Goal: Information Seeking & Learning: Learn about a topic

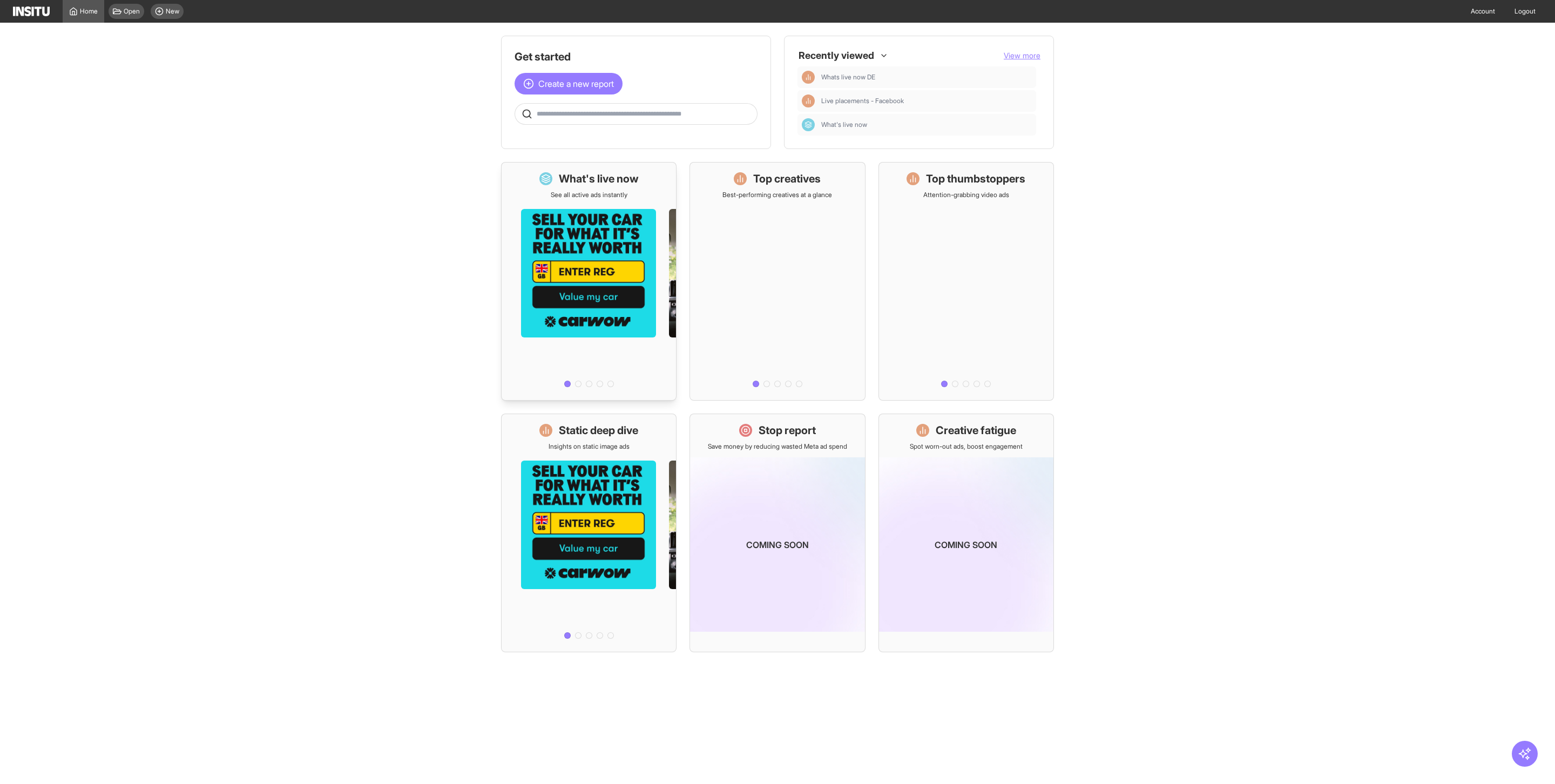
click at [619, 177] on h1 "What's live now" at bounding box center [599, 179] width 80 height 15
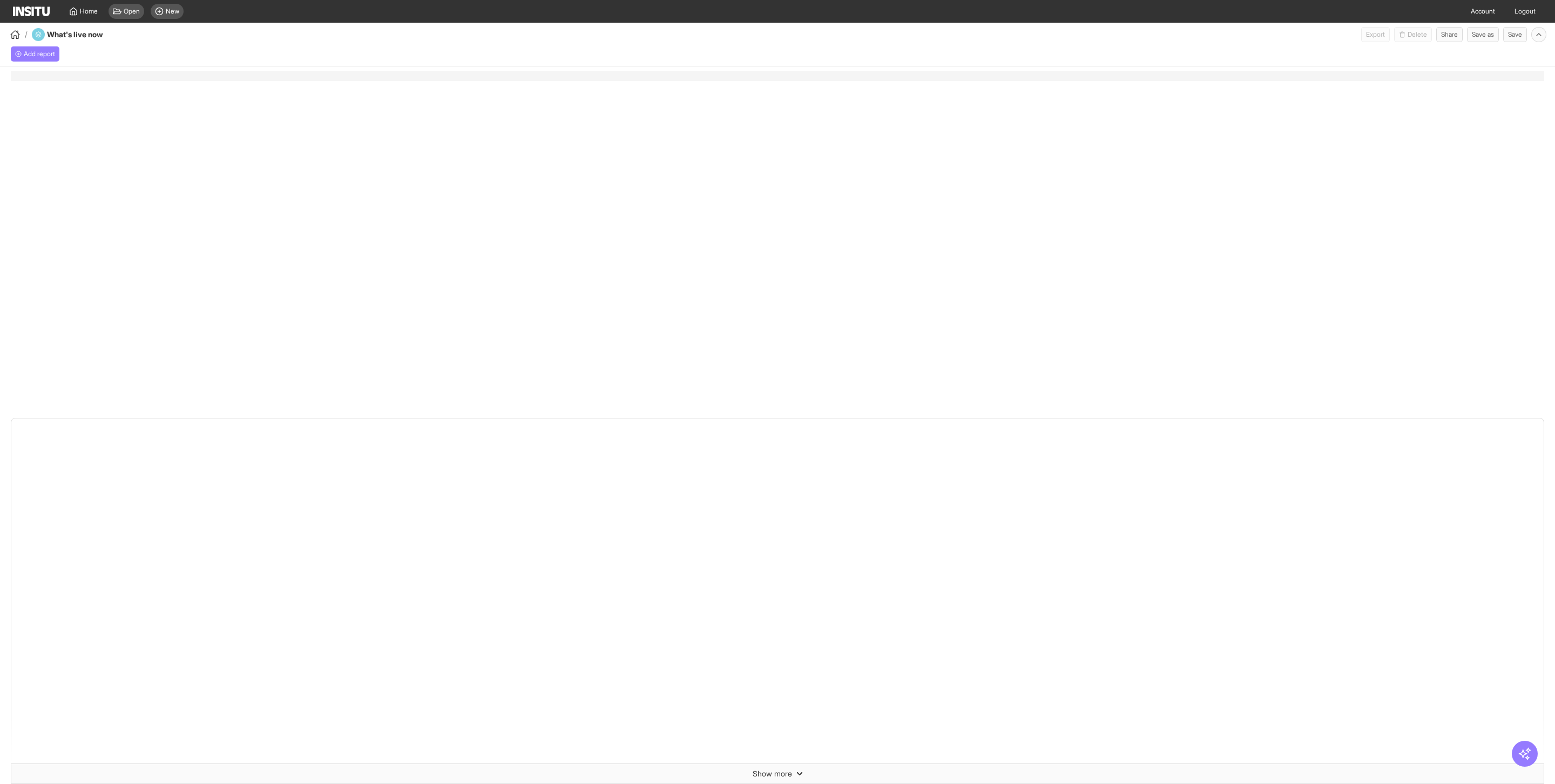
select select "**"
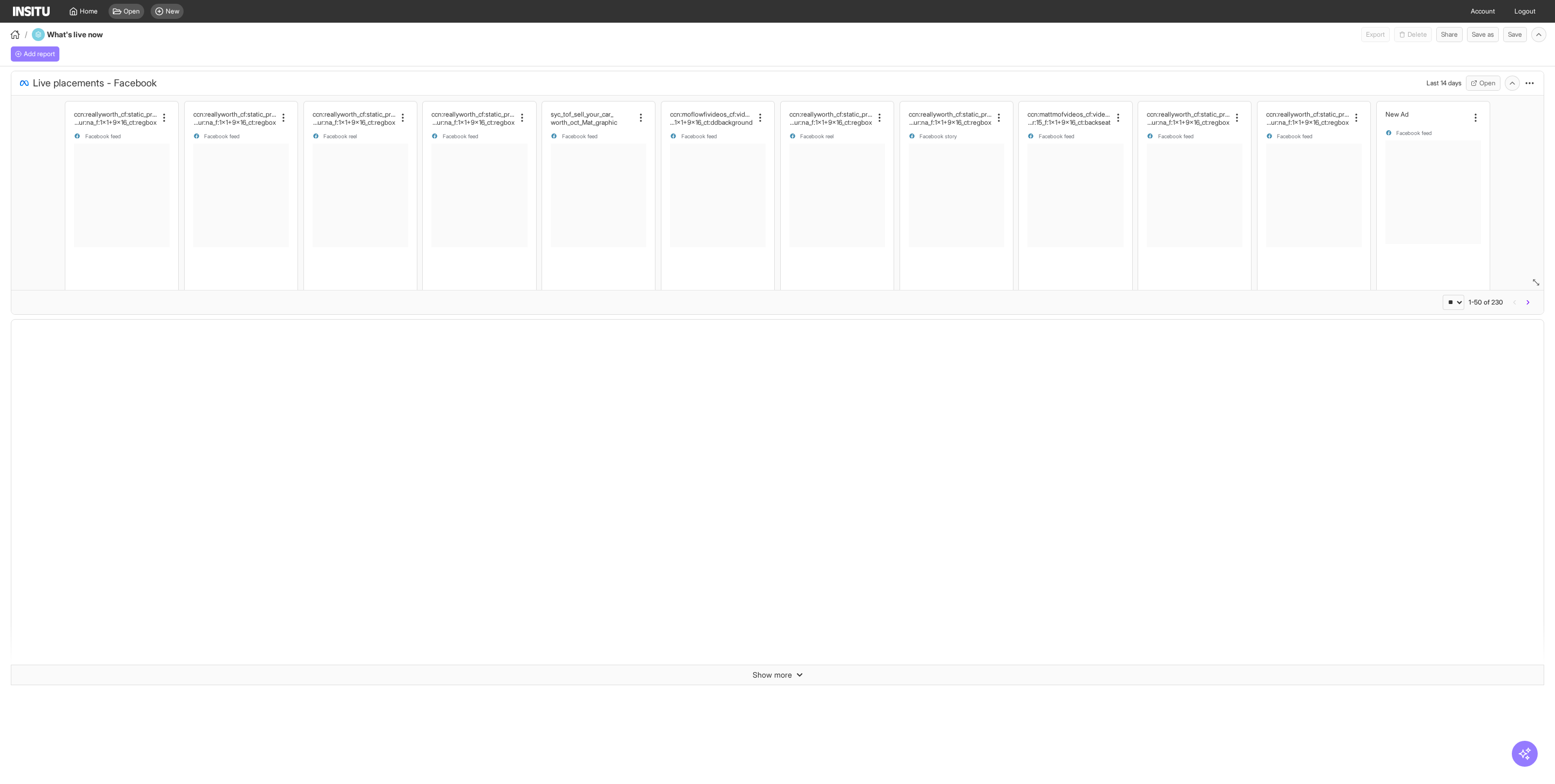
select select "**"
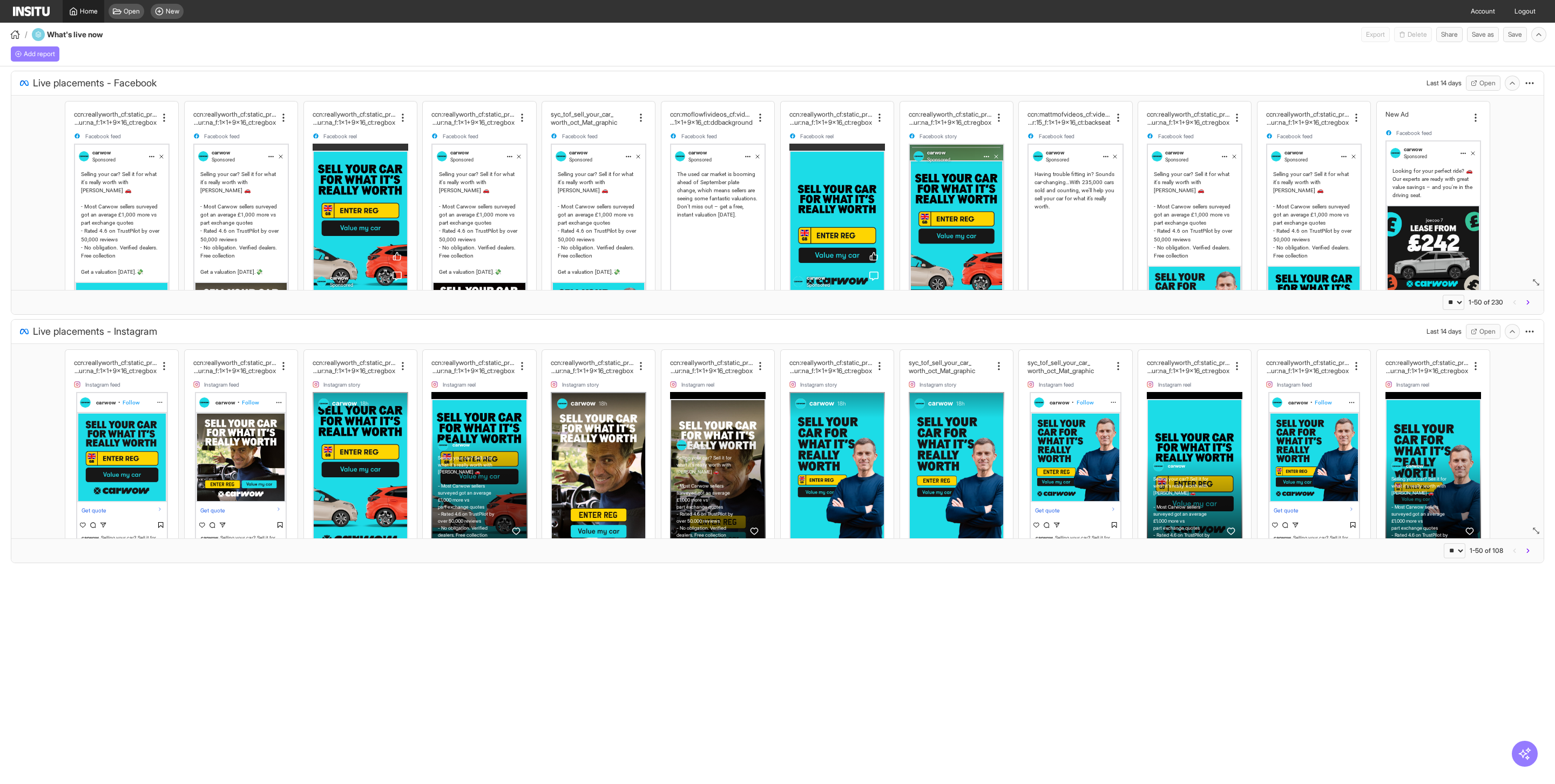
click at [80, 13] on span "Home" at bounding box center [89, 11] width 18 height 8
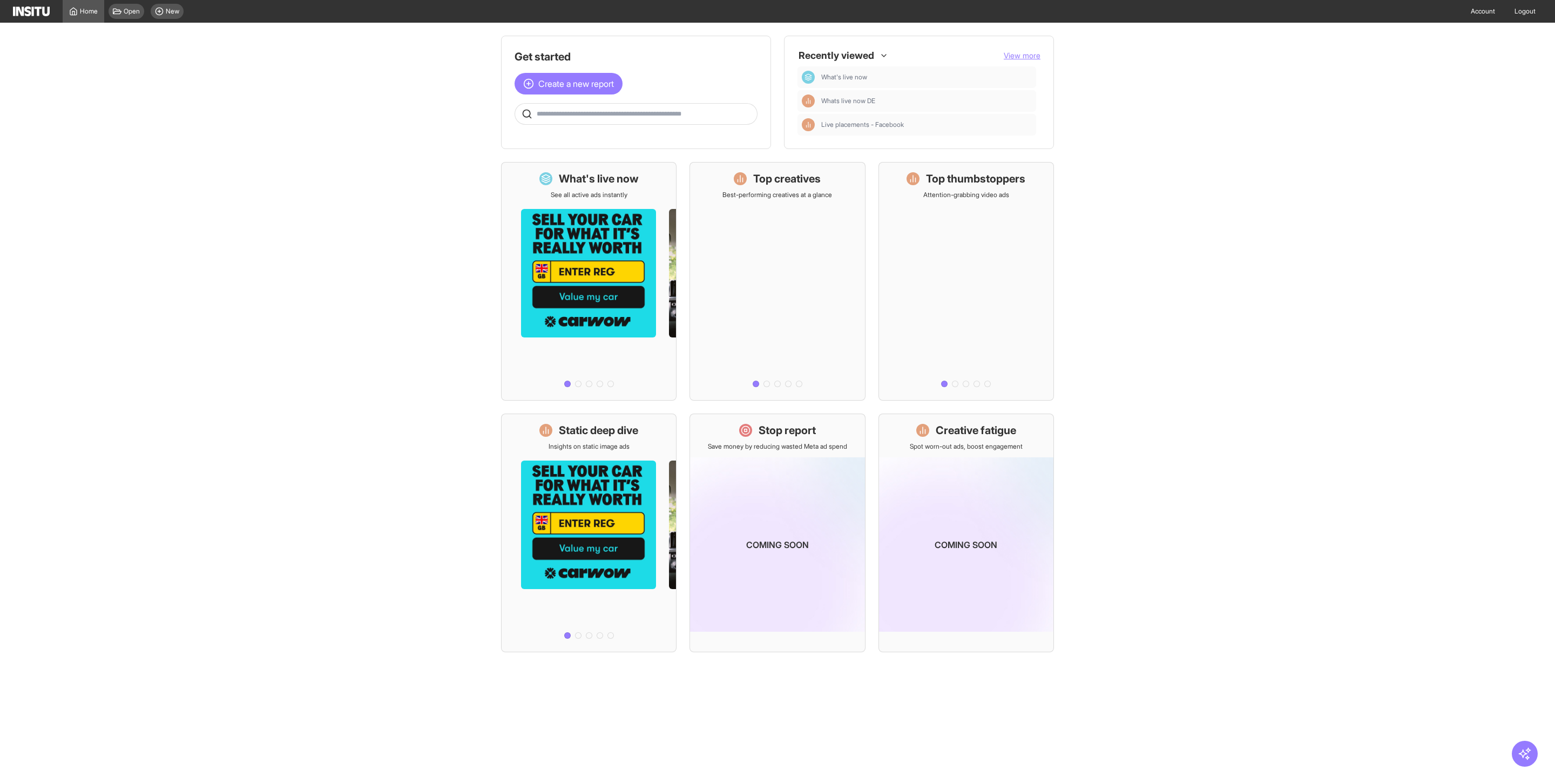
click at [1024, 55] on span "View more" at bounding box center [1022, 55] width 37 height 9
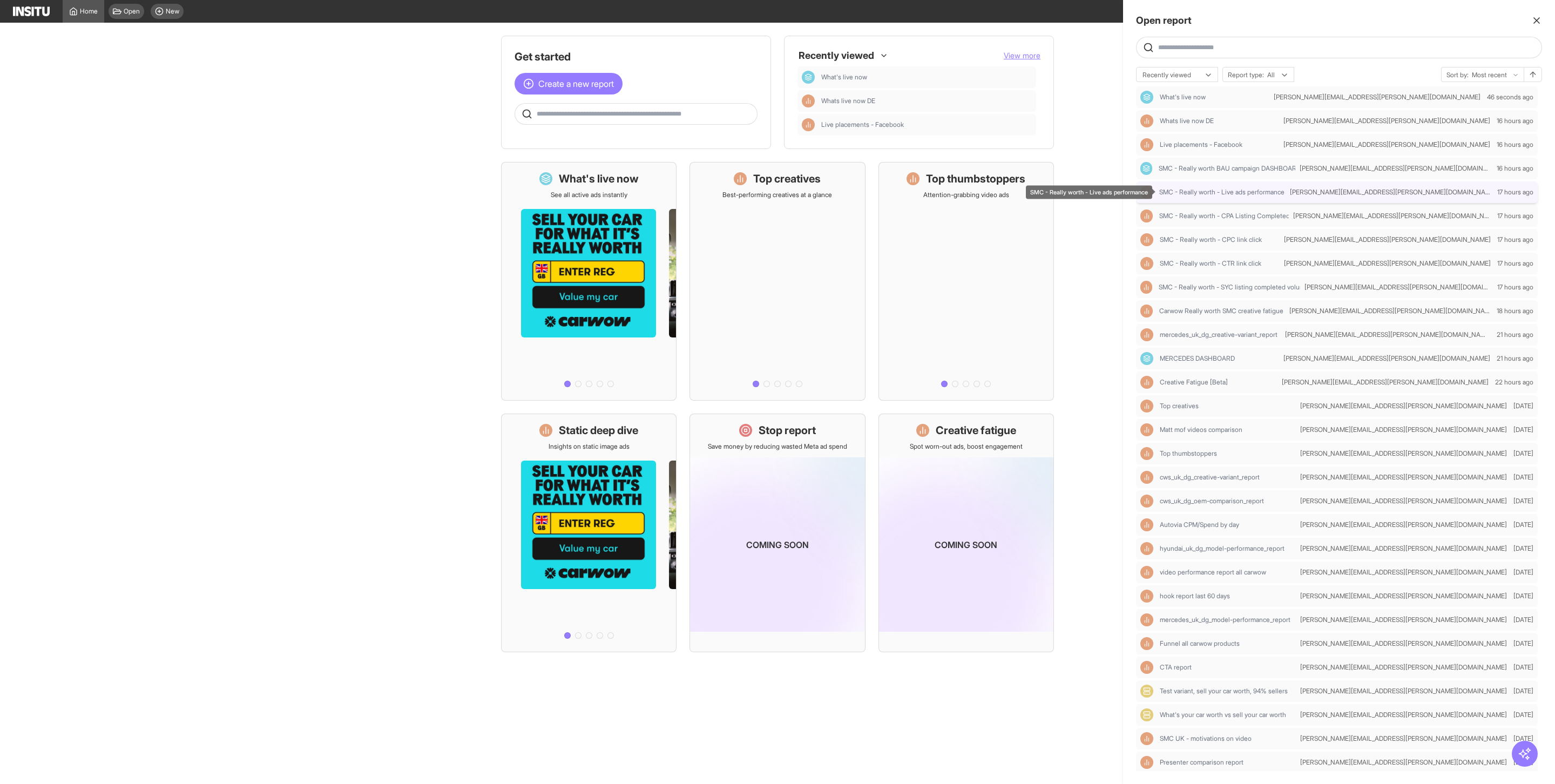
click at [1258, 194] on span "SMC - Really worth - Live ads performance" at bounding box center [1222, 192] width 126 height 8
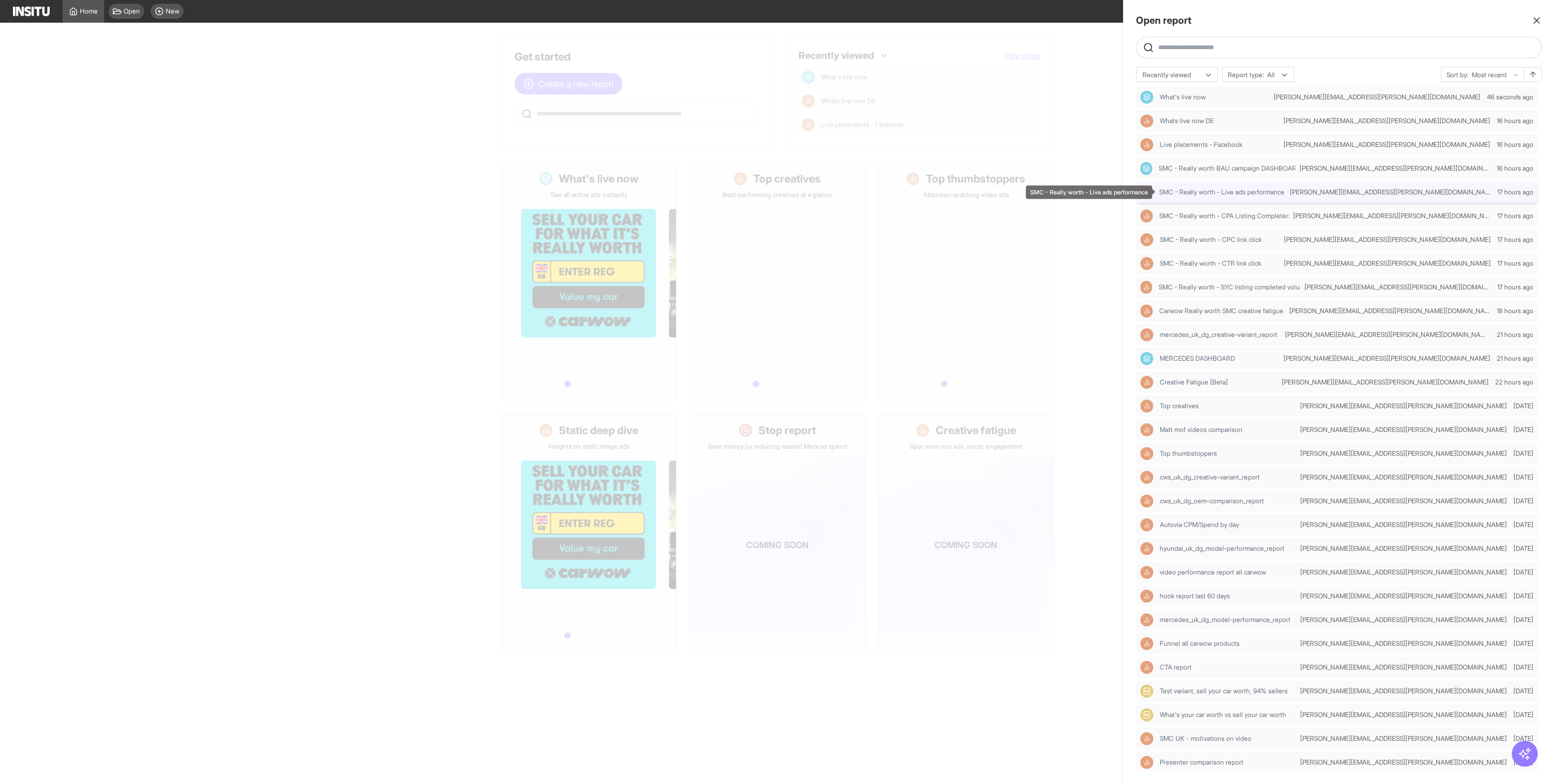
select select "**"
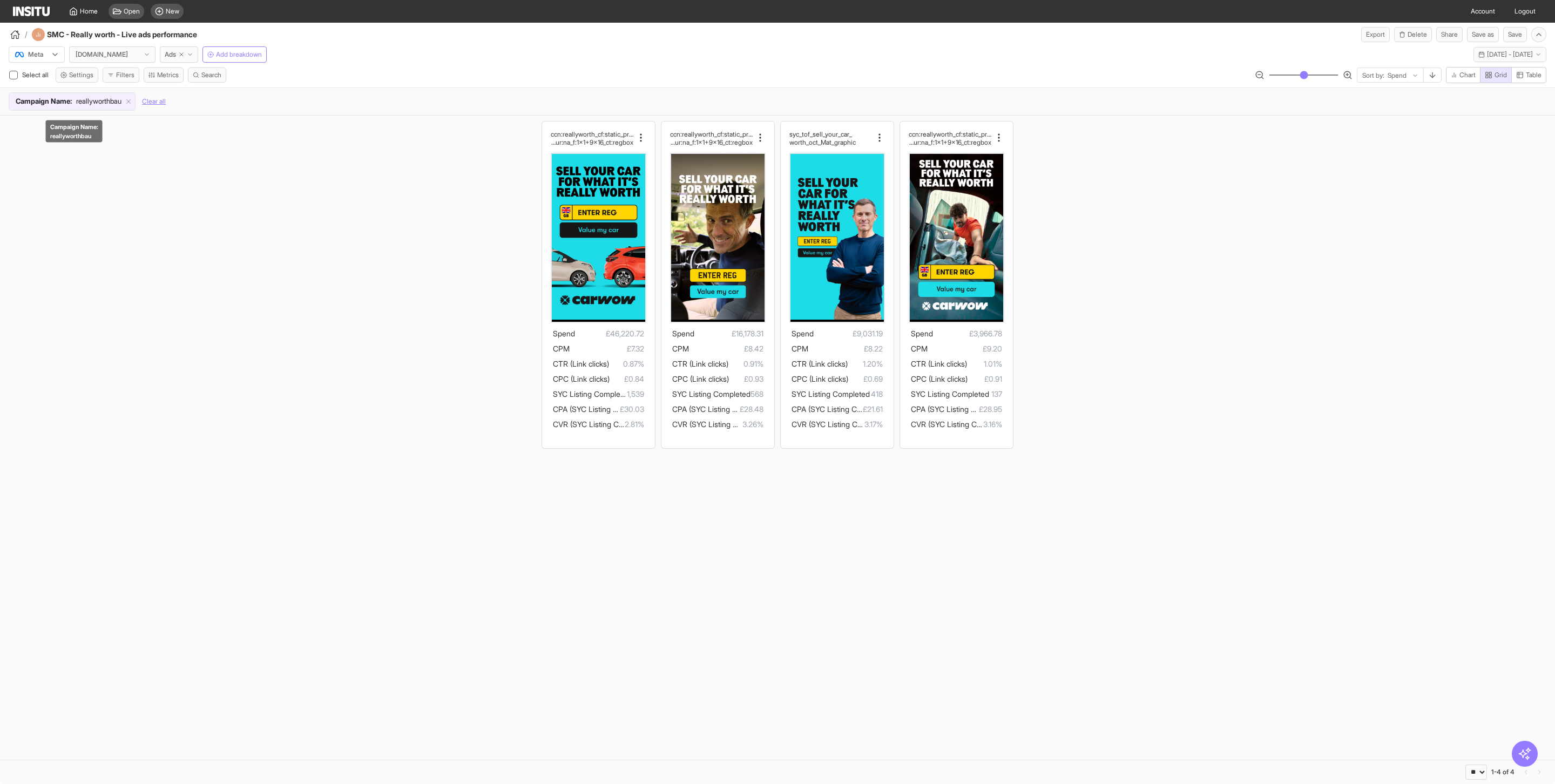
click at [108, 104] on span "reallyworthbau" at bounding box center [98, 101] width 45 height 11
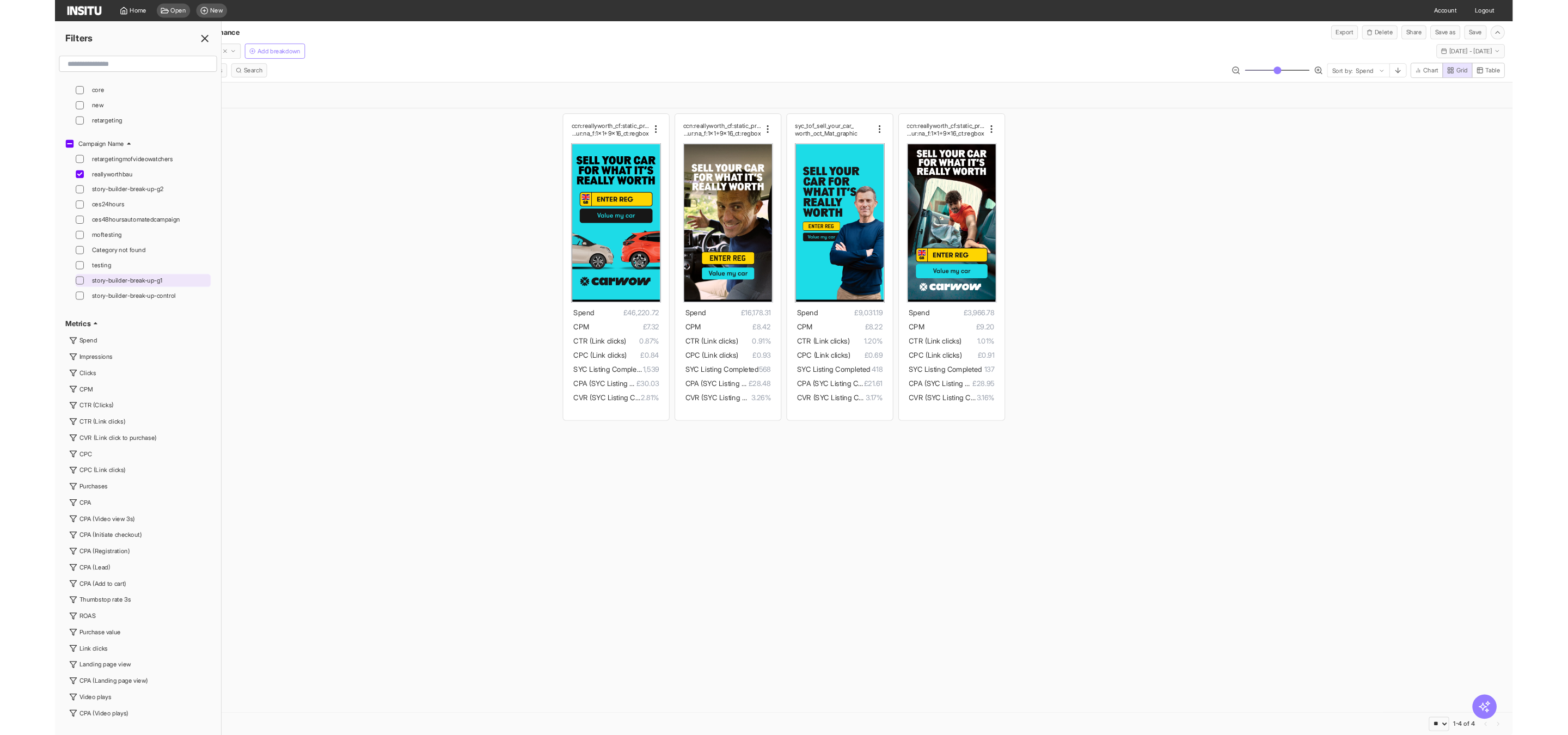
scroll to position [2367, 0]
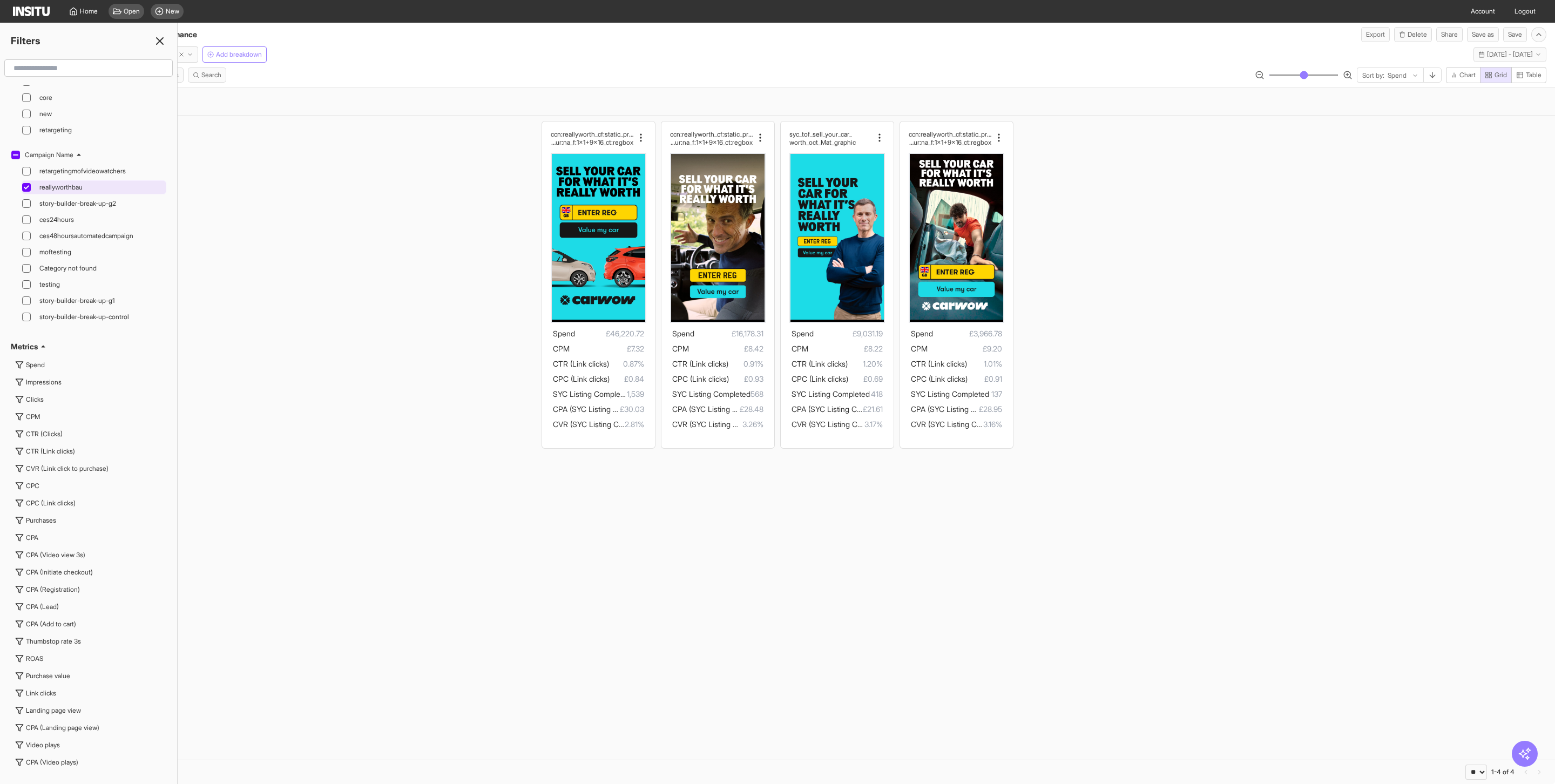
click at [28, 189] on icon at bounding box center [26, 187] width 5 height 4
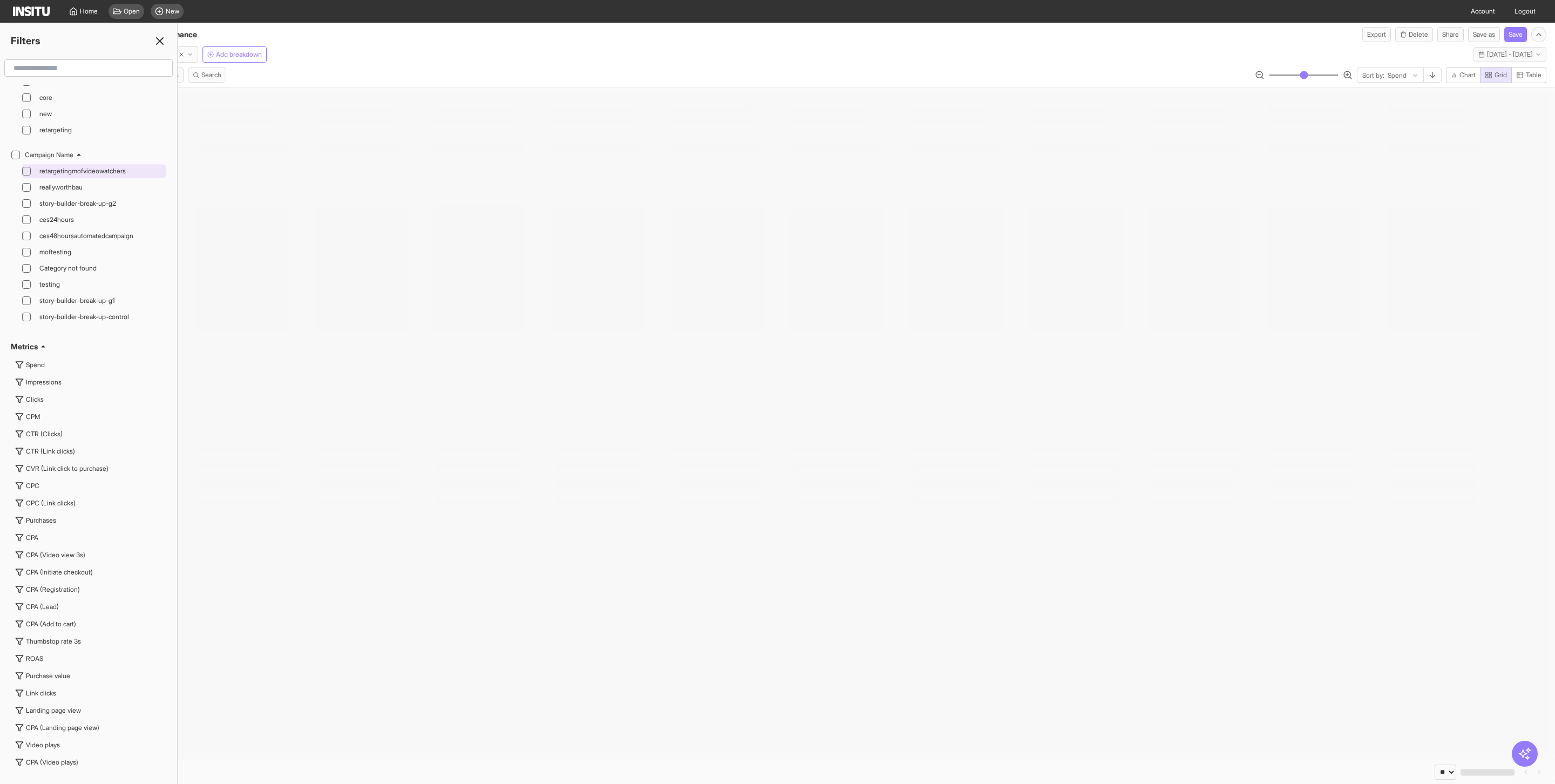
click at [28, 176] on div at bounding box center [27, 171] width 8 height 8
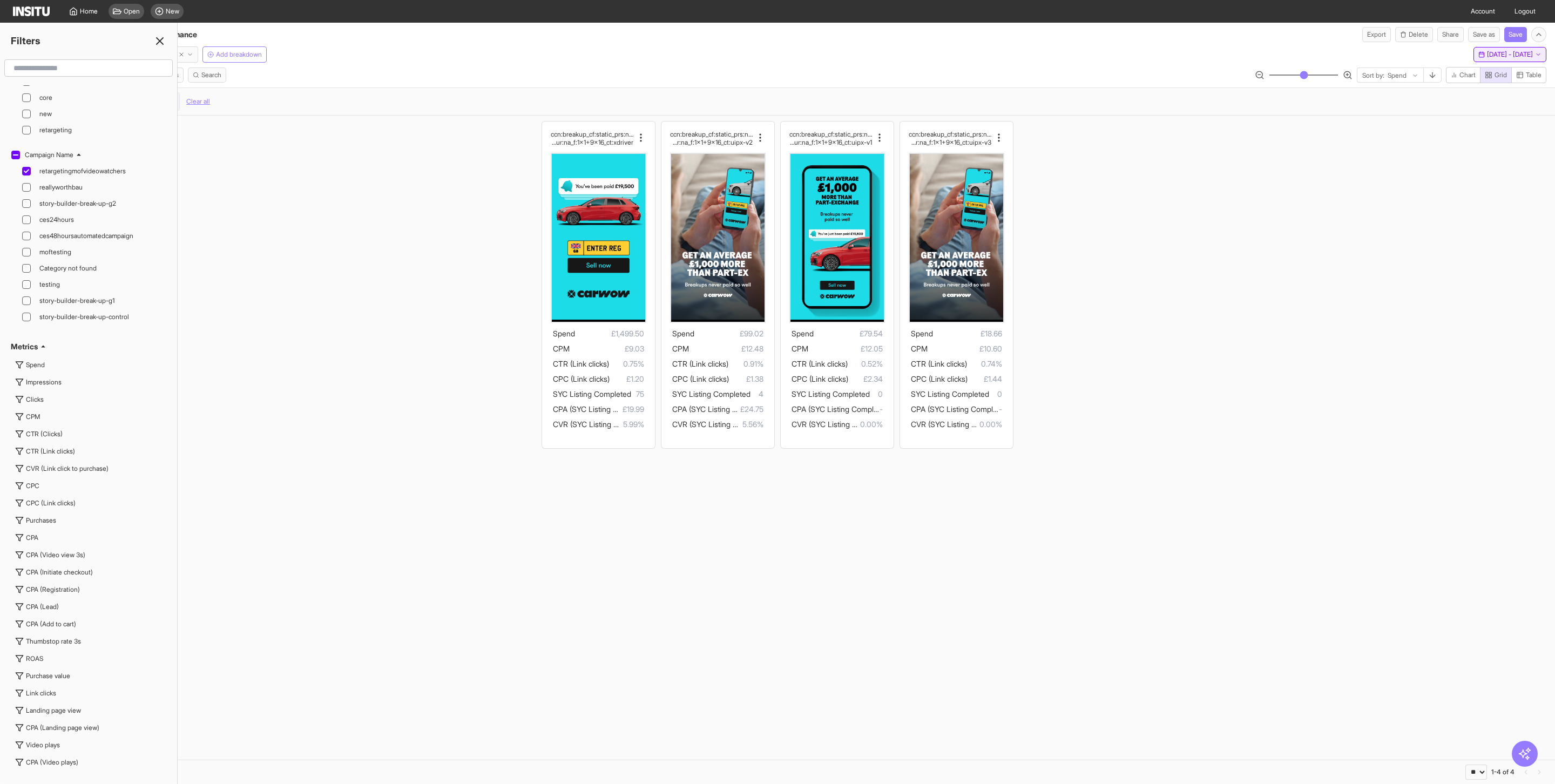
click at [1501, 59] on button "Mon 1 Sep - Mon 13 Oct, 2025 1 Sep 25 - 13 Oct 25" at bounding box center [1510, 54] width 73 height 15
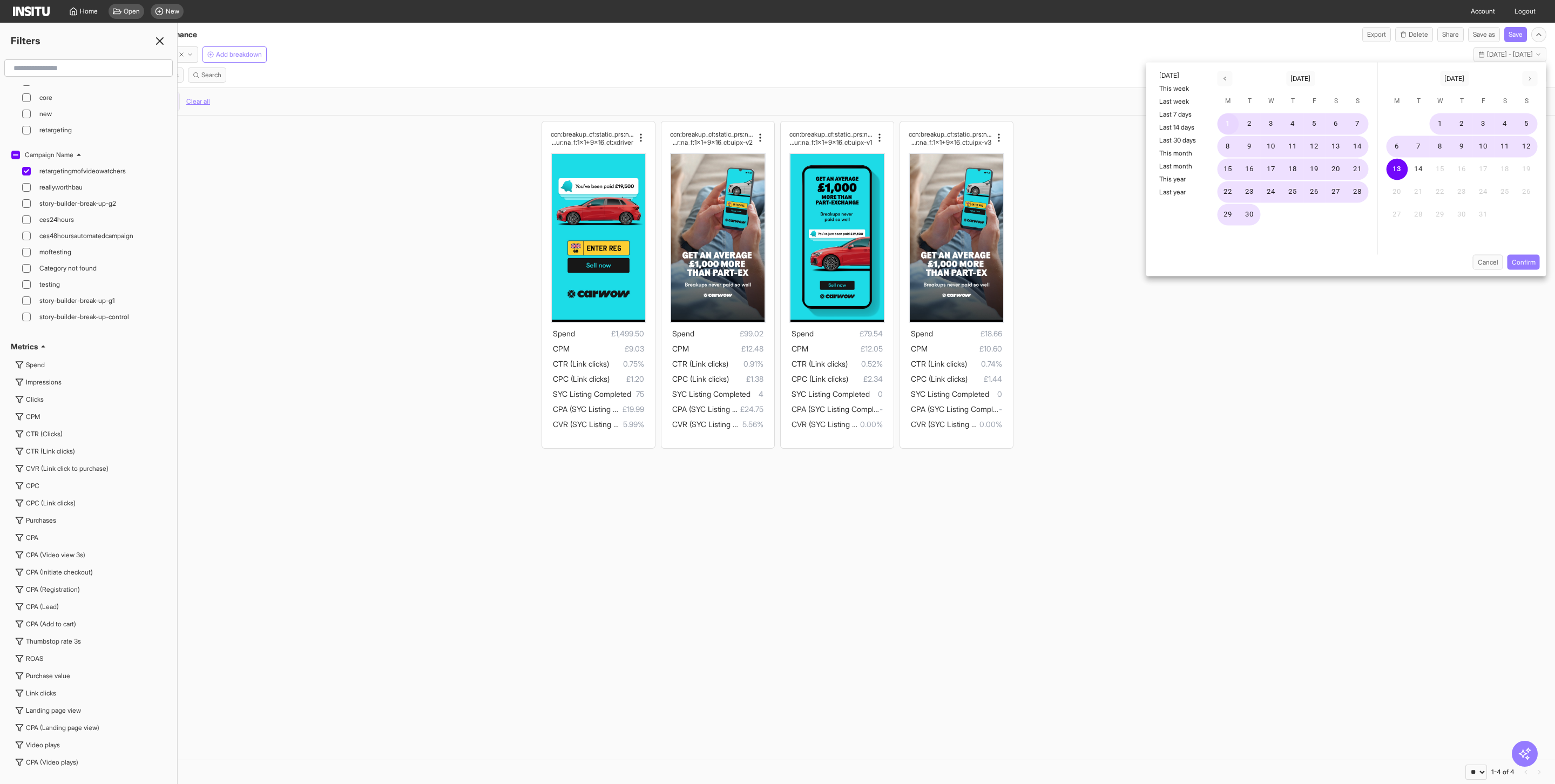
click at [1230, 121] on button "1" at bounding box center [1228, 124] width 22 height 22
click at [1426, 167] on button "14" at bounding box center [1419, 170] width 22 height 22
click at [1525, 263] on button "Confirm" at bounding box center [1524, 262] width 33 height 15
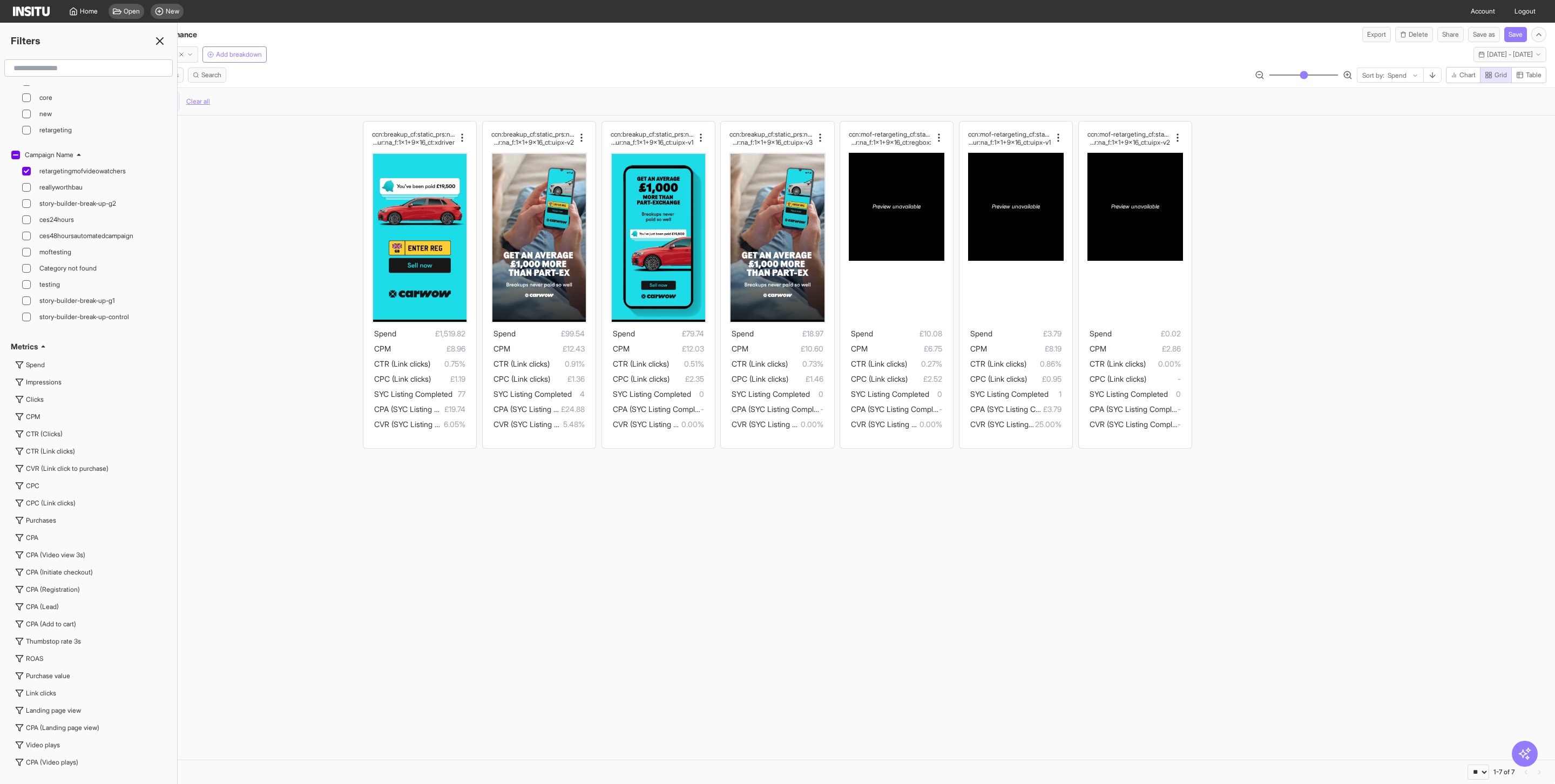
click at [161, 40] on icon at bounding box center [159, 40] width 13 height 13
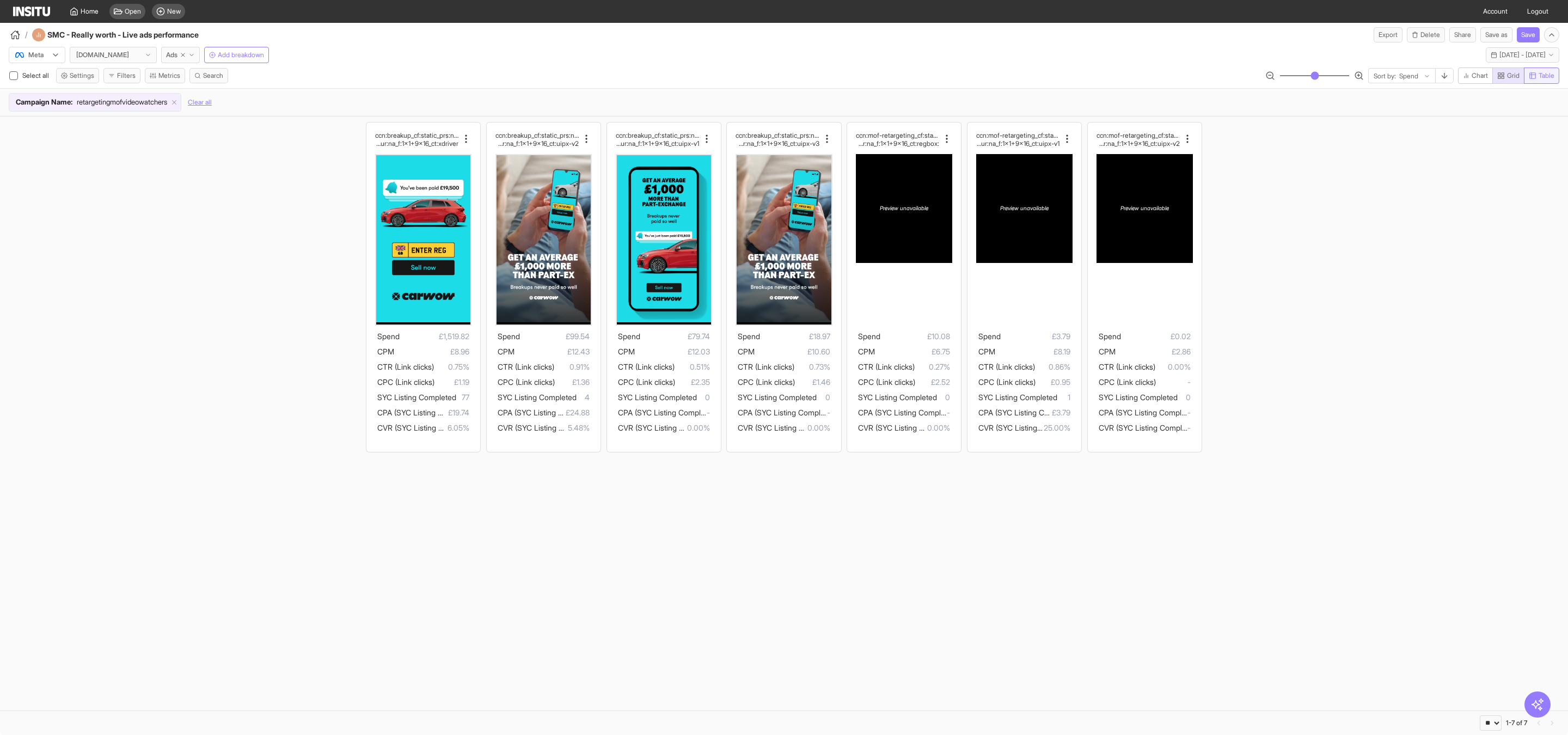
click at [1545, 81] on button "Table" at bounding box center [1542, 75] width 35 height 16
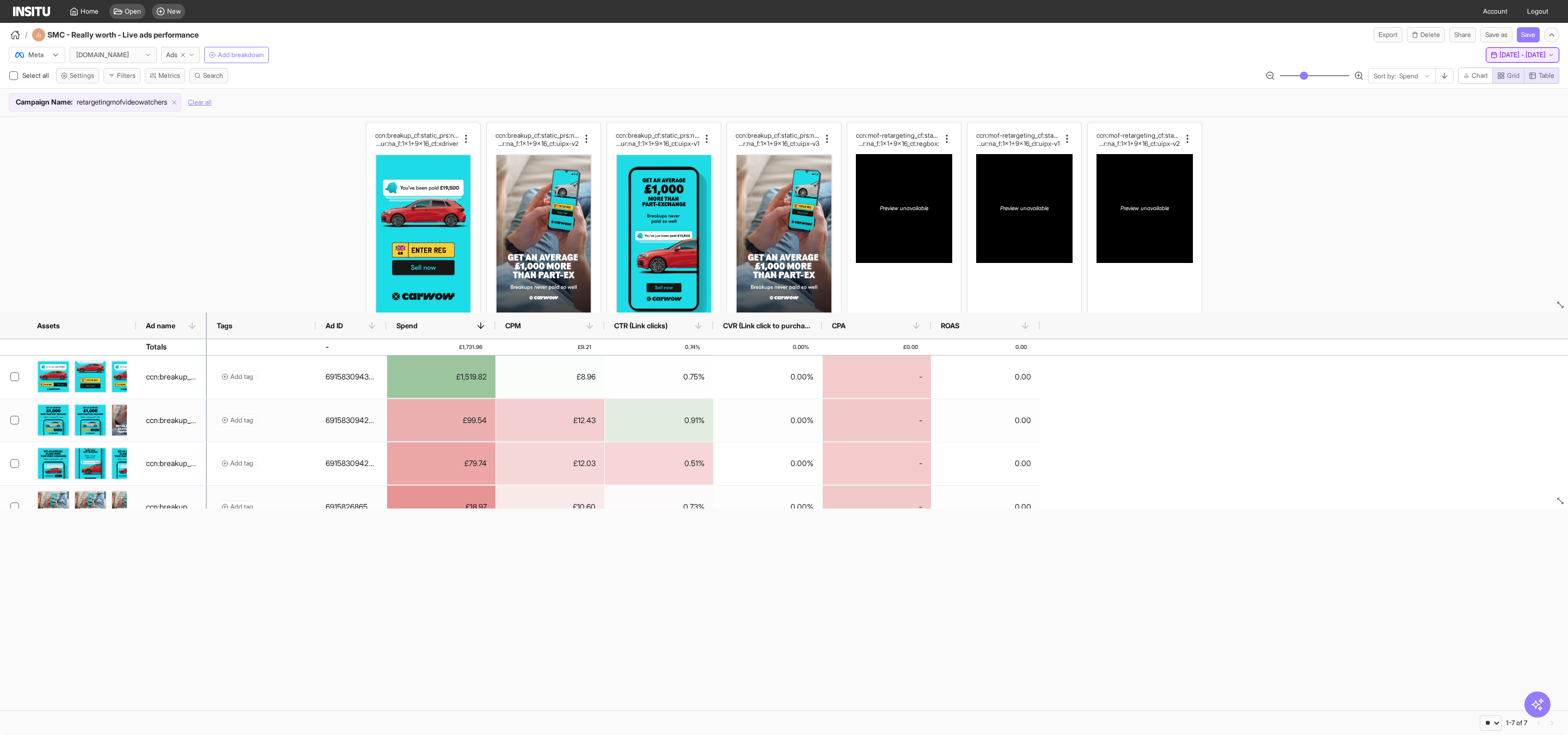
click at [1505, 54] on span "Mon 1 Sep - Tue 14 Oct, 2025" at bounding box center [1522, 55] width 46 height 9
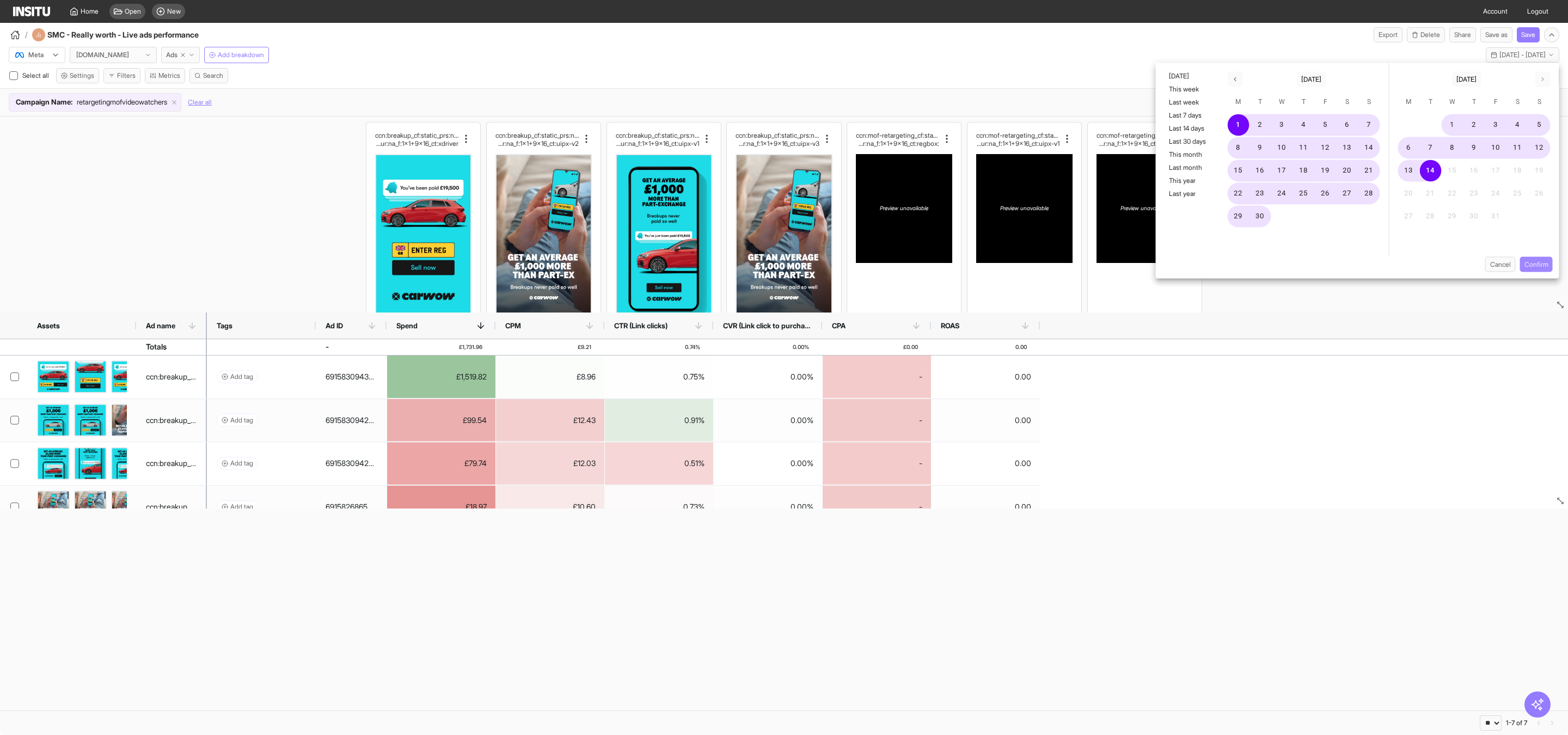
click at [1531, 261] on button "Confirm" at bounding box center [1536, 264] width 33 height 15
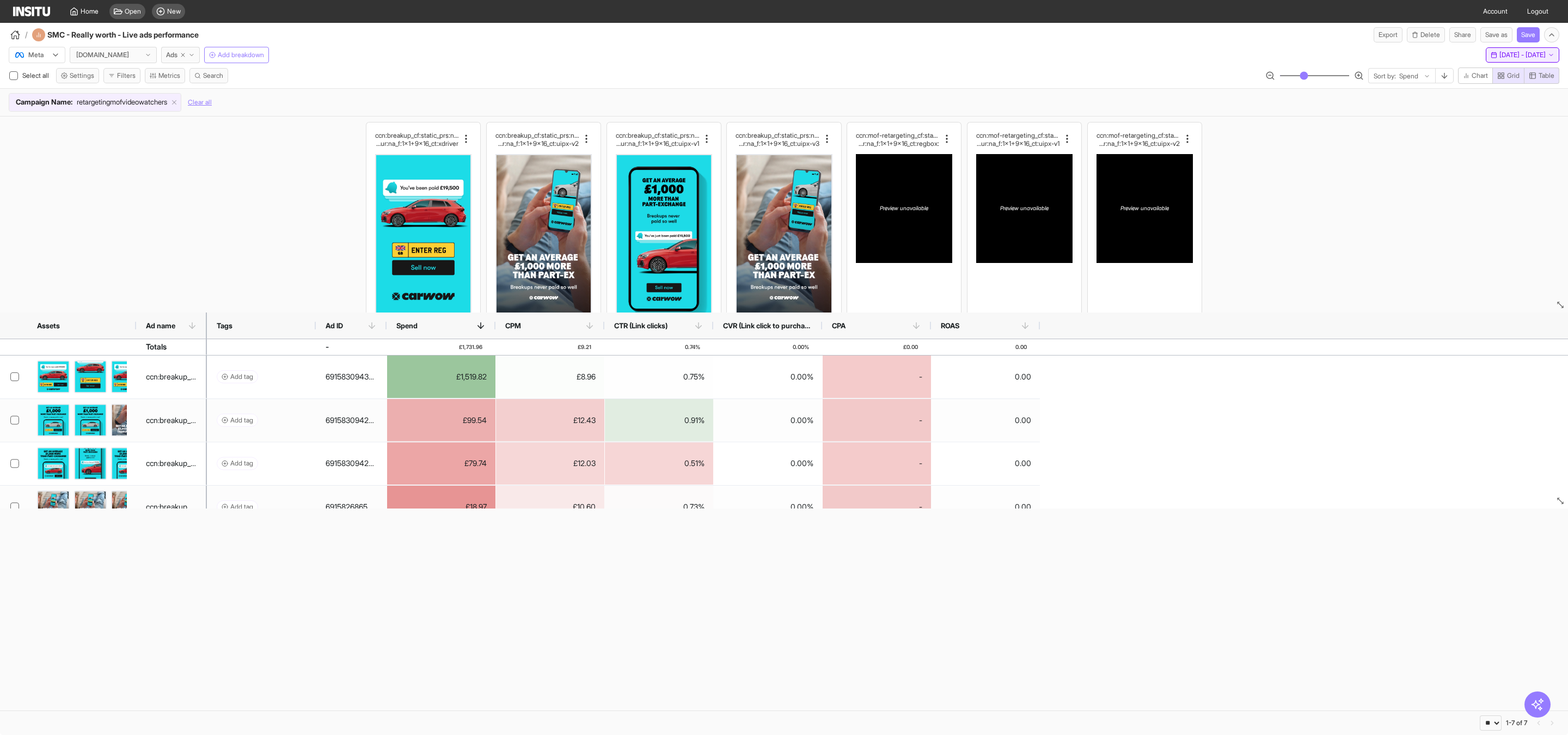
click at [1502, 54] on span "Mon 1 Sep - Tue 14 Oct, 2025" at bounding box center [1522, 55] width 46 height 9
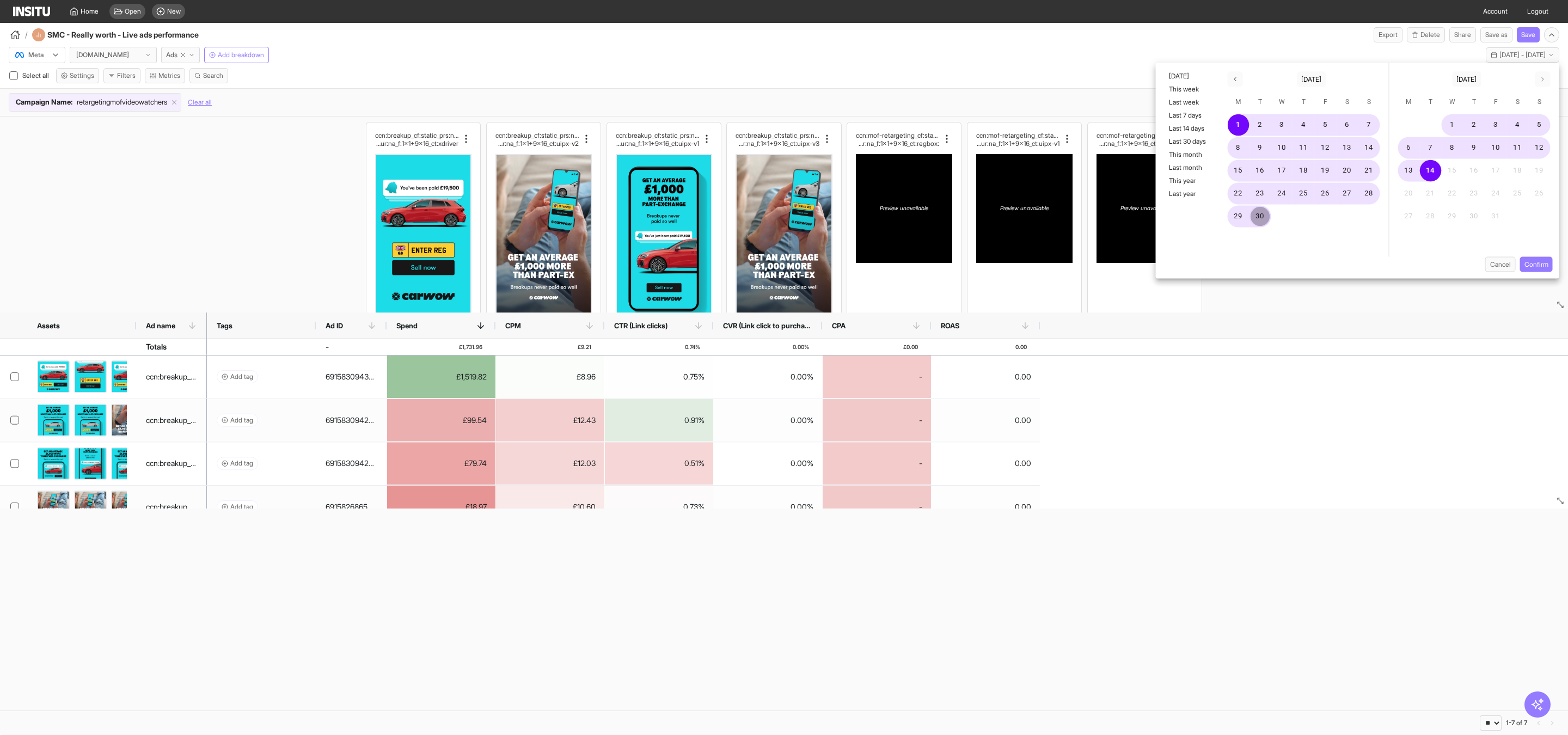
click at [1259, 215] on button "30" at bounding box center [1261, 217] width 22 height 22
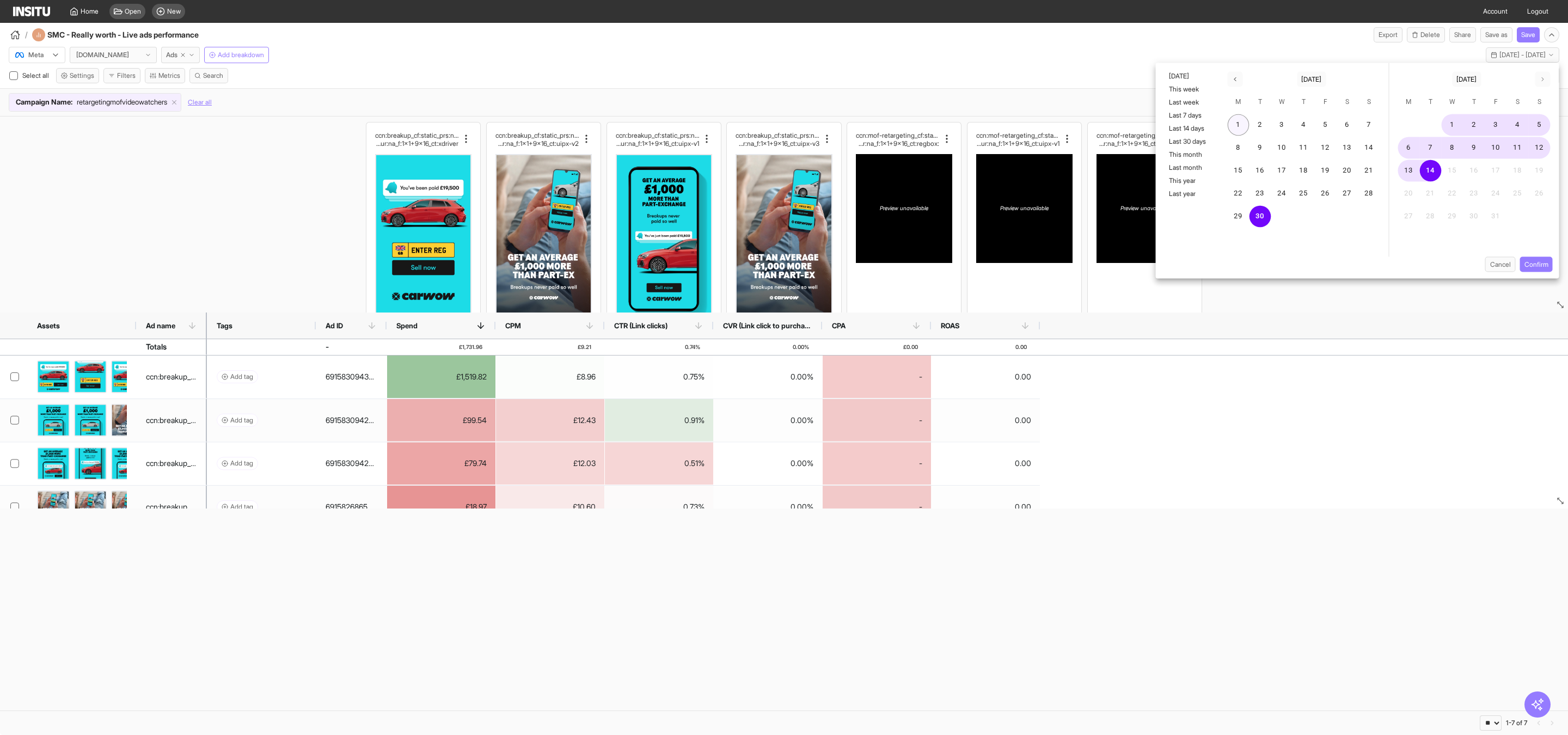
click at [1233, 124] on button "1" at bounding box center [1239, 125] width 22 height 22
click at [1255, 213] on button "30" at bounding box center [1261, 217] width 22 height 22
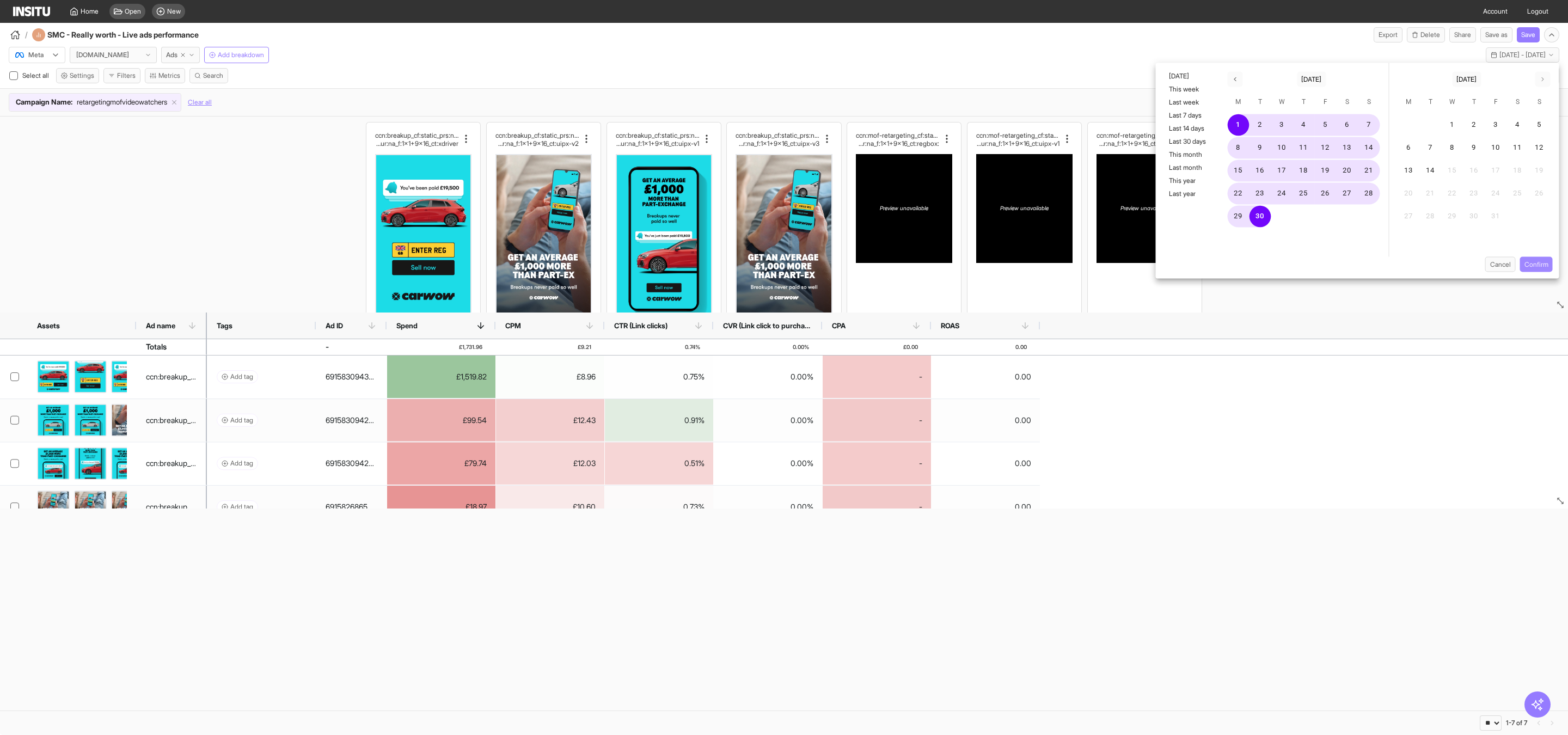
click at [1544, 260] on button "Confirm" at bounding box center [1536, 264] width 33 height 15
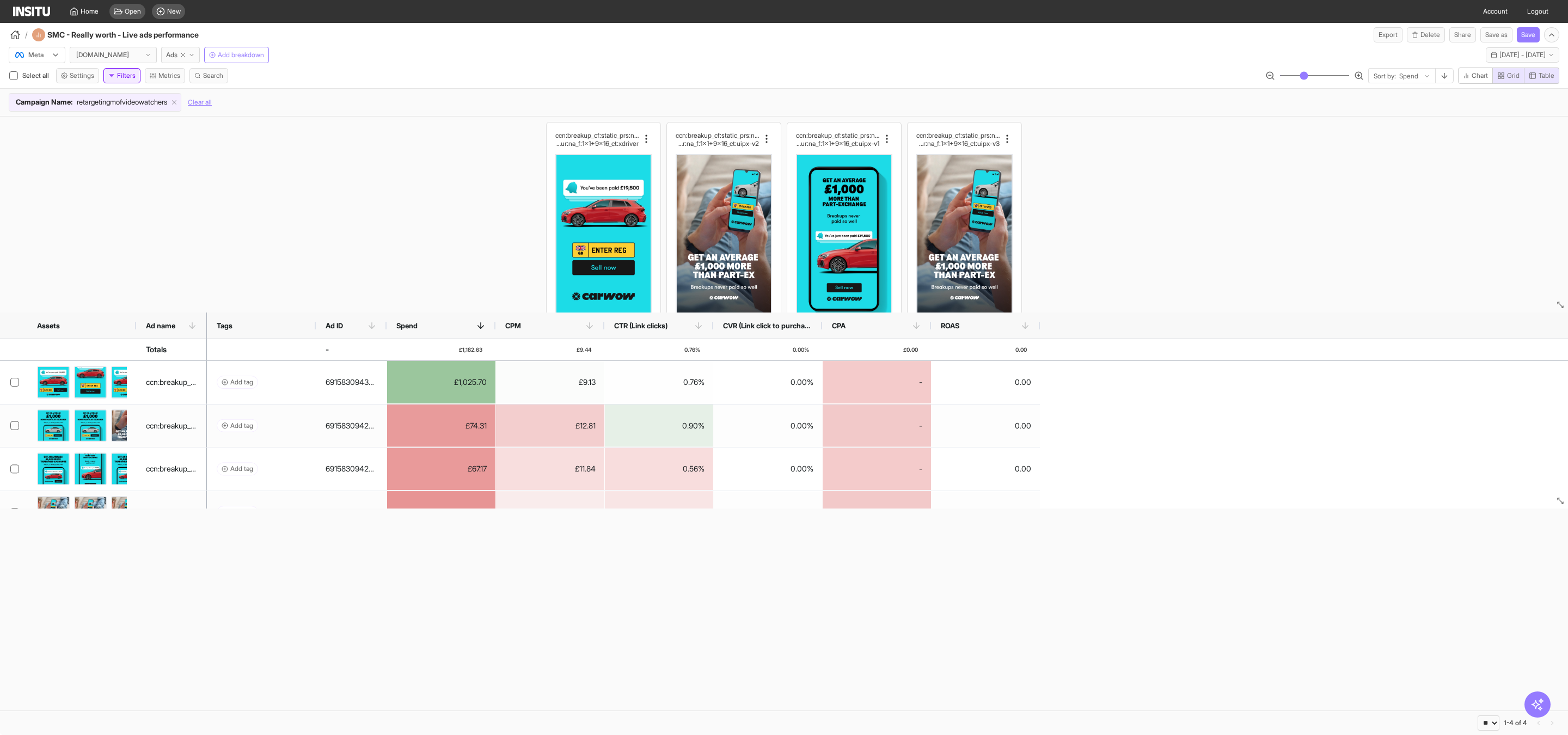
click at [128, 80] on button "Filters" at bounding box center [122, 75] width 37 height 15
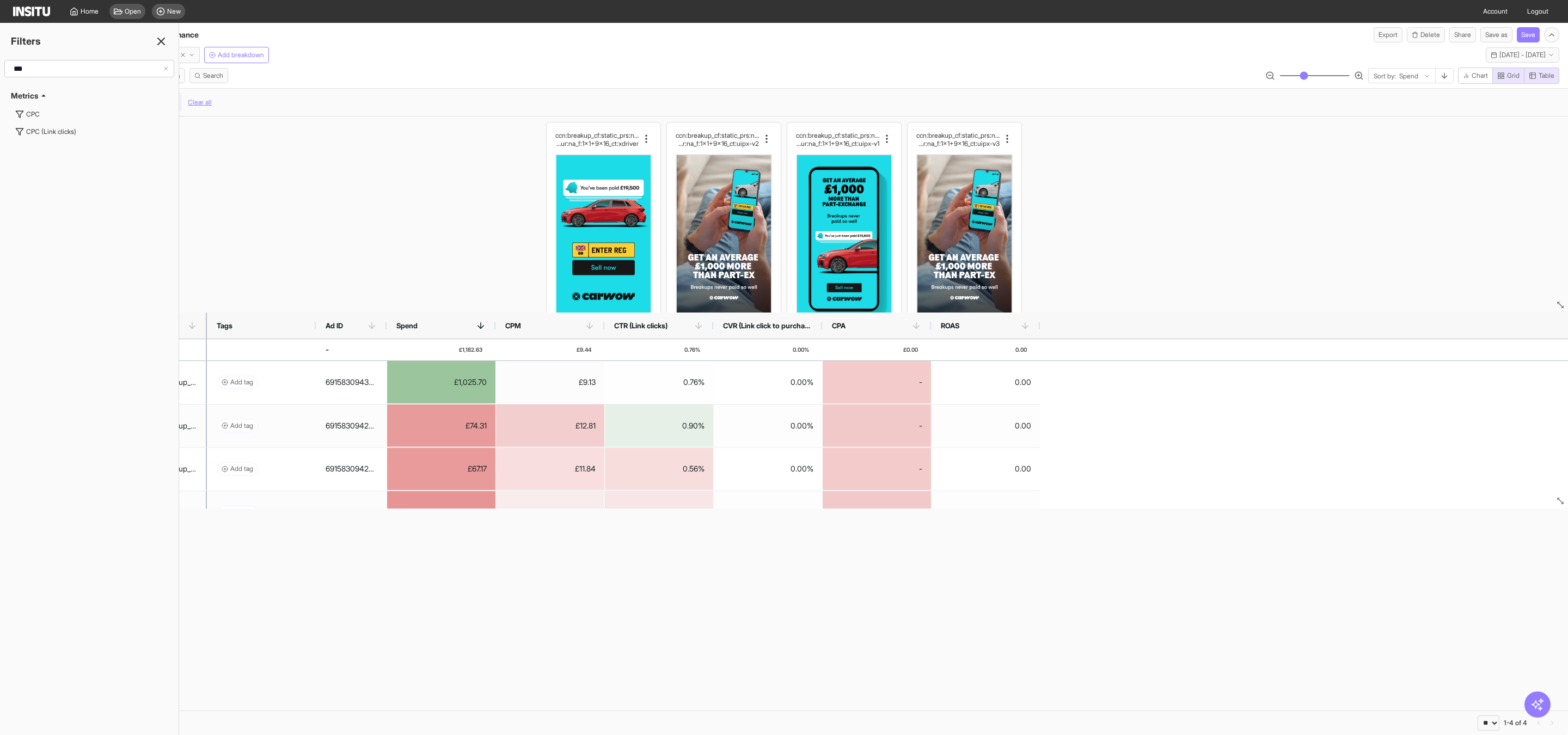
type input "***"
click at [163, 46] on icon at bounding box center [161, 41] width 13 height 13
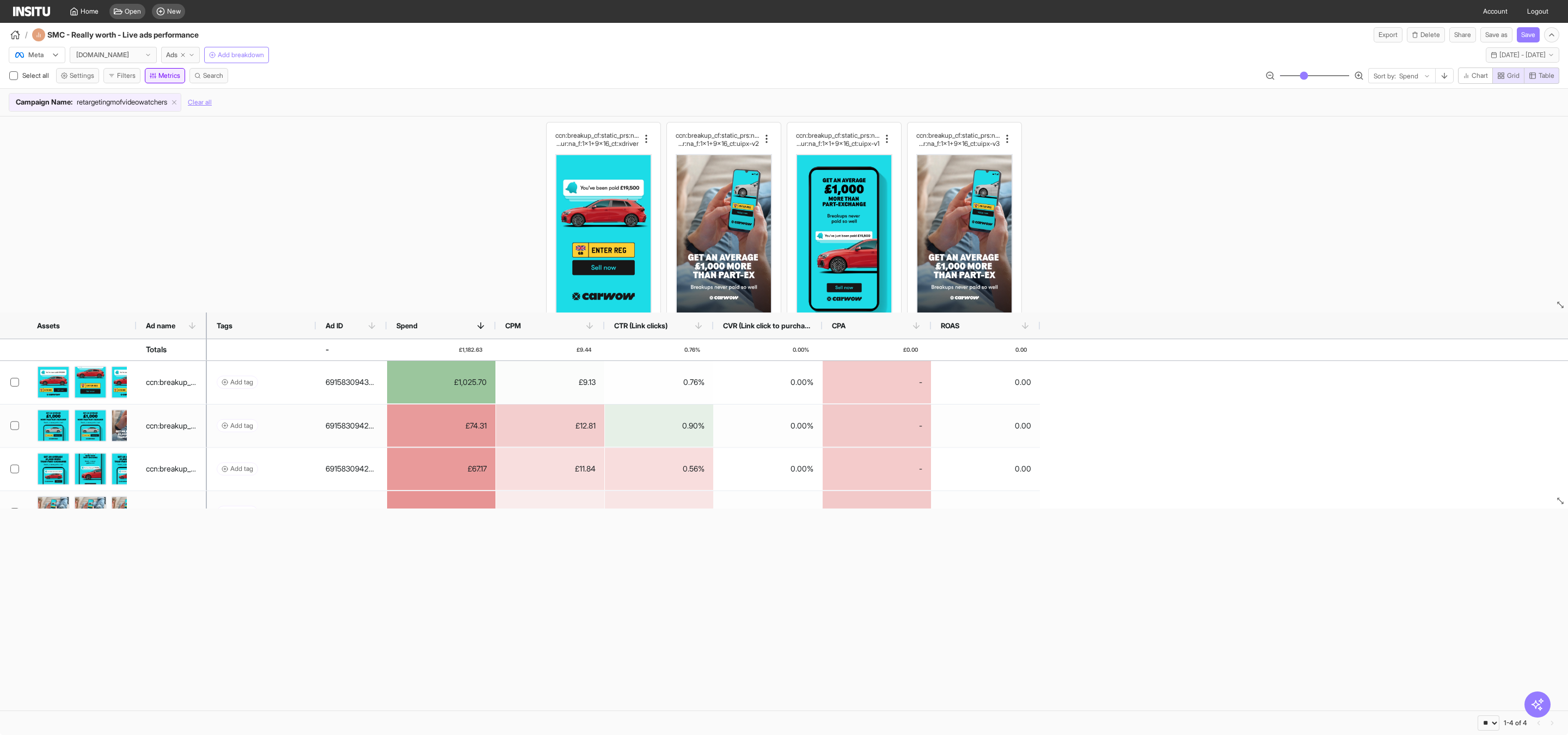
click at [163, 77] on button "Metrics" at bounding box center [165, 75] width 40 height 15
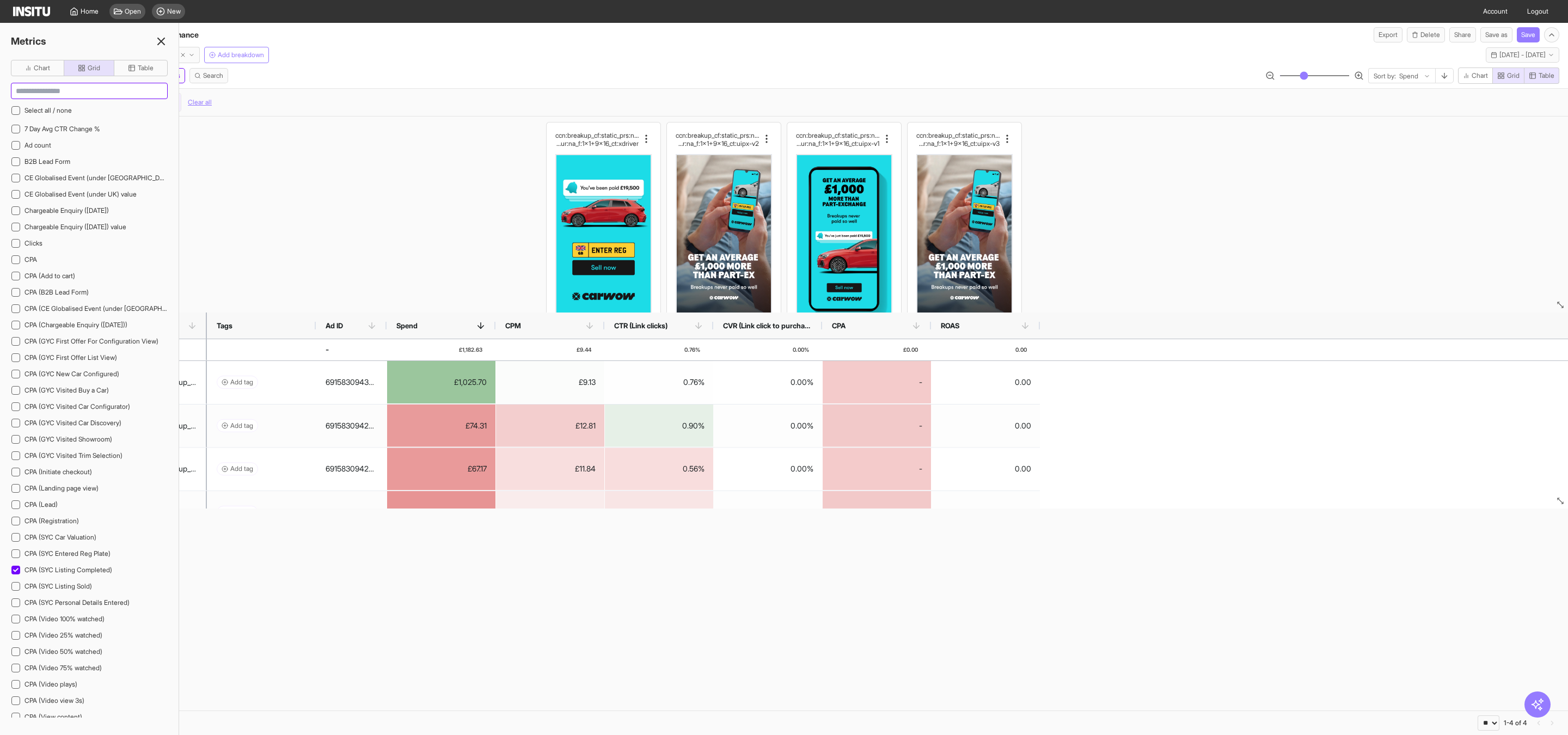
click at [72, 88] on input at bounding box center [89, 91] width 156 height 15
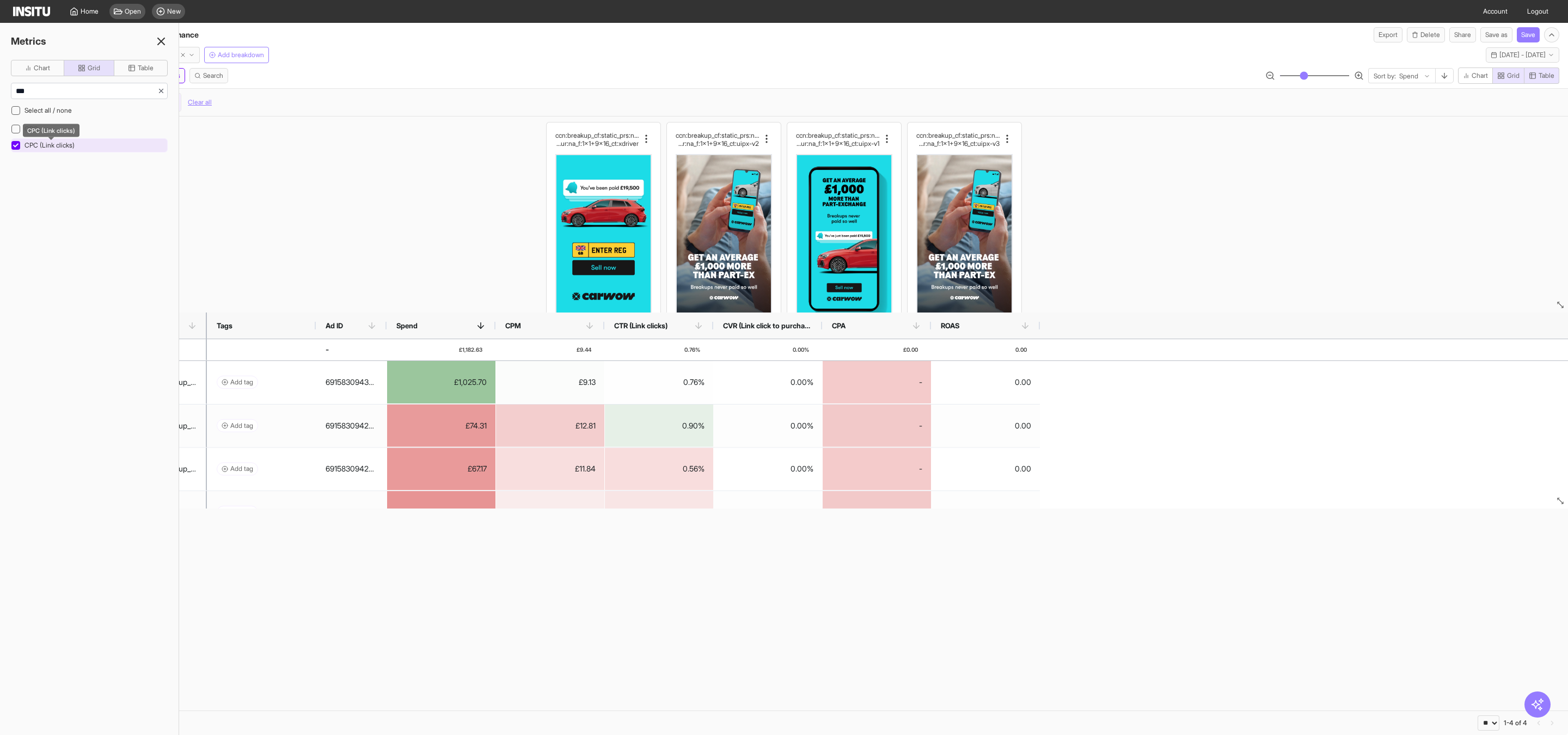
click at [75, 149] on span "CPC (Link clicks)" at bounding box center [49, 145] width 50 height 8
click at [65, 152] on div "CPC (Link clicks)" at bounding box center [89, 145] width 157 height 14
click at [477, 615] on div "ccn:breakup_cf:static_prs:none_cta:getquote_msg:val ue_hk:you'vebeenpaid£x_dur:…" at bounding box center [784, 413] width 1568 height 594
click at [144, 68] on span "Table" at bounding box center [145, 68] width 16 height 9
click at [53, 147] on span "CPC (Link clicks)" at bounding box center [49, 145] width 50 height 8
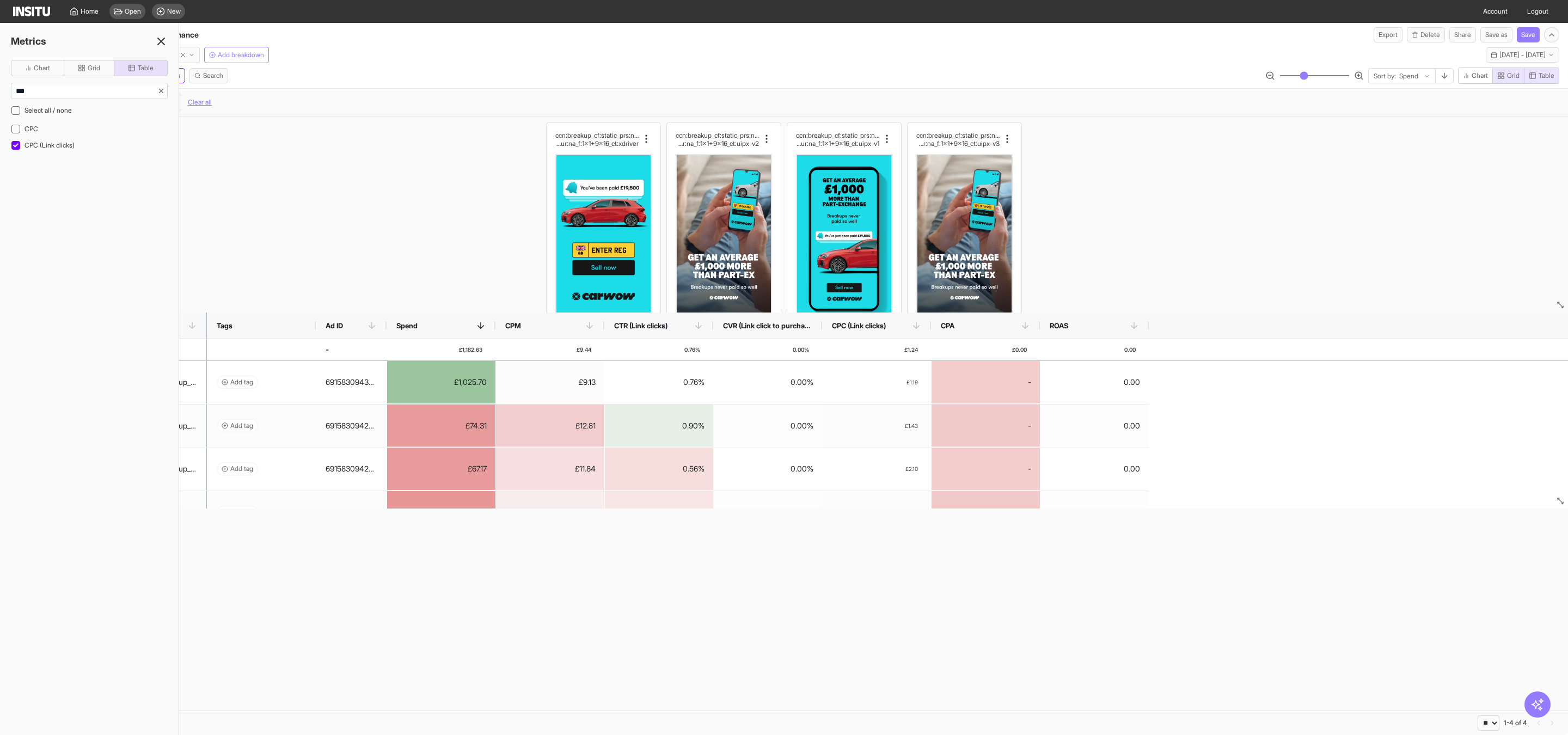
click at [573, 619] on div "ccn:breakup_cf:static_prs:none_cta:getquote_msg:val ue_hk:you'vebeenpaid£x_dur:…" at bounding box center [784, 413] width 1568 height 594
drag, startPoint x: 43, startPoint y: 93, endPoint x: 0, endPoint y: 94, distance: 43.0
click at [0, 93] on div "Chart Grid Table *** Select all / none CPC CPC (Link clicks)" at bounding box center [89, 114] width 178 height 110
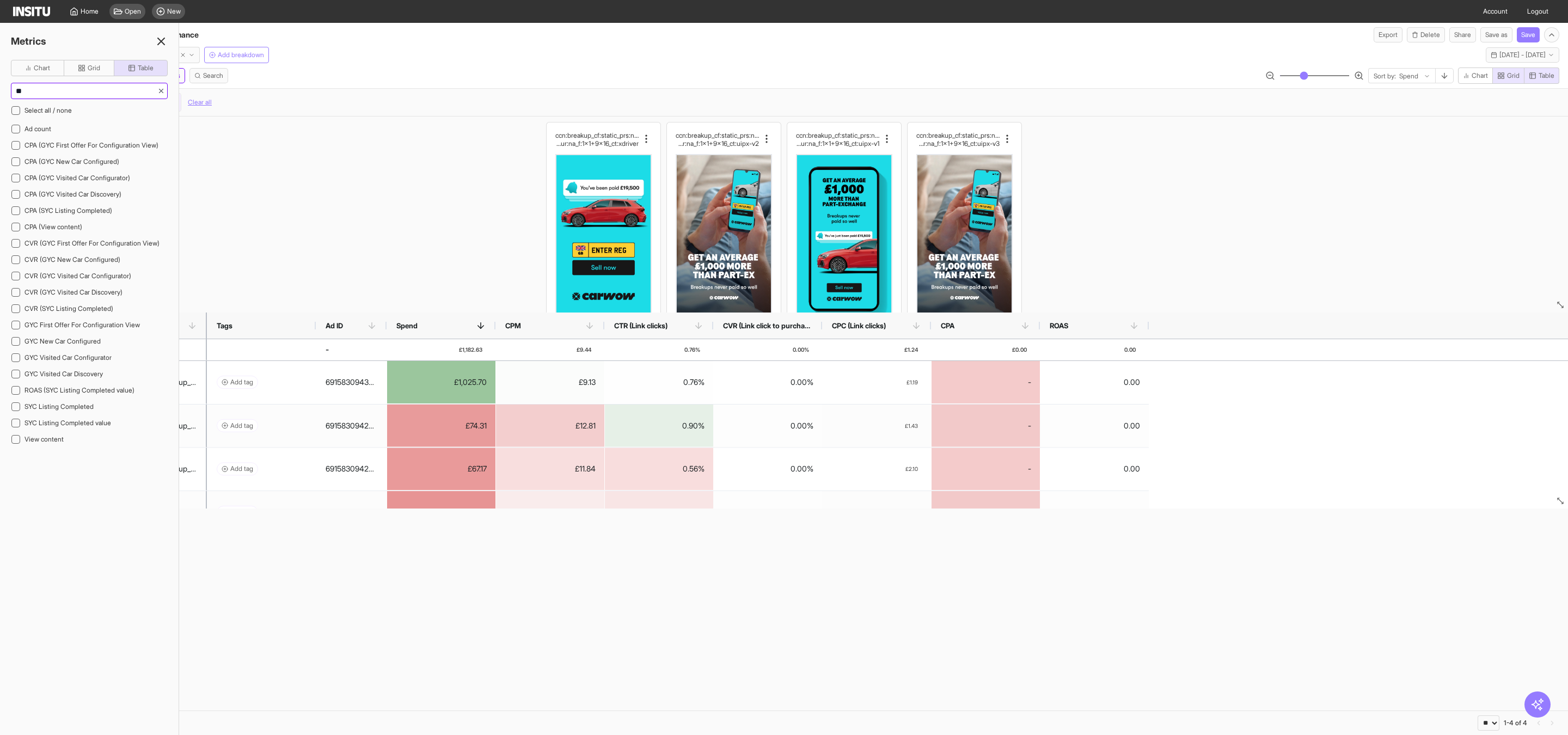
type input "*"
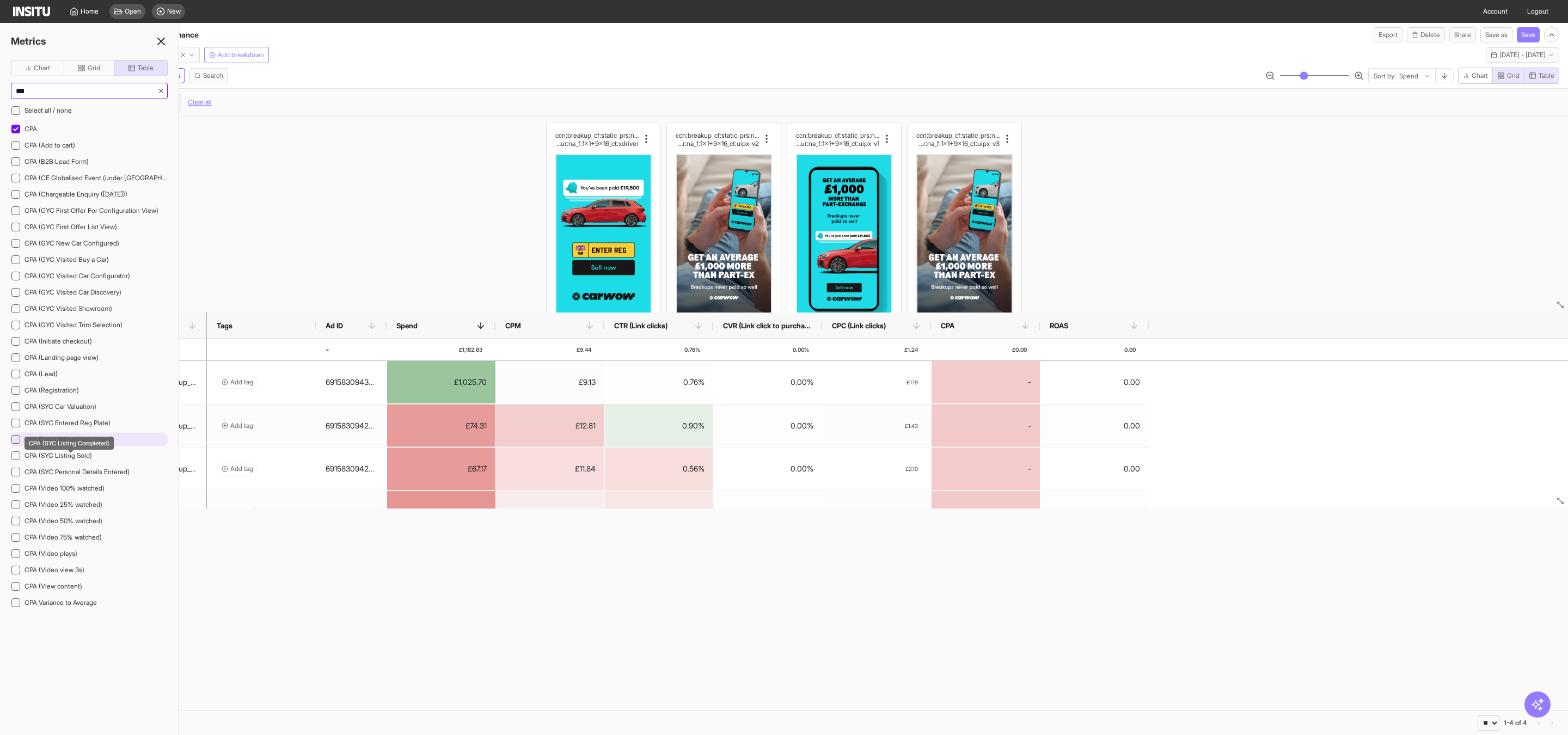
type input "***"
click at [58, 443] on span "CPA (SYC Listing Completed)" at bounding box center [68, 439] width 88 height 8
click at [161, 44] on icon at bounding box center [161, 41] width 13 height 13
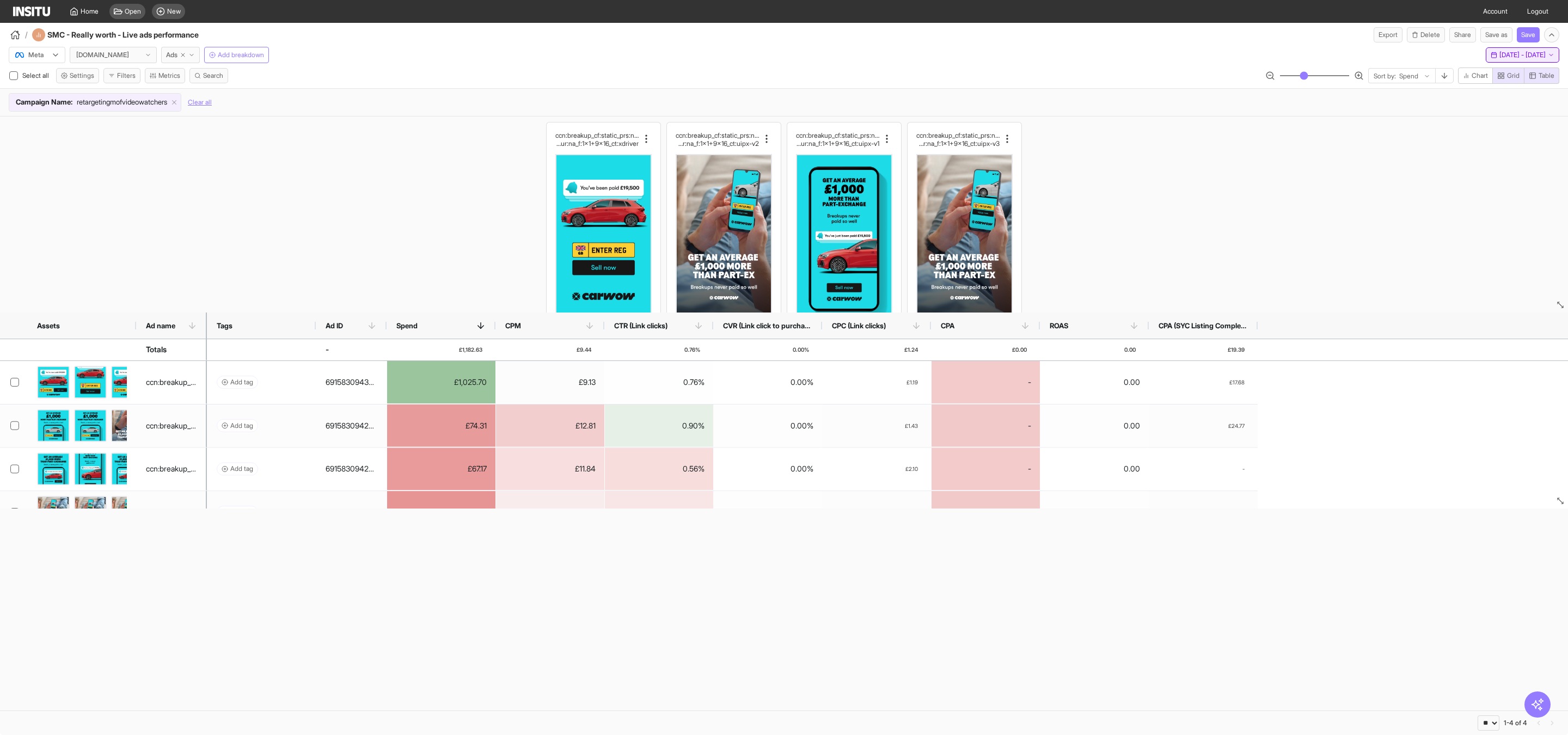
click at [1511, 55] on span "Mon 1 - Tue 30 Sep, 2025" at bounding box center [1522, 55] width 46 height 9
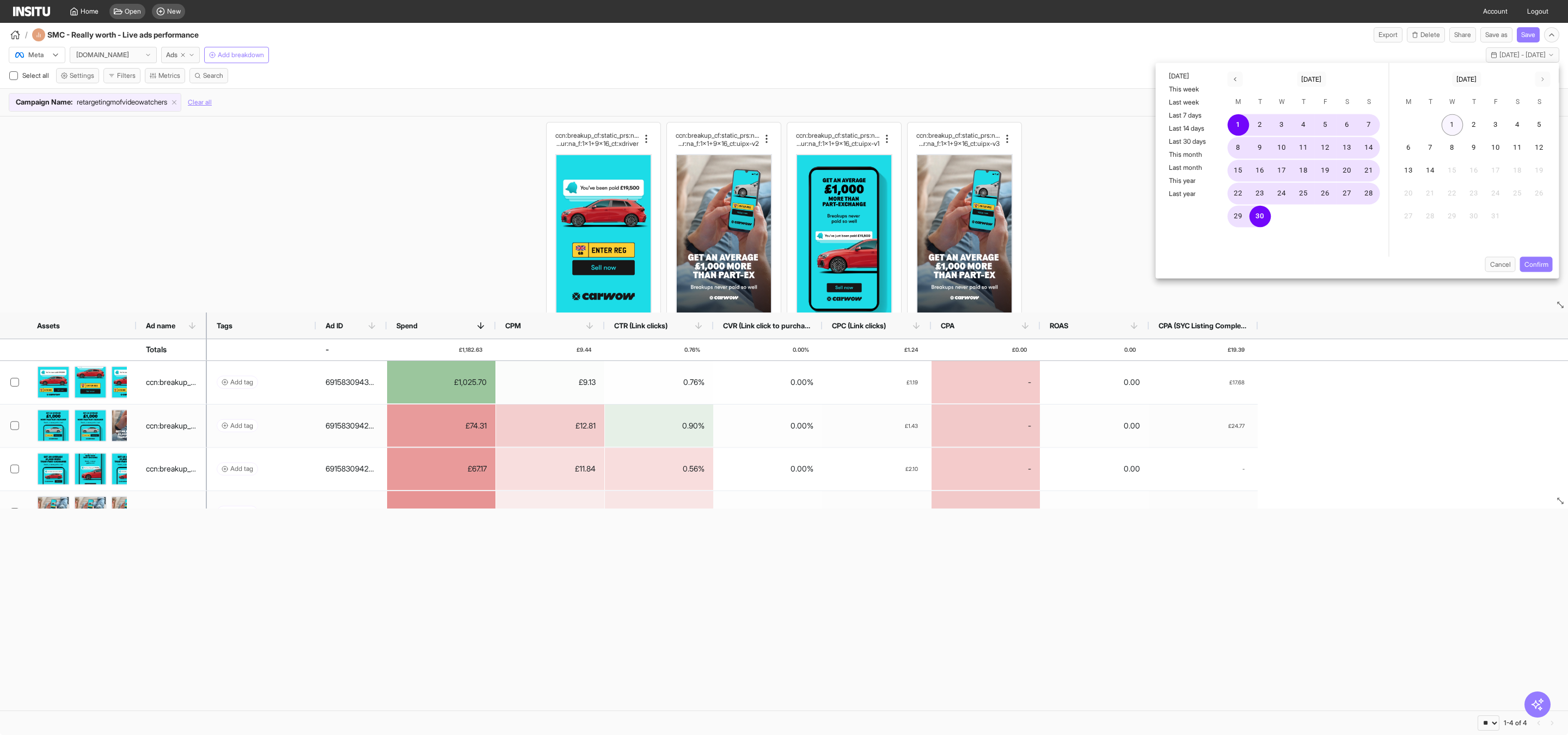
click at [1454, 125] on button "1" at bounding box center [1452, 125] width 22 height 22
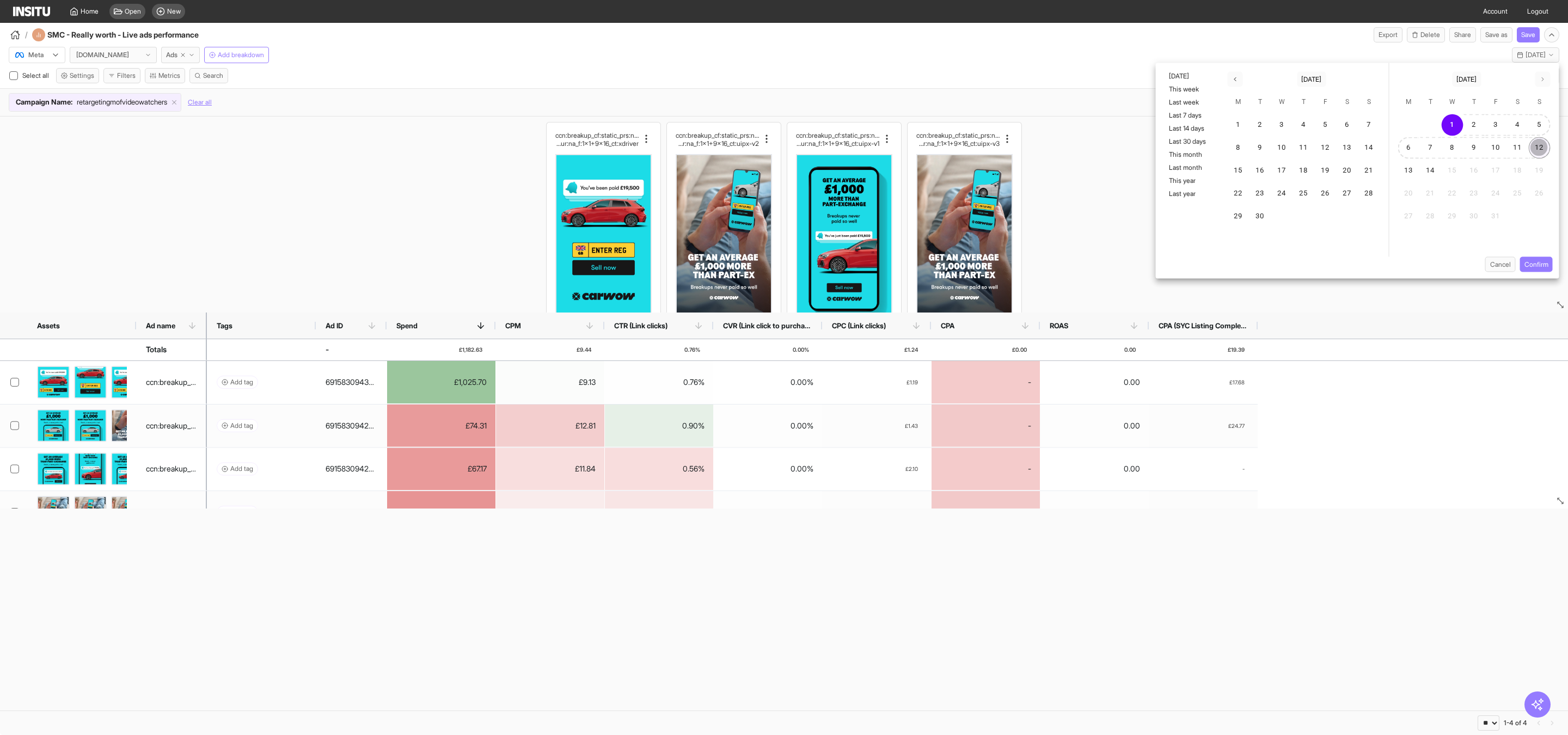
click at [1541, 150] on button "12" at bounding box center [1540, 148] width 22 height 22
click at [1535, 265] on button "Confirm" at bounding box center [1536, 264] width 33 height 15
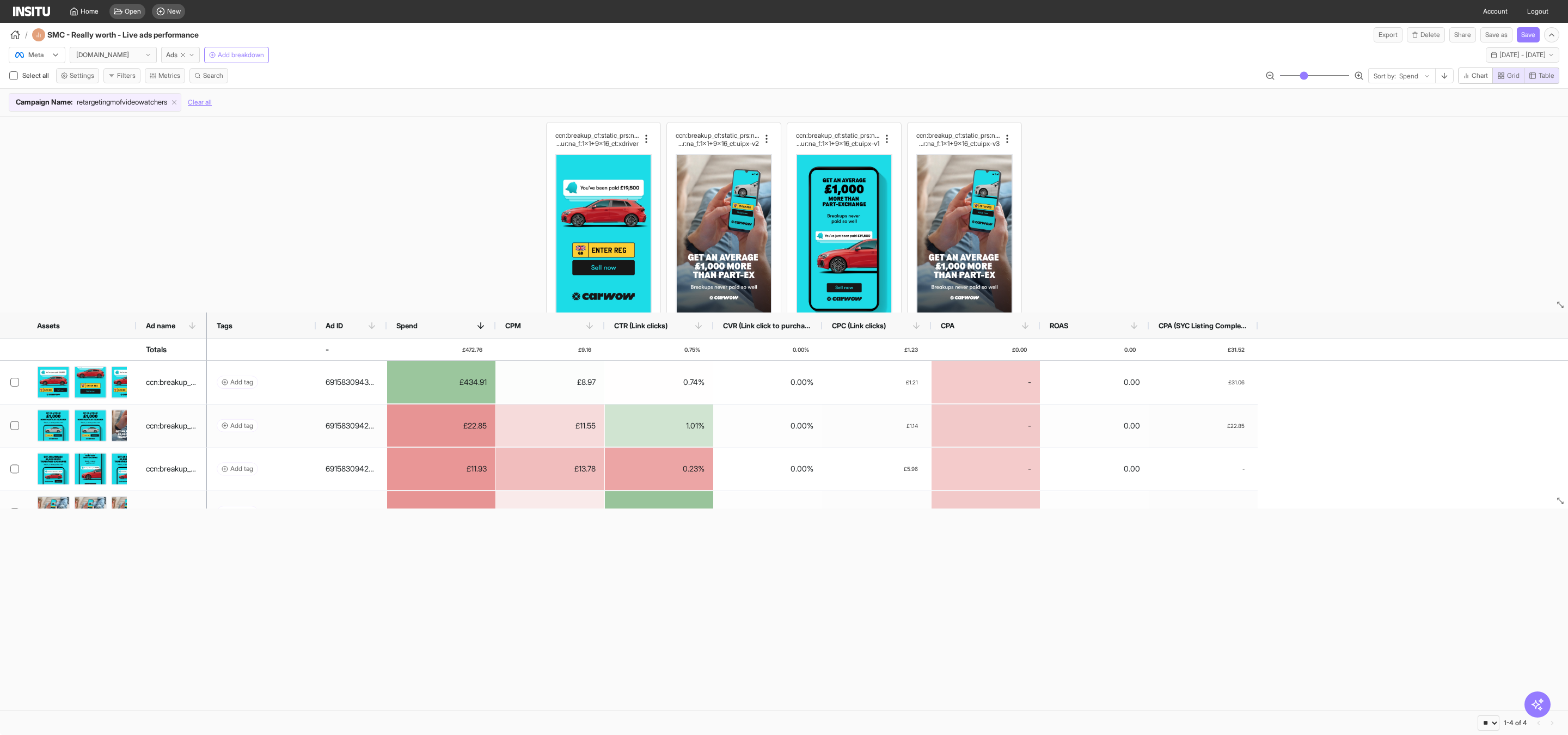
drag, startPoint x: 1351, startPoint y: 322, endPoint x: 1354, endPoint y: 364, distance: 42.1
click at [1354, 363] on div "Assets Ad name Tags Ad ID -" at bounding box center [784, 410] width 1568 height 196
click at [1264, 251] on div "ccn:breakup_cf:static_prs:none_cta:getquote_msg:val ue_hk:you'vebeenpaid£x_dur:…" at bounding box center [784, 287] width 1568 height 341
click at [121, 77] on button "Filters" at bounding box center [122, 75] width 37 height 15
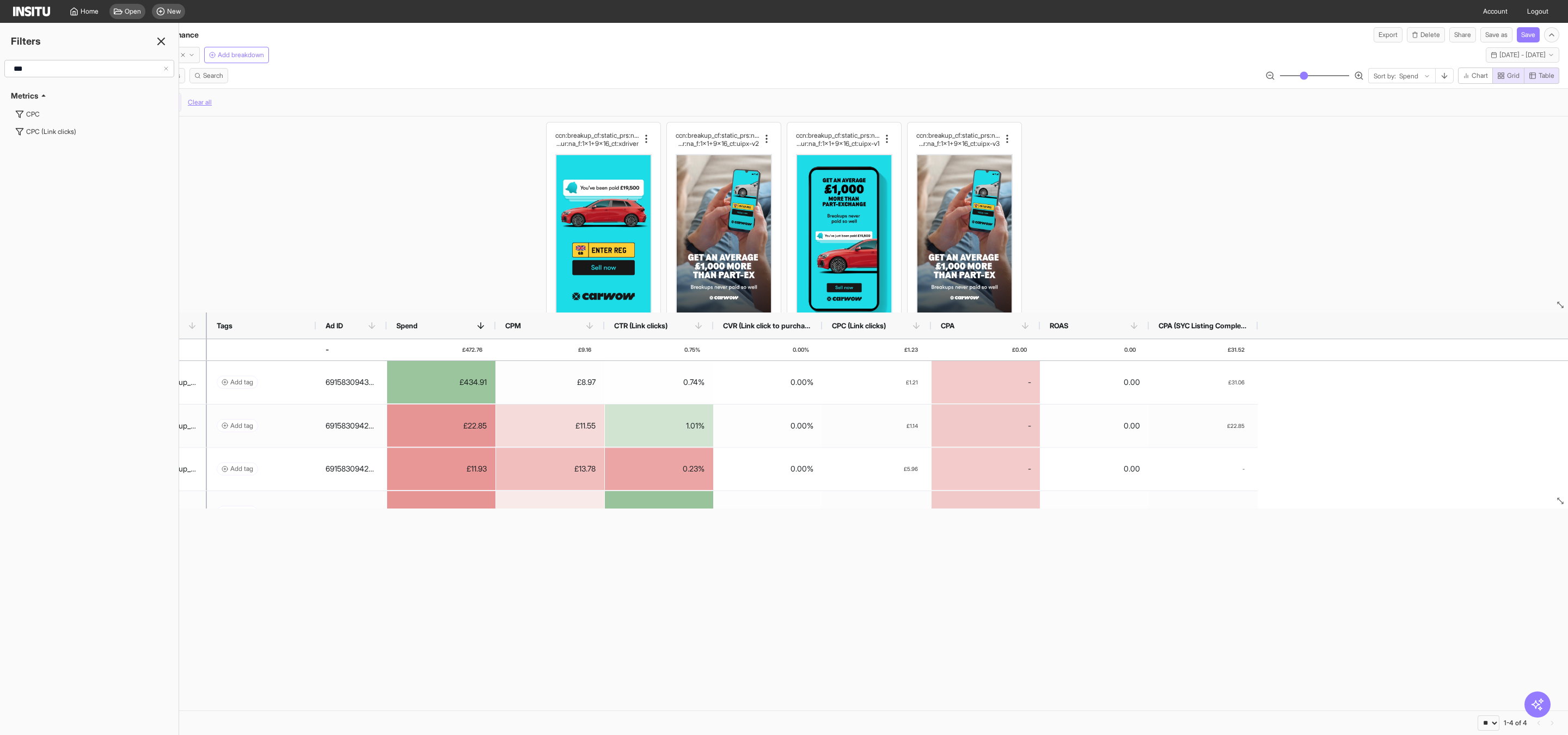
click at [97, 65] on input "***" at bounding box center [86, 69] width 153 height 19
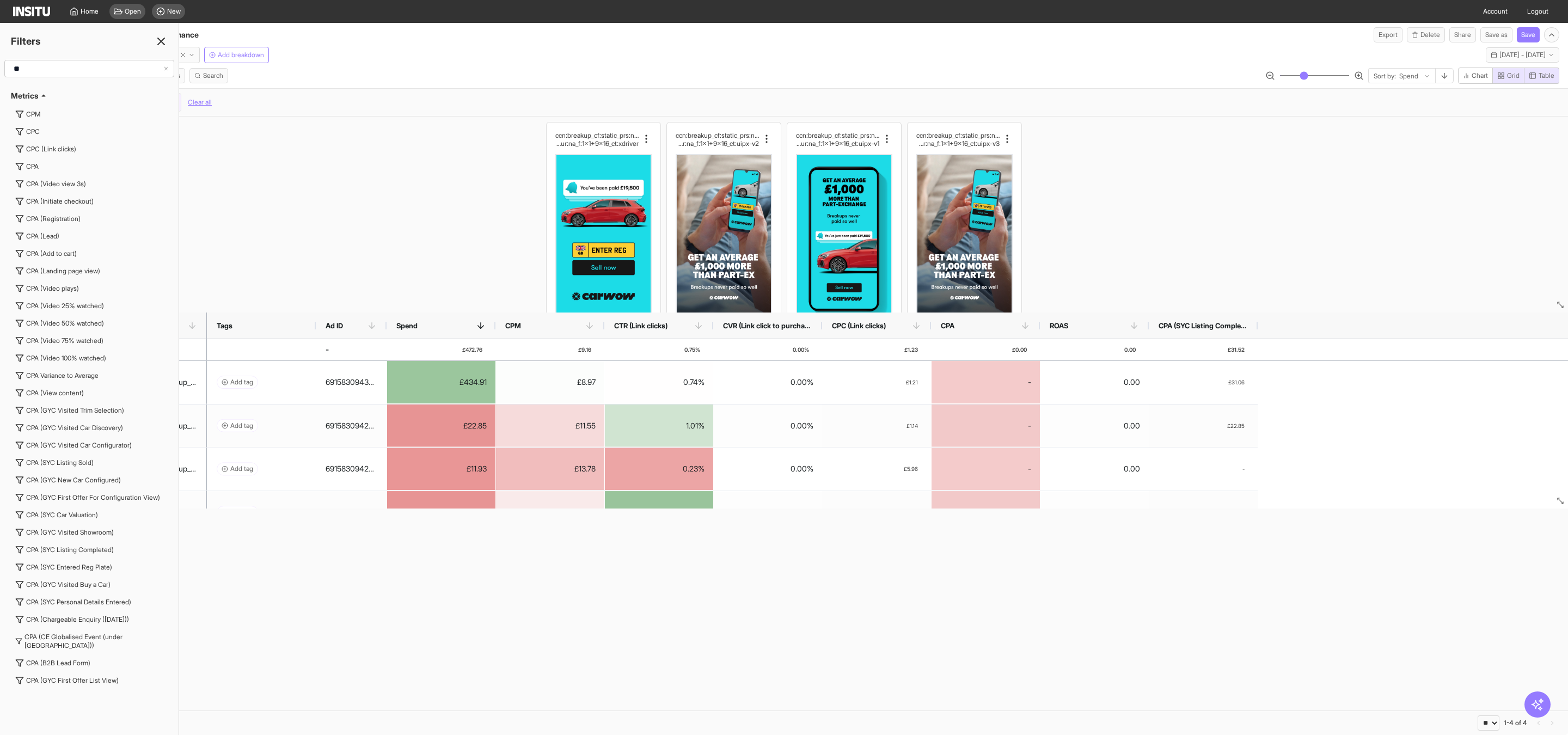
type input "*"
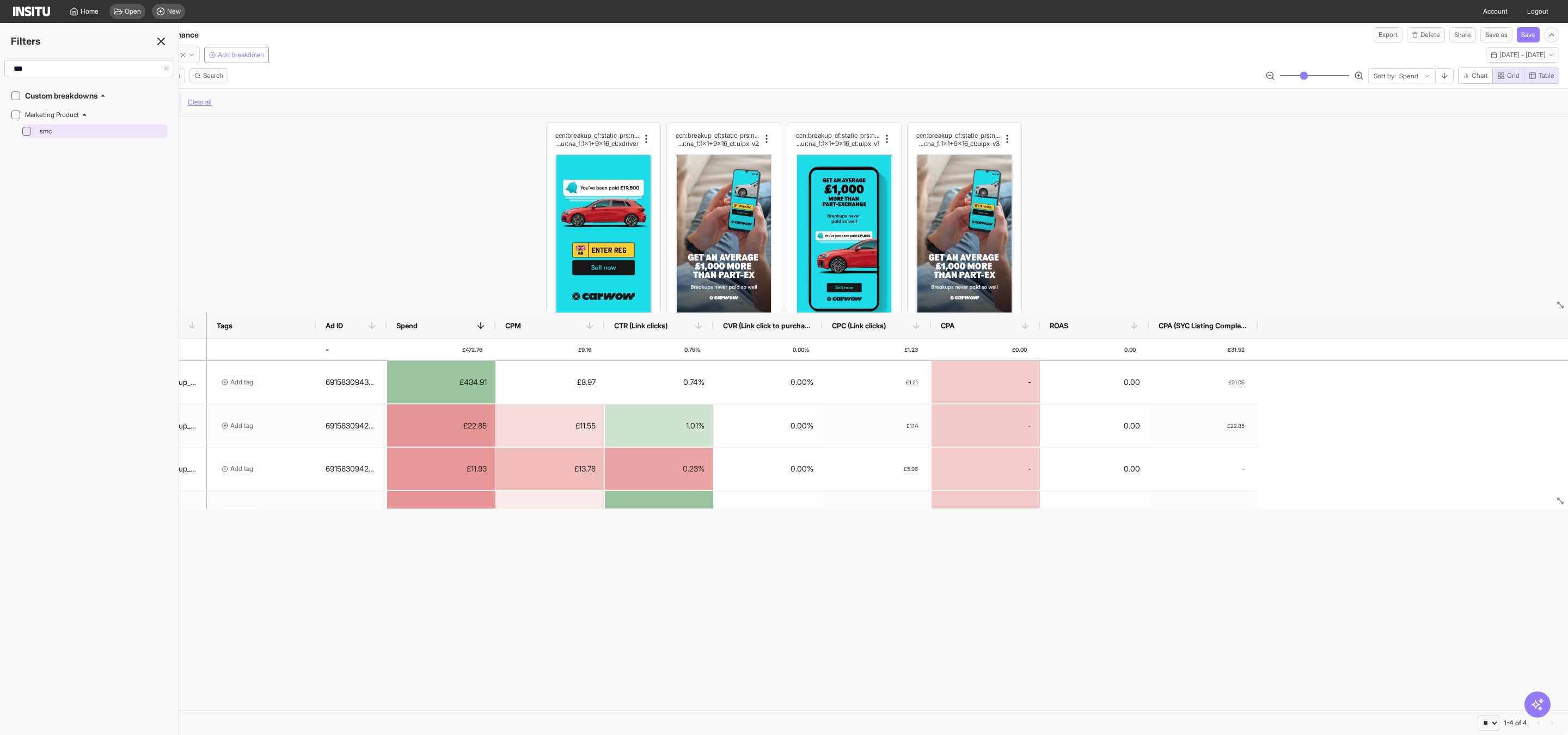
click at [24, 131] on icon at bounding box center [26, 131] width 5 height 4
click at [106, 71] on input "***" at bounding box center [86, 69] width 153 height 19
type input "*"
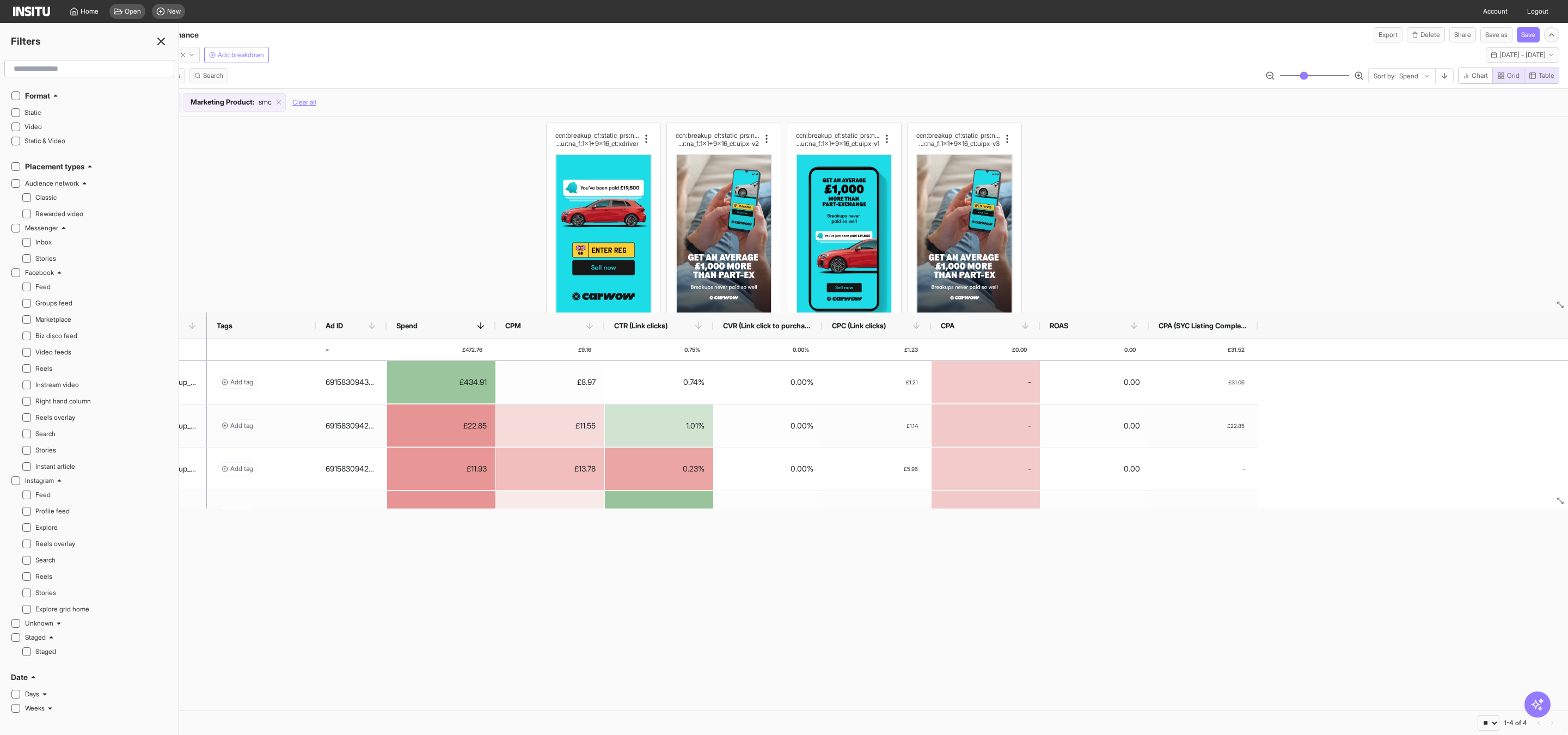
click at [162, 49] on div "Filters Format Static Video Static & Video Placement types Audience network Cla…" at bounding box center [89, 379] width 179 height 712
click at [158, 38] on line at bounding box center [161, 41] width 7 height 7
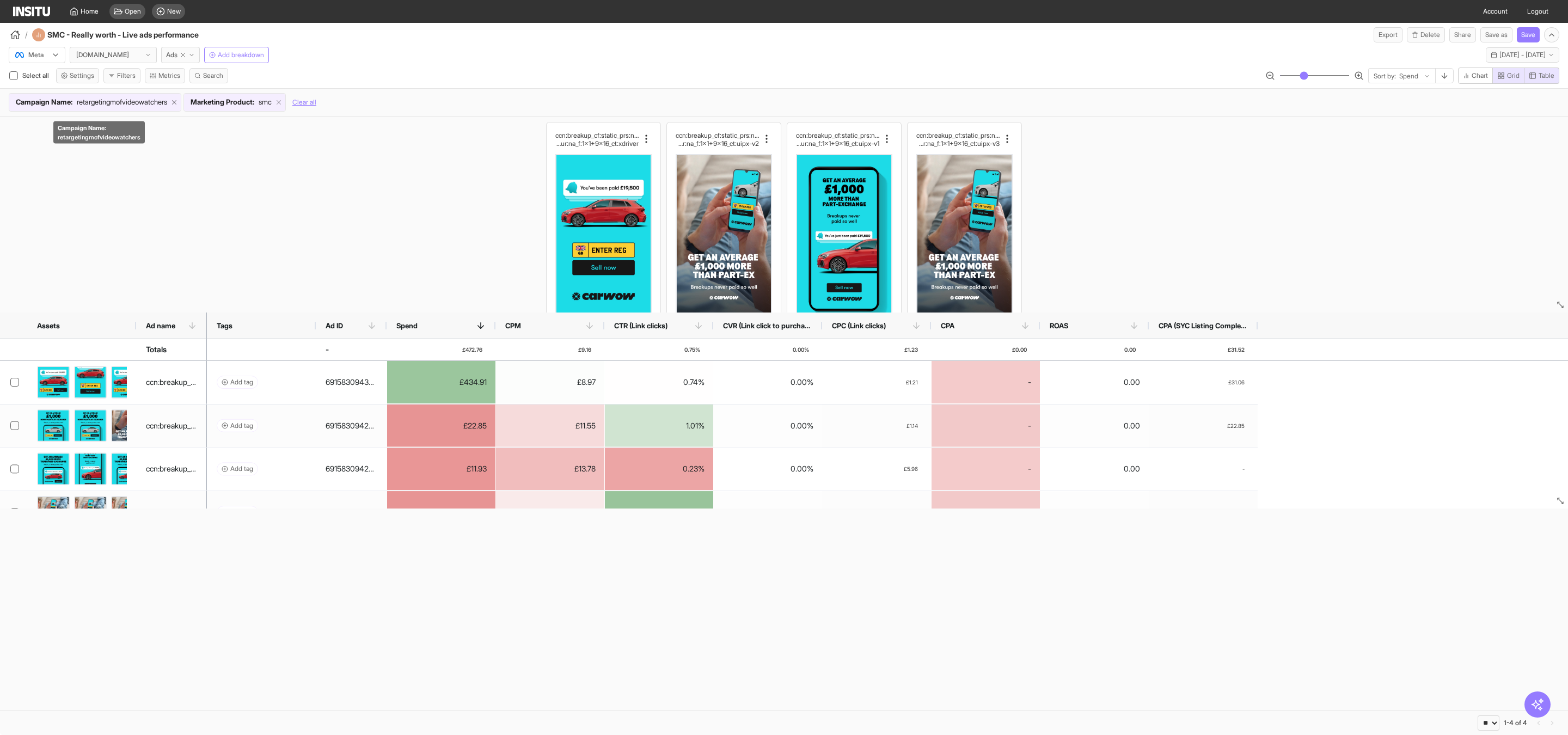
click at [178, 103] on icon at bounding box center [174, 102] width 8 height 8
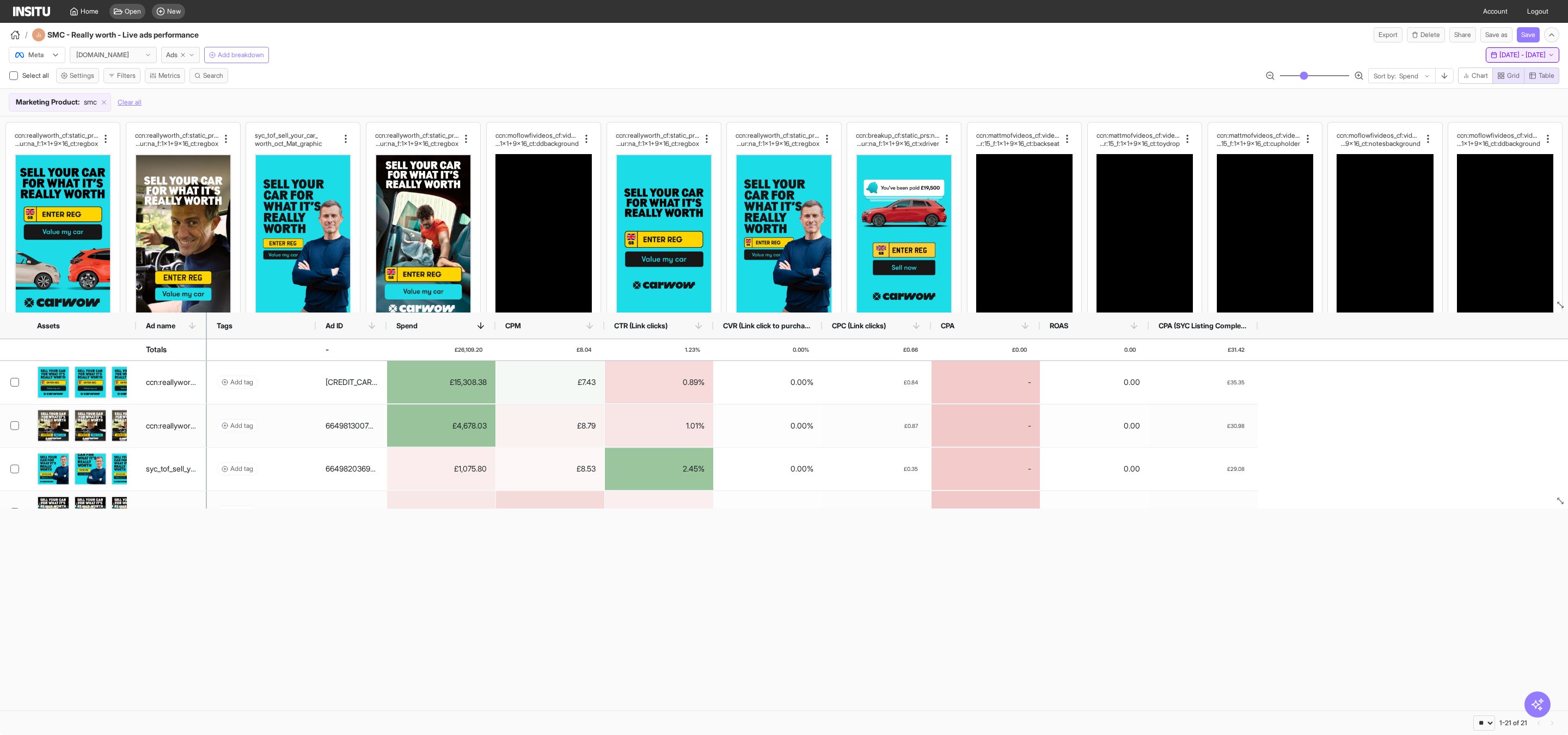
click at [1536, 54] on span "Wed 1 - Sun 12 Oct, 2025" at bounding box center [1522, 55] width 46 height 9
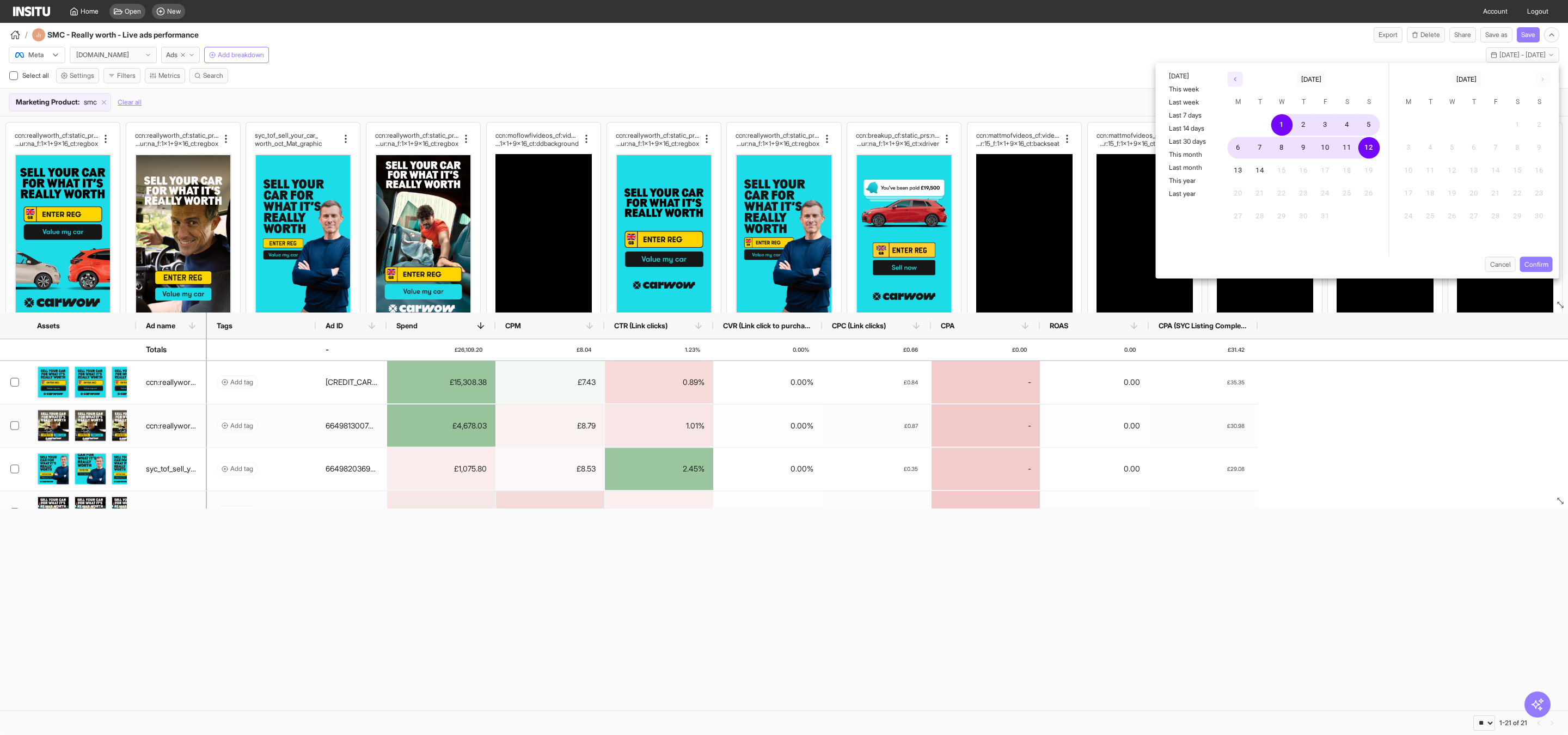
click at [1234, 80] on polyline "button" at bounding box center [1235, 79] width 2 height 3
click at [1306, 167] on button "17" at bounding box center [1304, 171] width 22 height 22
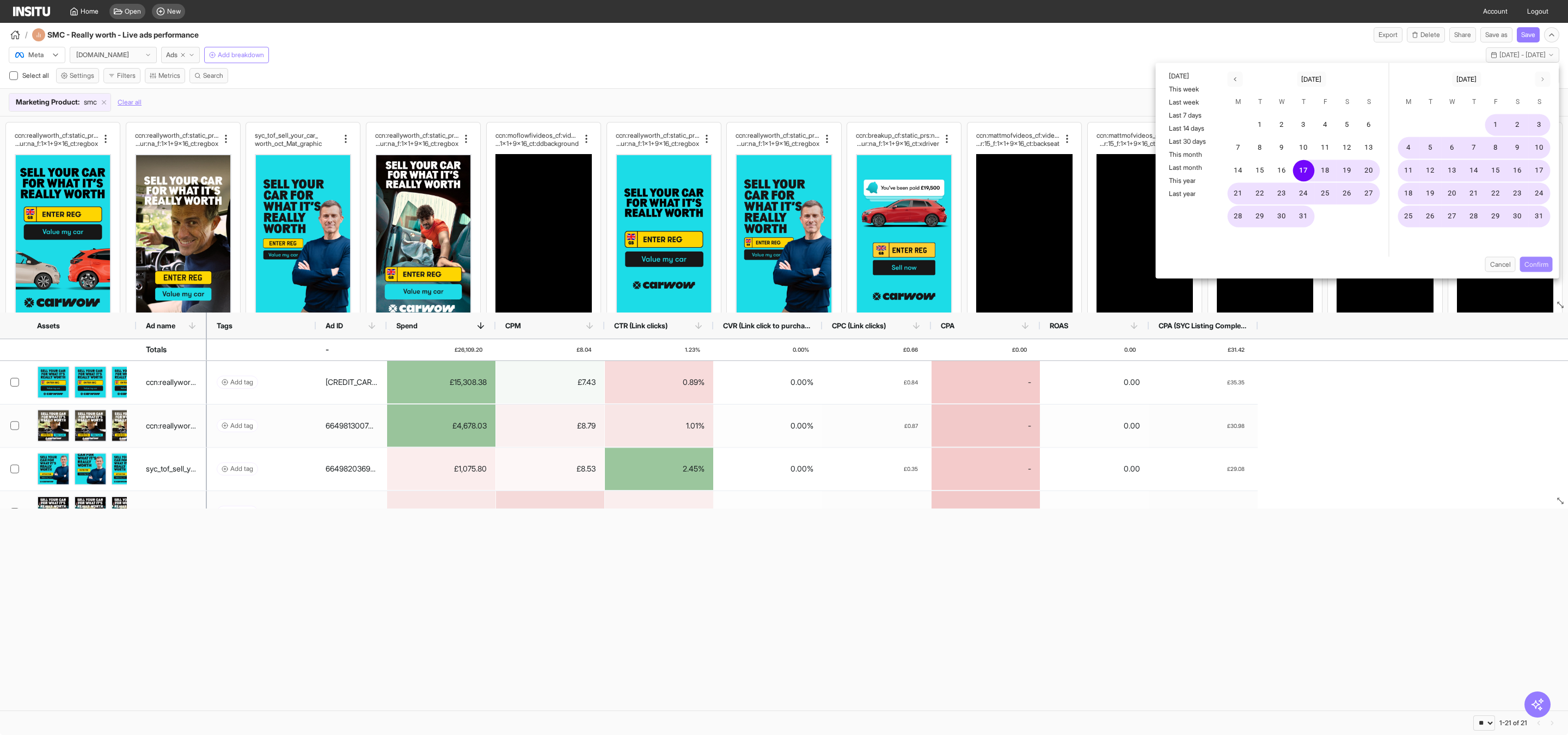
click at [1547, 260] on button "Confirm" at bounding box center [1536, 264] width 33 height 15
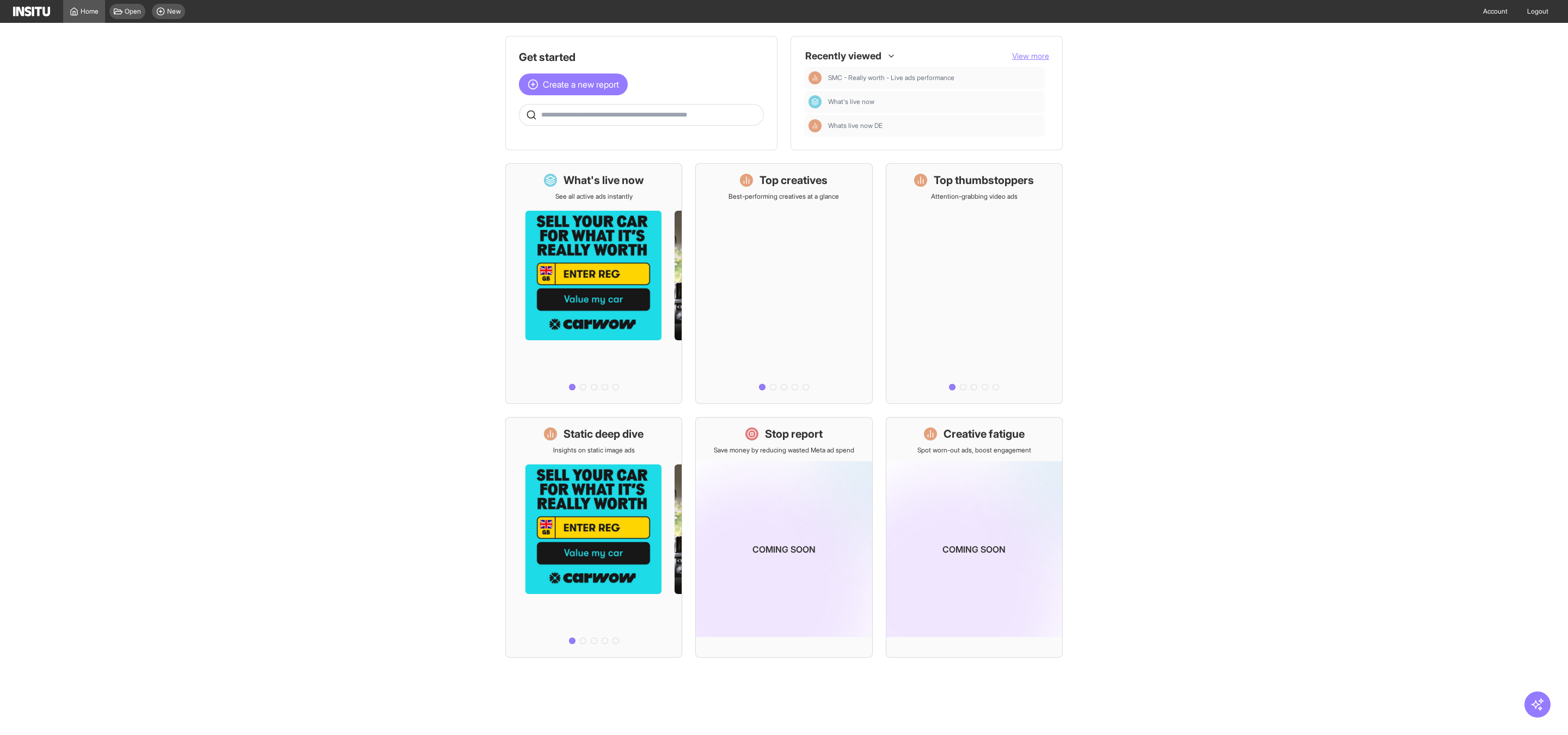
click at [1038, 55] on span "View more" at bounding box center [1031, 55] width 37 height 9
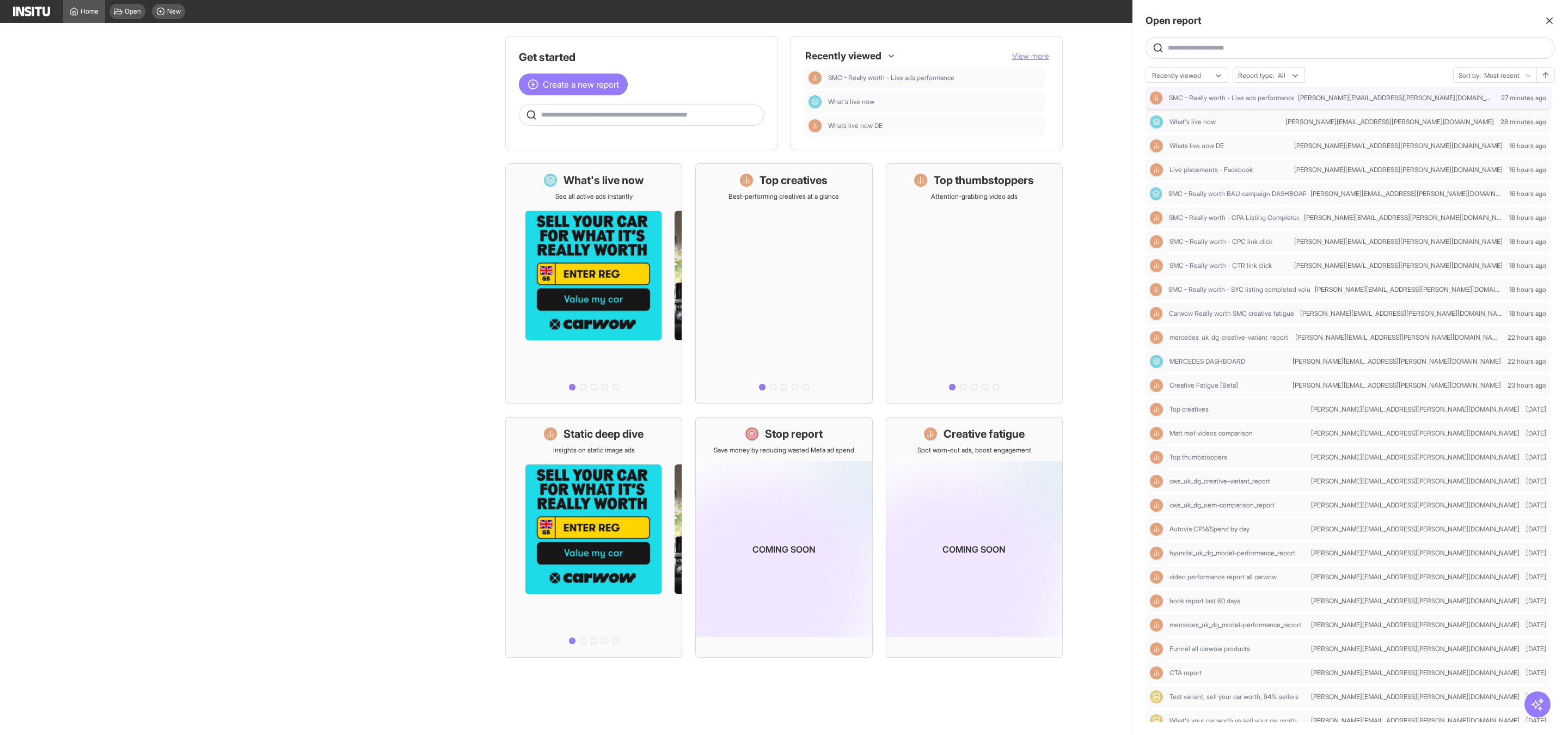
click at [1270, 104] on div "SMC - Really worth - Live ads performance" at bounding box center [1222, 97] width 144 height 13
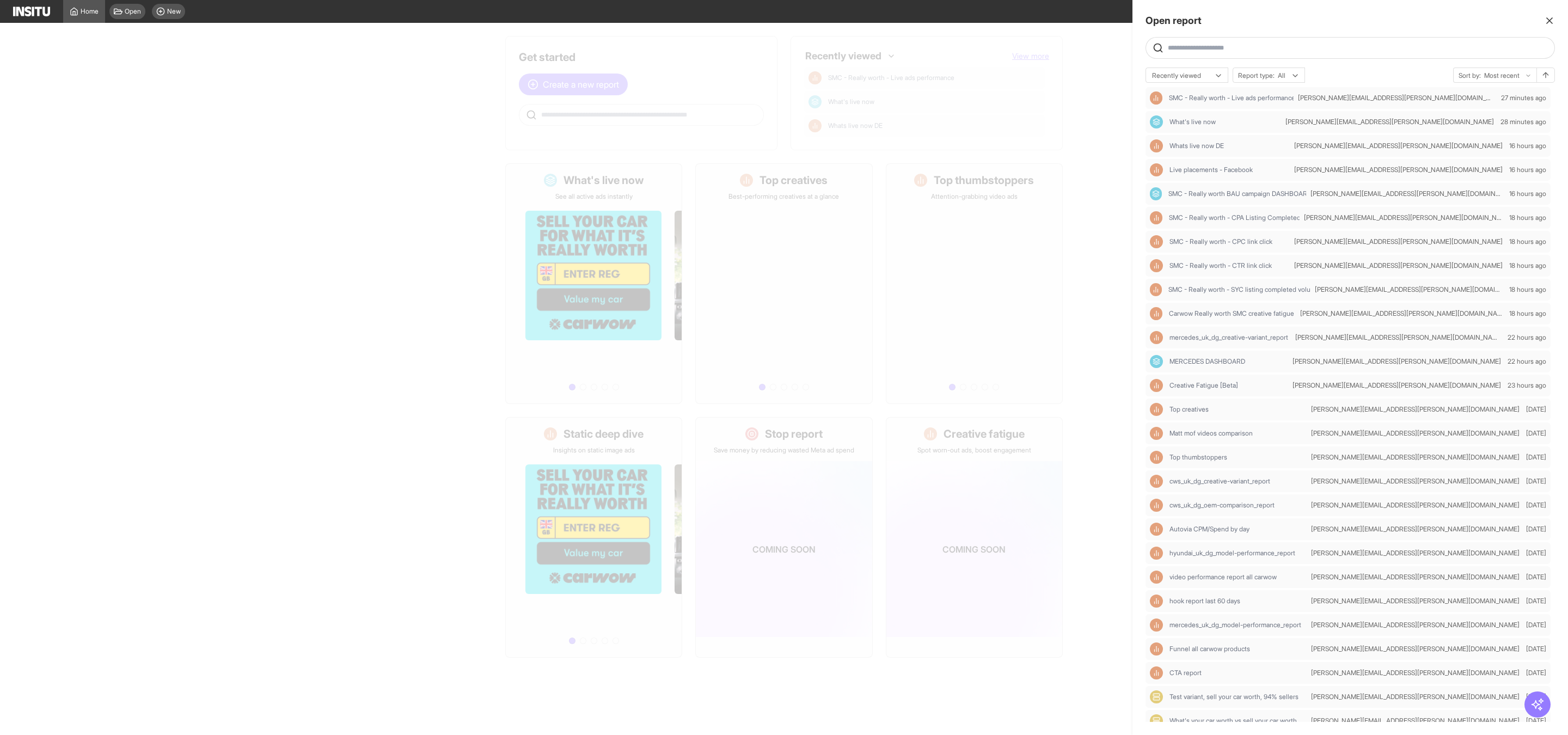
select select "**"
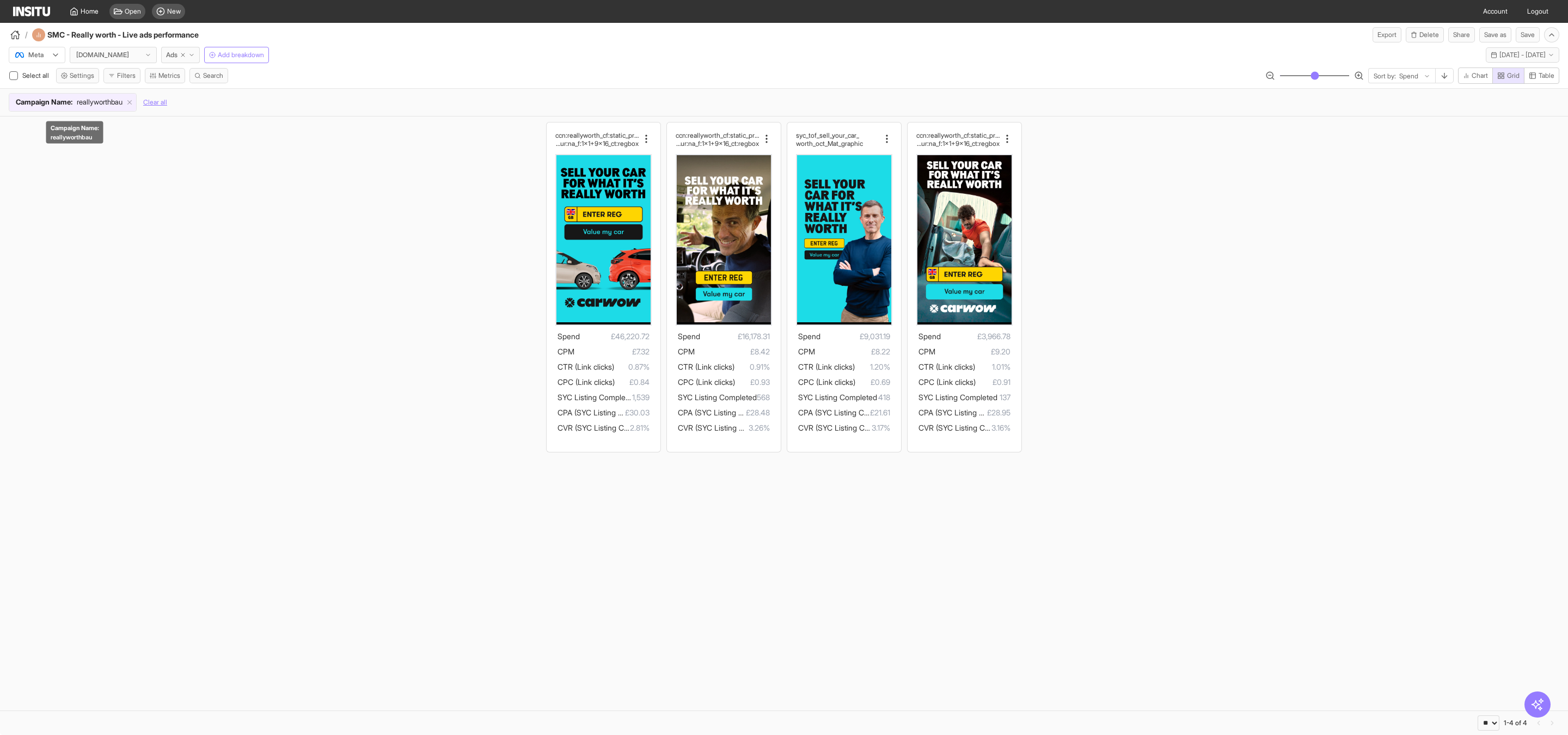
click at [99, 106] on span "reallyworthbau" at bounding box center [99, 102] width 46 height 11
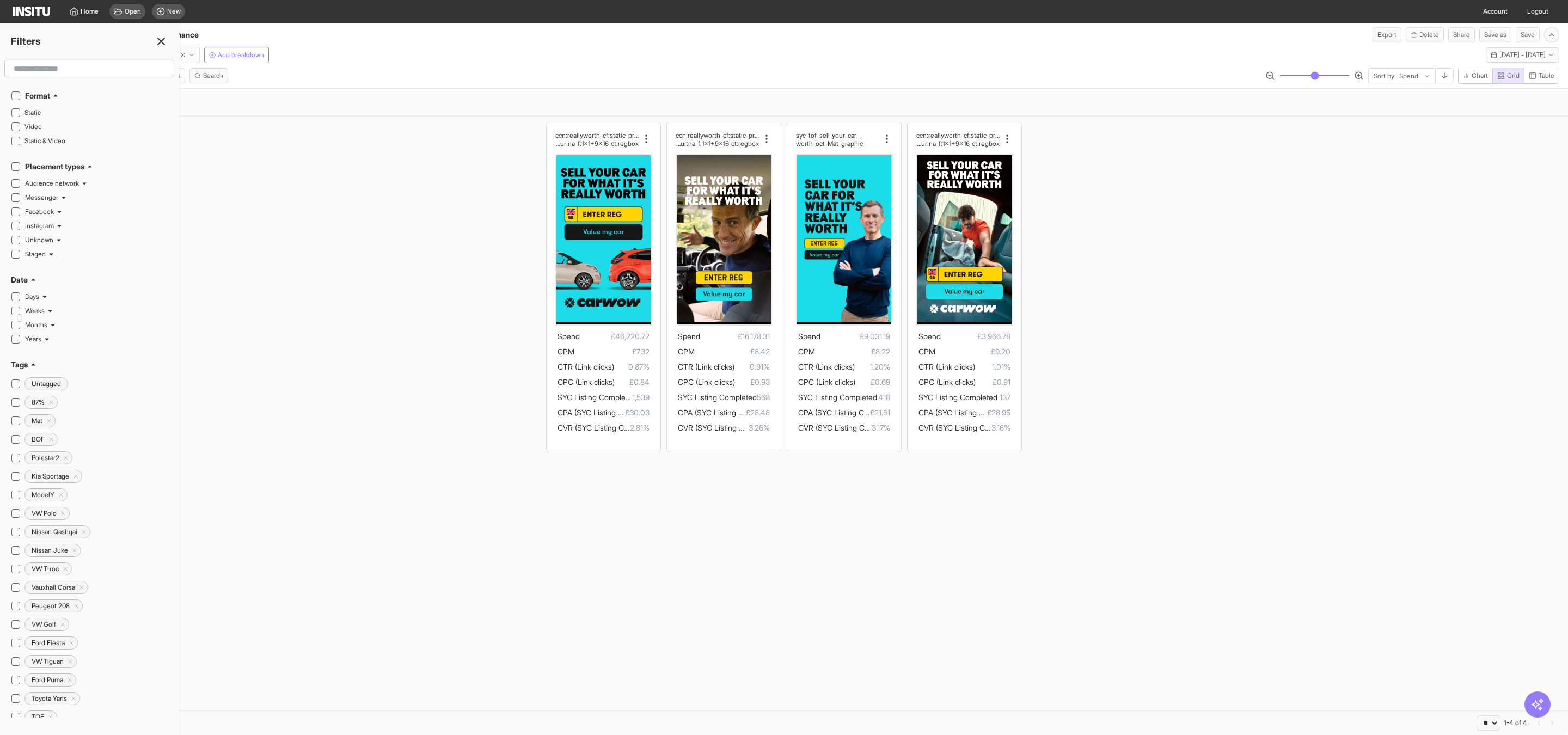
click at [259, 183] on div "ccn:reallyworth_cf:static_prs:none_cta:getquote_ms g:value_hk:valuemycar_dur:na…" at bounding box center [784, 287] width 1568 height 341
click at [163, 38] on icon at bounding box center [161, 41] width 13 height 13
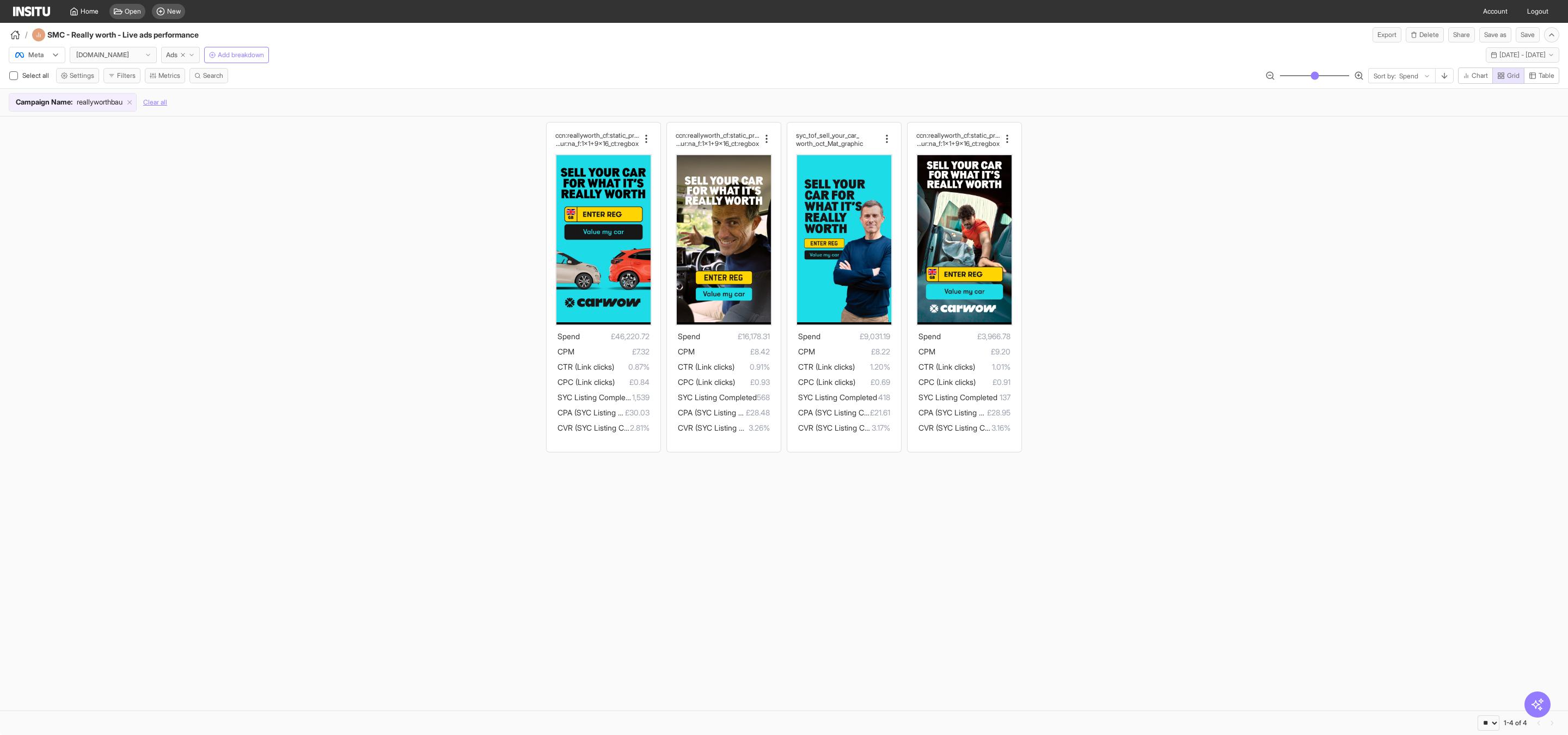
click at [363, 312] on div "ccn:reallyworth_cf:static_prs:none_cta:getquote_ms g:value_hk:valuemycar_dur:na…" at bounding box center [784, 287] width 1568 height 341
click at [1539, 75] on span "Table" at bounding box center [1547, 75] width 16 height 9
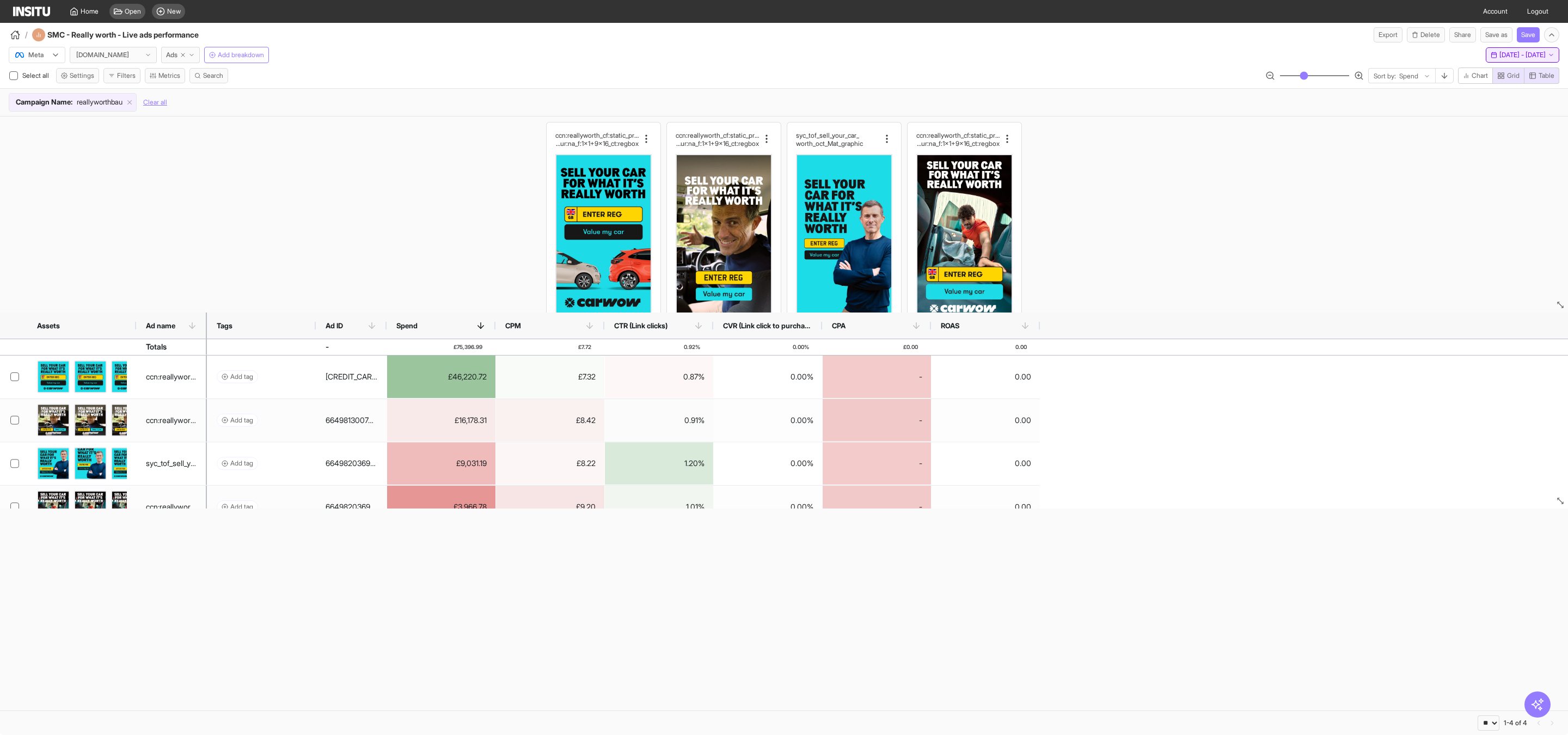
click at [1499, 55] on span "Mon 1 Sep - Mon 13 Oct, 2025" at bounding box center [1522, 55] width 46 height 9
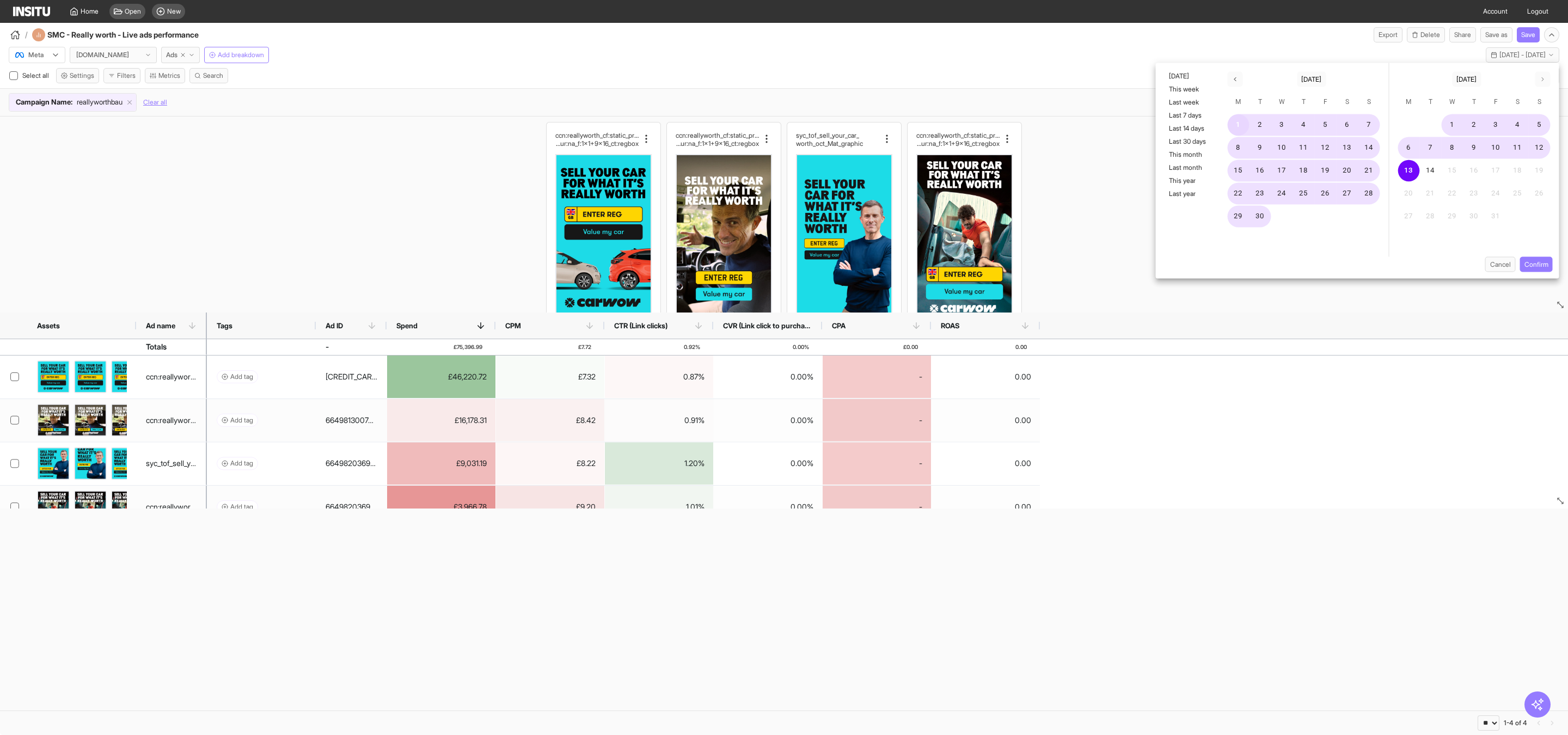
click at [1245, 129] on button "1" at bounding box center [1239, 125] width 22 height 22
click at [1263, 212] on button "30" at bounding box center [1261, 217] width 22 height 22
click at [1541, 263] on button "Confirm" at bounding box center [1536, 264] width 33 height 15
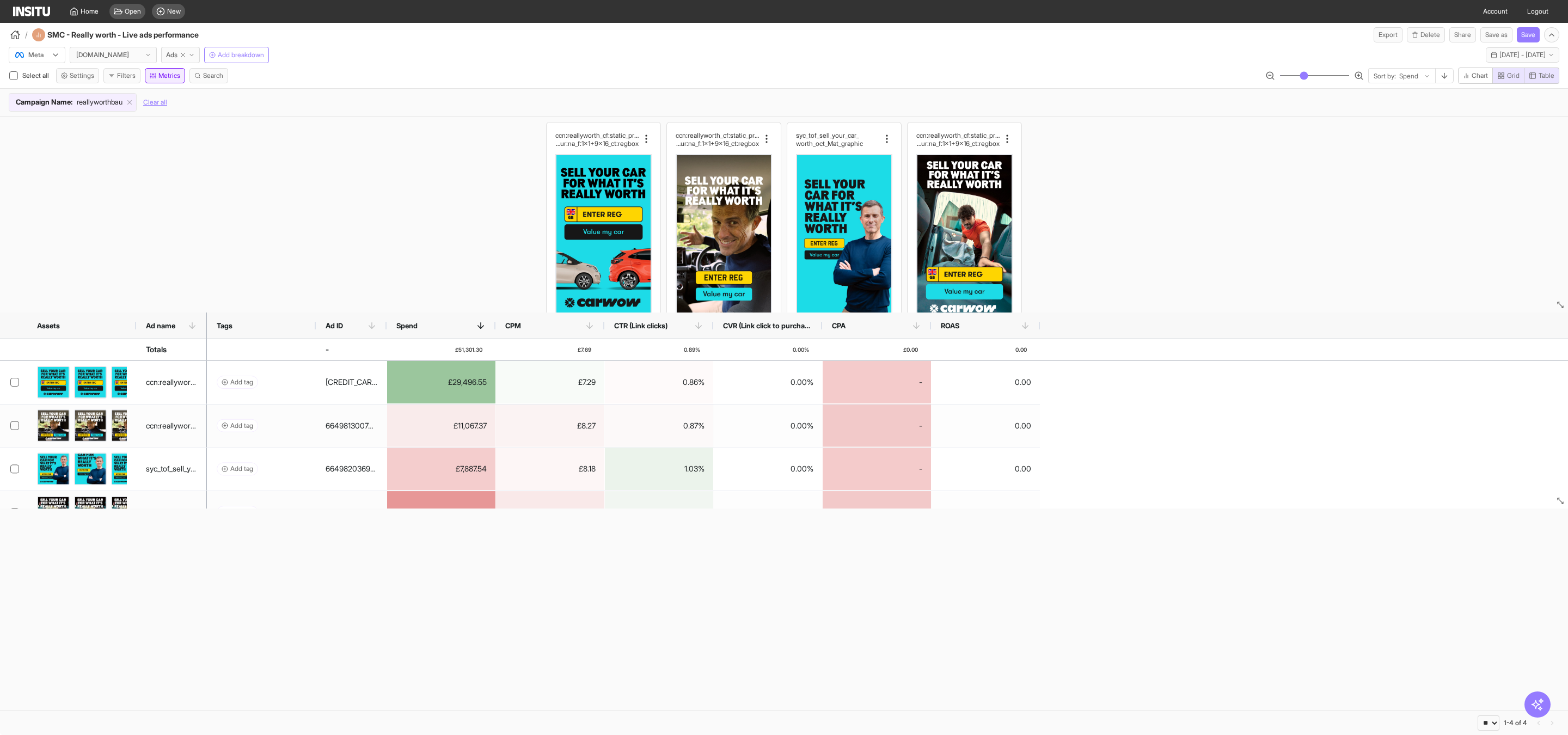
click at [163, 77] on button "Metrics" at bounding box center [165, 75] width 40 height 15
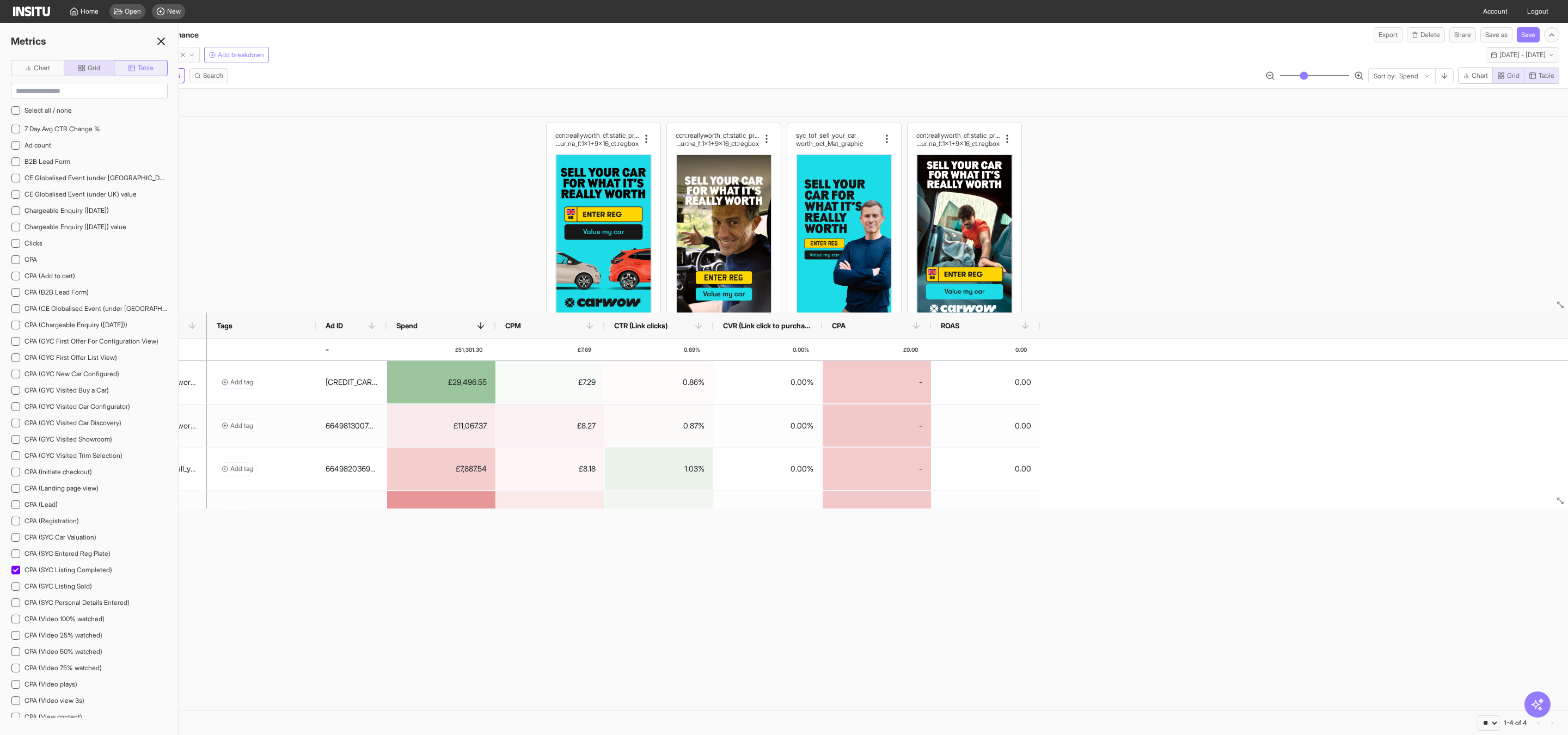
click at [142, 74] on button "Table" at bounding box center [141, 68] width 54 height 16
click at [100, 96] on input at bounding box center [89, 91] width 156 height 15
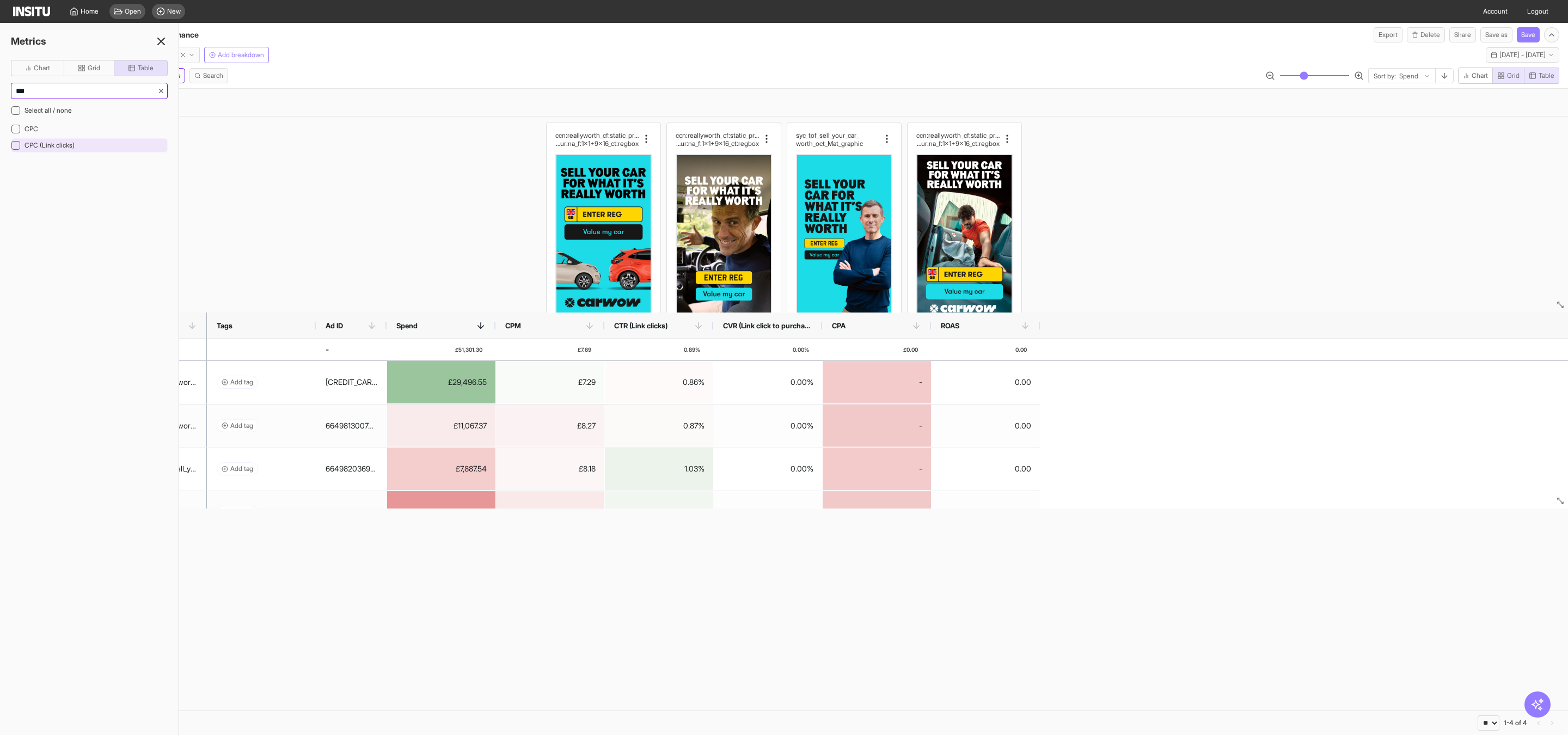
type input "***"
click at [63, 148] on span "CPC (Link clicks)" at bounding box center [49, 145] width 50 height 8
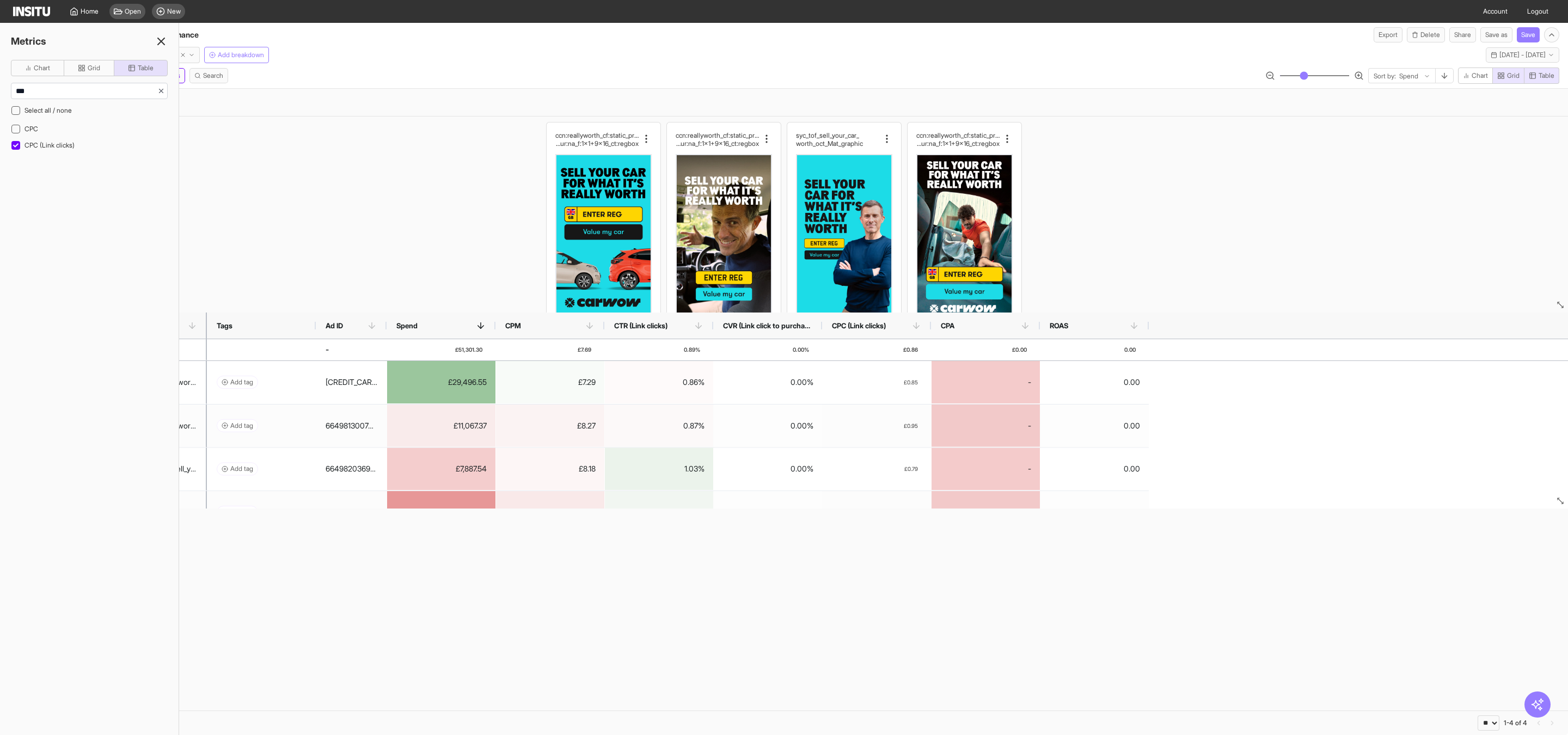
click at [625, 683] on div "ccn:reallyworth_cf:static_prs:none_cta:getquote_ms g:value_hk:valuemycar_dur:na…" at bounding box center [784, 413] width 1568 height 594
drag, startPoint x: 30, startPoint y: 95, endPoint x: 0, endPoint y: 95, distance: 30.0
click at [0, 95] on div "Chart Grid Table *** Select all / none CPC CPC (Link clicks)" at bounding box center [89, 114] width 178 height 110
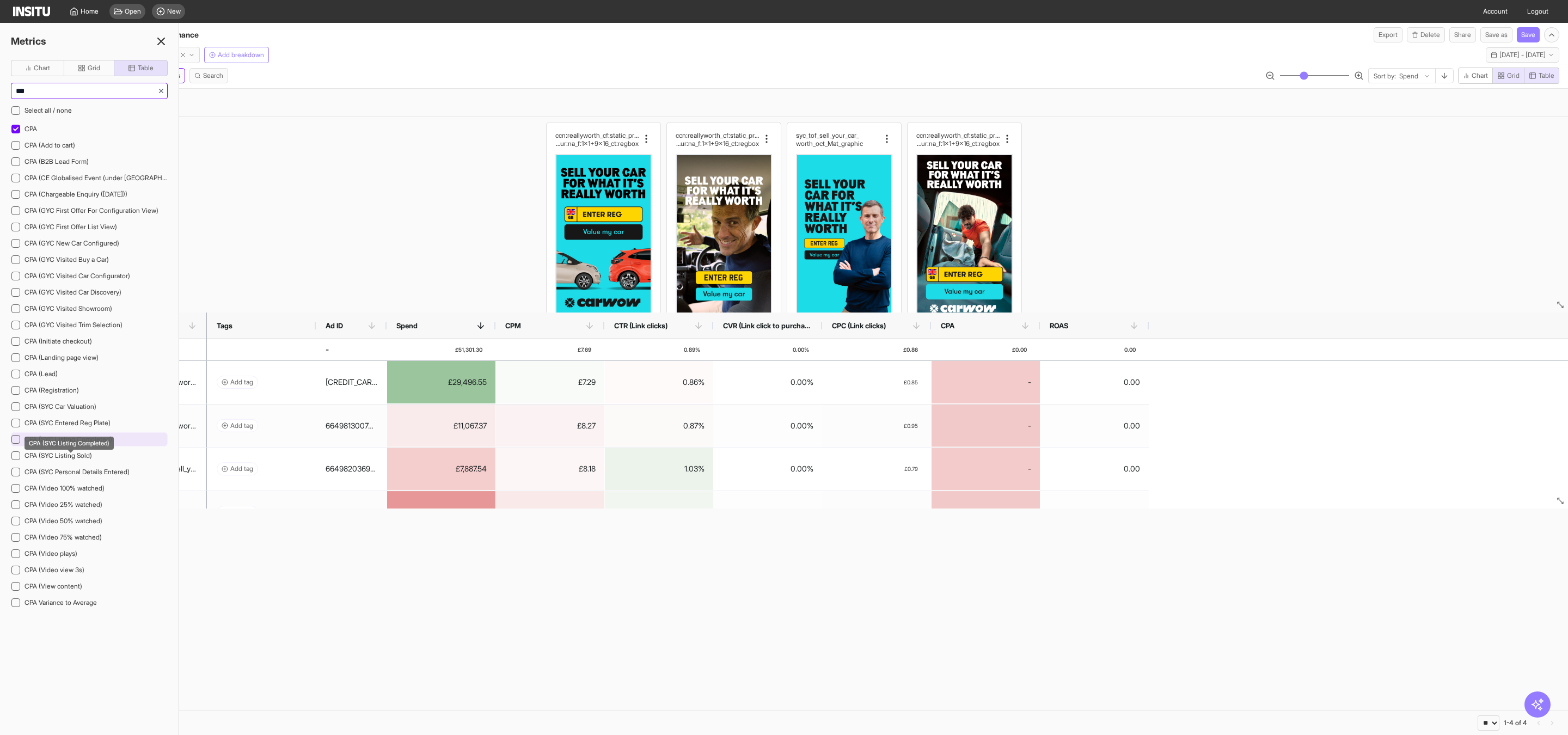
type input "***"
click at [58, 443] on span "CPA (SYC Listing Completed)" at bounding box center [68, 439] width 88 height 8
click at [1343, 221] on div "ccn:reallyworth_cf:static_prs:none_cta:getquote_ms g:value_hk:valuemycar_dur:na…" at bounding box center [784, 287] width 1568 height 341
drag, startPoint x: 1404, startPoint y: 334, endPoint x: 1404, endPoint y: 346, distance: 12.0
click at [1404, 346] on div "Assets Ad name Tags Ad ID -" at bounding box center [784, 410] width 1568 height 196
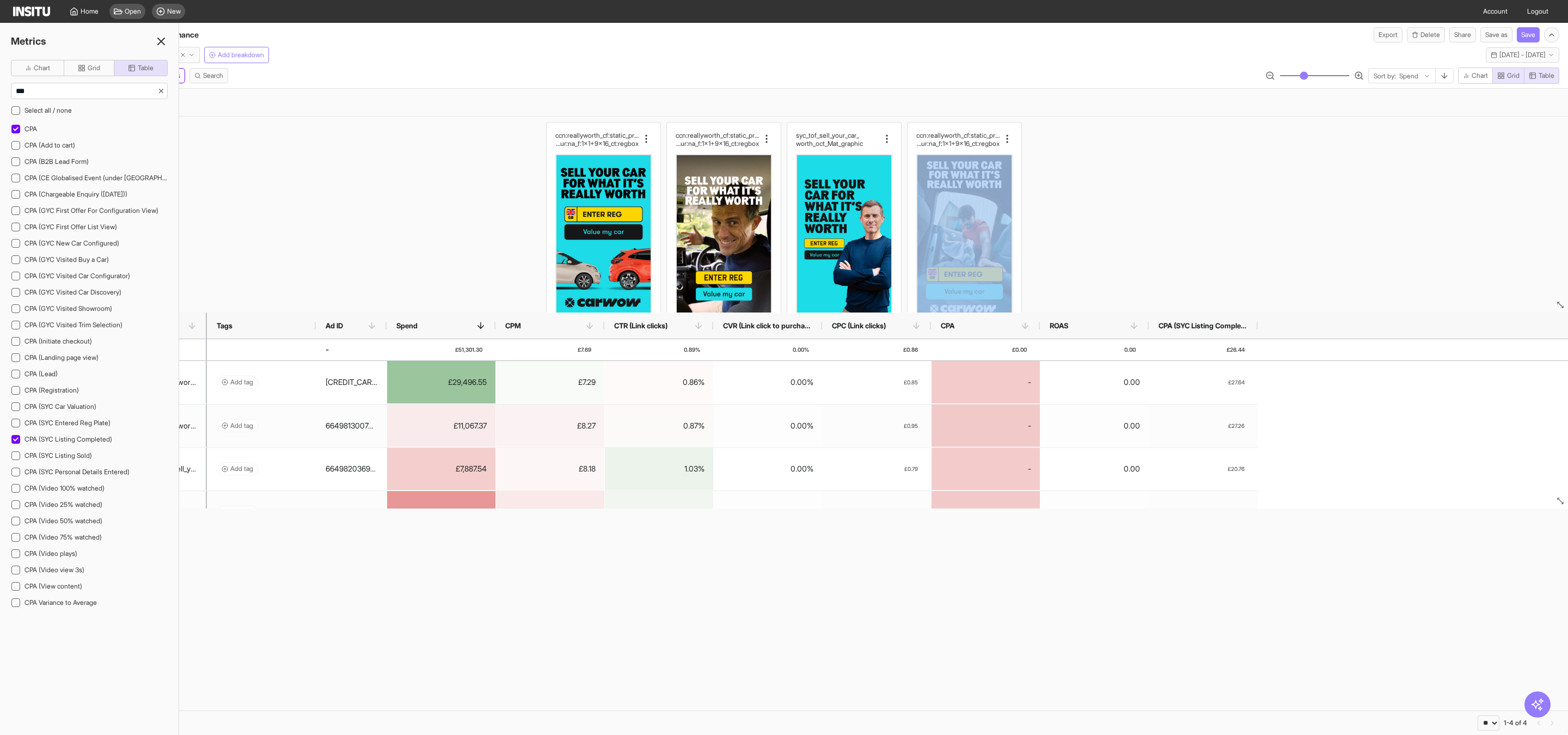
drag, startPoint x: 1402, startPoint y: 310, endPoint x: 1403, endPoint y: 338, distance: 28.0
click at [1402, 334] on div "ccn:reallyworth_cf:static_prs:none_cta:getquote_ms g:value_hk:valuemycar_dur:na…" at bounding box center [784, 413] width 1568 height 594
drag, startPoint x: 1403, startPoint y: 327, endPoint x: 1403, endPoint y: 387, distance: 60.0
click at [1403, 383] on div "Assets Ad name Tags Ad ID -" at bounding box center [784, 410] width 1568 height 196
click at [1219, 156] on div "ccn:reallyworth_cf:static_prs:none_cta:getquote_ms g:value_hk:valuemycar_dur:na…" at bounding box center [784, 287] width 1568 height 341
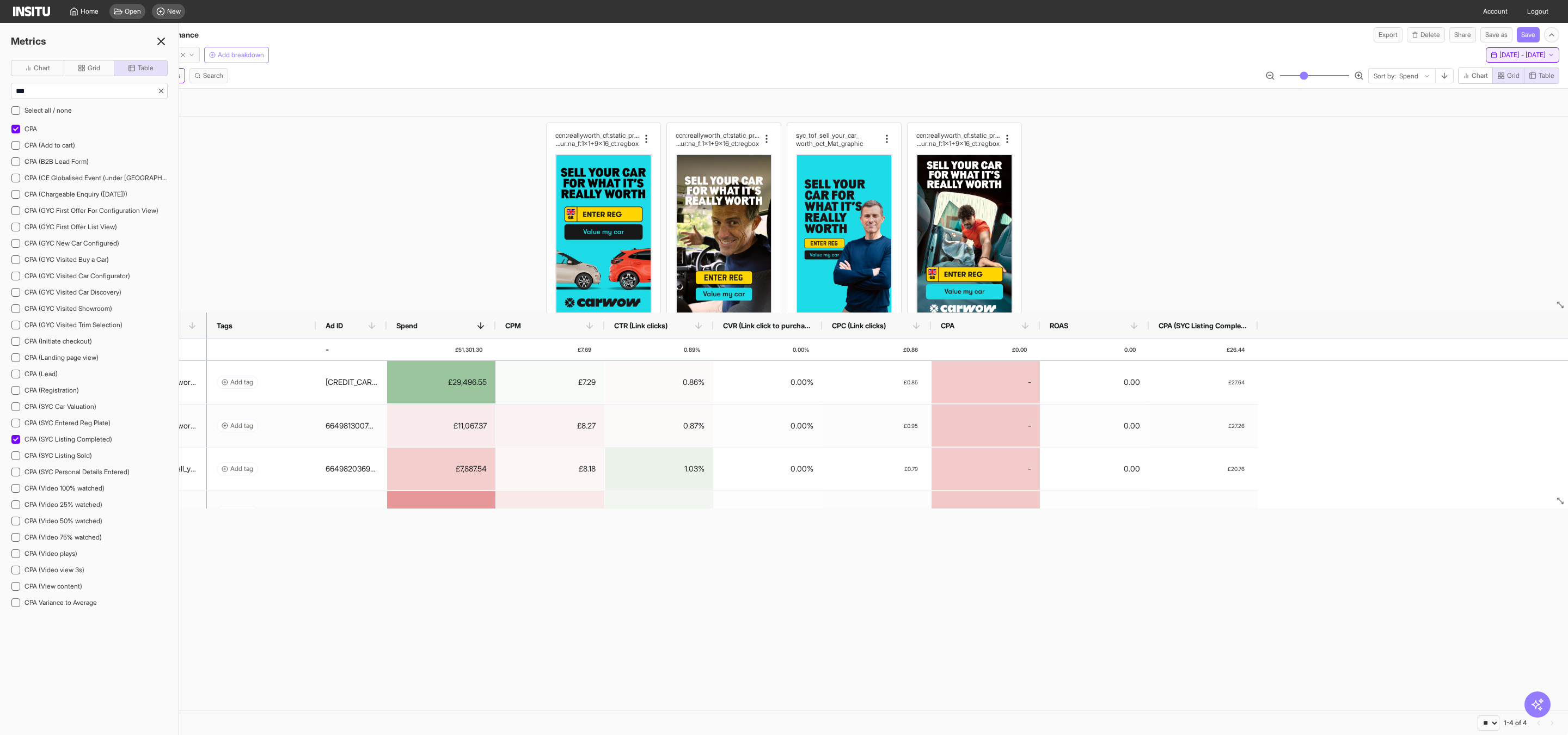
click at [1505, 57] on span "Mon 1 - Tue 30 Sep, 2025" at bounding box center [1522, 55] width 46 height 9
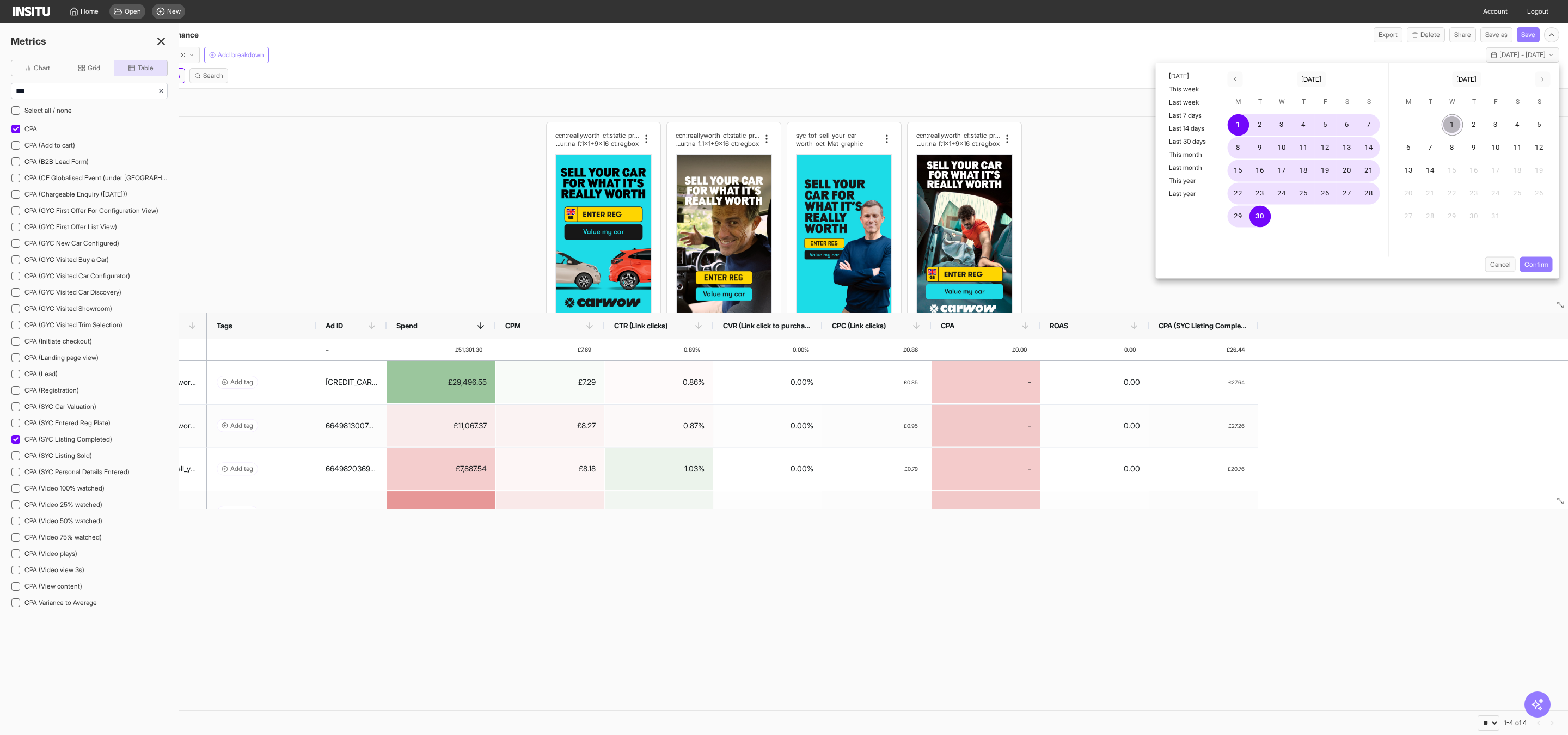
click at [1453, 128] on button "1" at bounding box center [1452, 125] width 22 height 22
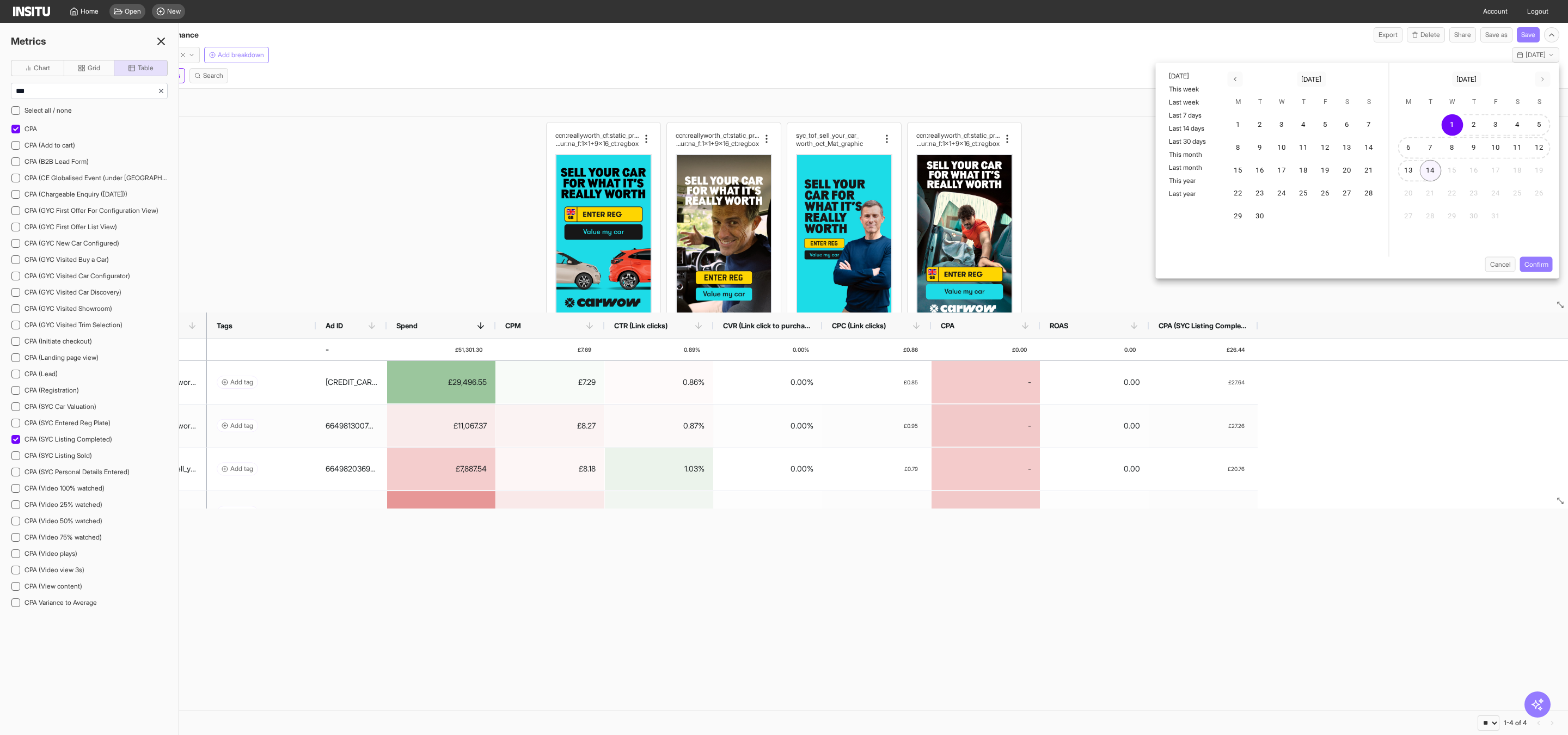
click at [1431, 167] on button "14" at bounding box center [1431, 171] width 22 height 22
click at [1544, 271] on button "Confirm" at bounding box center [1536, 264] width 33 height 15
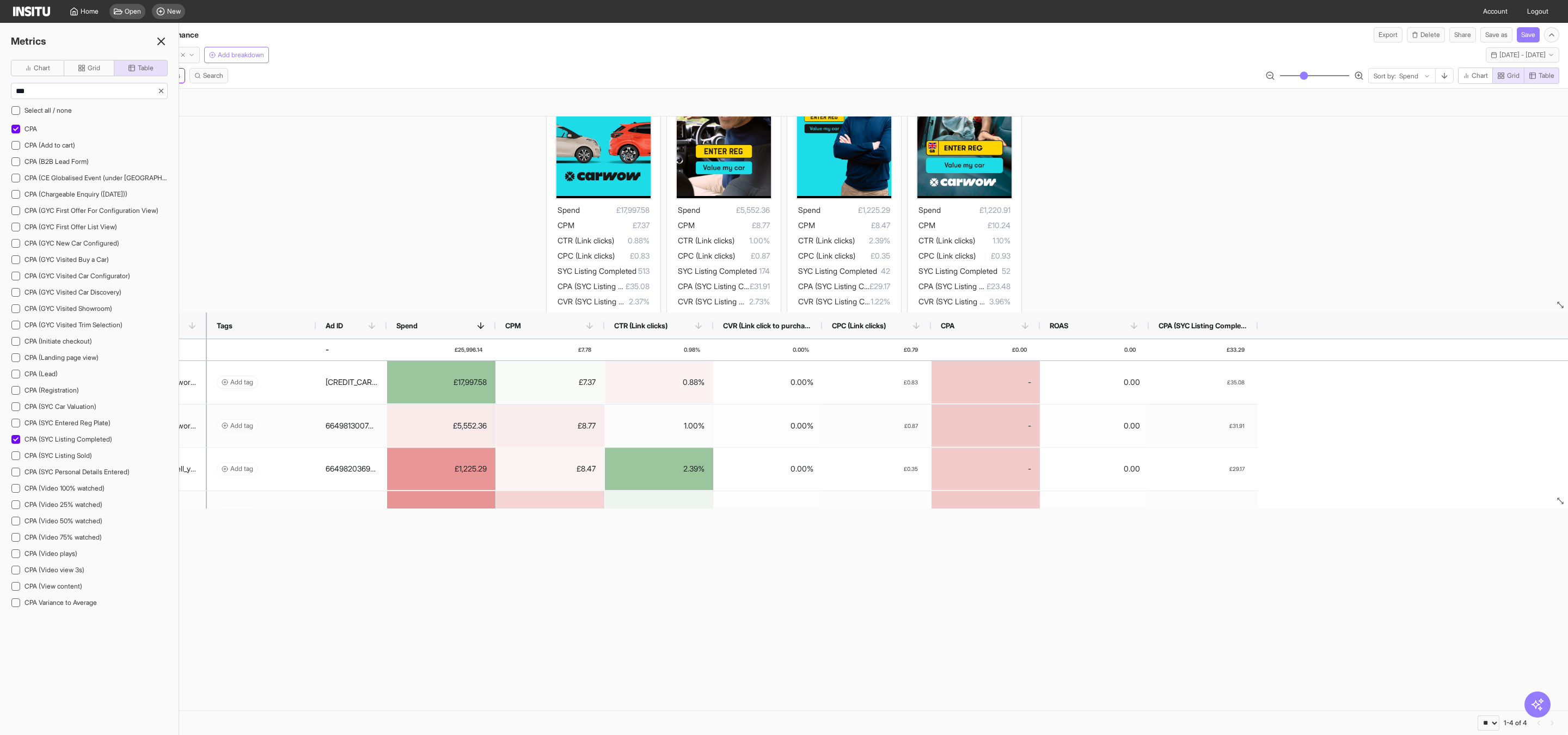
scroll to position [144, 0]
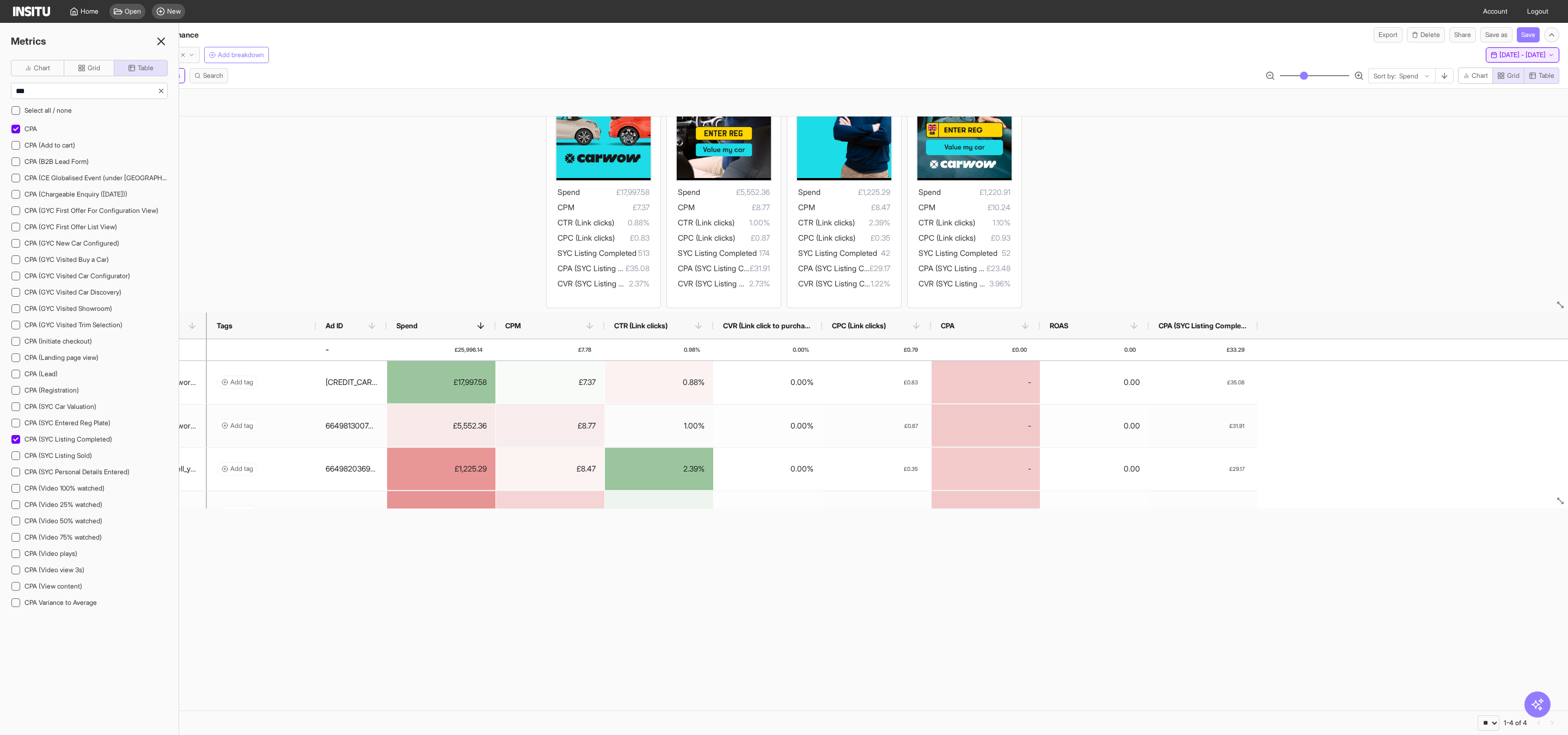
click at [1524, 54] on span "Wed 1 - Tue 14 Oct, 2025" at bounding box center [1522, 55] width 46 height 9
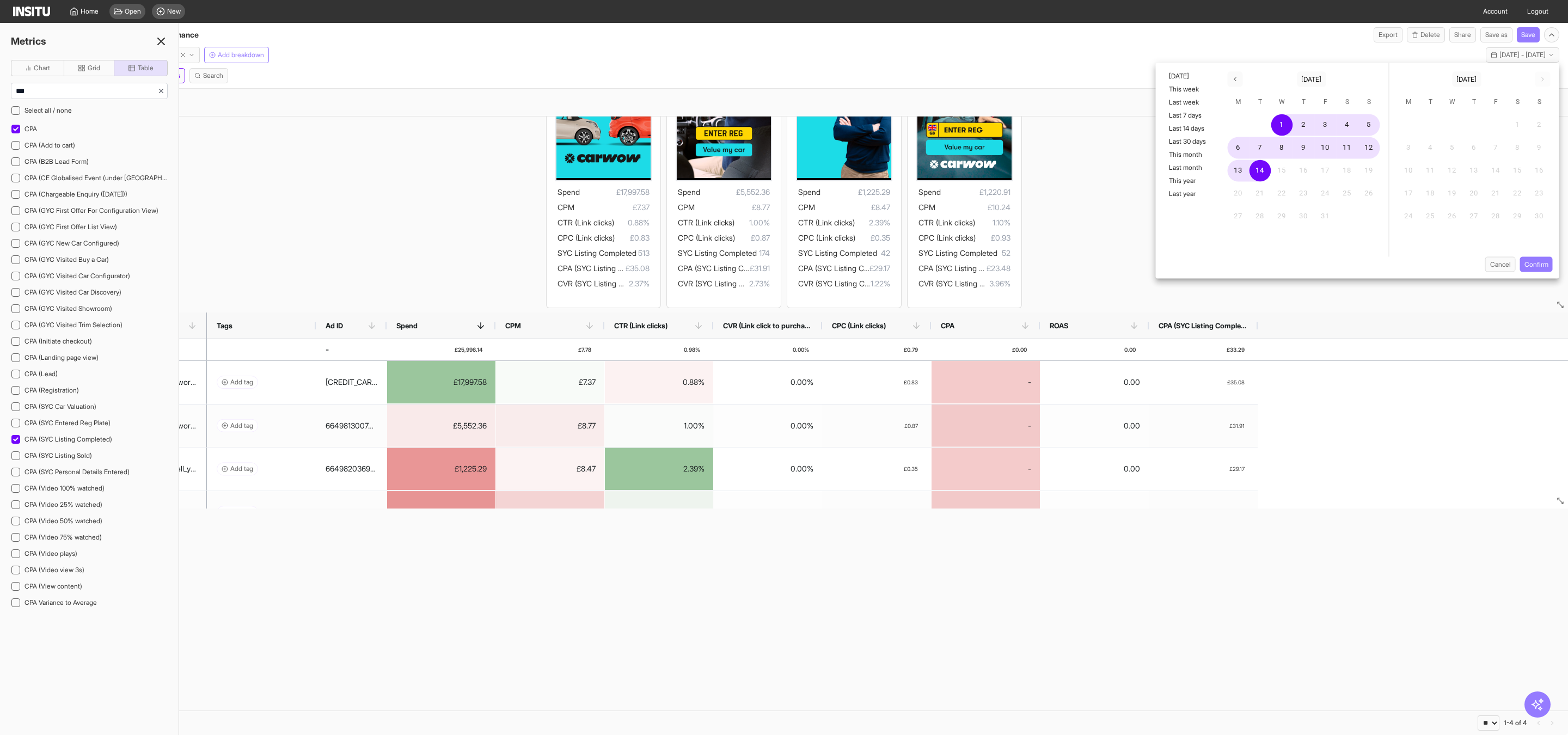
click at [1076, 219] on div "ccn:reallyworth_cf:static_prs:none_cta:getquote_ms g:value_hk:valuemycar_dur:na…" at bounding box center [784, 142] width 1568 height 341
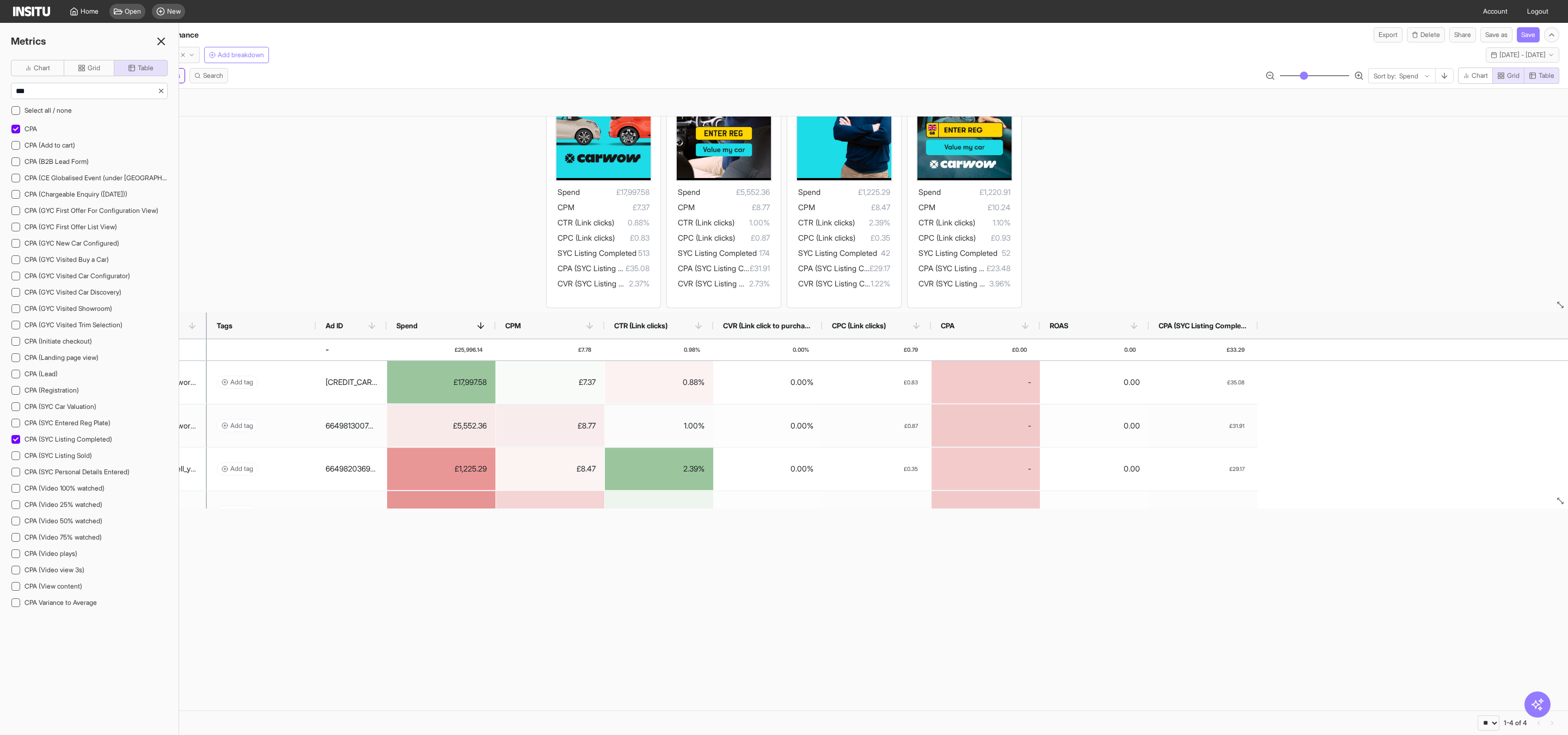
click at [1071, 209] on div "ccn:reallyworth_cf:static_prs:none_cta:getquote_ms g:value_hk:valuemycar_dur:na…" at bounding box center [784, 142] width 1568 height 341
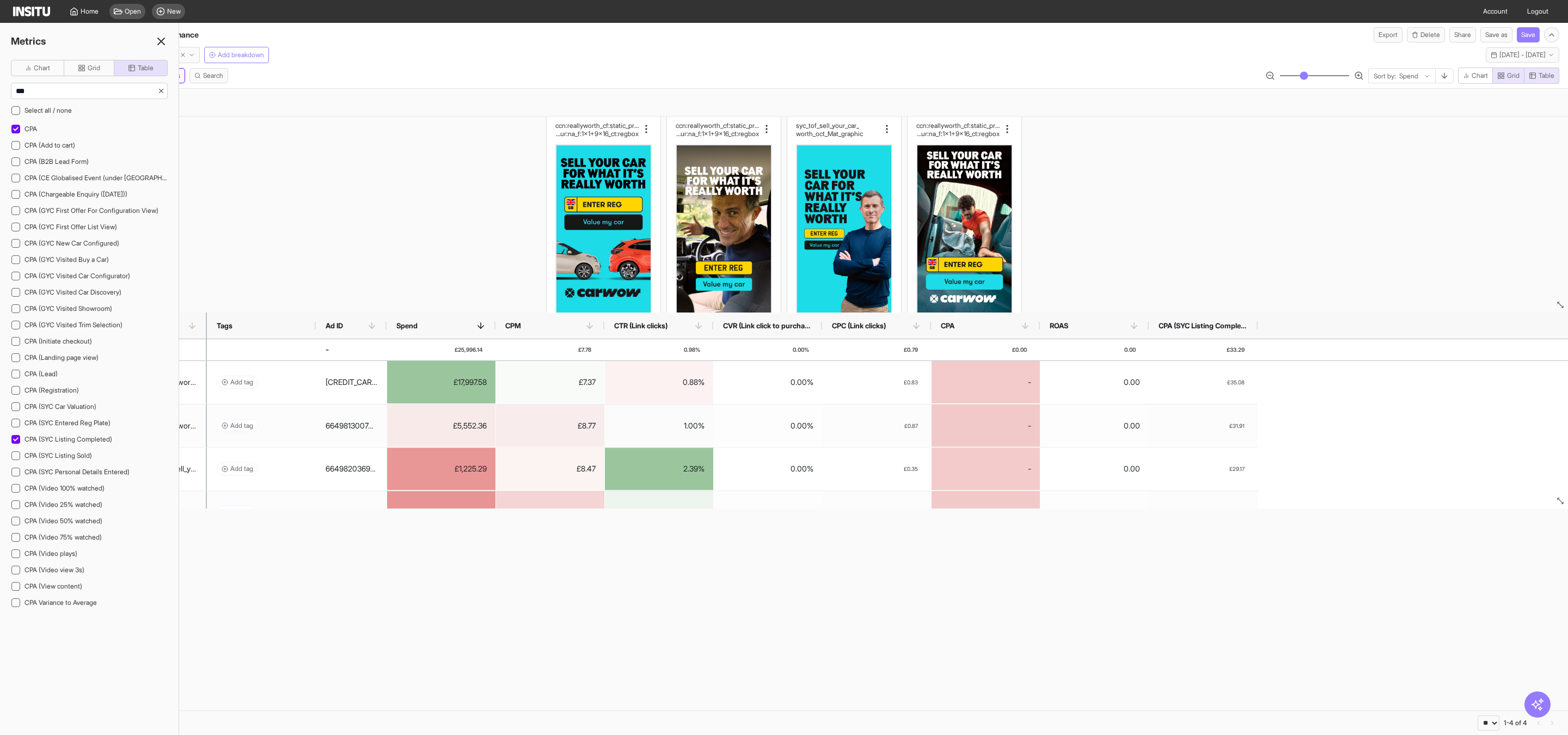
scroll to position [0, 0]
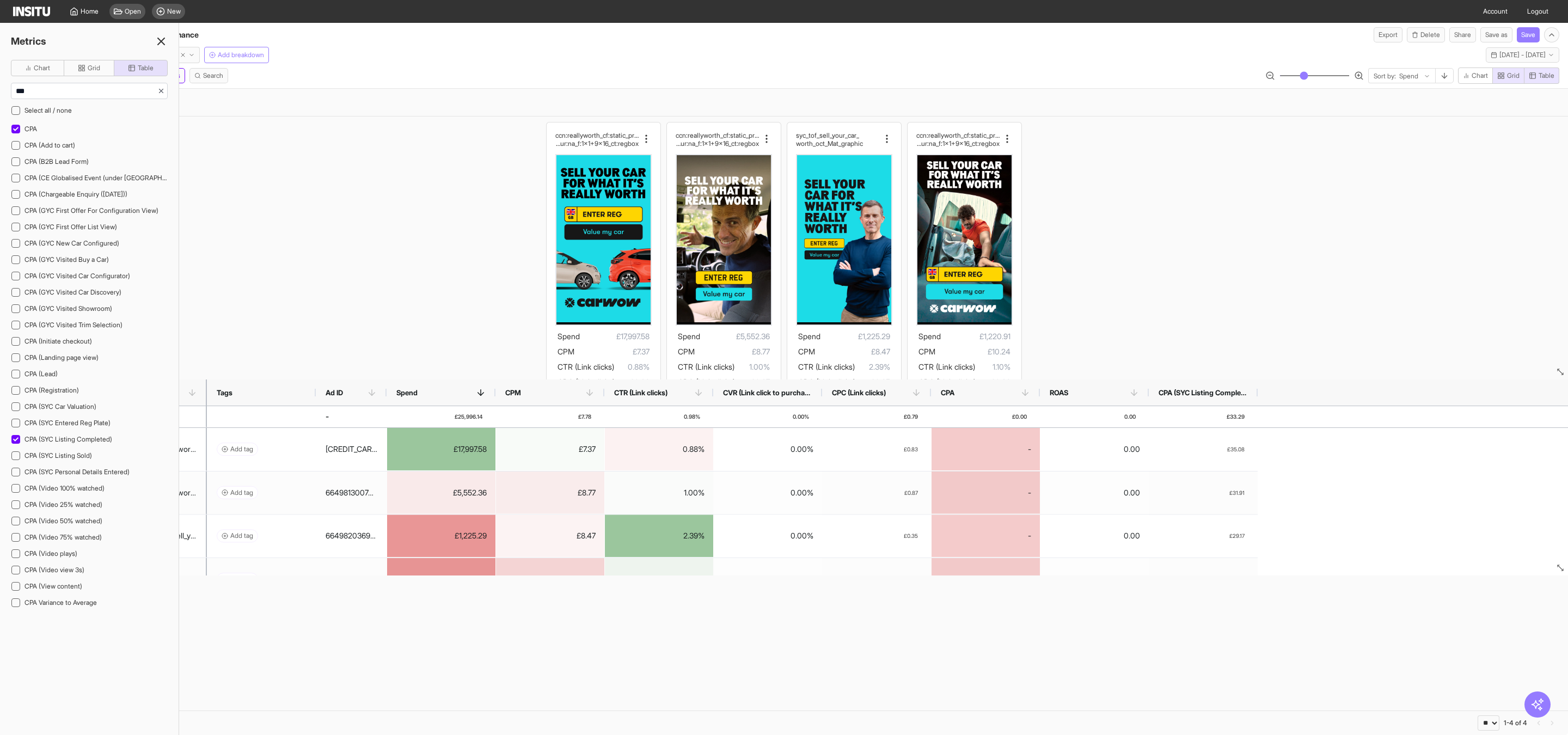
drag, startPoint x: 1562, startPoint y: 305, endPoint x: 1566, endPoint y: 482, distance: 177.0
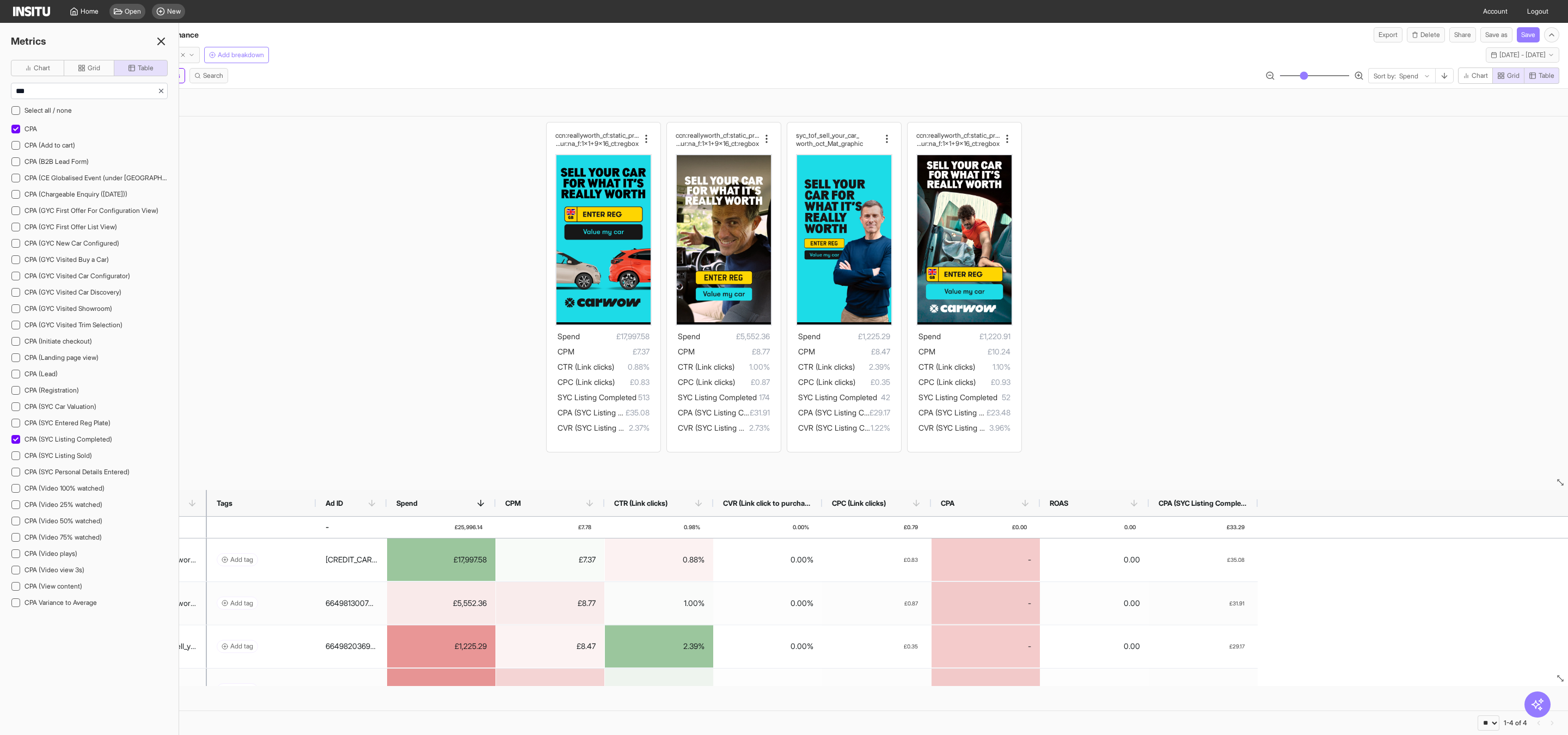
click at [158, 44] on line at bounding box center [161, 41] width 7 height 7
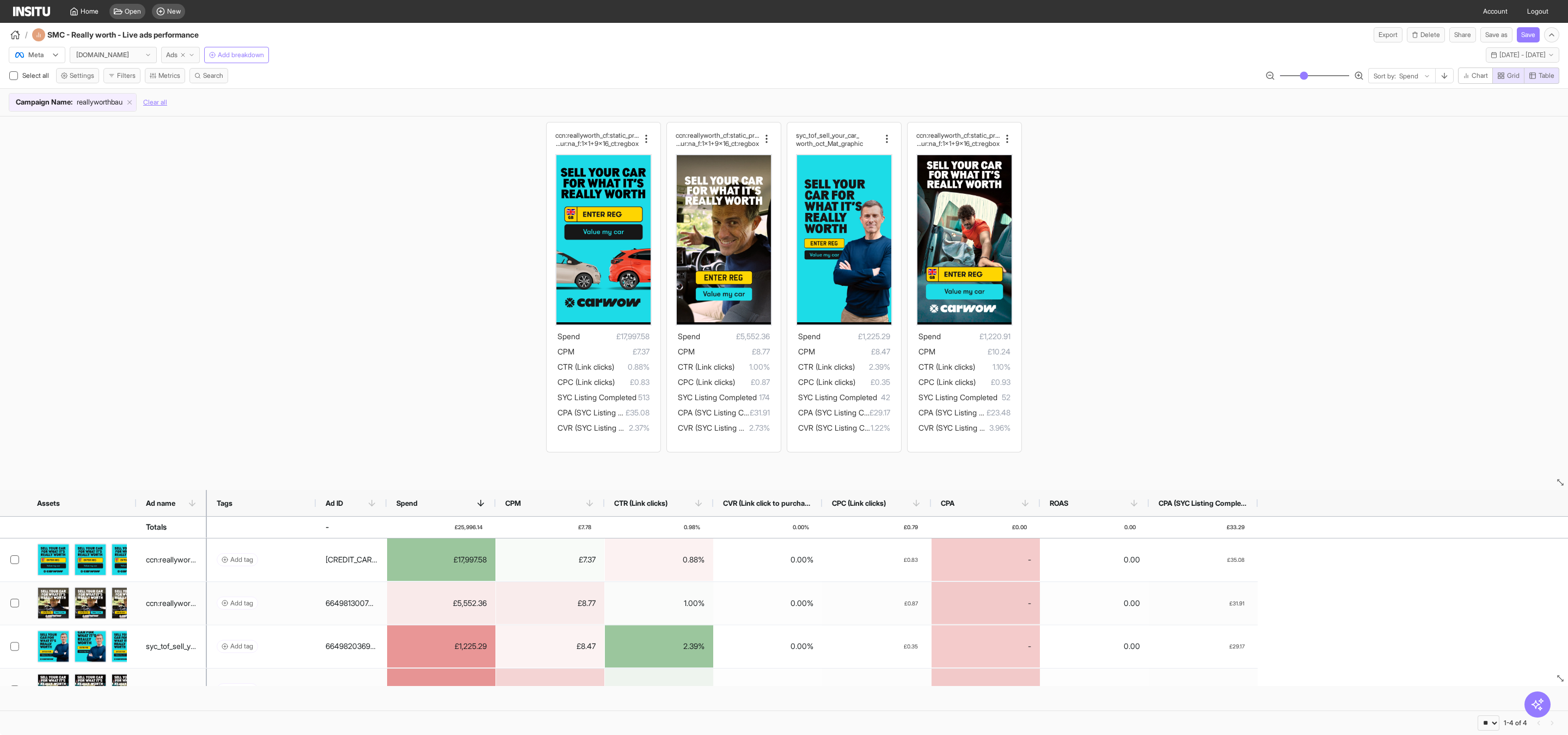
click at [171, 56] on span "Ads" at bounding box center [172, 55] width 12 height 9
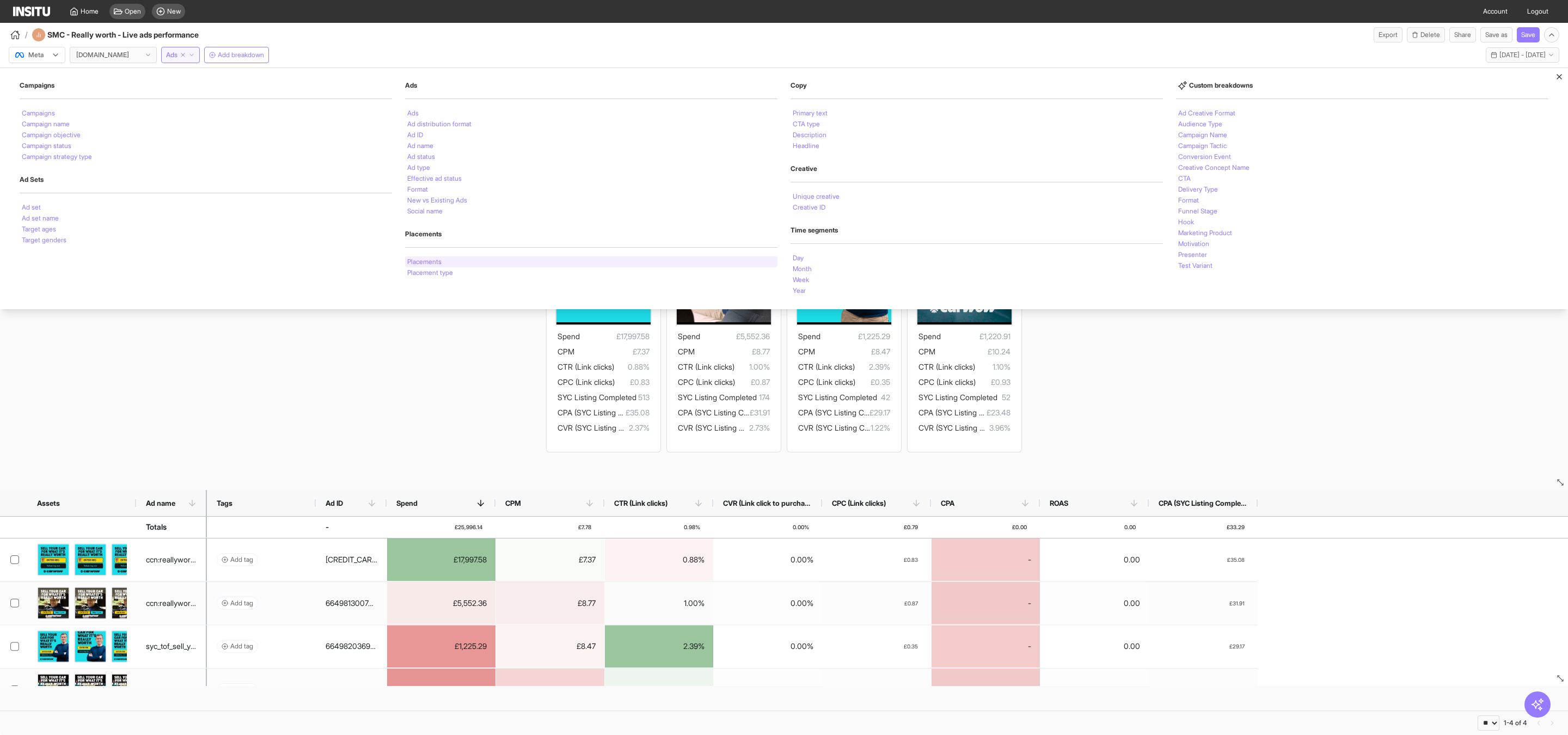
click at [459, 265] on div "Placements" at bounding box center [591, 262] width 373 height 11
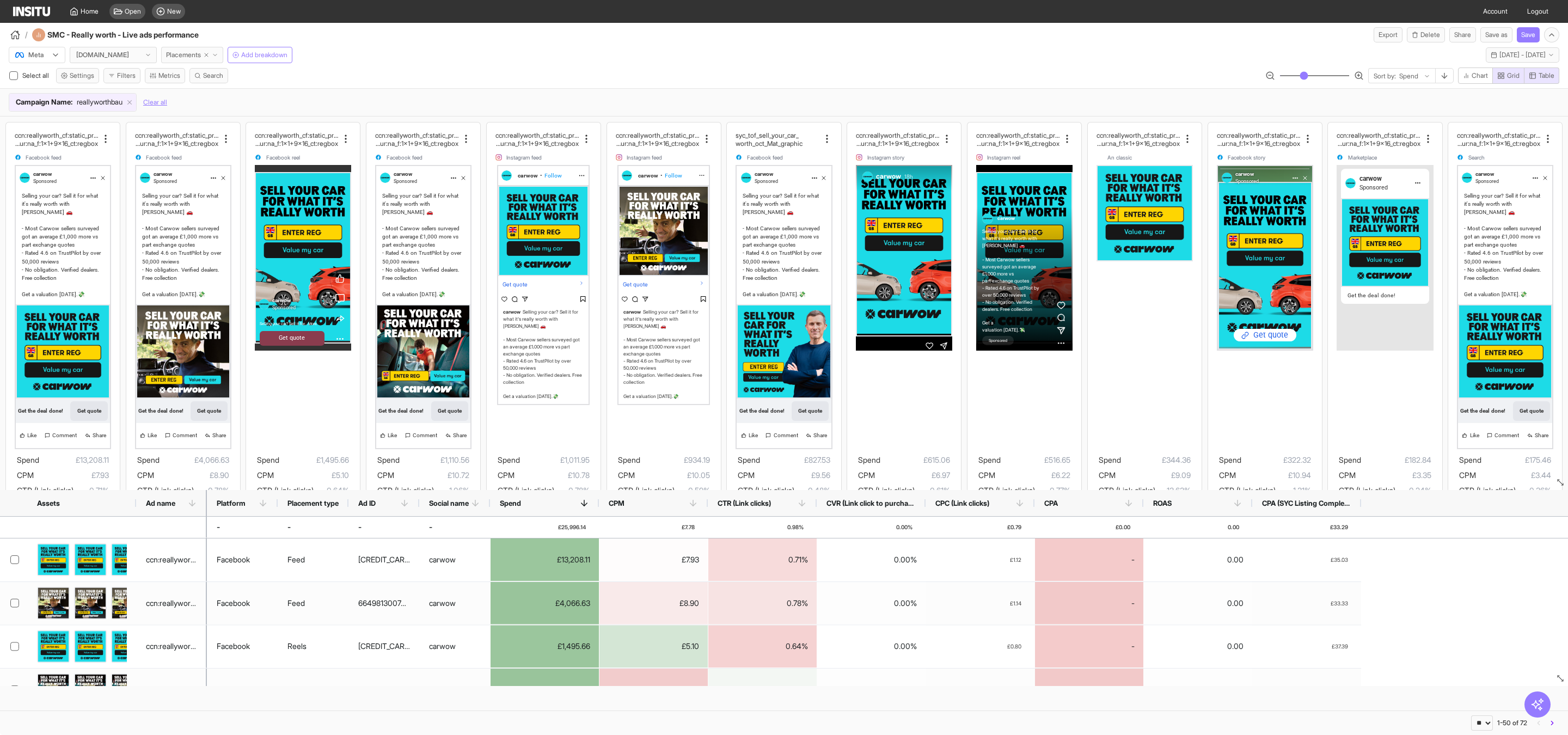
click at [193, 56] on span "Placements" at bounding box center [183, 55] width 35 height 9
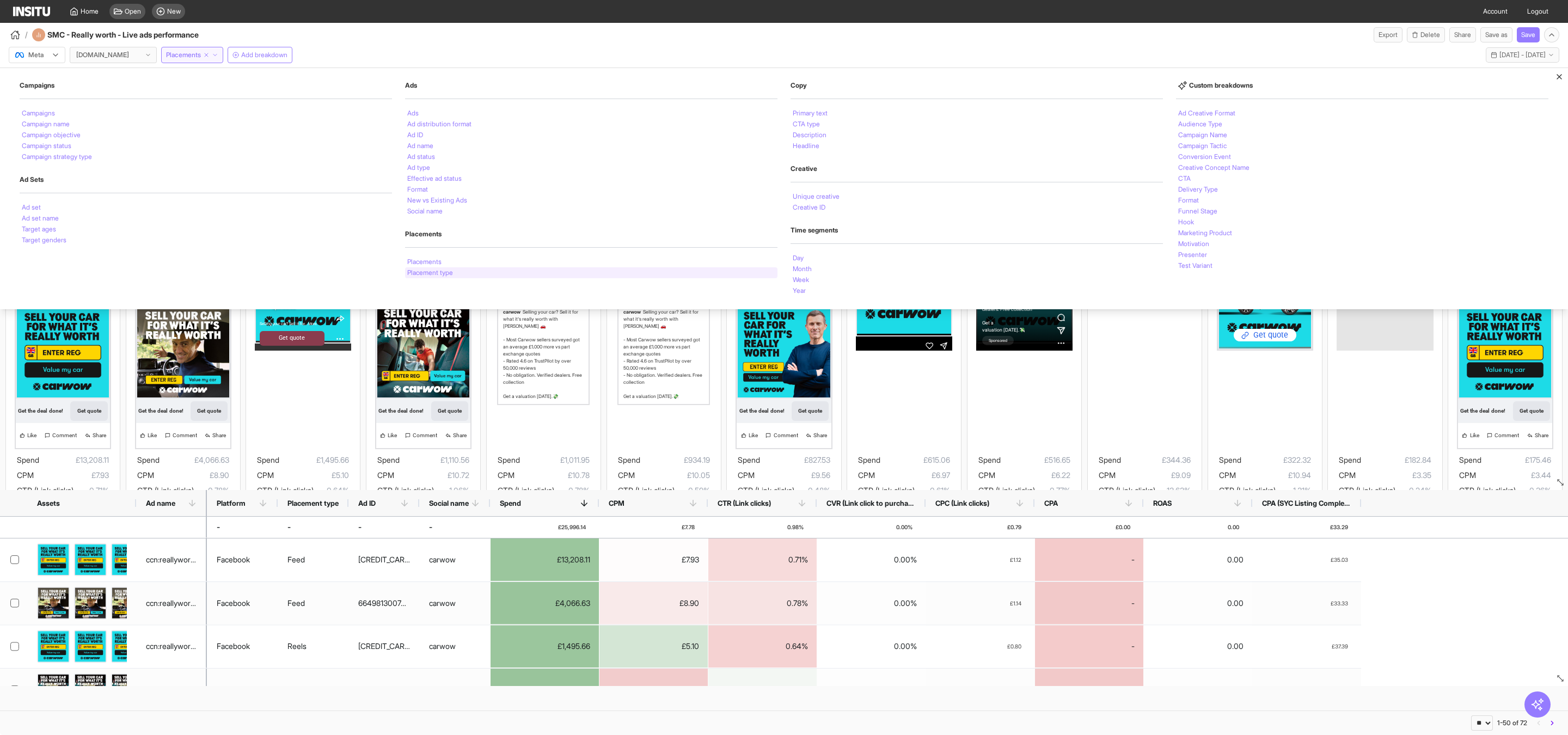
click at [442, 272] on li "Placement type" at bounding box center [430, 273] width 46 height 7
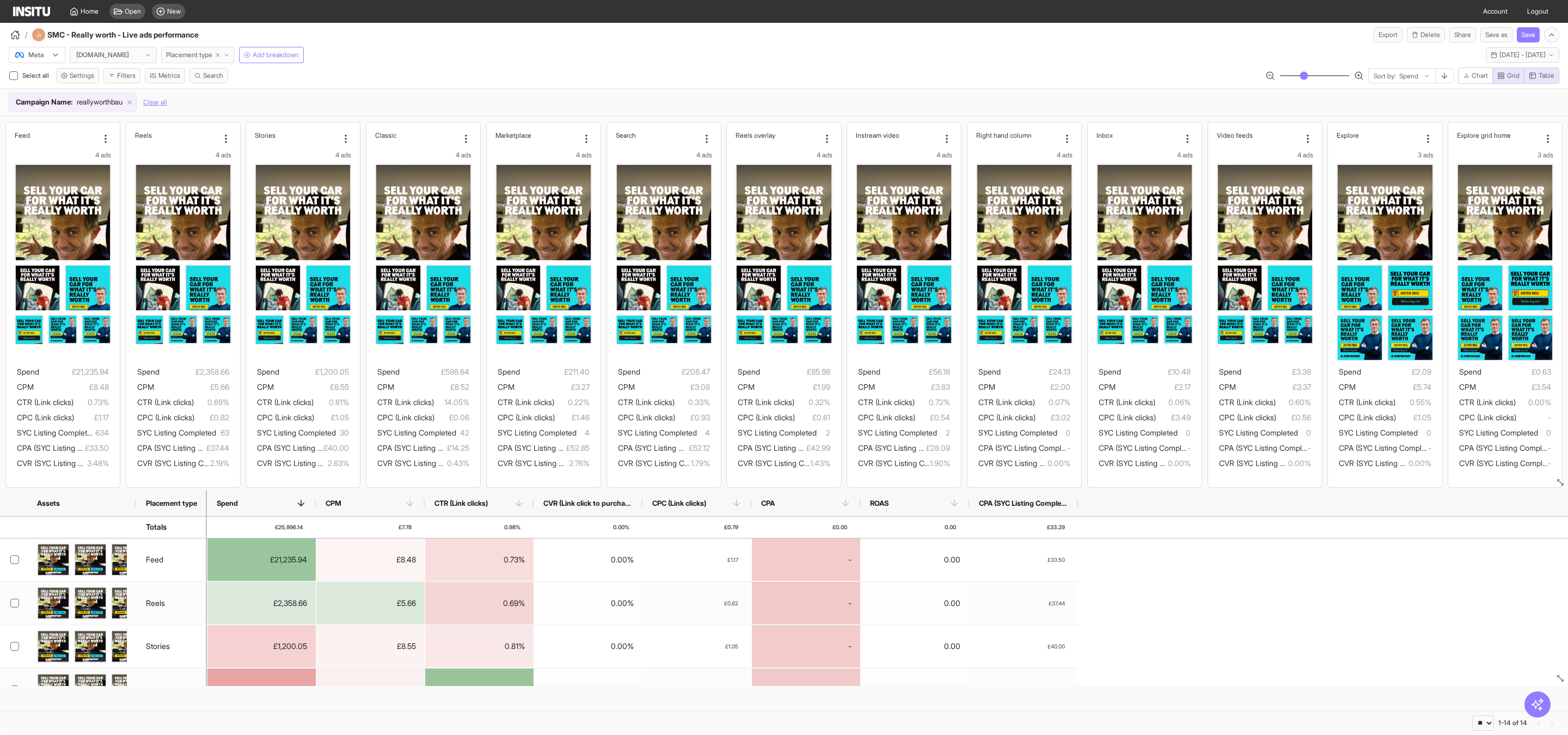
click at [192, 51] on span "Placement type" at bounding box center [189, 55] width 46 height 9
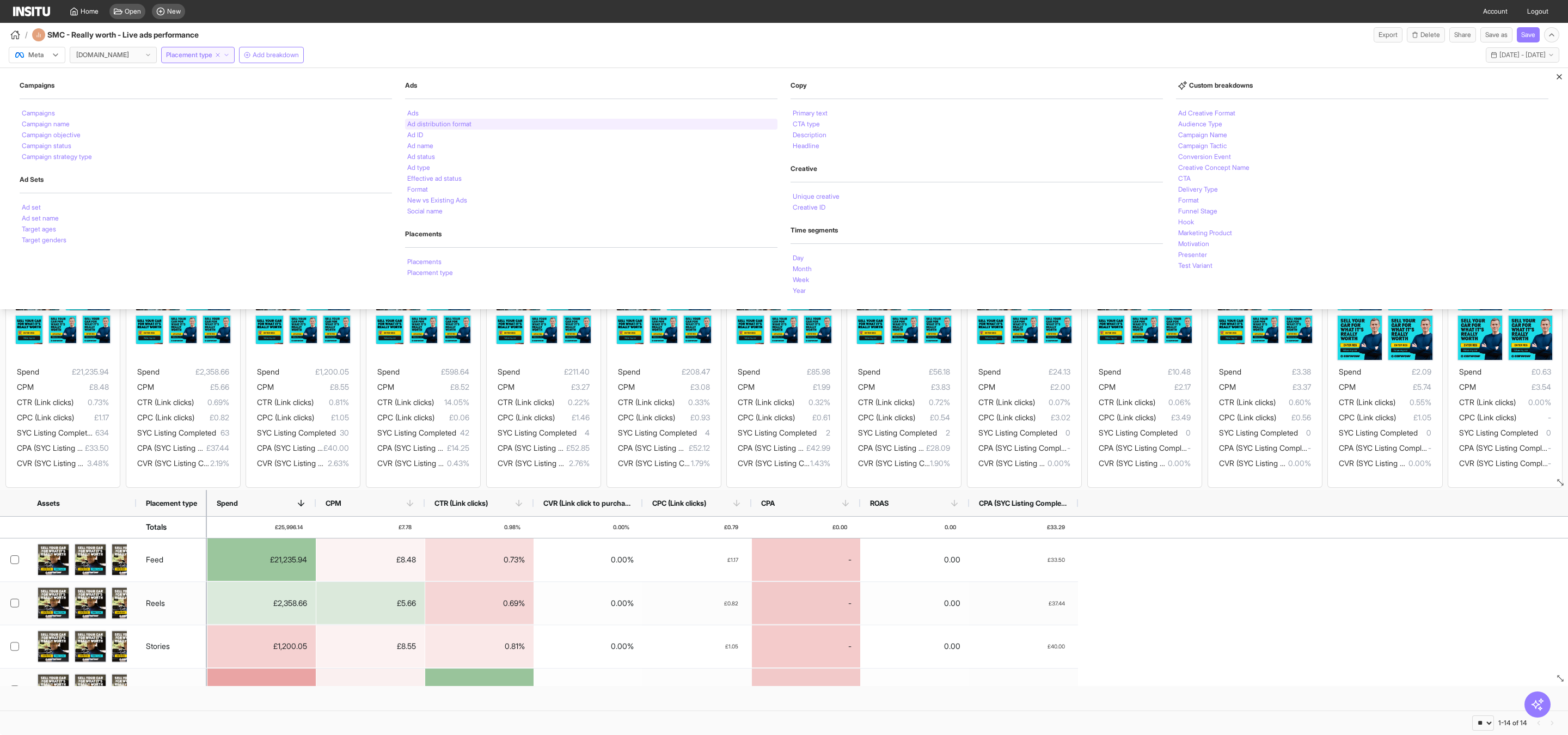
click at [430, 126] on li "Ad distribution format" at bounding box center [439, 124] width 65 height 7
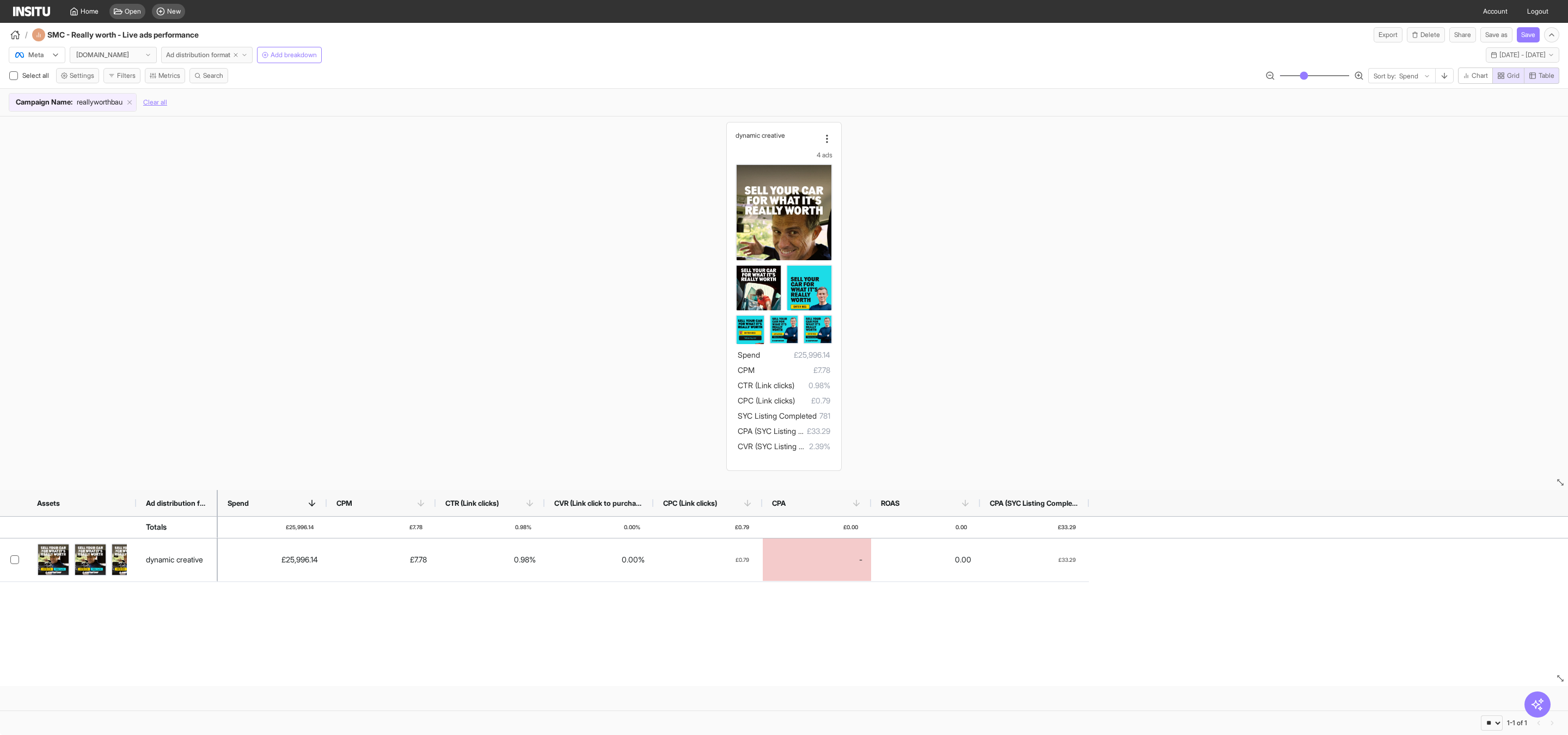
click at [198, 49] on button "Ad distribution format" at bounding box center [207, 55] width 91 height 16
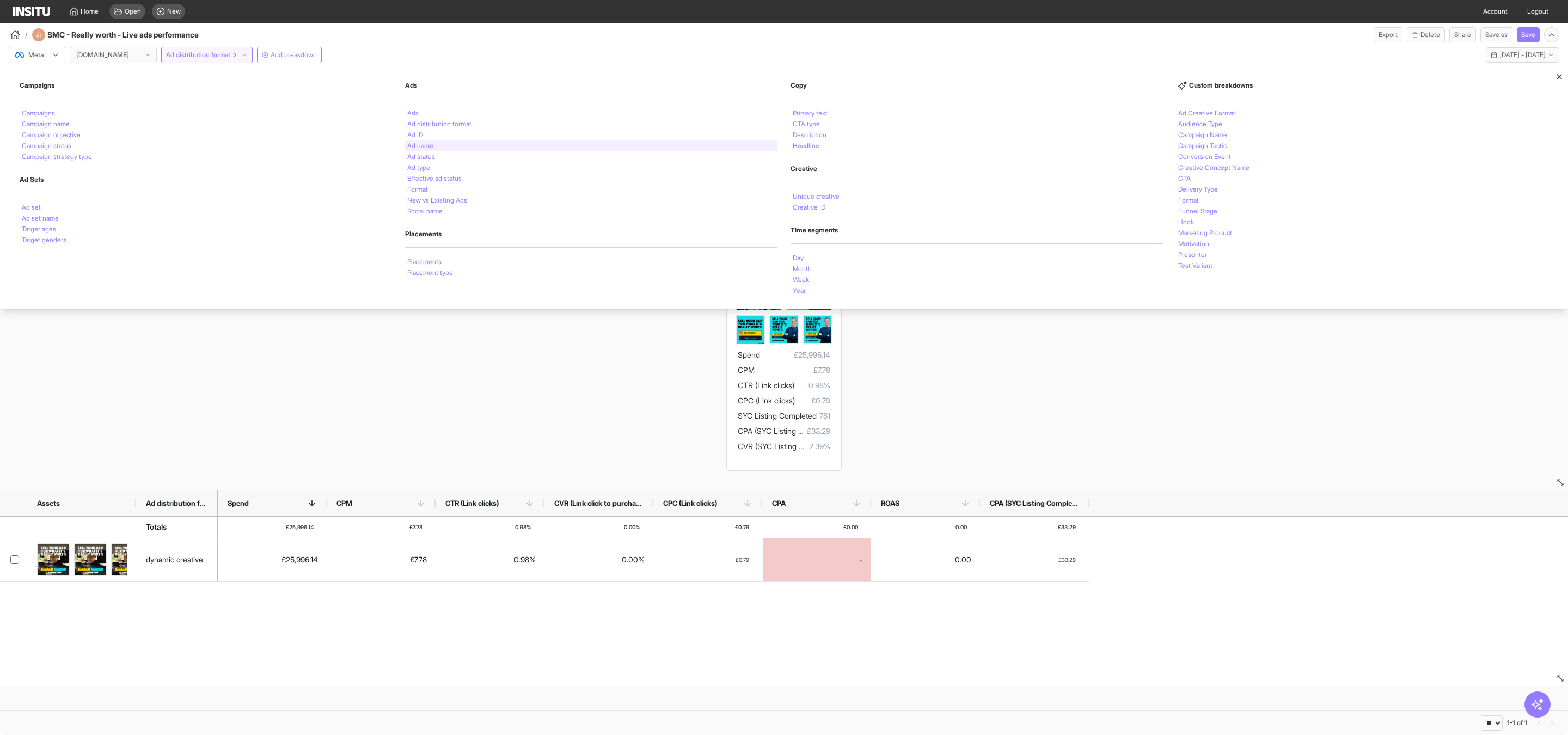
click at [425, 147] on li "Ad name" at bounding box center [420, 145] width 26 height 7
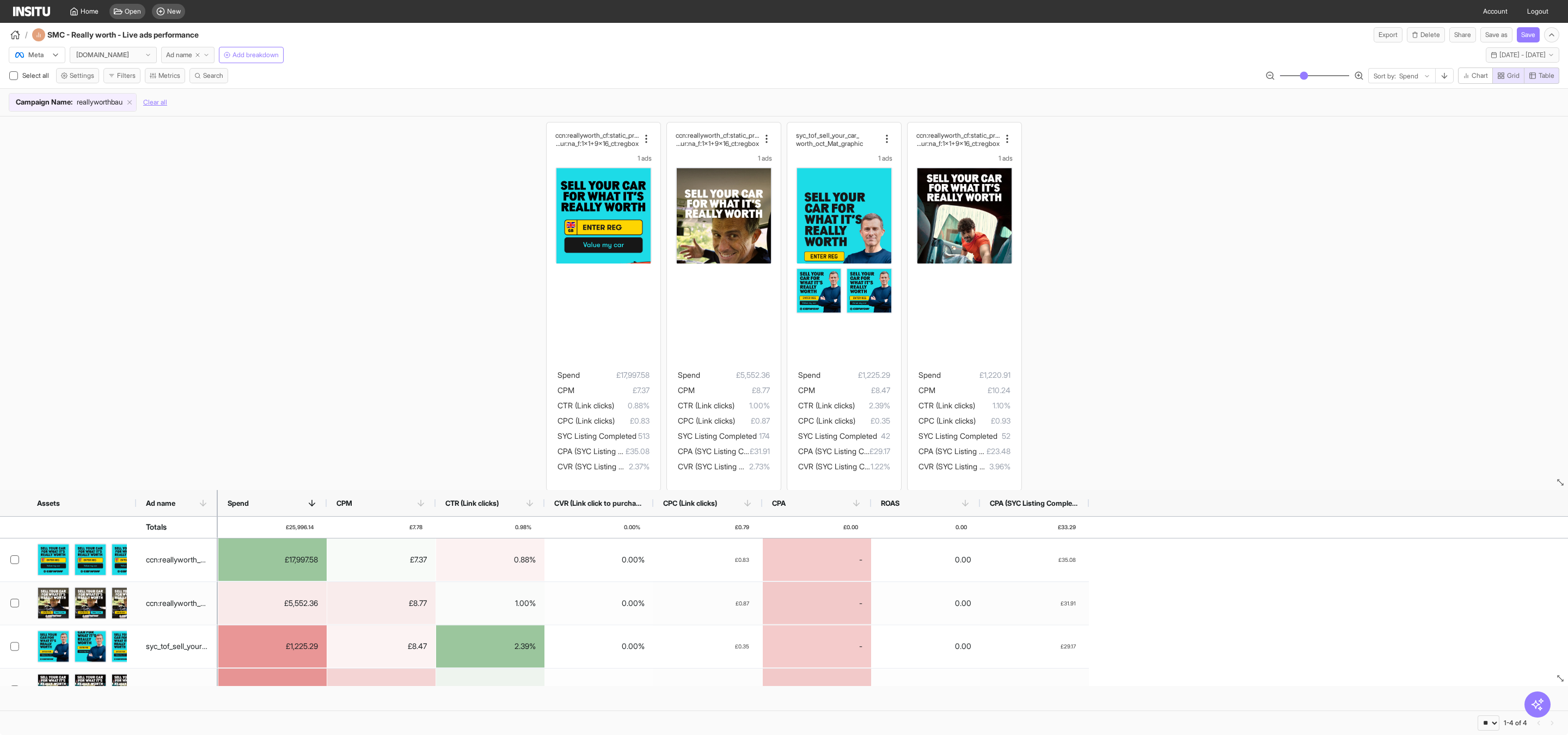
click at [186, 55] on span "Ad name" at bounding box center [179, 55] width 26 height 9
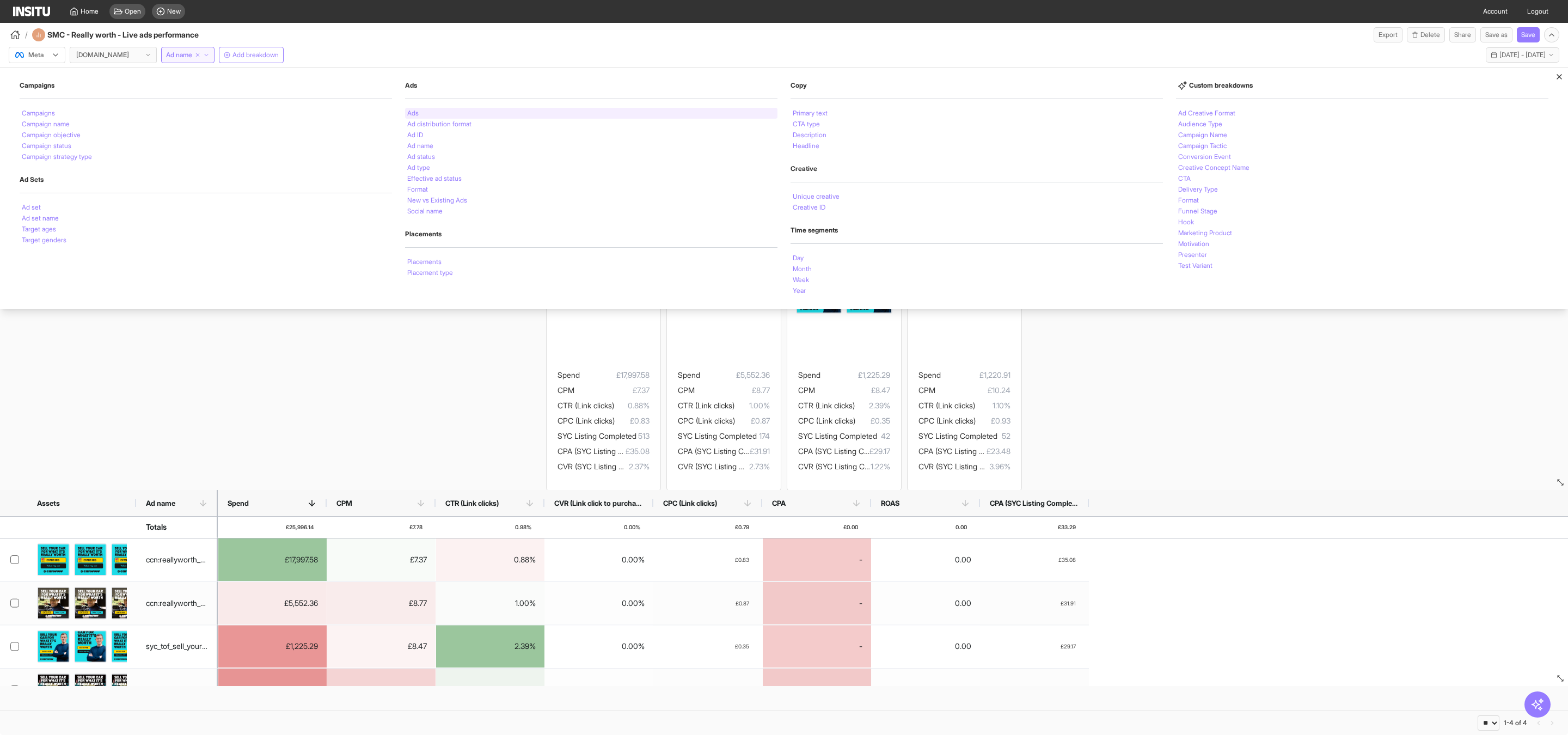
click at [413, 114] on li "Ads" at bounding box center [413, 113] width 12 height 7
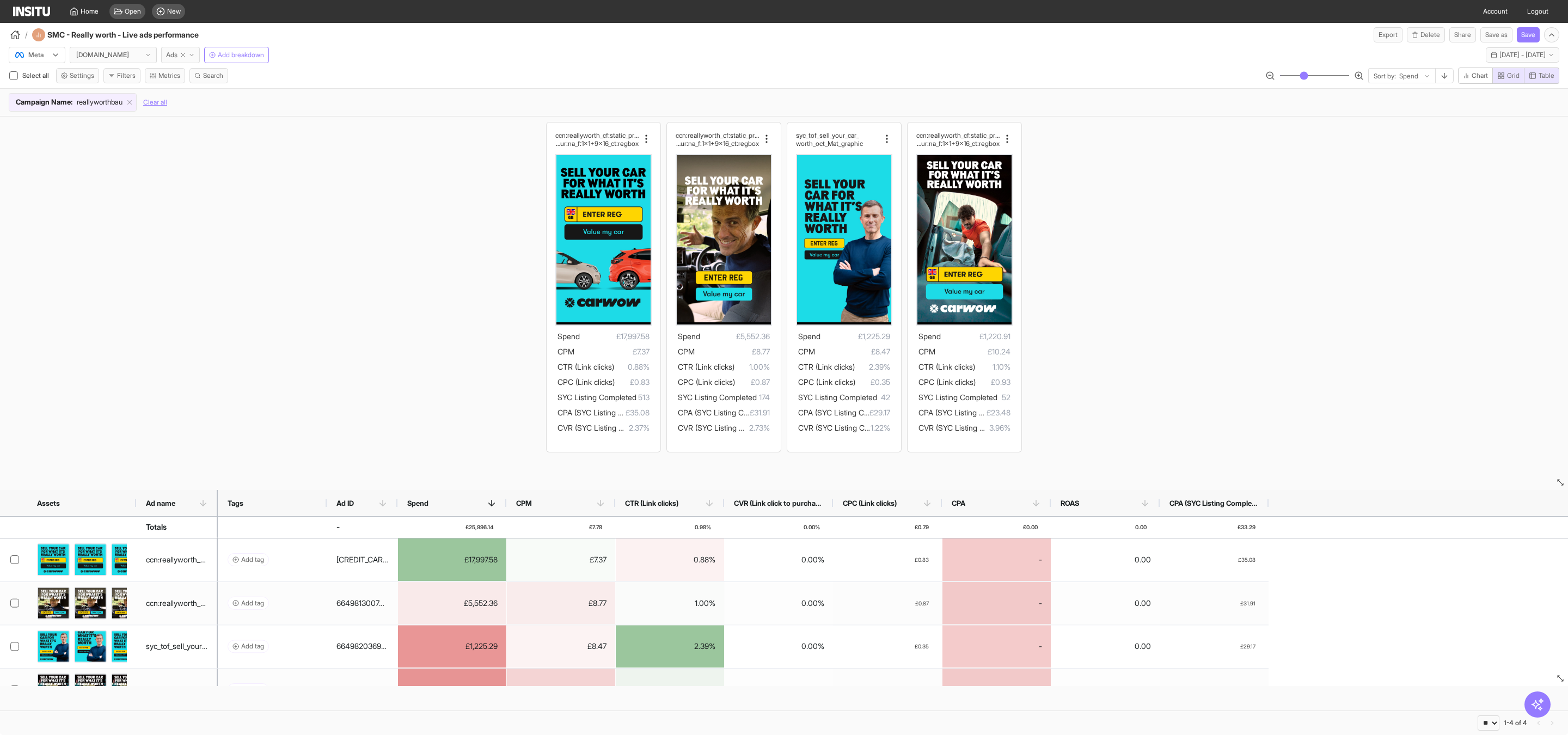
click at [172, 55] on span "Ads" at bounding box center [172, 55] width 12 height 9
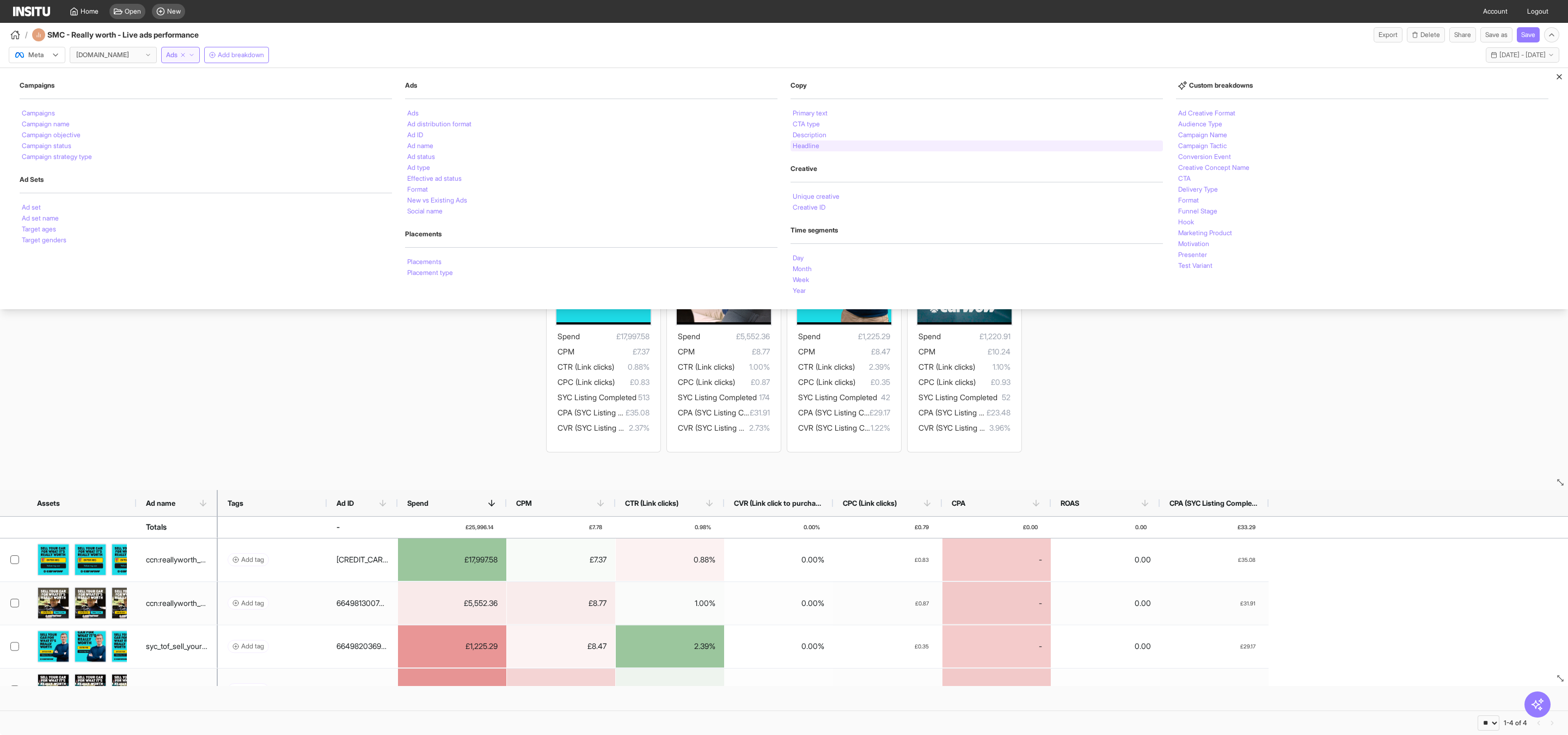
click at [814, 146] on li "Headline" at bounding box center [806, 145] width 27 height 7
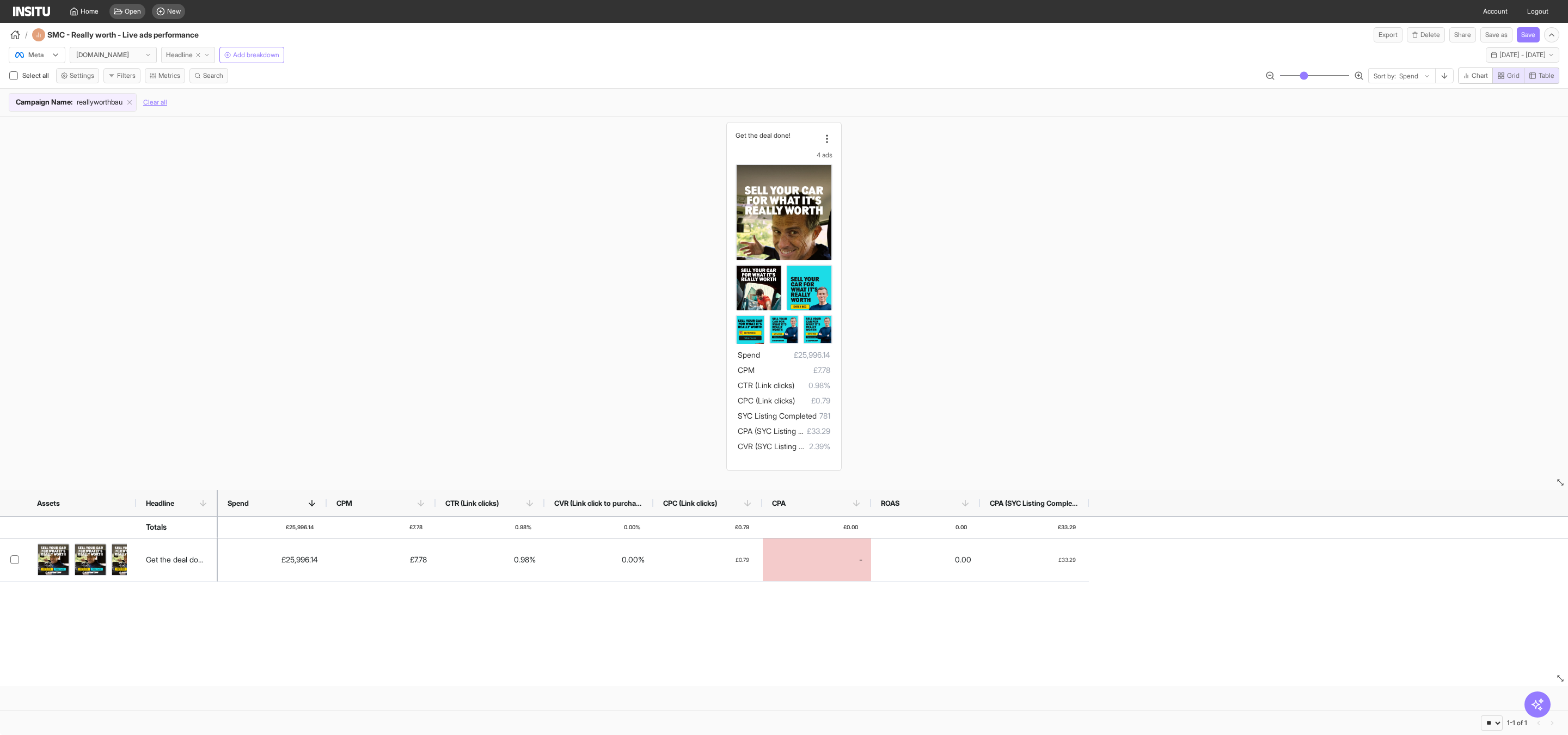
click at [180, 57] on span "Headline" at bounding box center [180, 55] width 27 height 9
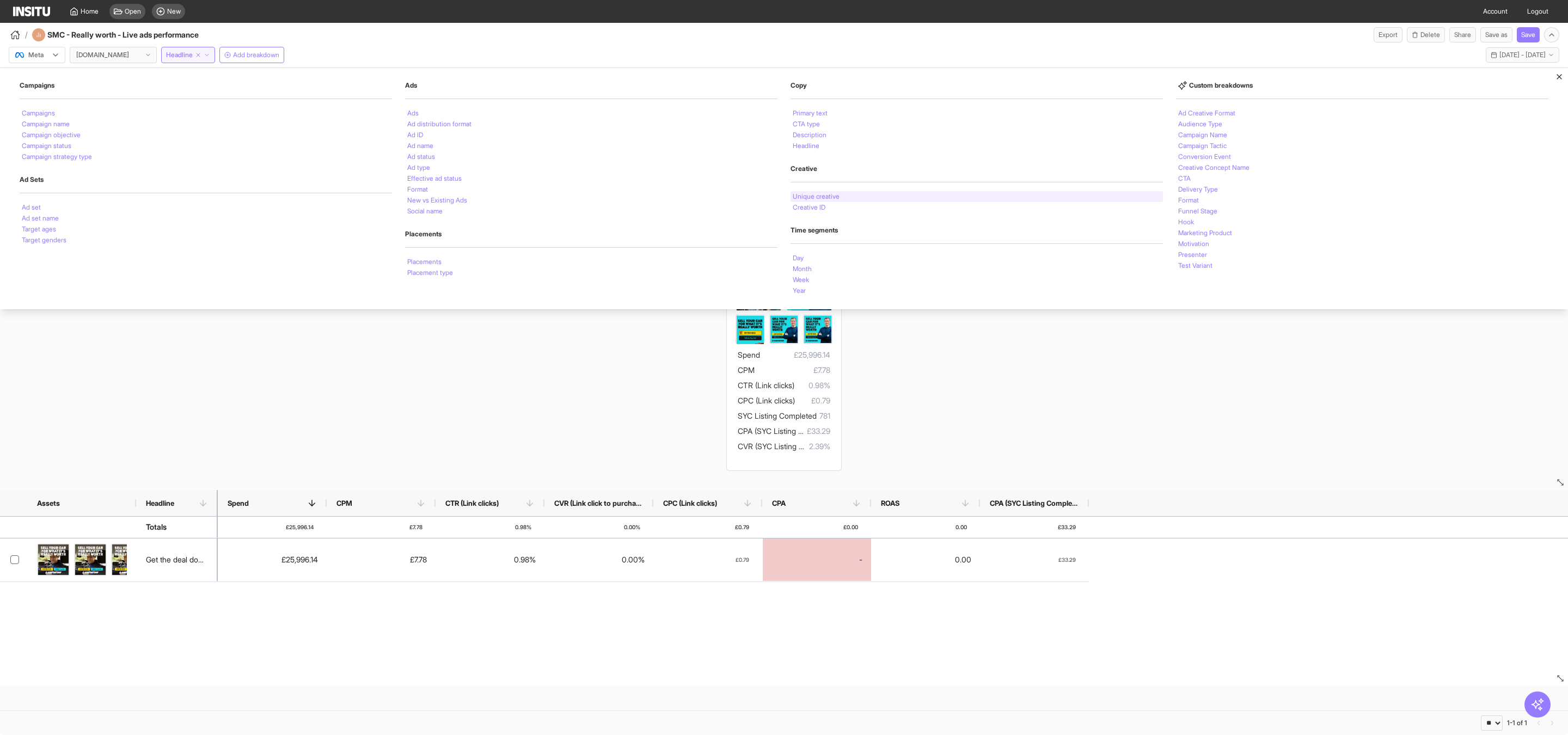
click at [842, 198] on div "Unique creative" at bounding box center [977, 197] width 373 height 11
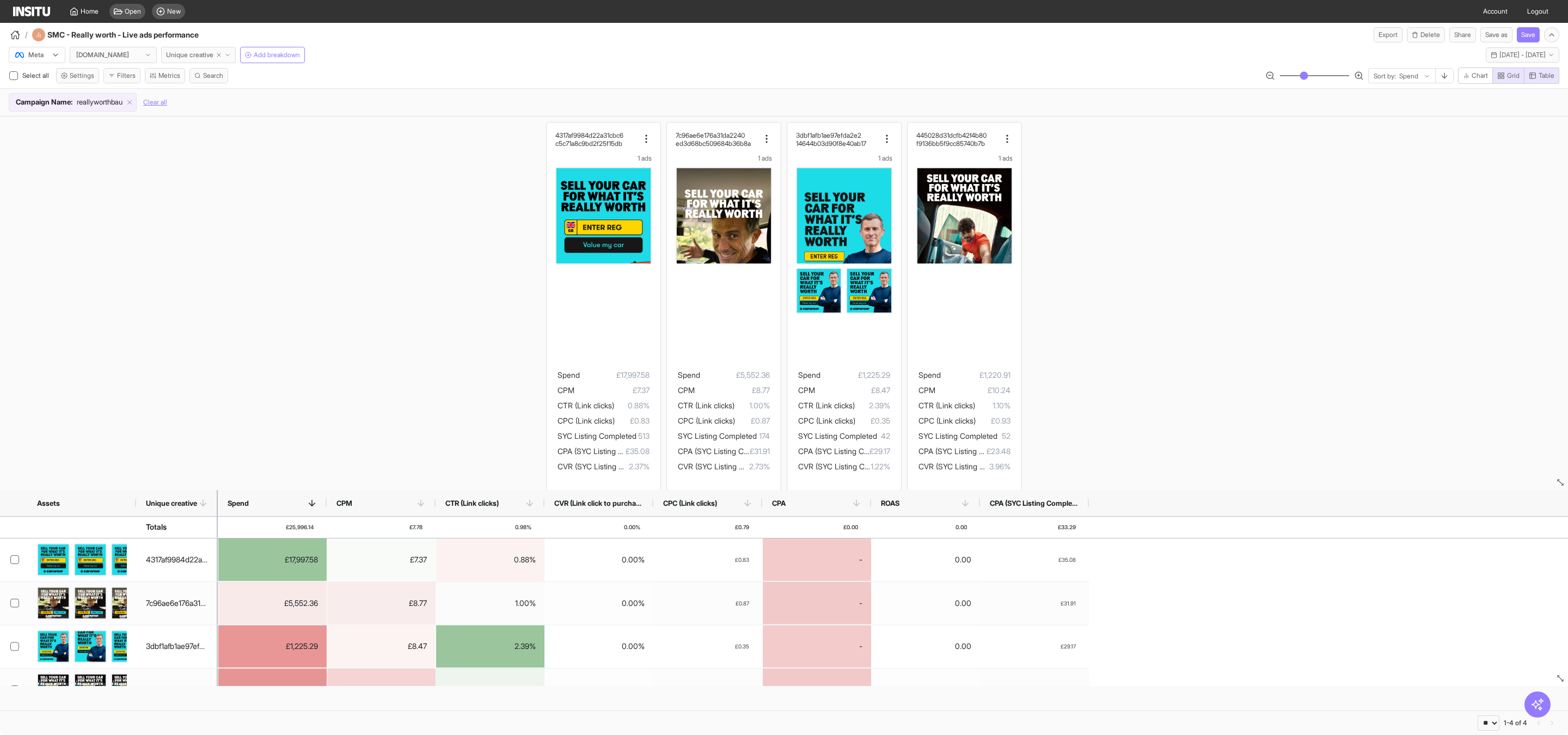
click at [201, 54] on span "Unique creative" at bounding box center [190, 55] width 47 height 9
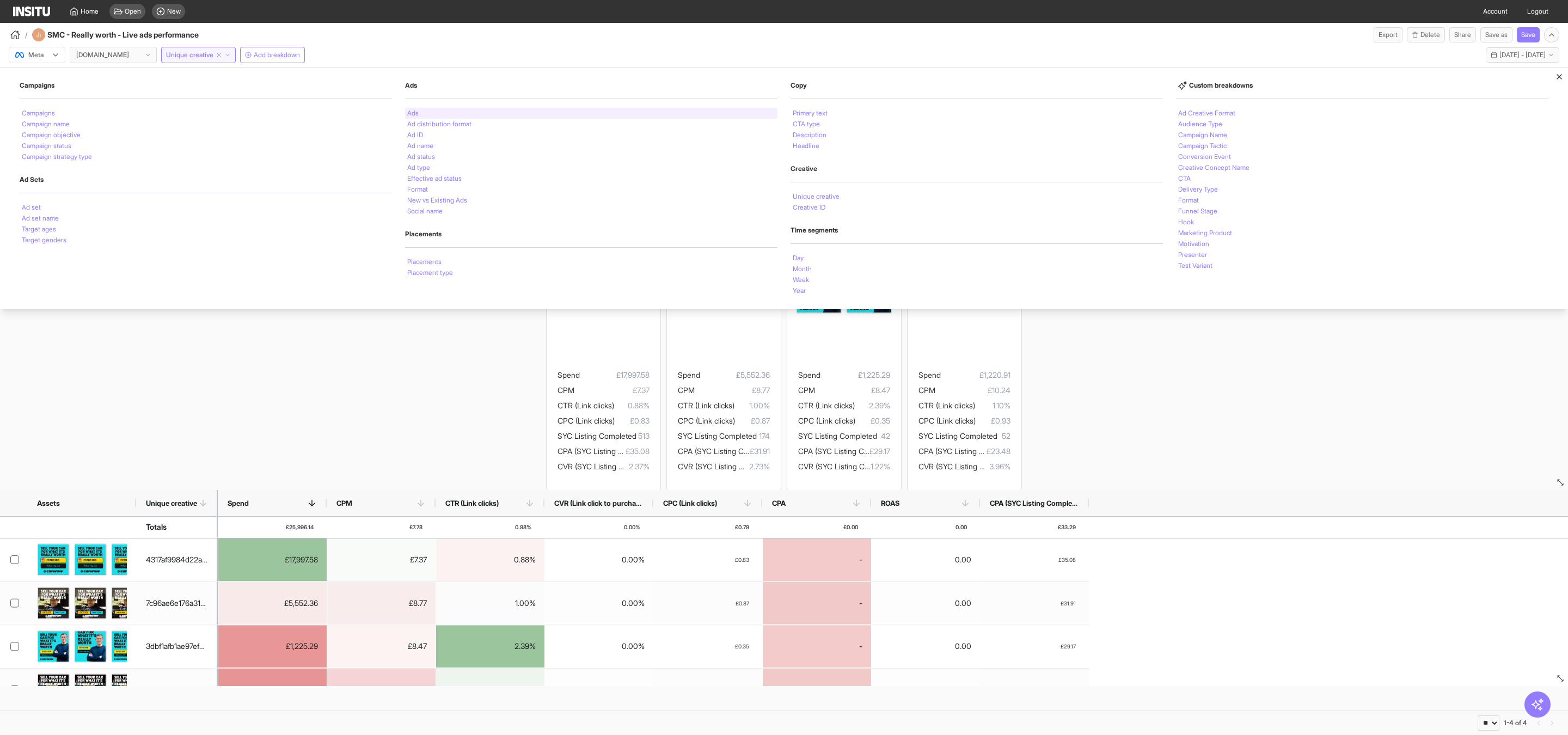
click at [432, 112] on div "Ads" at bounding box center [591, 113] width 373 height 11
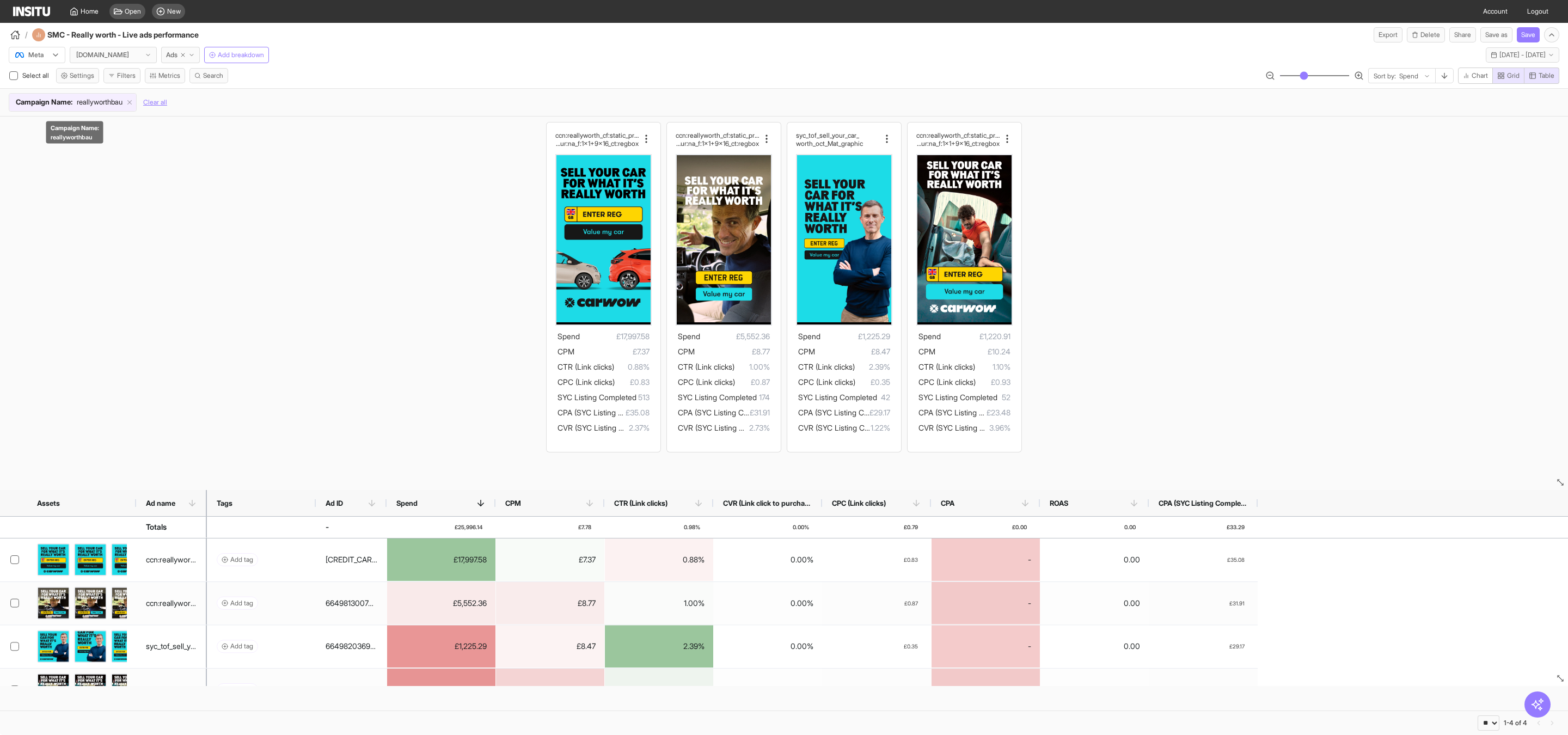
click at [96, 103] on span "reallyworthbau" at bounding box center [99, 102] width 46 height 11
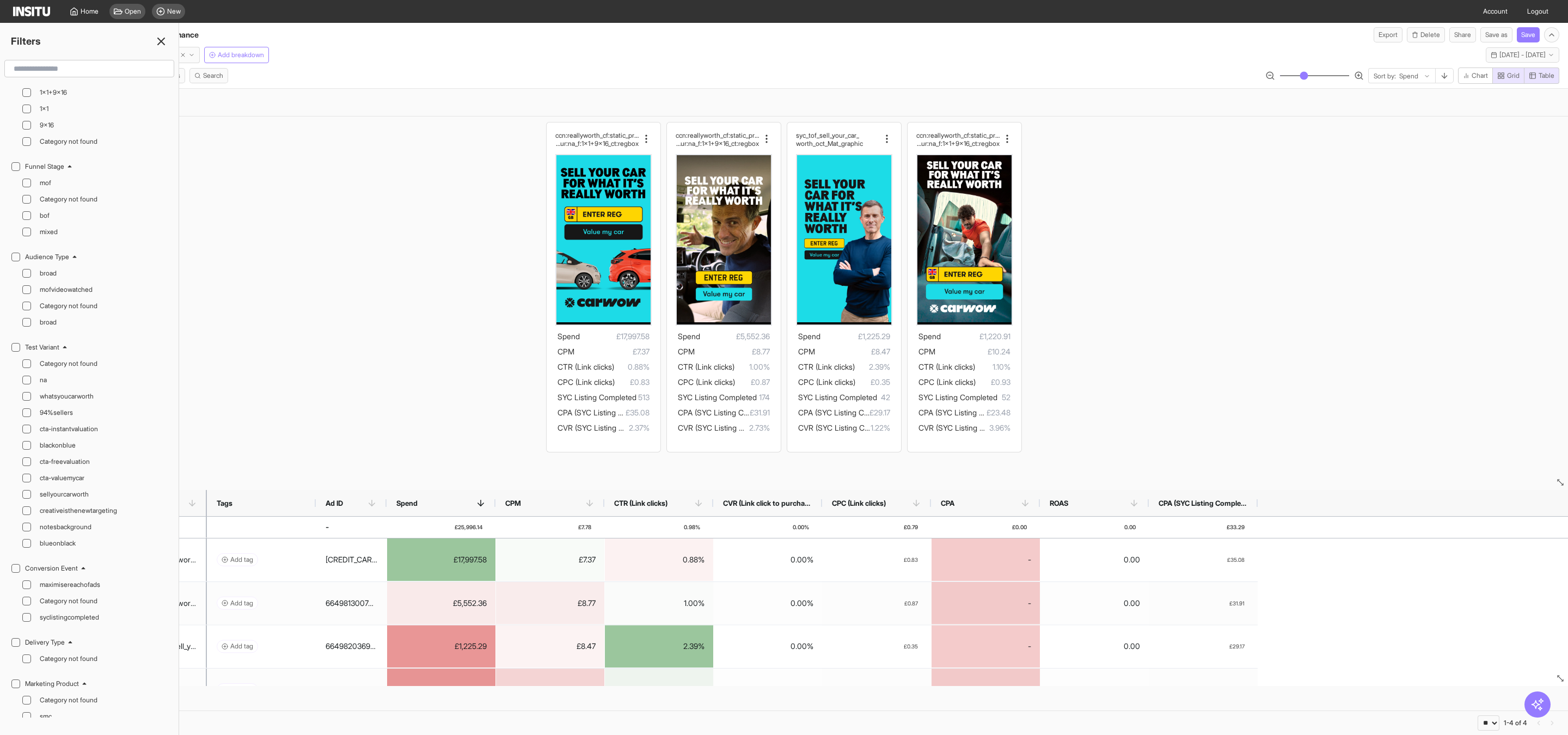
scroll to position [1703, 0]
click at [230, 235] on div "ccn:reallyworth_cf:static_prs:none_cta:getquote_ms g:value_hk:valuemycar_dur:na…" at bounding box center [784, 287] width 1568 height 341
click at [52, 341] on div "reallyworthbau" at bounding box center [100, 333] width 130 height 13
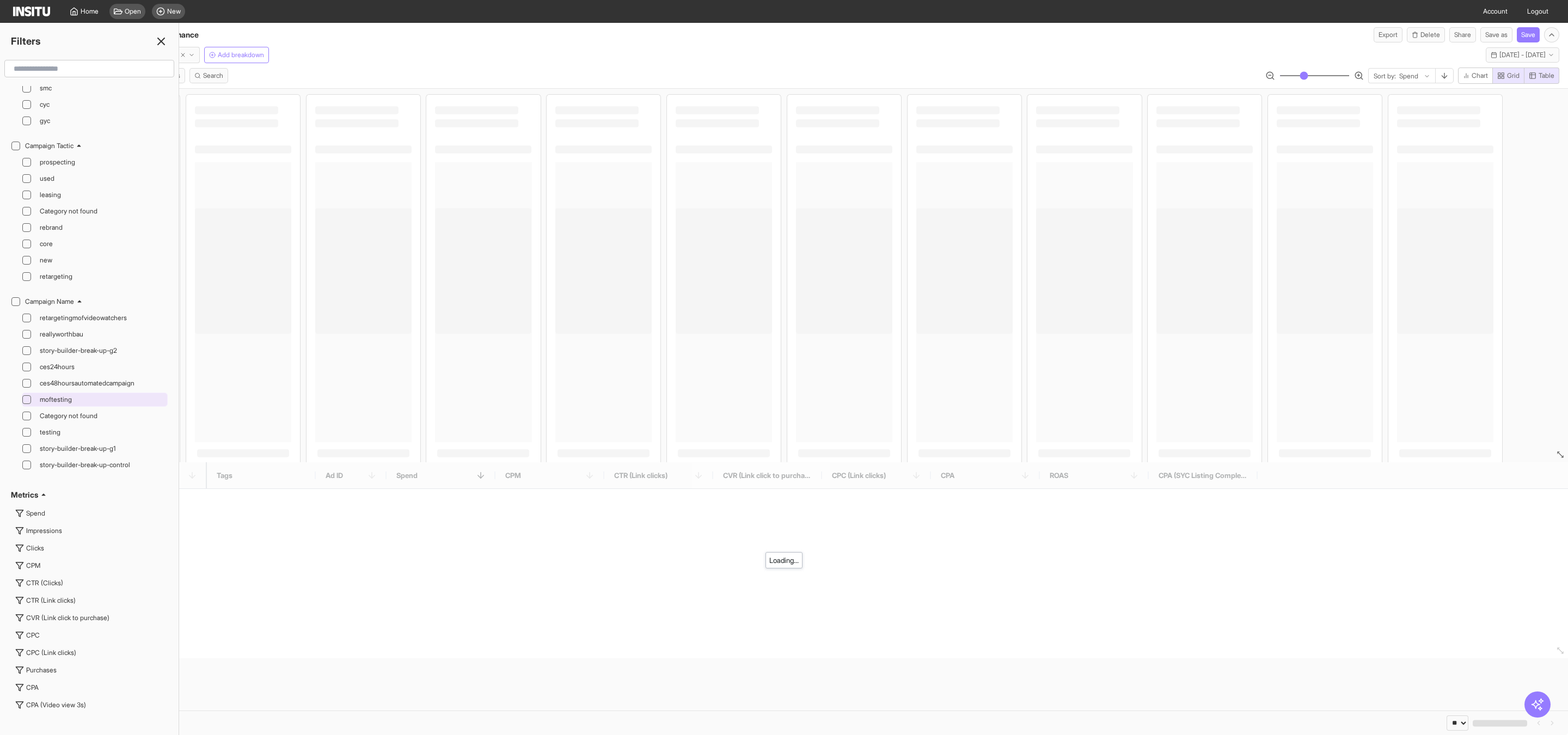
click at [55, 404] on span "moftesting" at bounding box center [102, 399] width 125 height 9
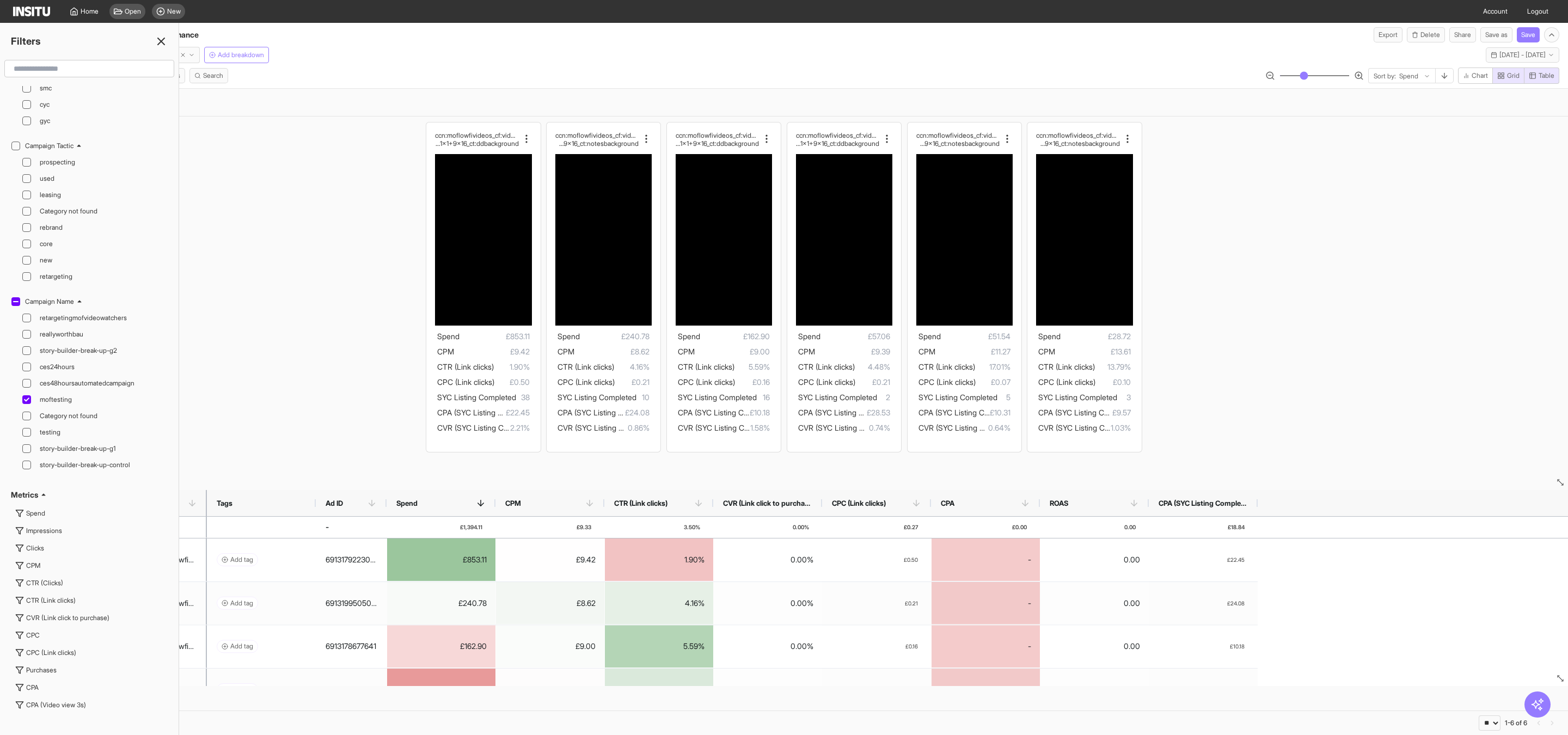
click at [331, 350] on div "ccn:moflowfivideos_cf:video_prs:ollie_cta:getquote_msg:urg ency_hk:top5-selling…" at bounding box center [784, 287] width 1568 height 341
click at [159, 41] on icon at bounding box center [161, 41] width 13 height 13
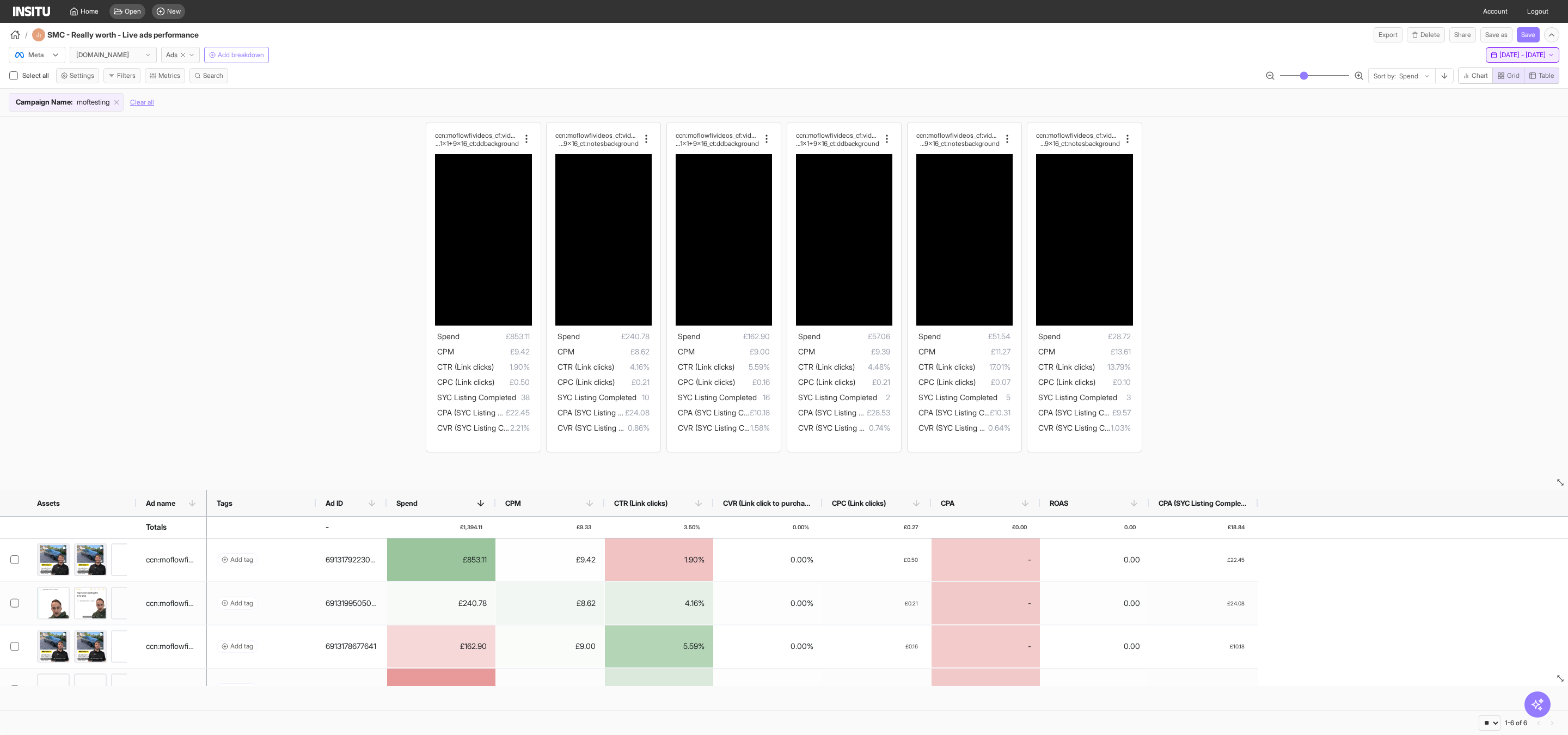
click at [1499, 54] on span "Wed 1 - Tue 14 Oct, 2025" at bounding box center [1522, 55] width 46 height 9
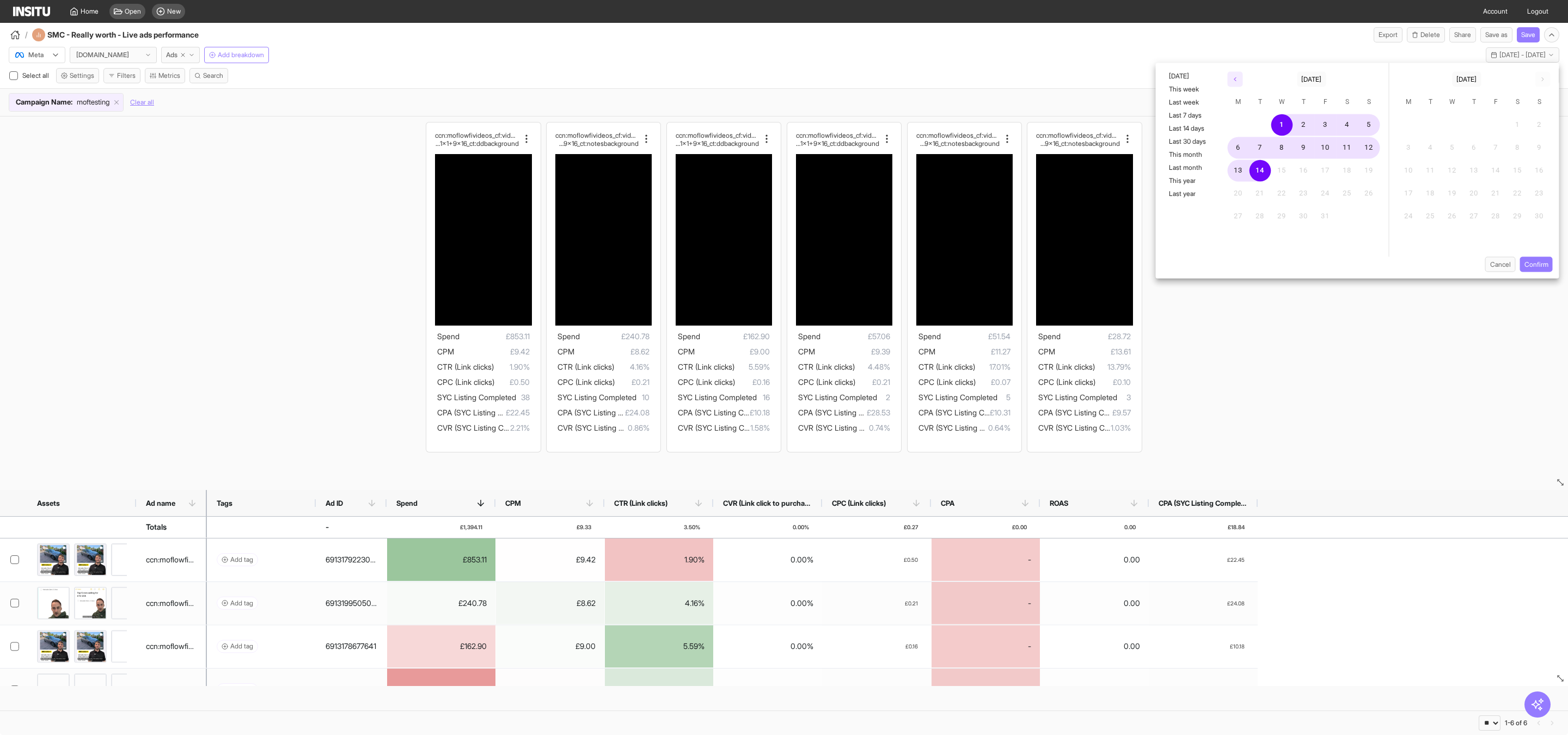
click at [1232, 76] on icon "button" at bounding box center [1235, 79] width 7 height 7
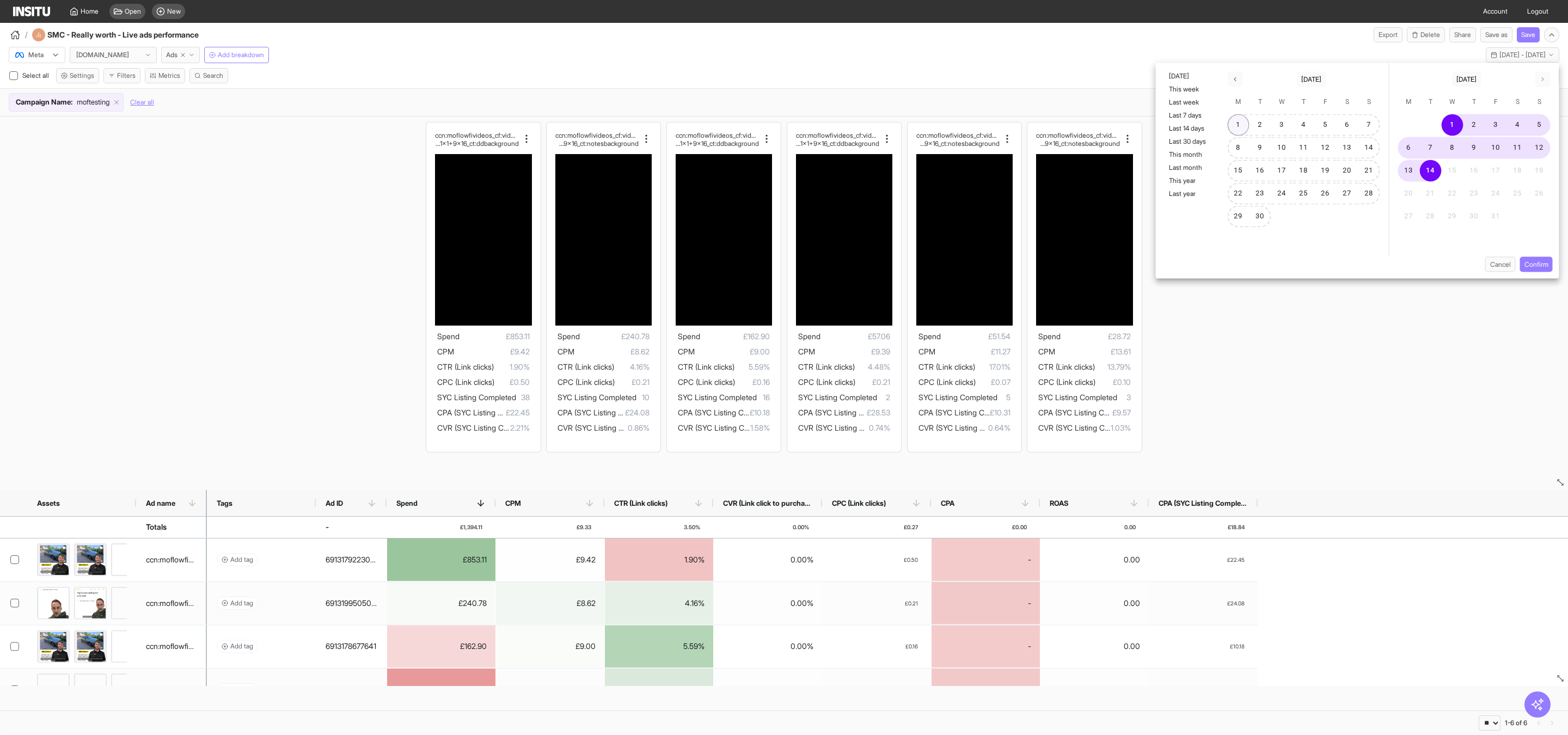
click at [1237, 124] on button "1" at bounding box center [1239, 125] width 22 height 22
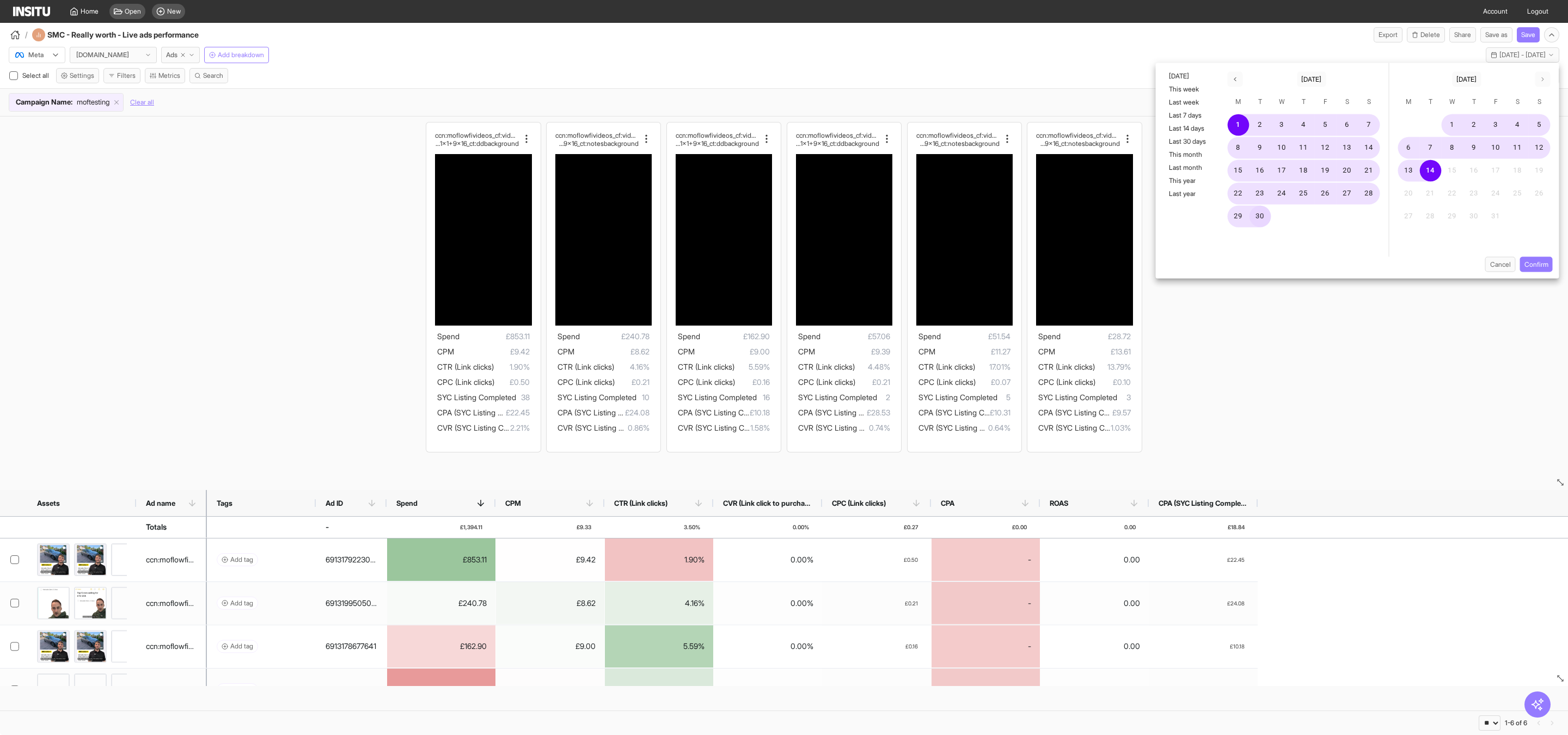
click at [1265, 213] on button "30" at bounding box center [1261, 217] width 22 height 22
click at [1544, 262] on button "Confirm" at bounding box center [1536, 264] width 33 height 15
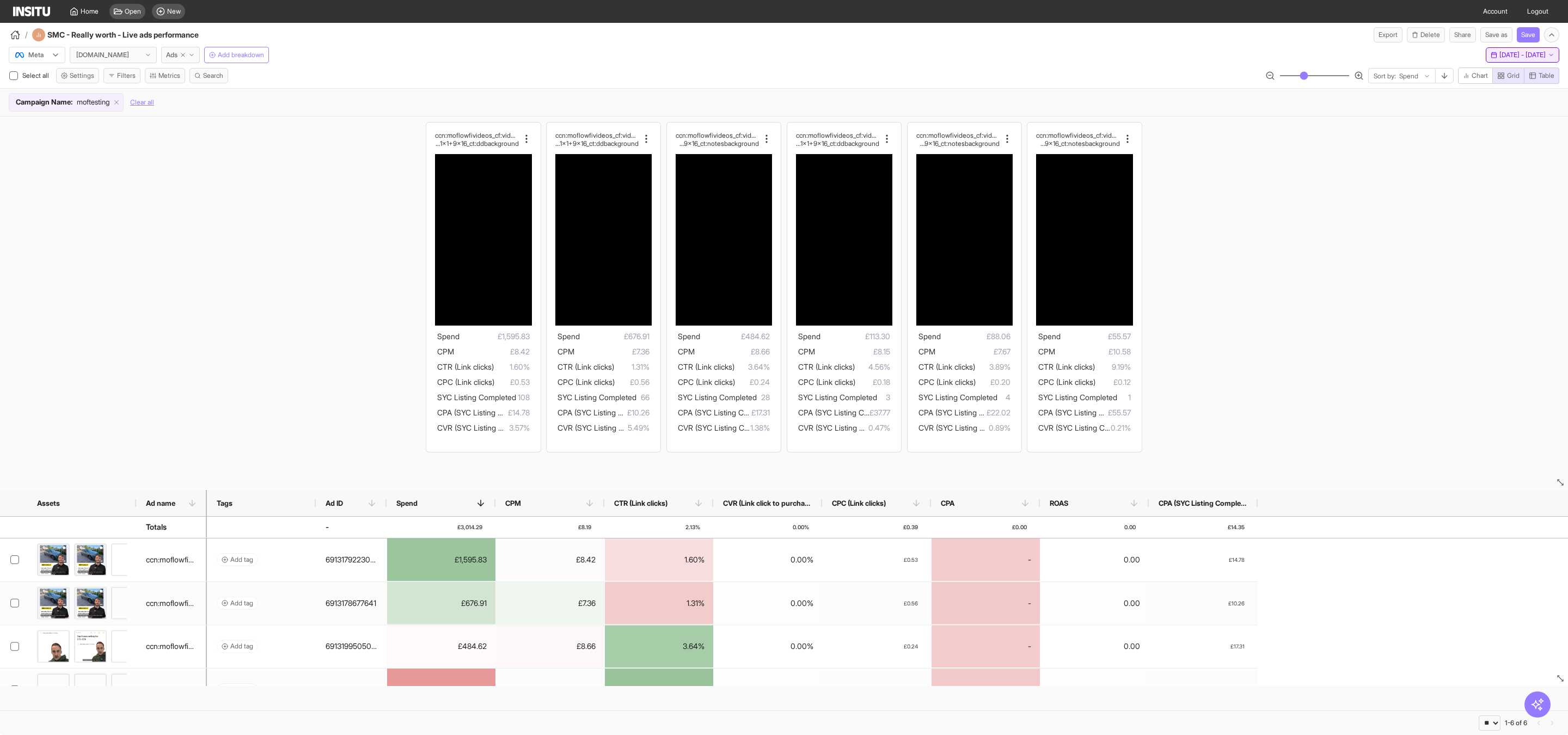
click at [1527, 59] on span "Mon 1 - Tue 30 Sep, 2025" at bounding box center [1522, 55] width 46 height 9
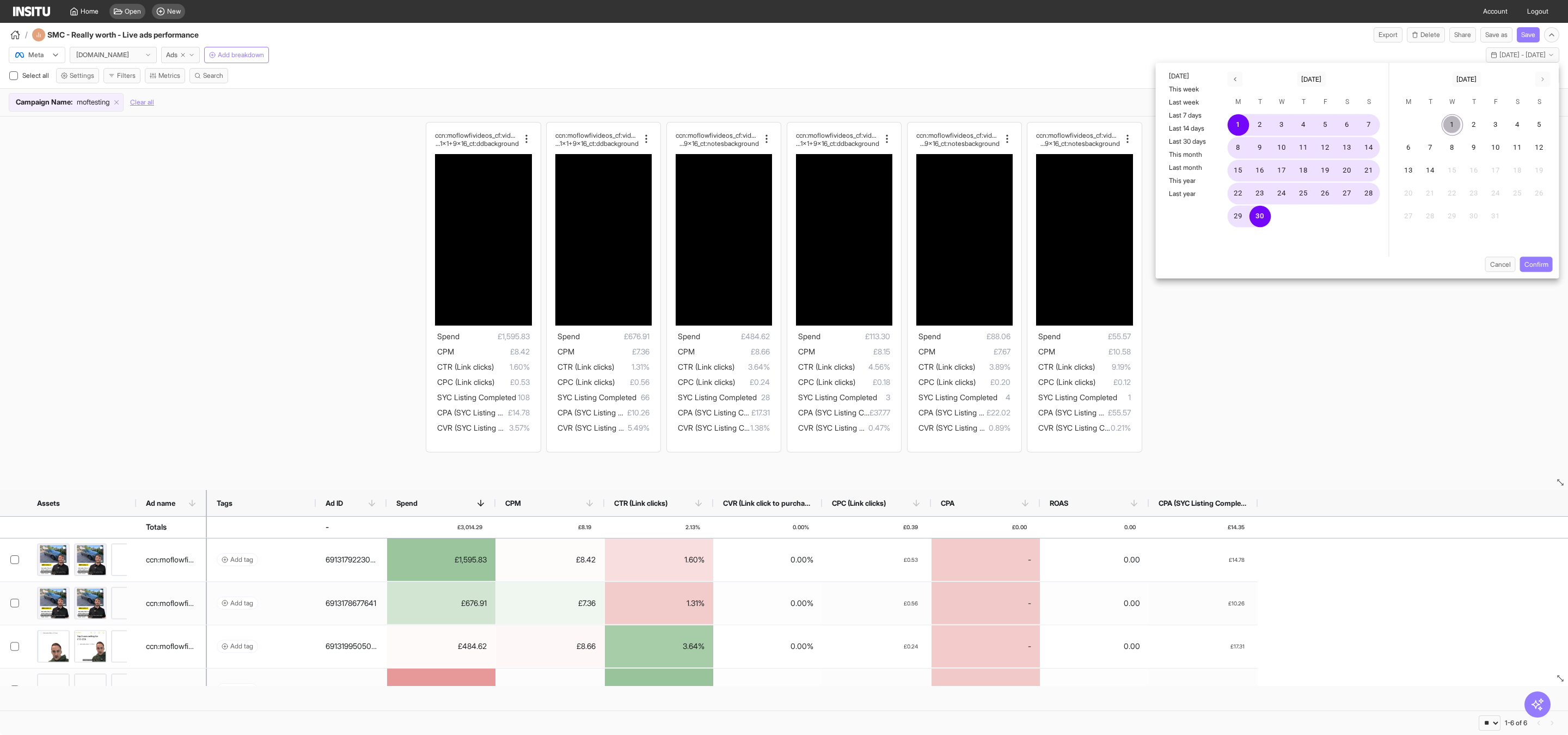
click at [1449, 124] on button "1" at bounding box center [1452, 125] width 22 height 22
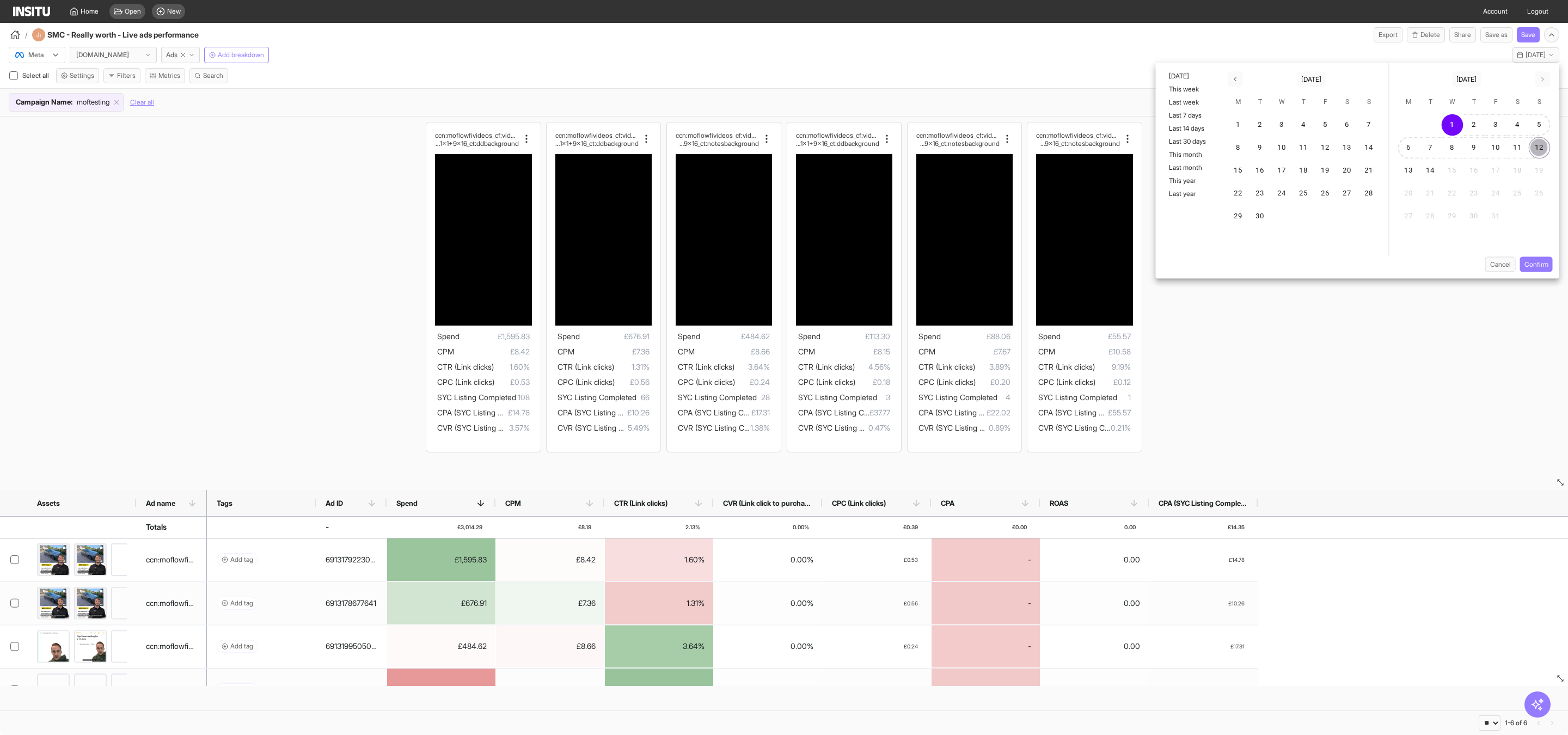
click at [1539, 152] on button "12" at bounding box center [1540, 148] width 22 height 22
click at [1535, 266] on button "Confirm" at bounding box center [1536, 264] width 33 height 15
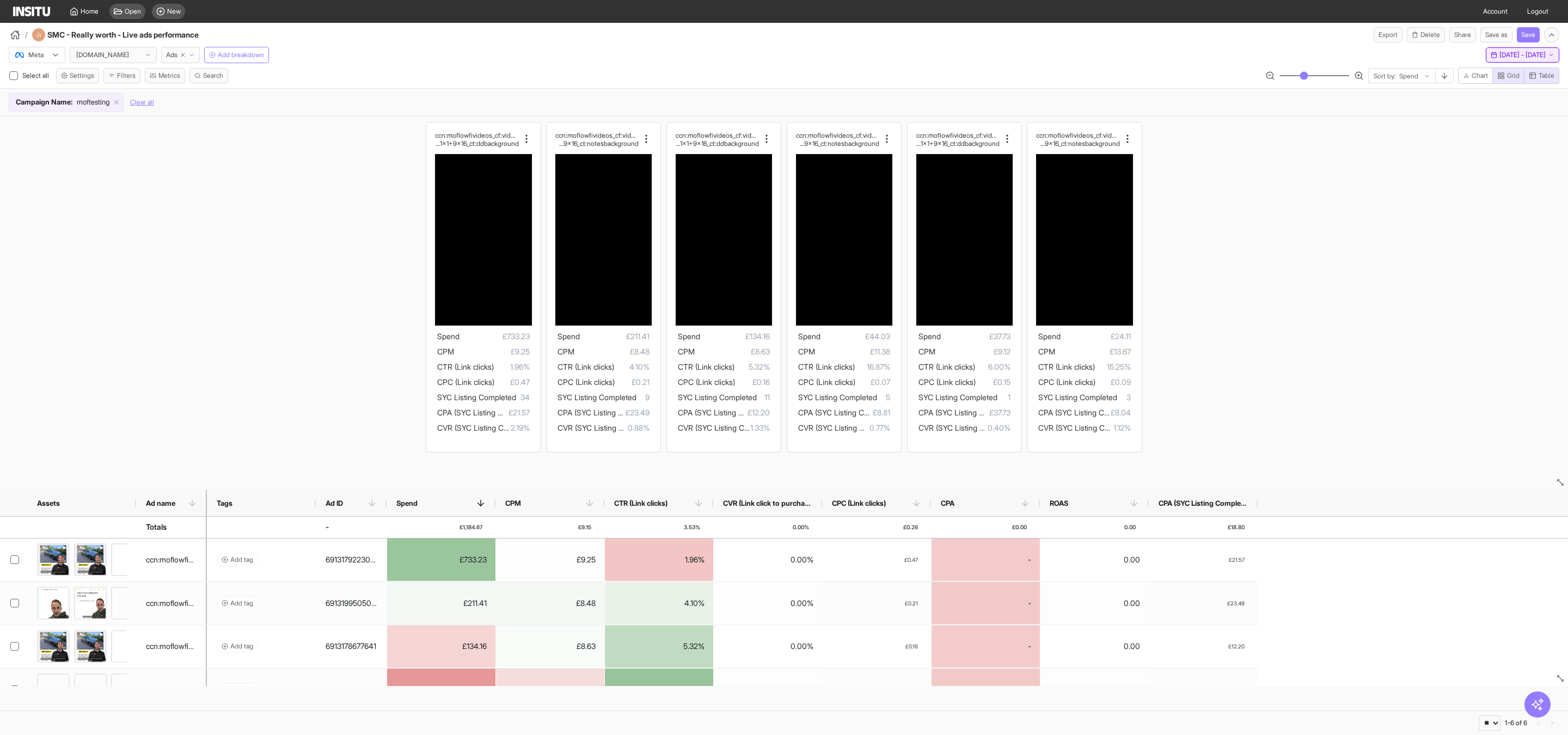
click at [1499, 55] on span "Wed 1 - Sun 12 Oct, 2025" at bounding box center [1522, 55] width 46 height 9
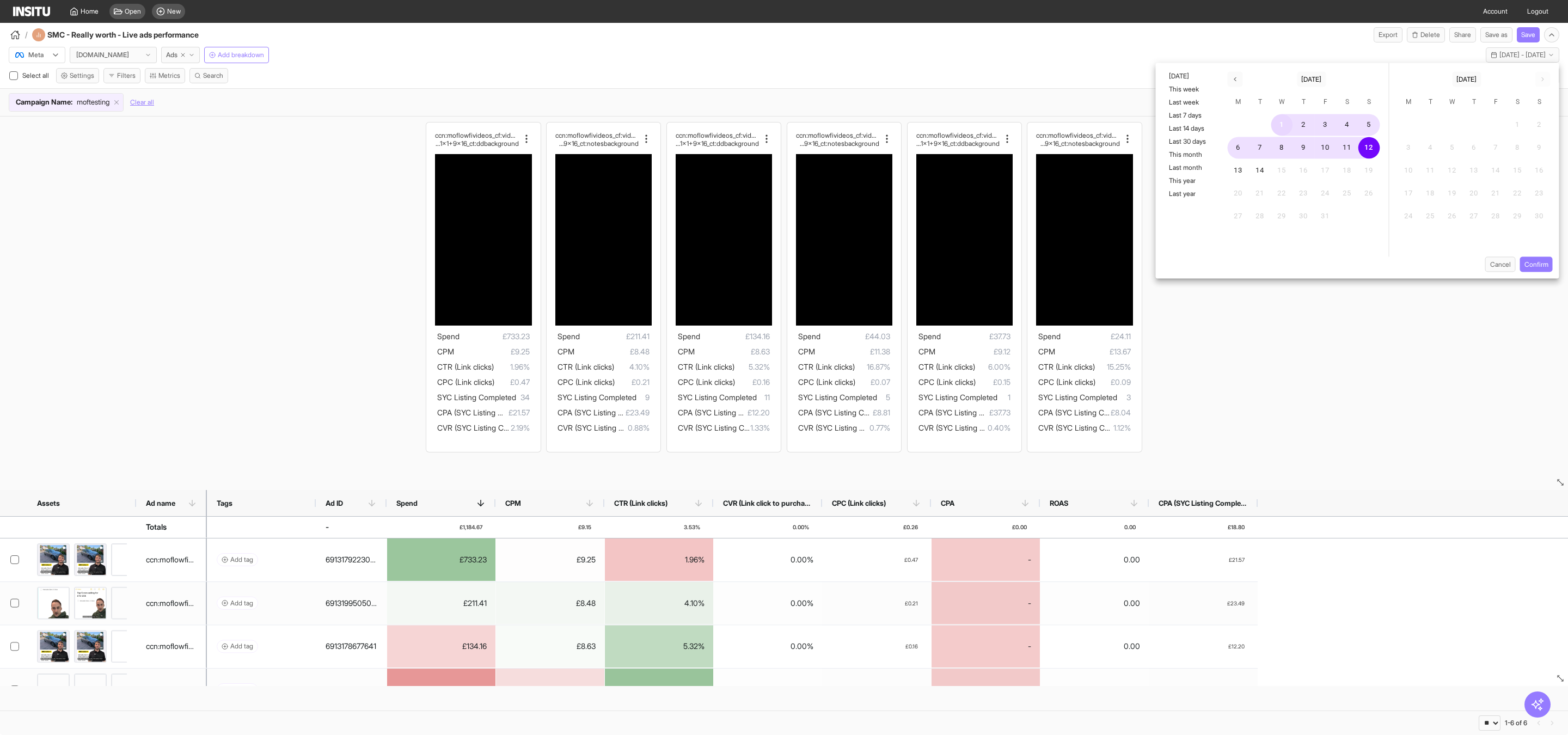
click at [1284, 116] on button "1" at bounding box center [1283, 125] width 22 height 22
click at [1261, 164] on button "14" at bounding box center [1261, 171] width 22 height 22
click at [1534, 257] on button "Confirm" at bounding box center [1536, 264] width 33 height 15
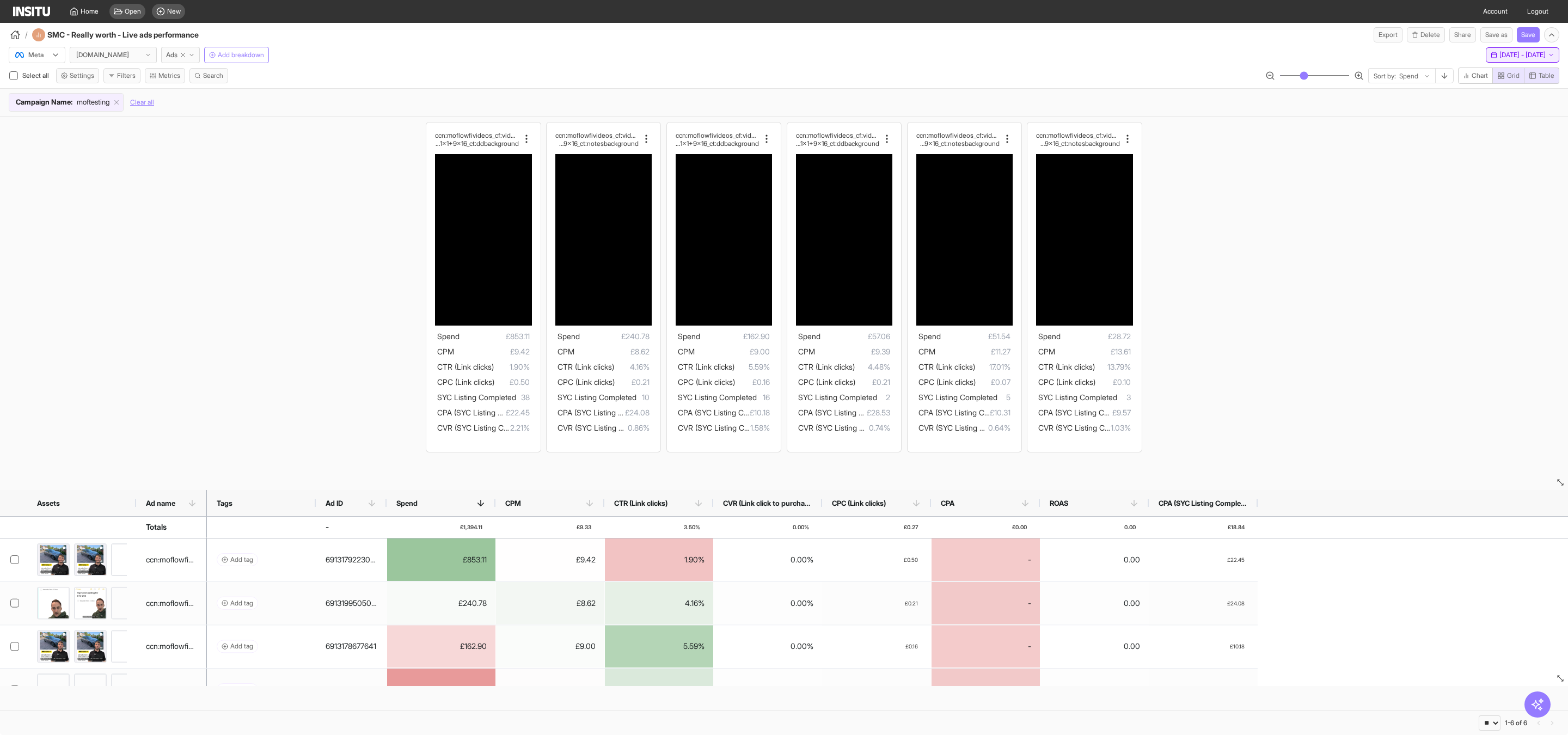
click at [1526, 47] on button "Wed 1 - Tue 14 Oct, 2025 1 Oct 25 - 14 Oct 25" at bounding box center [1522, 55] width 74 height 15
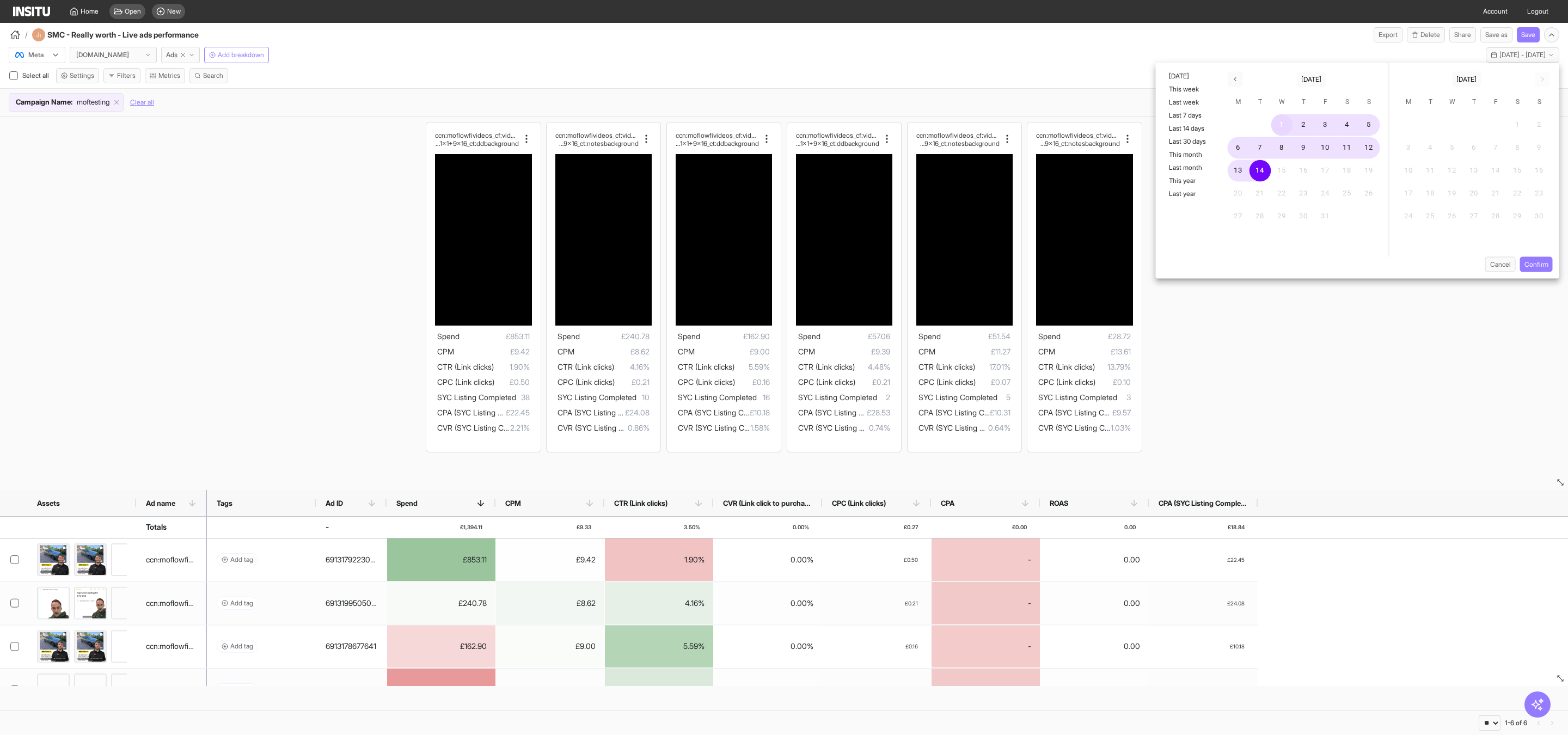
click at [1279, 125] on button "1" at bounding box center [1283, 125] width 22 height 22
click at [1367, 148] on button "12" at bounding box center [1370, 148] width 22 height 22
click at [1540, 259] on button "Confirm" at bounding box center [1536, 264] width 33 height 15
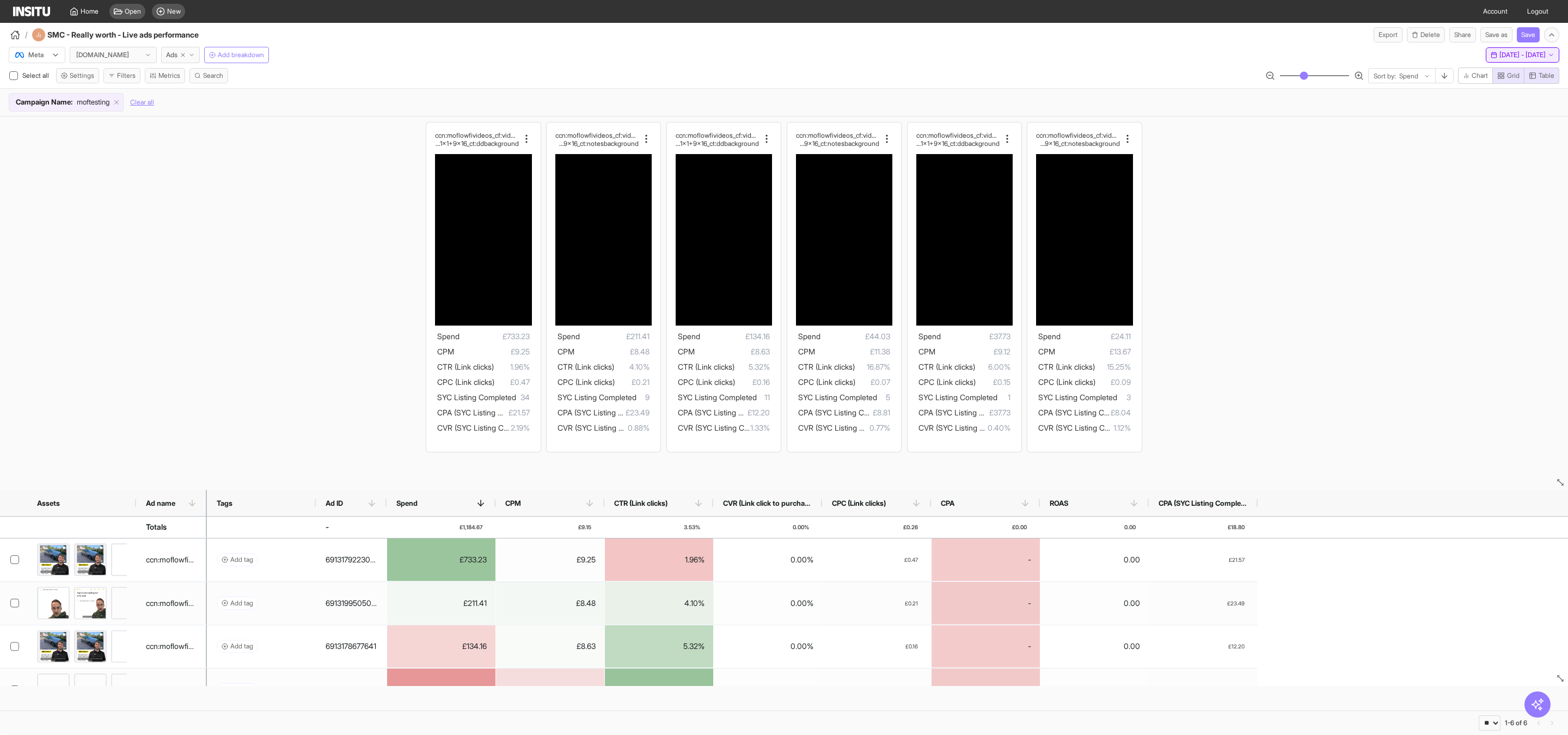
click at [1519, 57] on span "Wed 1 - Sun 12 Oct, 2025" at bounding box center [1522, 55] width 46 height 9
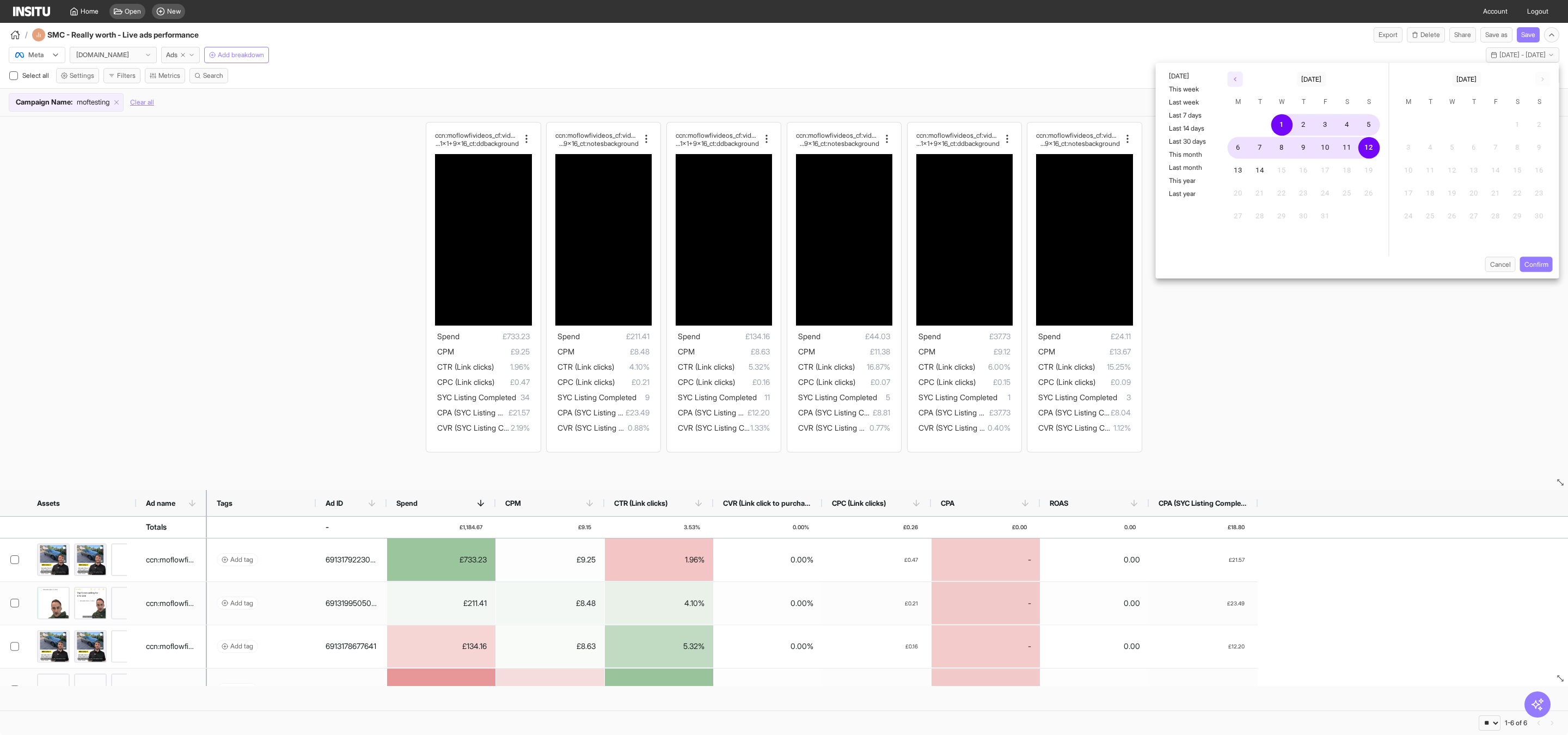
click at [1235, 85] on button "button" at bounding box center [1235, 79] width 15 height 15
click at [1241, 127] on button "1" at bounding box center [1239, 125] width 22 height 22
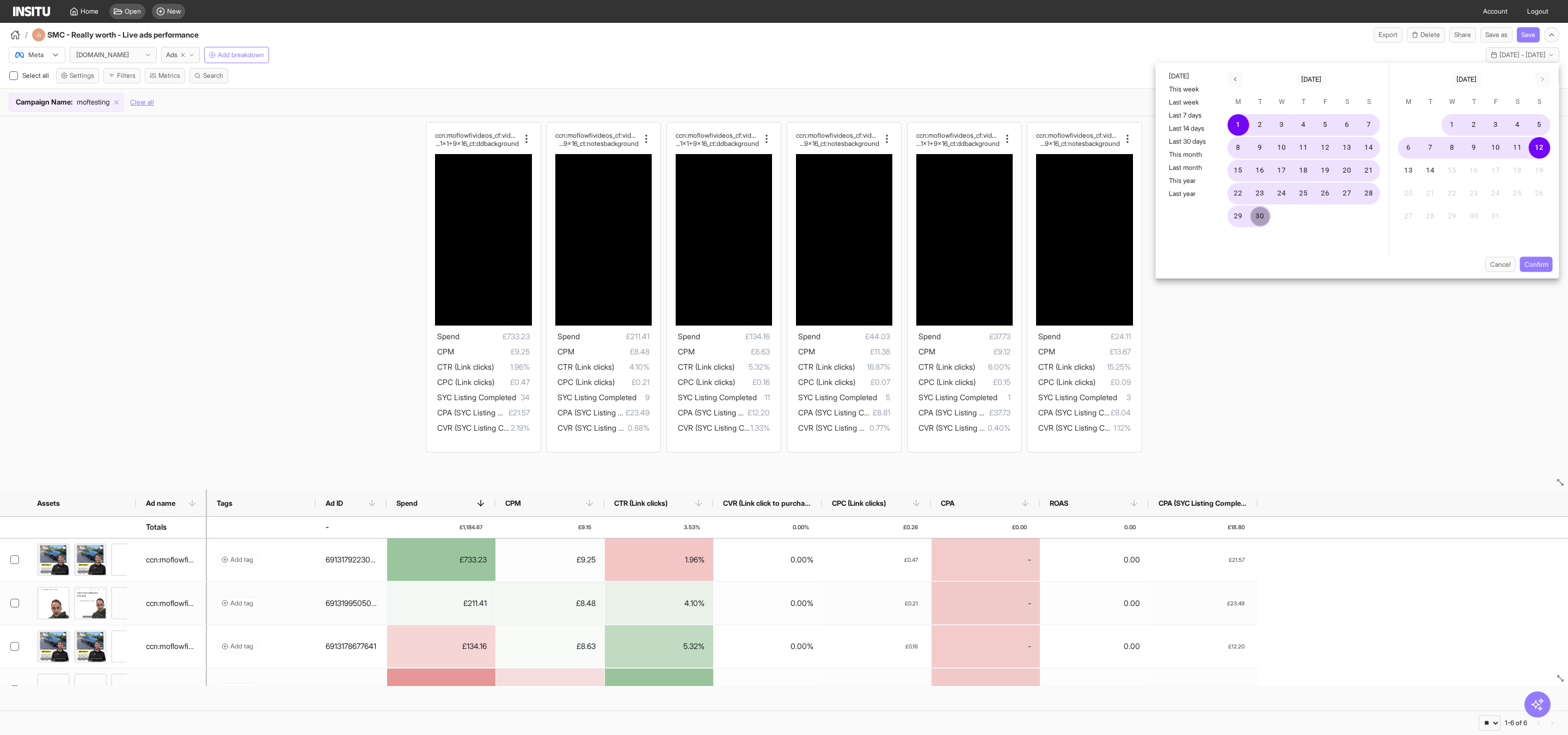
click at [1258, 210] on button "30" at bounding box center [1261, 217] width 22 height 22
click at [1537, 278] on div "Cancel Confirm" at bounding box center [1357, 268] width 404 height 22
click at [1537, 267] on button "Confirm" at bounding box center [1536, 264] width 33 height 15
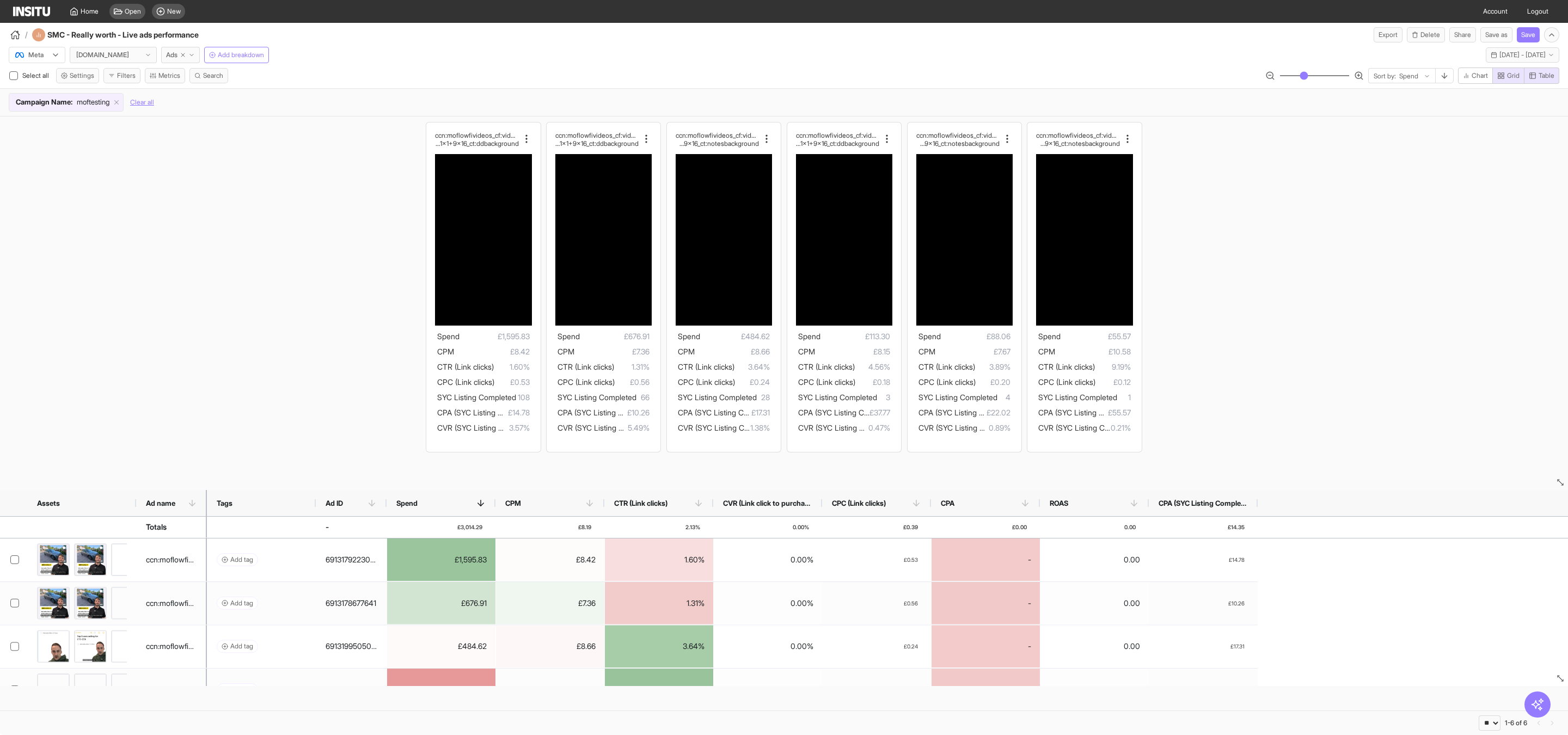
click at [95, 103] on span "moftesting" at bounding box center [93, 102] width 33 height 11
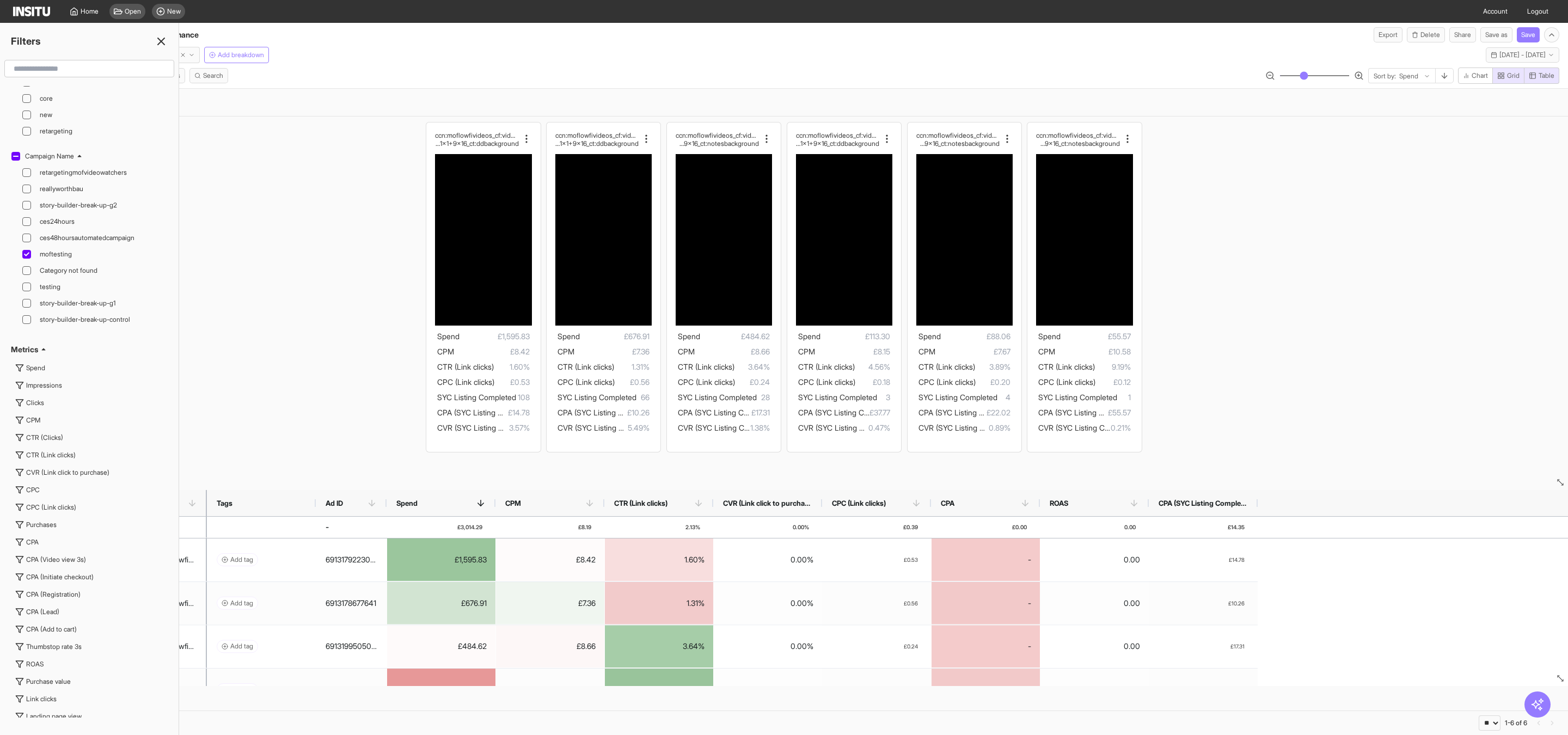
scroll to position [2353, 0]
click at [27, 271] on icon at bounding box center [26, 268] width 5 height 5
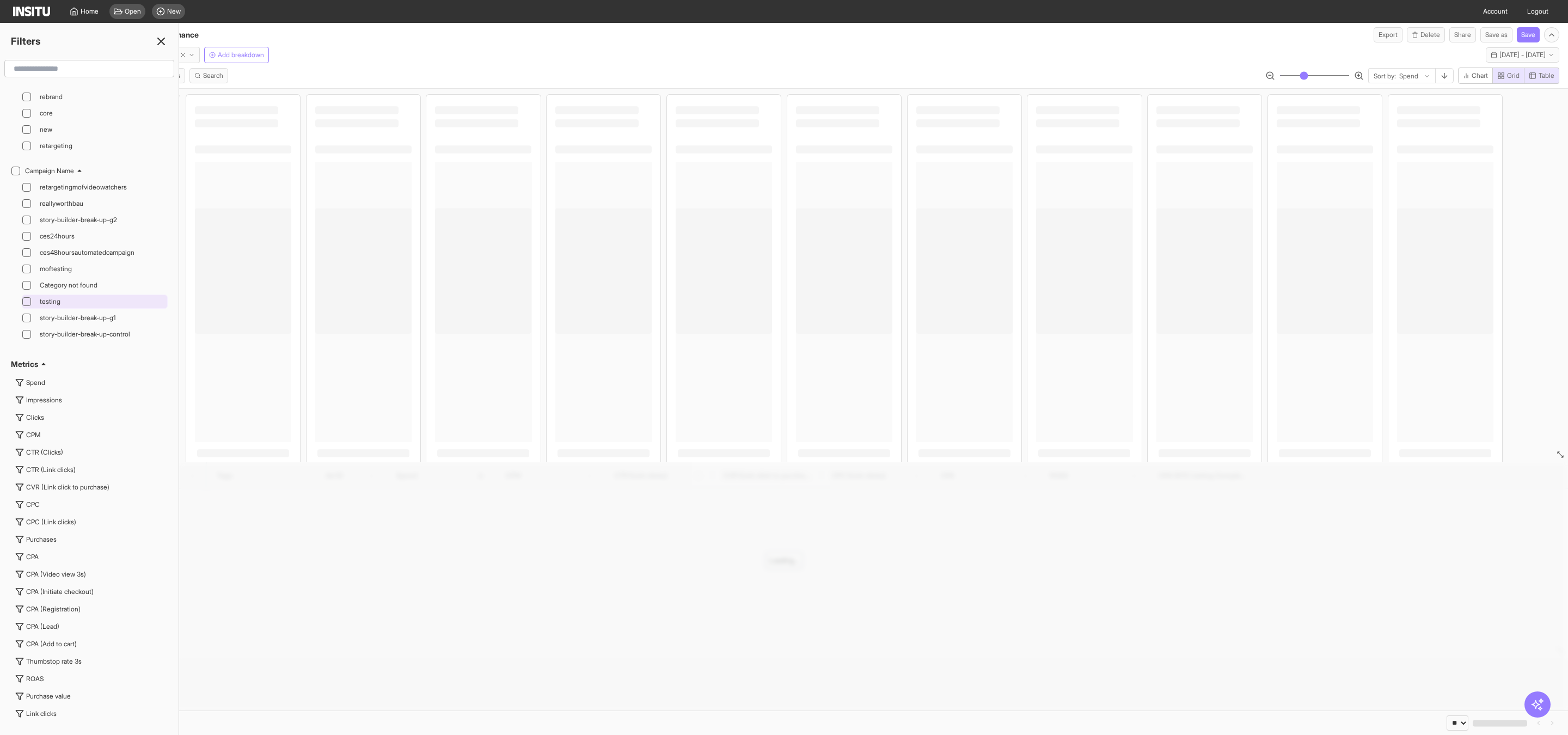
click at [23, 306] on div at bounding box center [27, 301] width 9 height 9
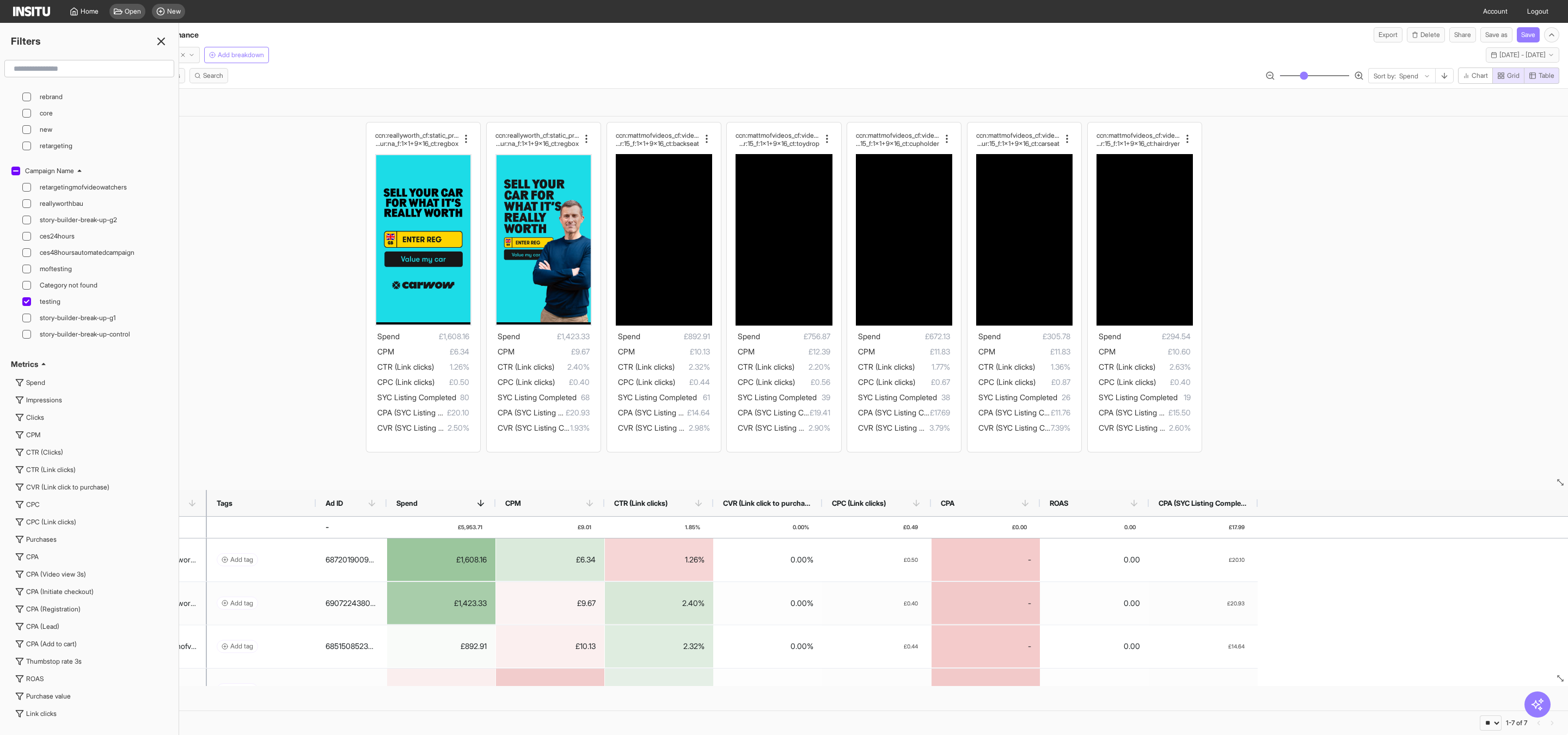
click at [278, 368] on div "ccn:reallyworth_cf:static_prs:none_cta:getquote_ms g:value_hk:valuemycar_dur:na…" at bounding box center [784, 287] width 1568 height 341
click at [286, 340] on div "ccn:reallyworth_cf:static_prs:none_cta:getquote_ms g:value_hk:valuemycar_dur:na…" at bounding box center [784, 287] width 1568 height 341
click at [160, 40] on line at bounding box center [161, 41] width 7 height 7
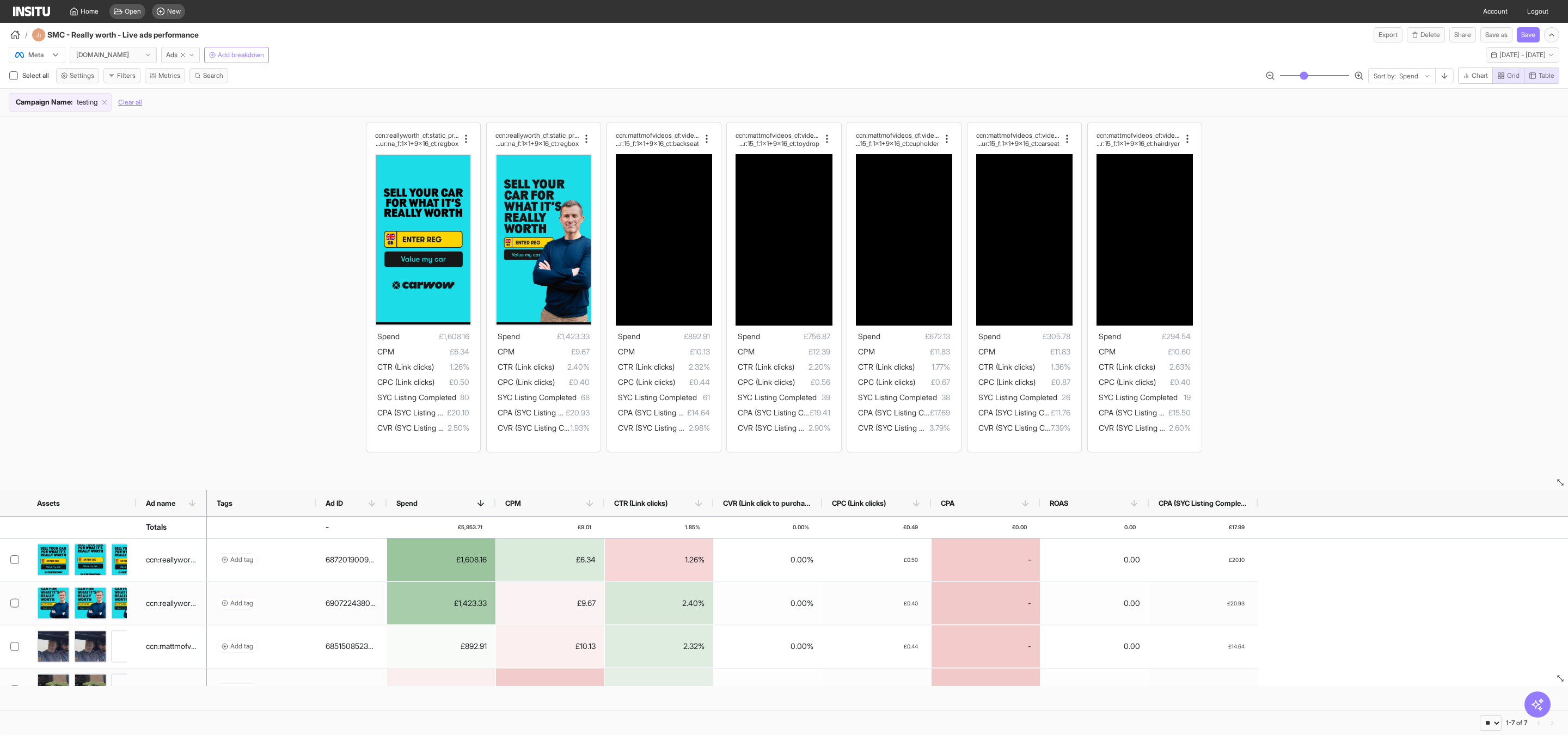
drag, startPoint x: 1307, startPoint y: 509, endPoint x: 1314, endPoint y: 457, distance: 52.5
click at [1314, 461] on div "ccn:reallyworth_cf:static_prs:none_cta:getquote_ms g:value_hk:valuemycar_dur:na…" at bounding box center [784, 413] width 1568 height 594
drag, startPoint x: 1313, startPoint y: 481, endPoint x: 1316, endPoint y: 419, distance: 62.1
click at [1316, 419] on section "ccn:reallyworth_cf:static_prs:none_cta:getquote_ms g:value_hk:valuemycar_dur:na…" at bounding box center [784, 303] width 1568 height 374
drag, startPoint x: 1287, startPoint y: 509, endPoint x: 1292, endPoint y: 476, distance: 33.4
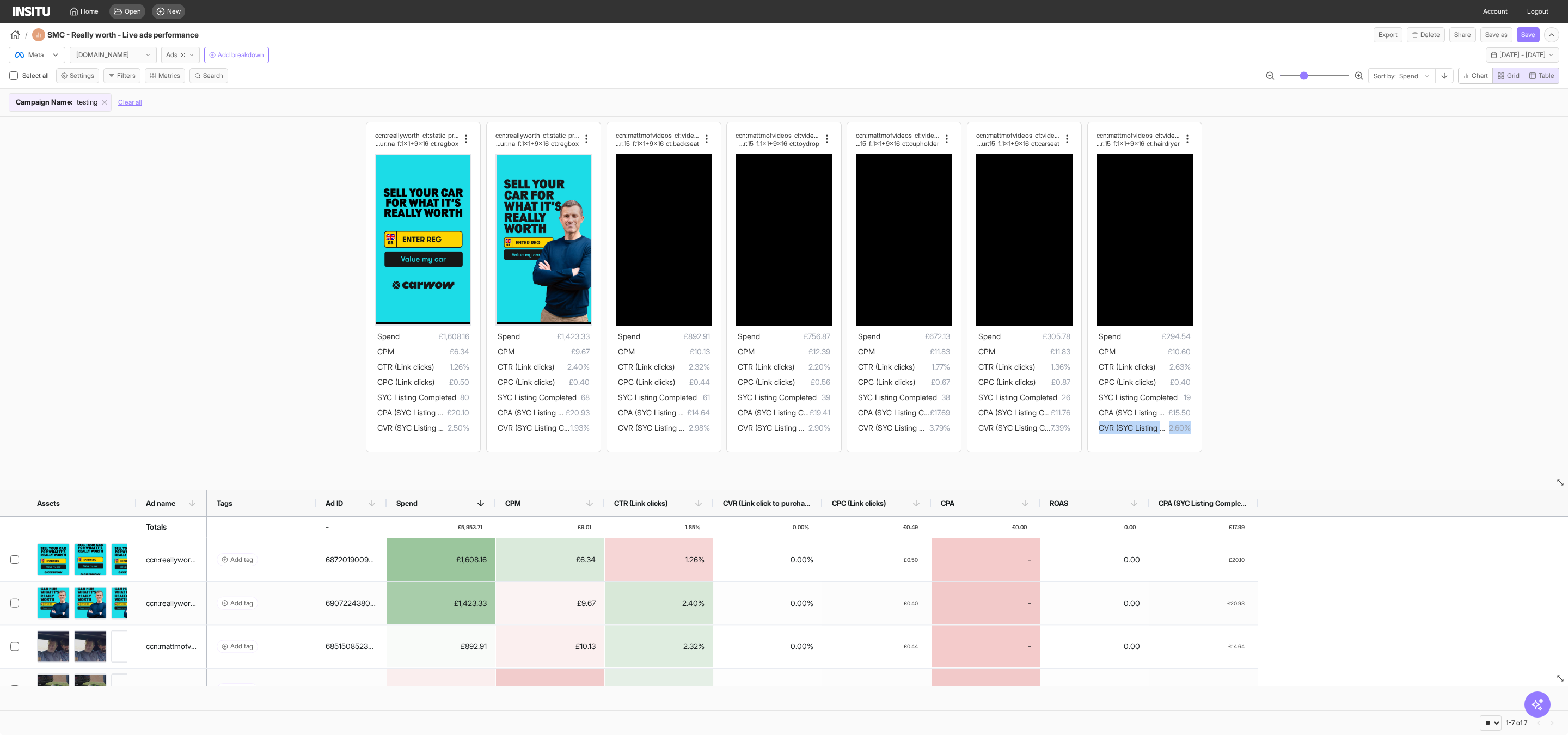
click at [1292, 476] on div "ccn:reallyworth_cf:static_prs:none_cta:getquote_ms g:value_hk:valuemycar_dur:na…" at bounding box center [784, 413] width 1568 height 594
drag, startPoint x: 1275, startPoint y: 514, endPoint x: 1275, endPoint y: 448, distance: 66.0
click at [1275, 453] on div "ccn:reallyworth_cf:static_prs:none_cta:getquote_ms g:value_hk:valuemycar_dur:na…" at bounding box center [784, 413] width 1568 height 594
drag, startPoint x: 125, startPoint y: 495, endPoint x: 135, endPoint y: 375, distance: 120.4
click at [135, 375] on div "ccn:reallyworth_cf:static_prs:none_cta:getquote_ms g:value_hk:valuemycar_dur:na…" at bounding box center [784, 413] width 1568 height 594
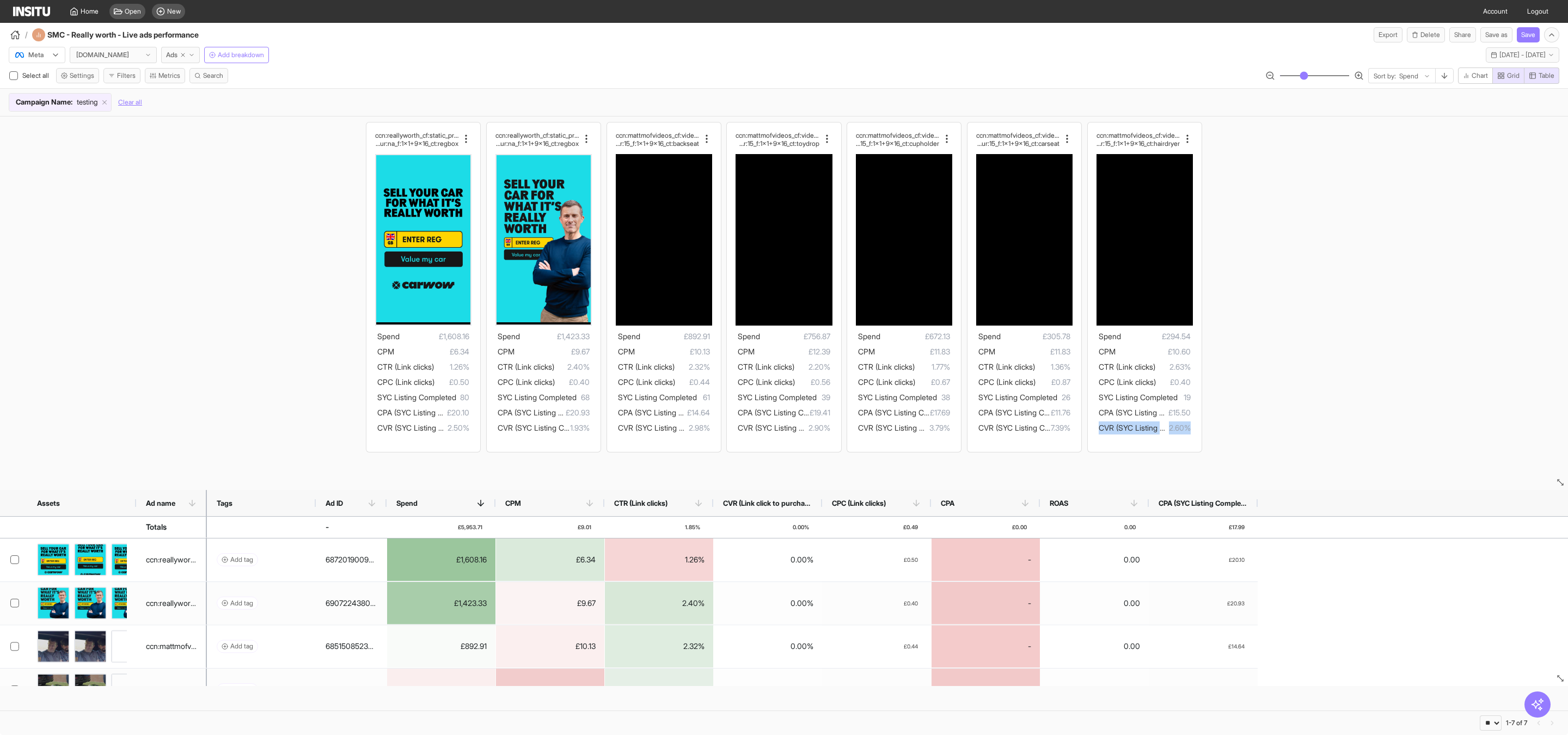
drag, startPoint x: 1298, startPoint y: 504, endPoint x: 1303, endPoint y: 406, distance: 98.1
click at [1304, 414] on div "ccn:reallyworth_cf:static_prs:none_cta:getquote_ms g:value_hk:valuemycar_dur:na…" at bounding box center [784, 413] width 1568 height 594
click at [1511, 58] on span "Mon 1 - Tue 30 Sep, 2025" at bounding box center [1522, 55] width 46 height 9
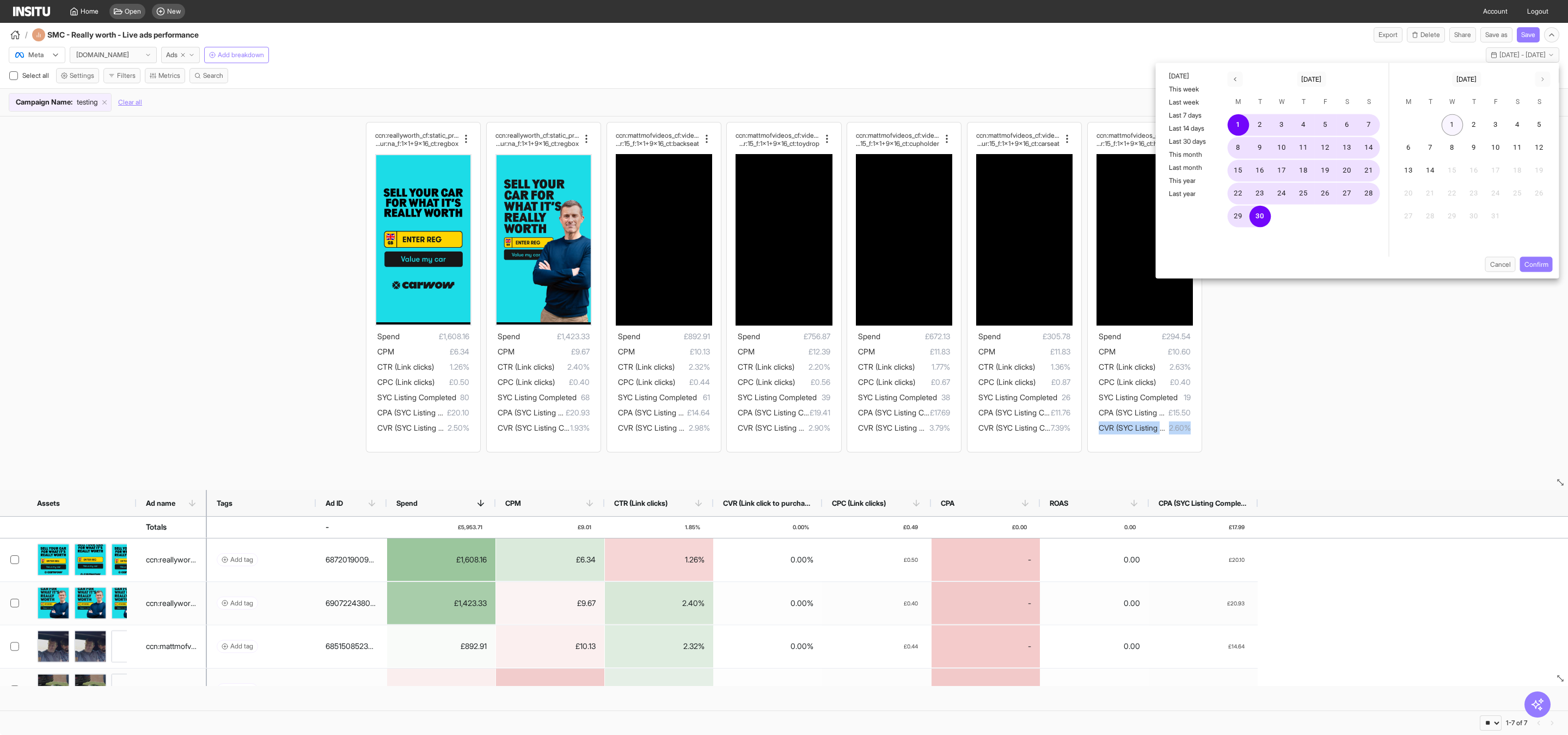
click at [1449, 124] on button "1" at bounding box center [1452, 125] width 22 height 22
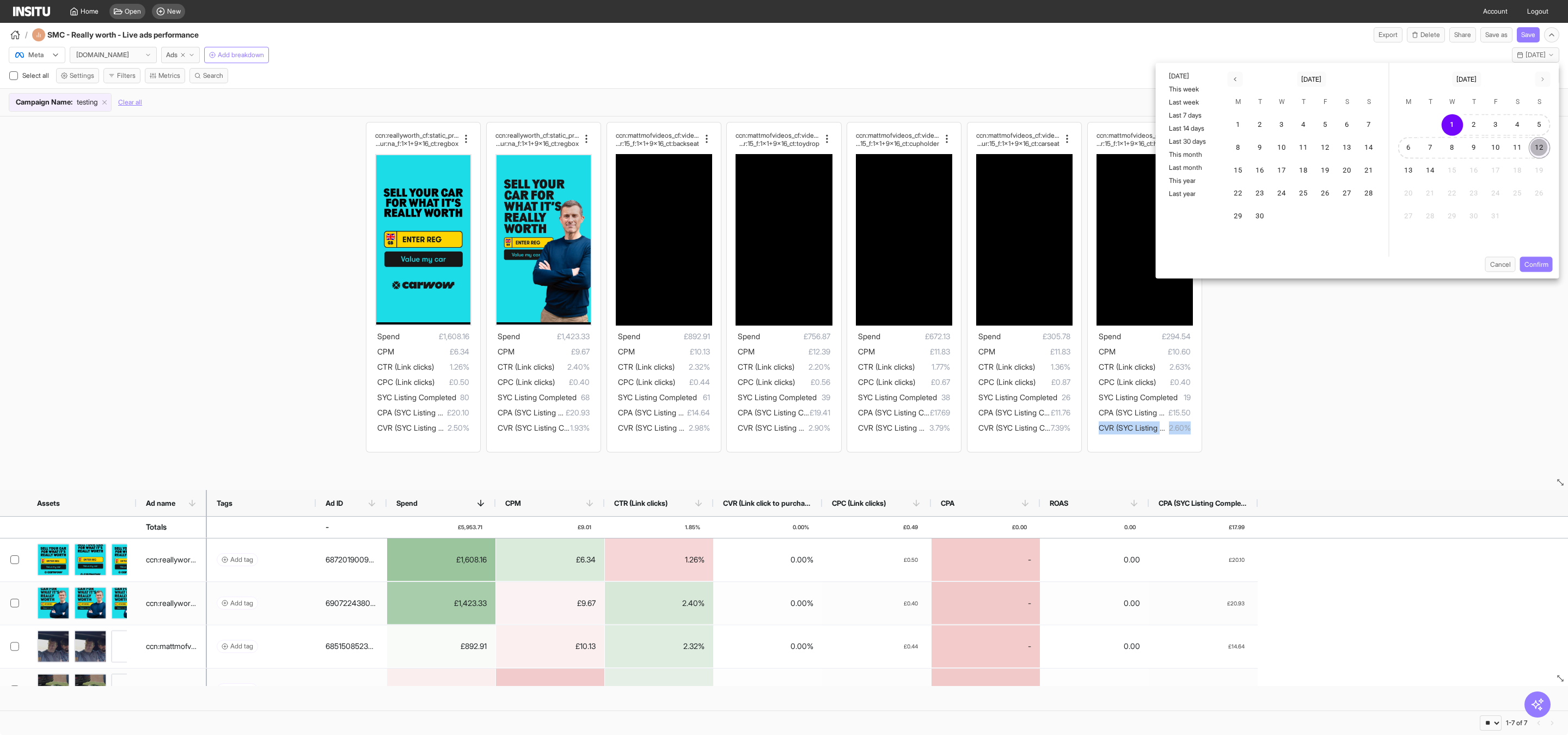
click at [1541, 148] on button "12" at bounding box center [1540, 148] width 22 height 22
click at [1538, 264] on button "Confirm" at bounding box center [1536, 264] width 33 height 15
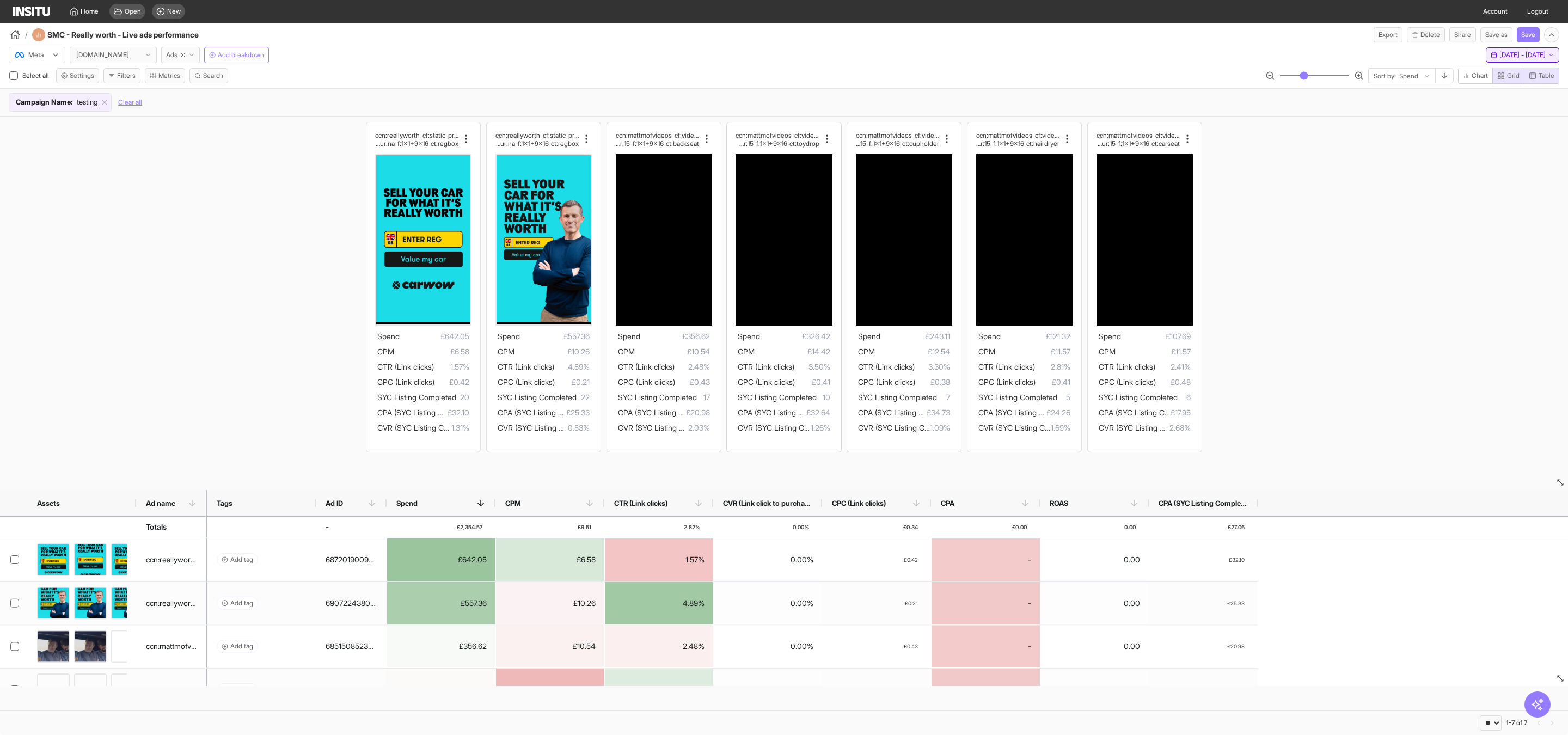
click at [1529, 57] on span "Wed 1 - Sun 12 Oct, 2025" at bounding box center [1522, 55] width 46 height 9
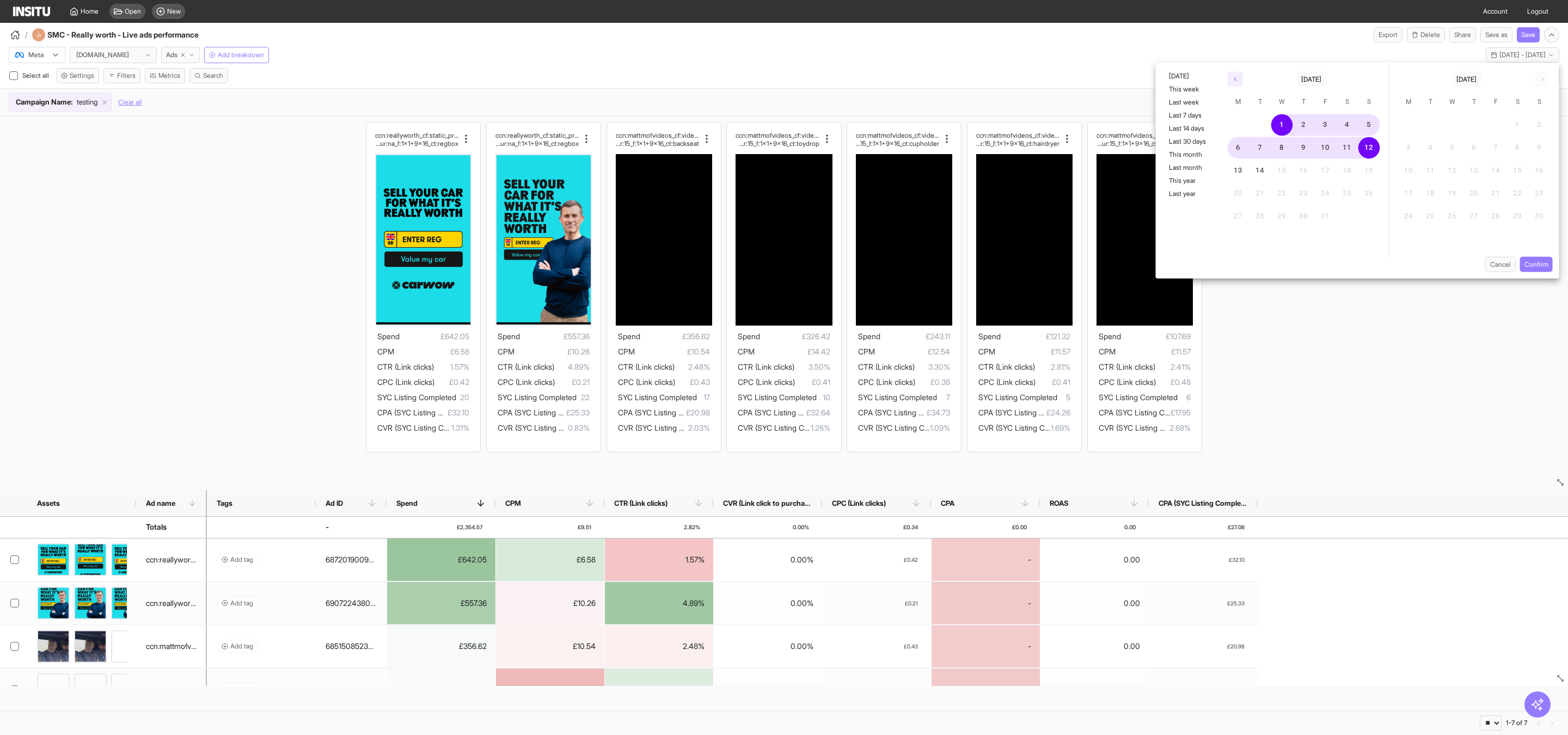
click at [1232, 80] on icon "button" at bounding box center [1235, 79] width 7 height 7
click at [1241, 130] on button "1" at bounding box center [1239, 125] width 22 height 22
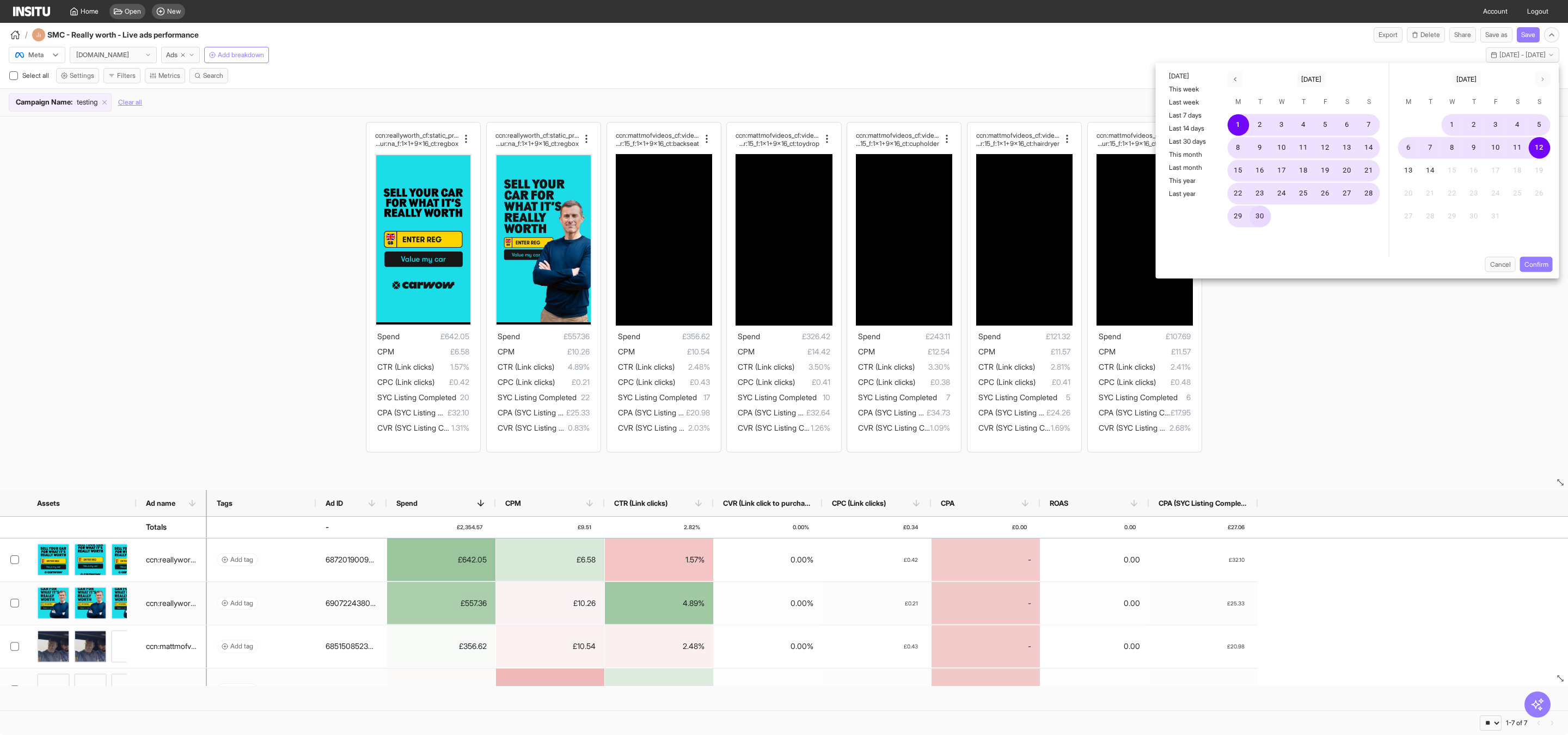
click at [1256, 208] on button "30" at bounding box center [1261, 217] width 22 height 22
click at [1535, 257] on button "Confirm" at bounding box center [1536, 264] width 33 height 15
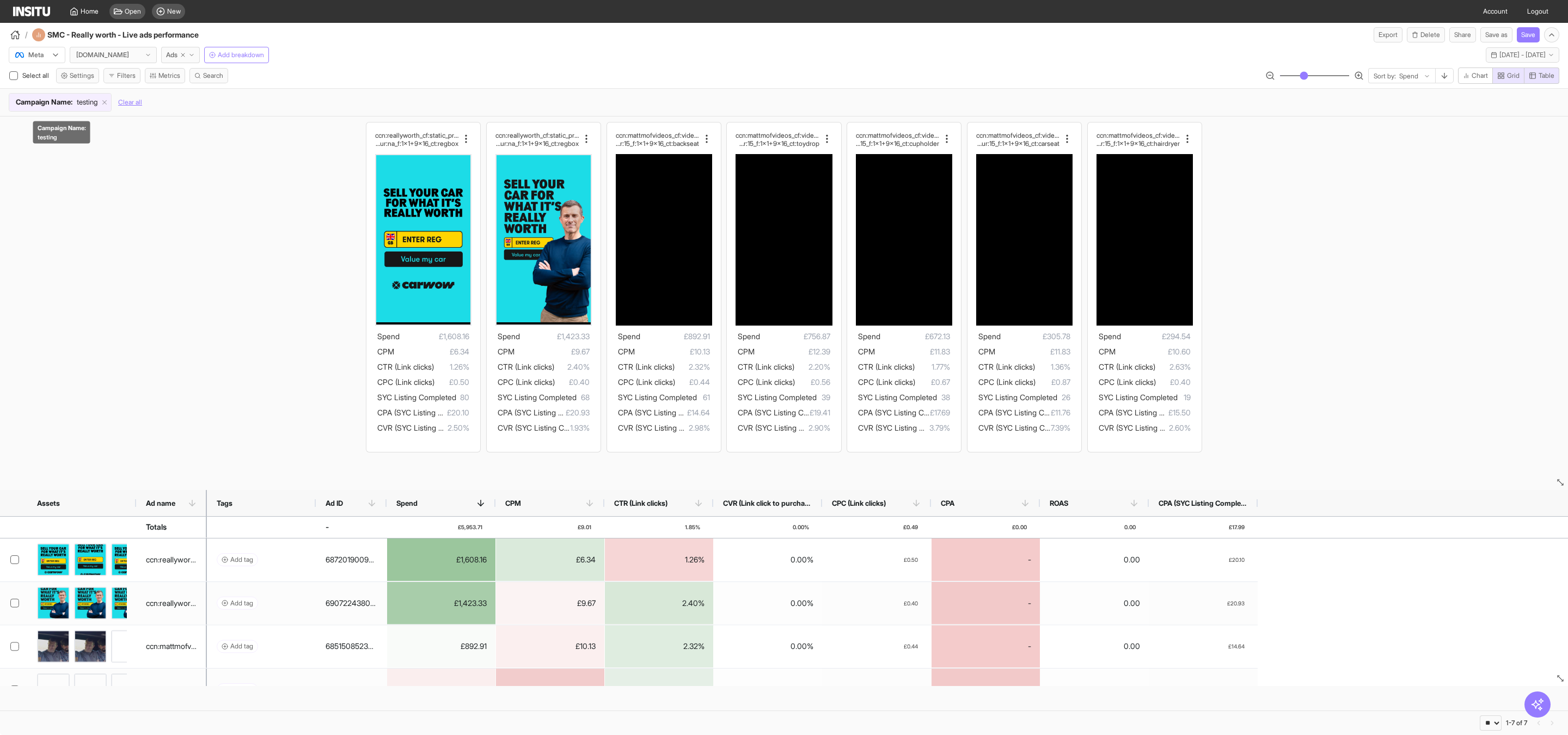
click at [87, 106] on span "testing" at bounding box center [87, 102] width 21 height 11
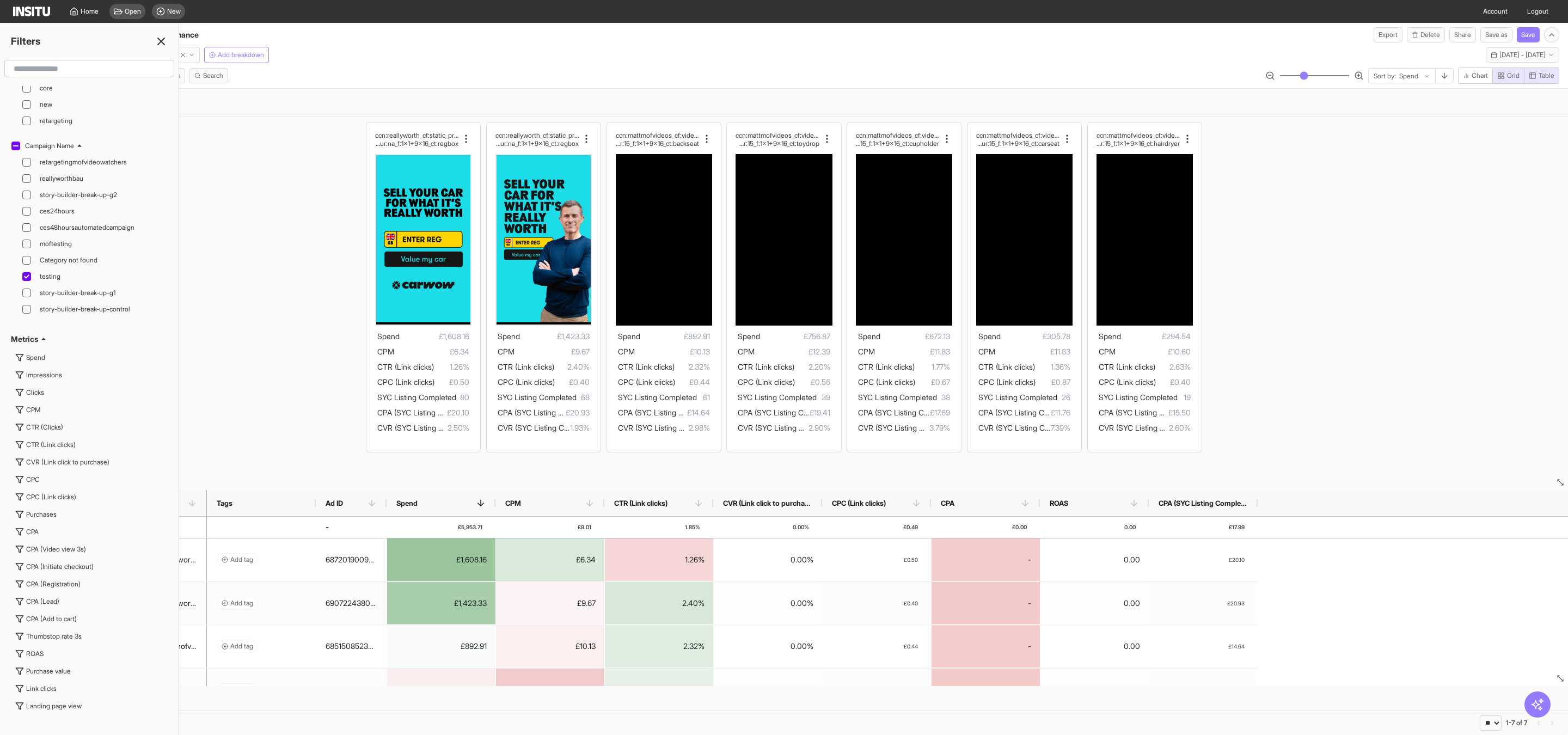
scroll to position [2417, 0]
click at [27, 240] on icon at bounding box center [26, 237] width 5 height 5
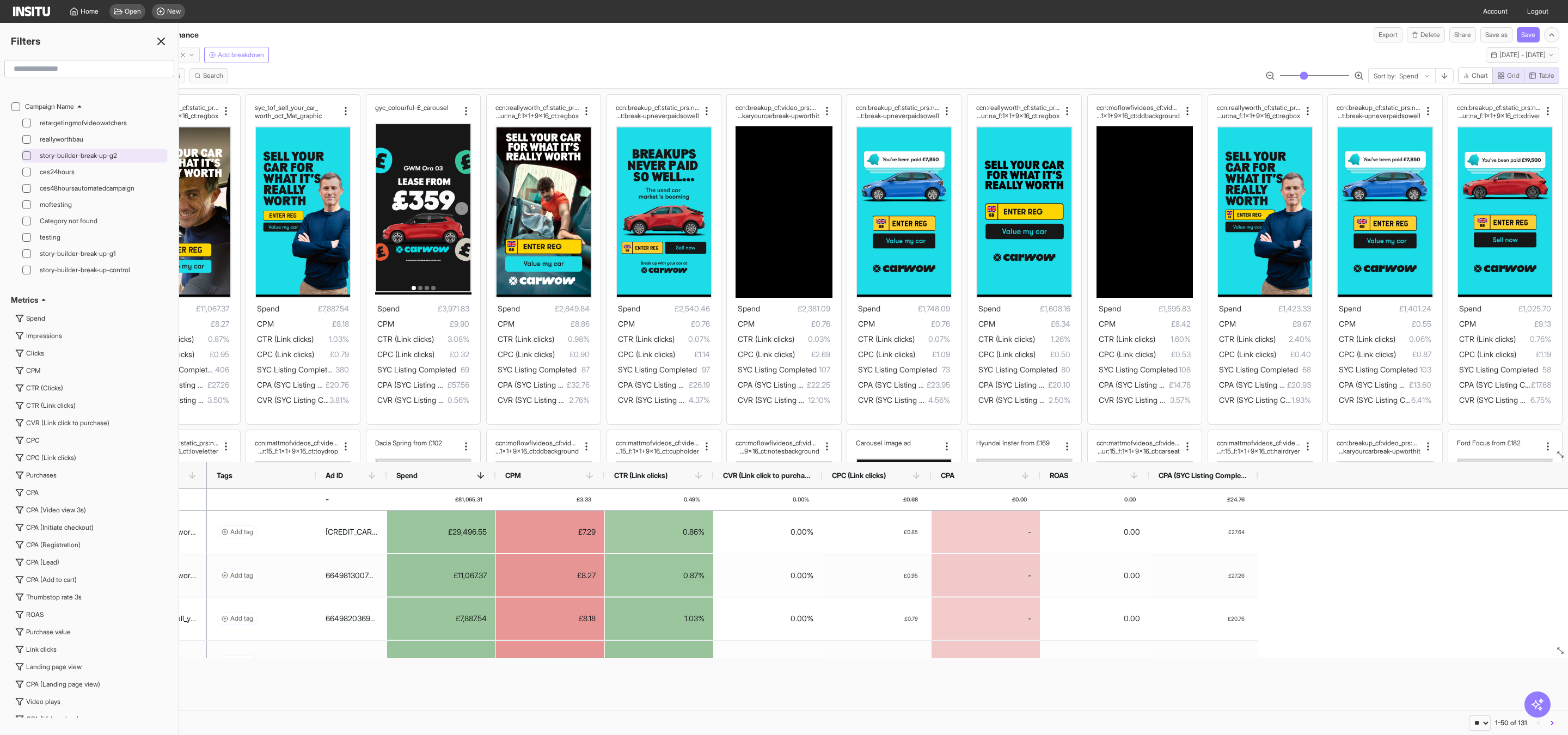
click at [27, 158] on icon at bounding box center [26, 155] width 5 height 5
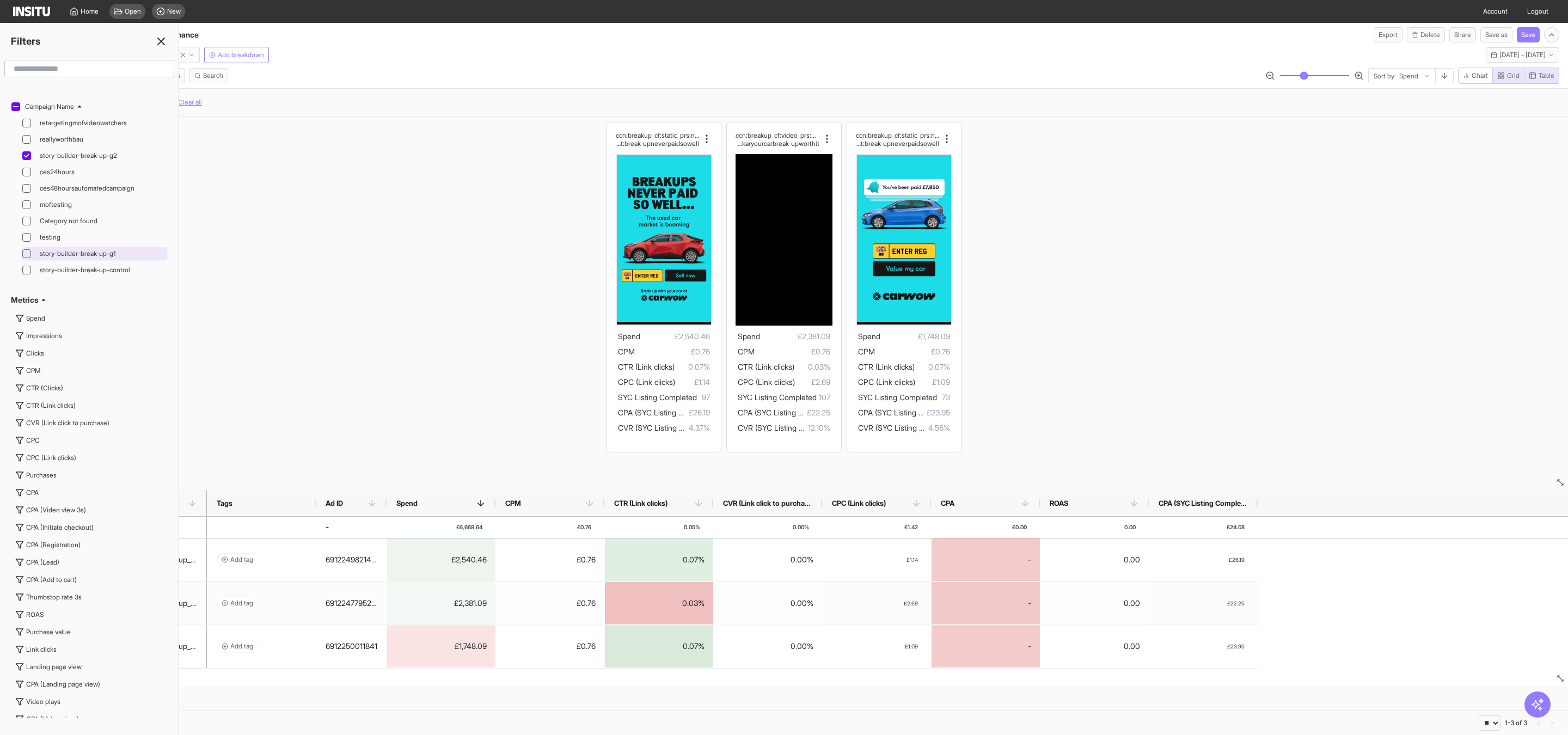
click at [27, 255] on icon at bounding box center [26, 253] width 5 height 4
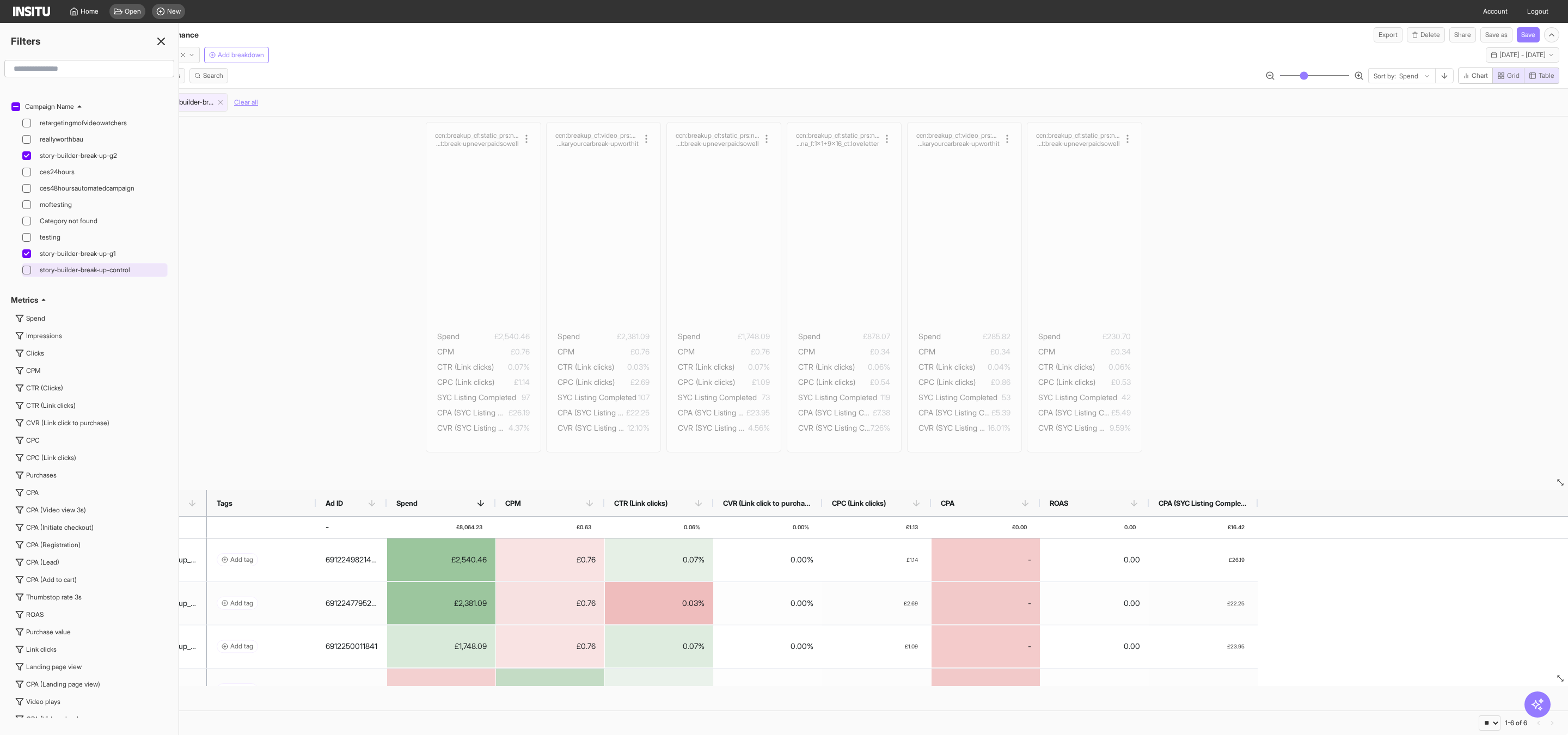
click at [26, 274] on div at bounding box center [27, 270] width 9 height 9
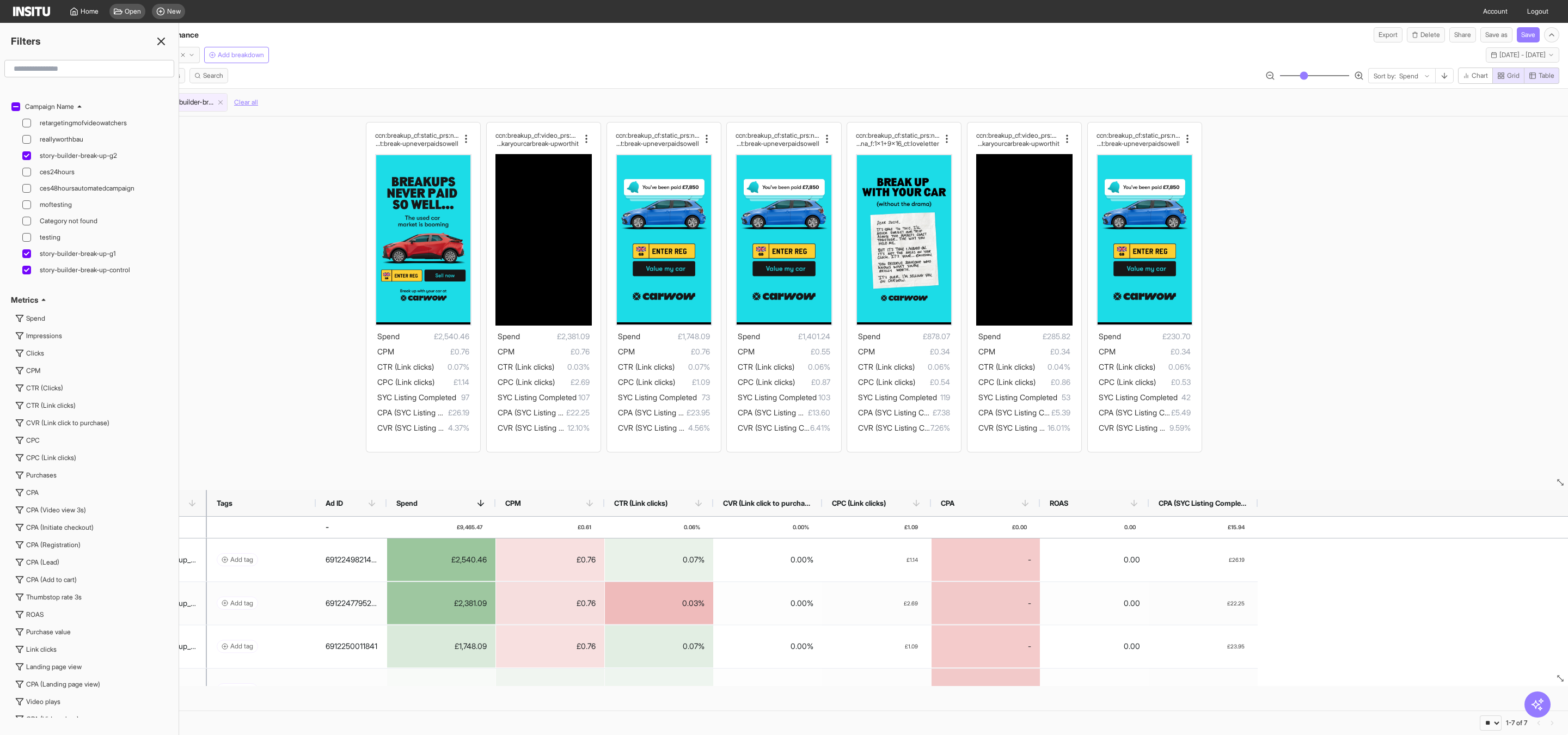
click at [255, 207] on div "ccn:breakup_cf:static_prs:none_cta:getquote_msg:value_hk:used carmarketbooming_…" at bounding box center [784, 287] width 1568 height 341
click at [163, 44] on icon at bounding box center [161, 41] width 13 height 13
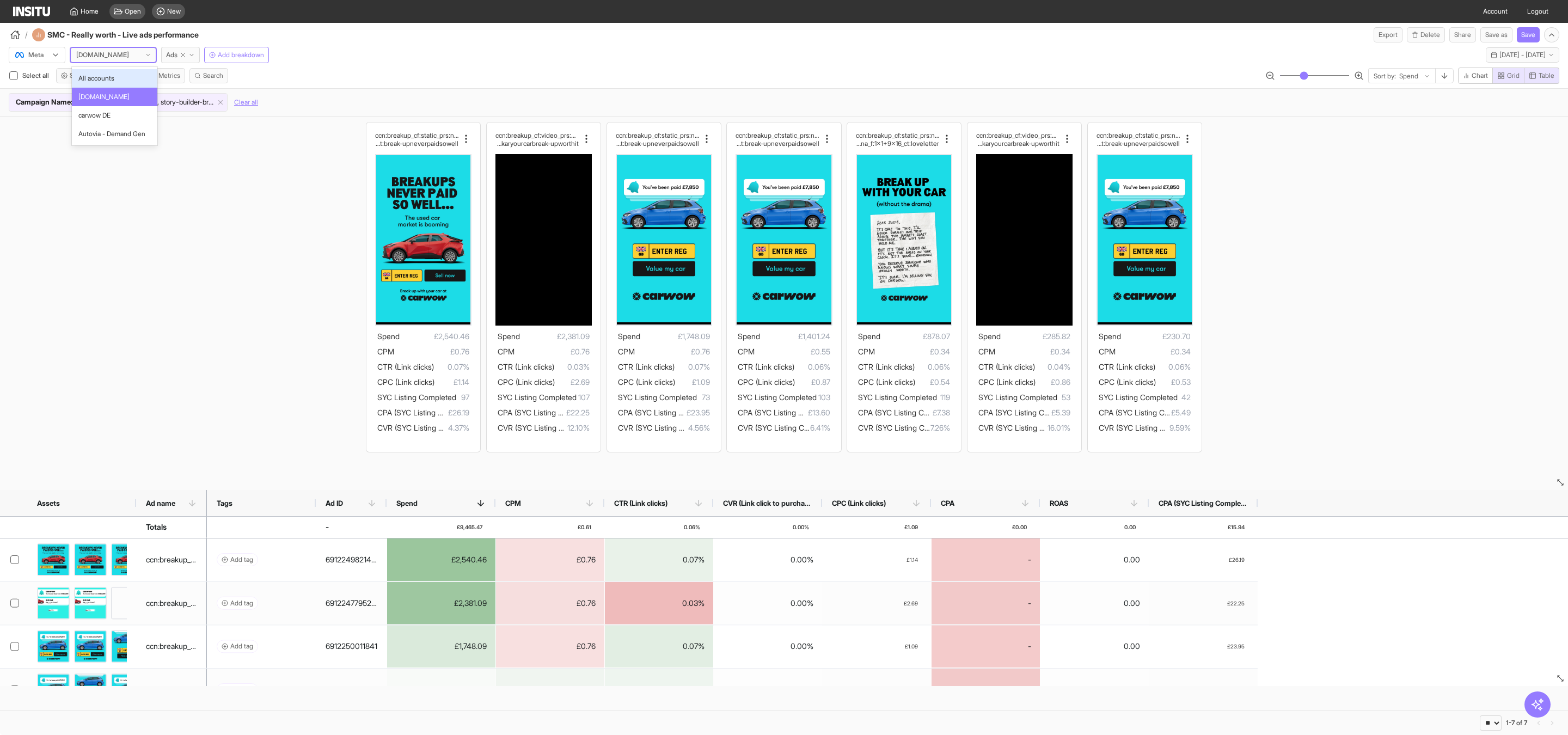
click at [124, 60] on div "carwow.co.uk" at bounding box center [104, 55] width 59 height 11
click at [125, 117] on span "carwow DE" at bounding box center [114, 116] width 72 height 10
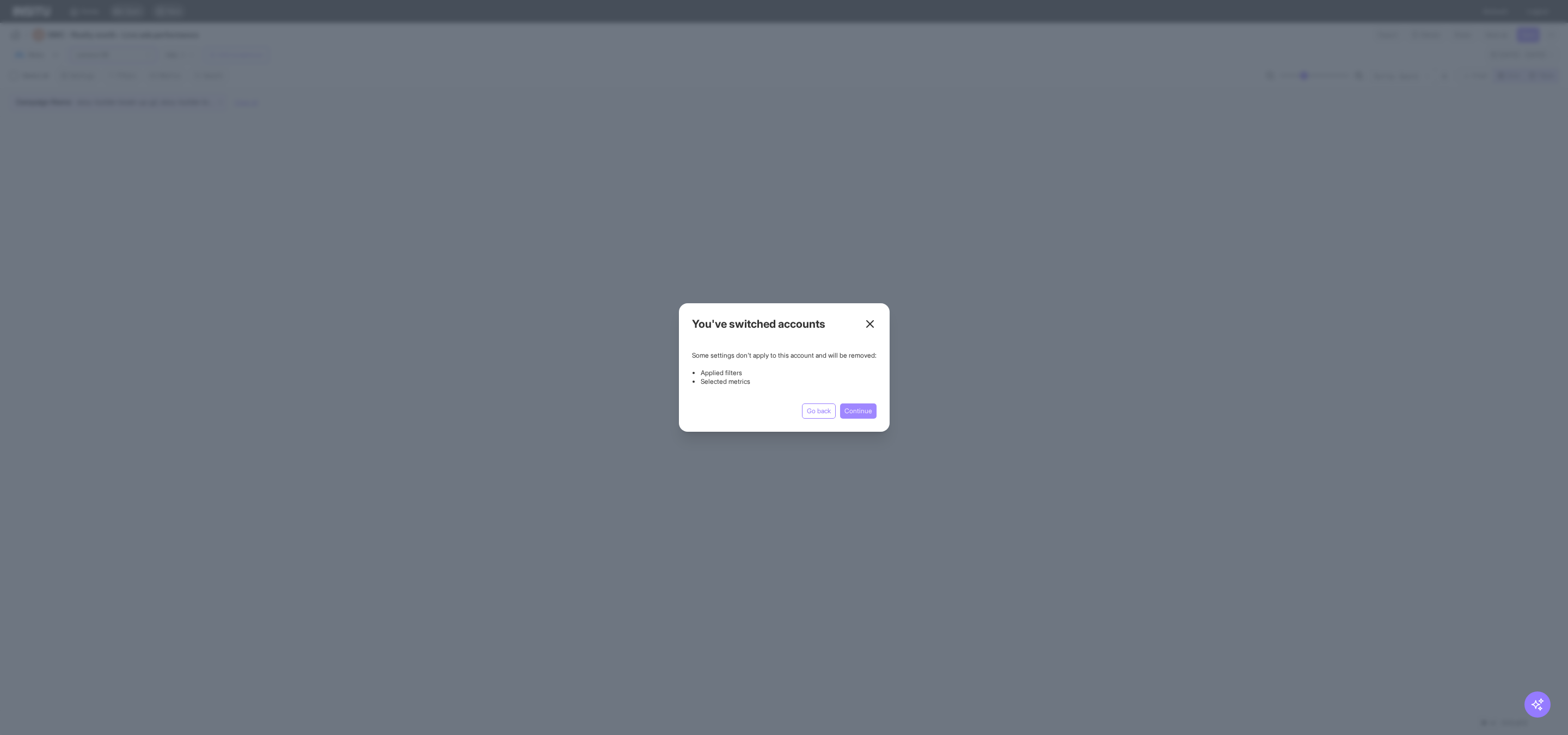
click at [864, 411] on button "Continue" at bounding box center [858, 411] width 37 height 15
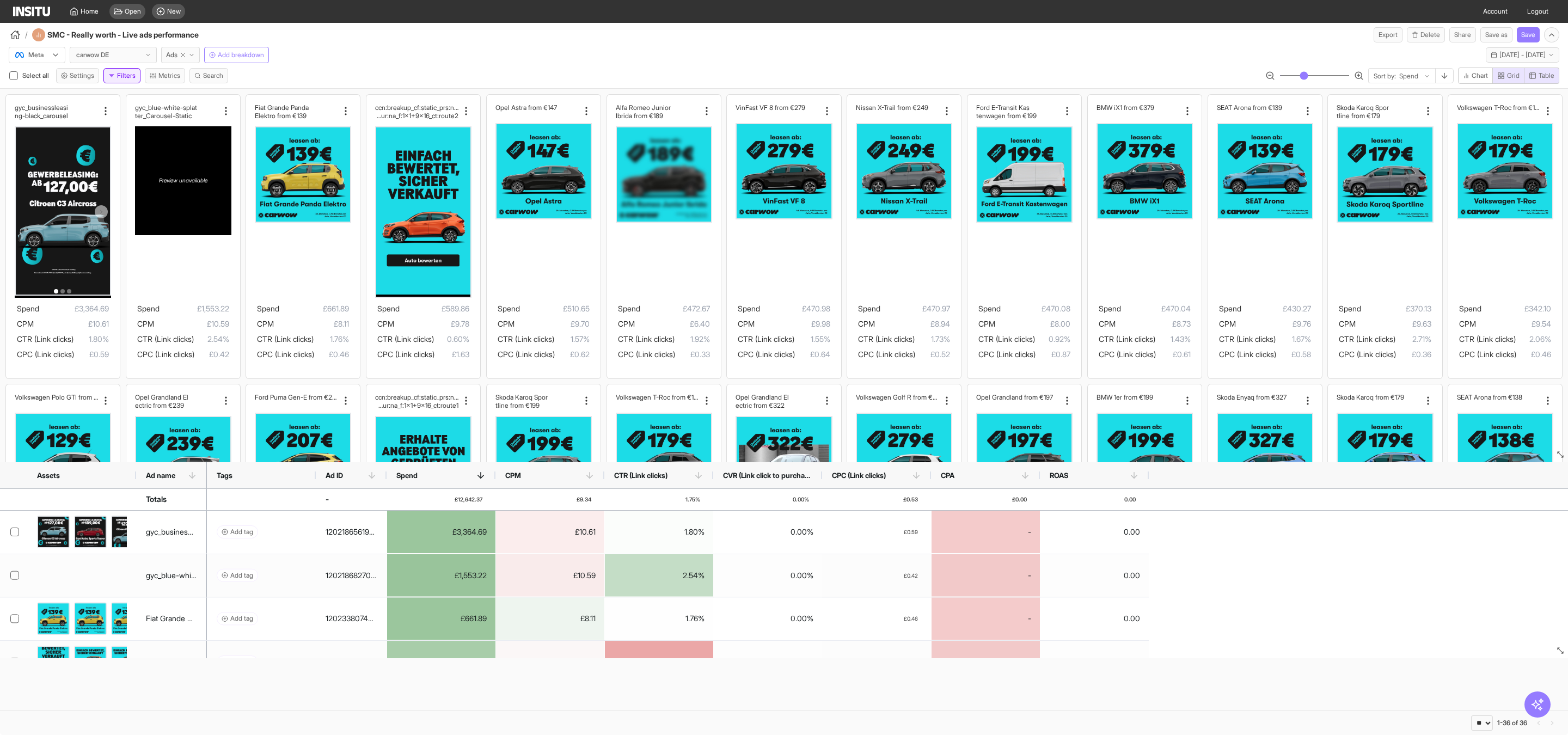
click at [128, 77] on button "Filters" at bounding box center [122, 75] width 37 height 15
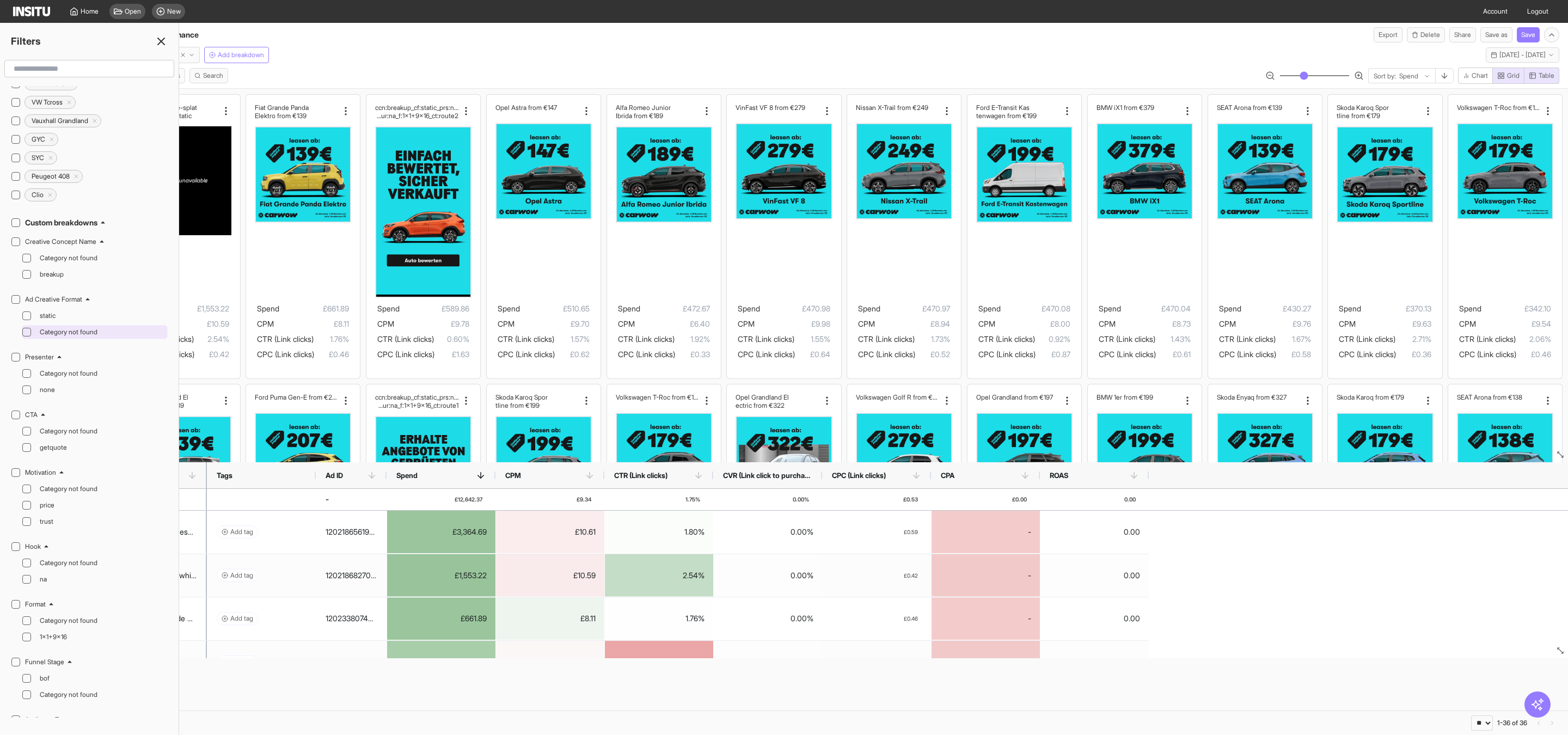
scroll to position [720, 0]
click at [74, 265] on span "breakup" at bounding box center [102, 260] width 125 height 9
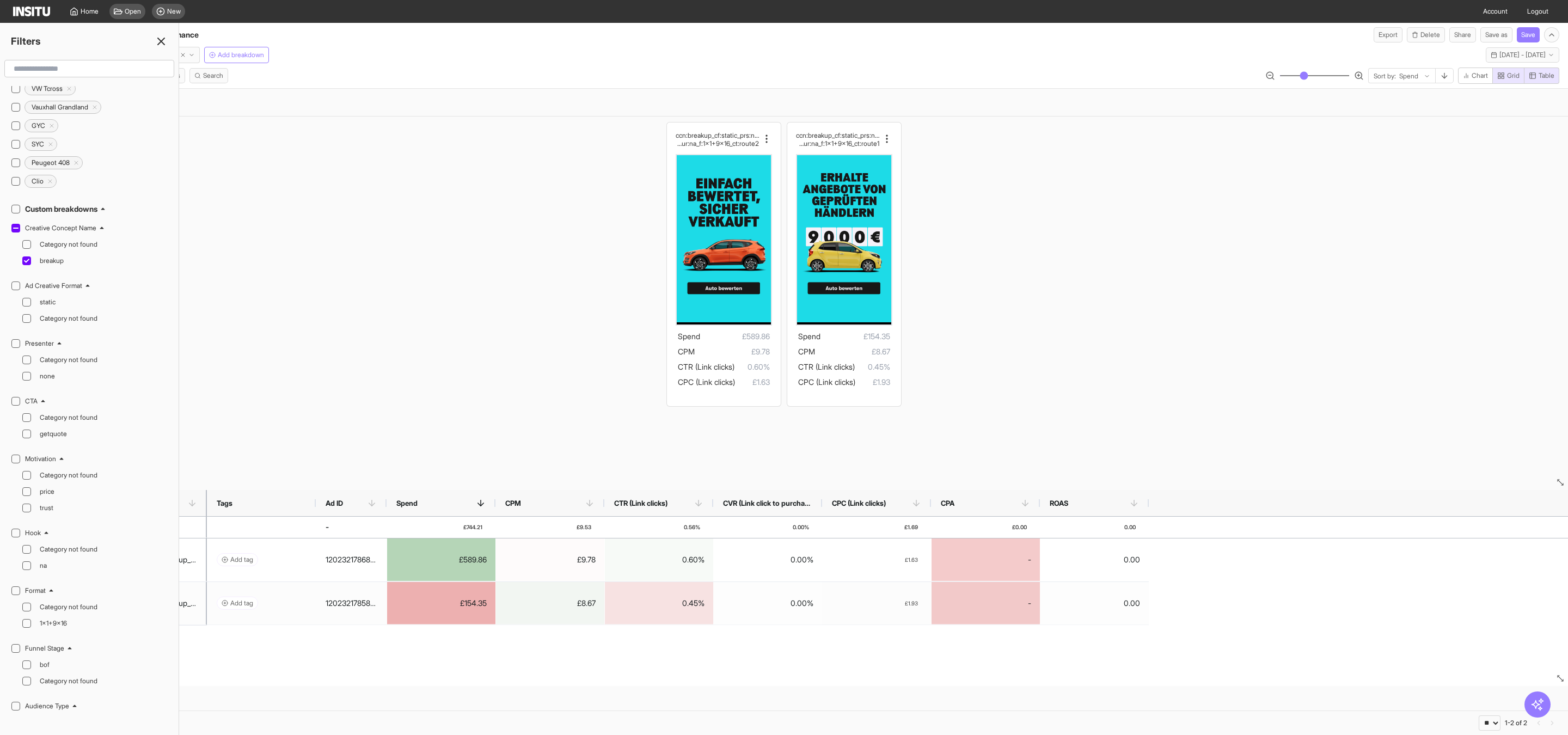
click at [967, 219] on div "ccn:breakup_cf:static_prs:none_cta:getquote_ msg:trust_hk:na_dur:na_f:1x1+9x16_…" at bounding box center [784, 263] width 1568 height 295
click at [164, 40] on icon at bounding box center [161, 41] width 13 height 13
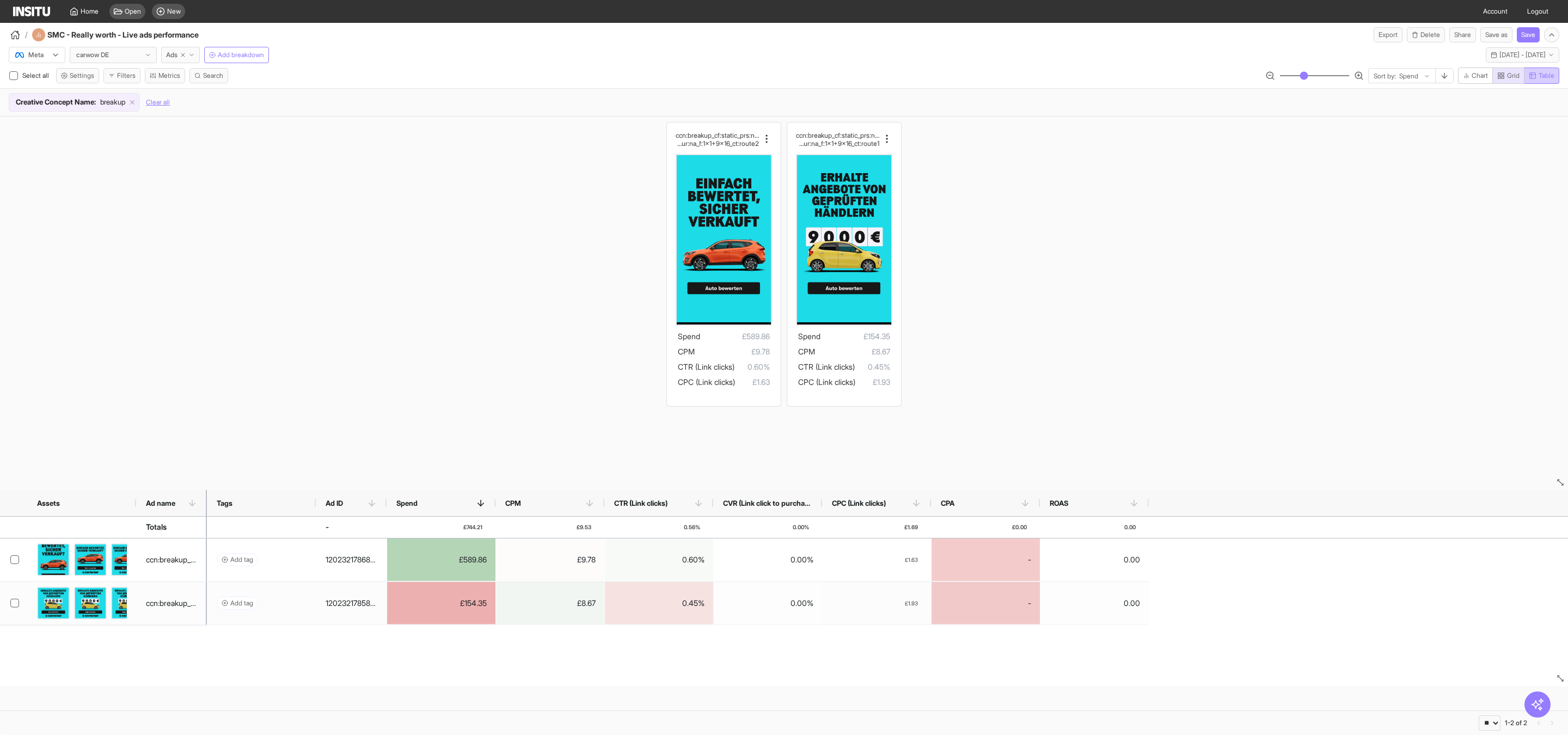
click at [1541, 80] on span "Table" at bounding box center [1547, 75] width 16 height 9
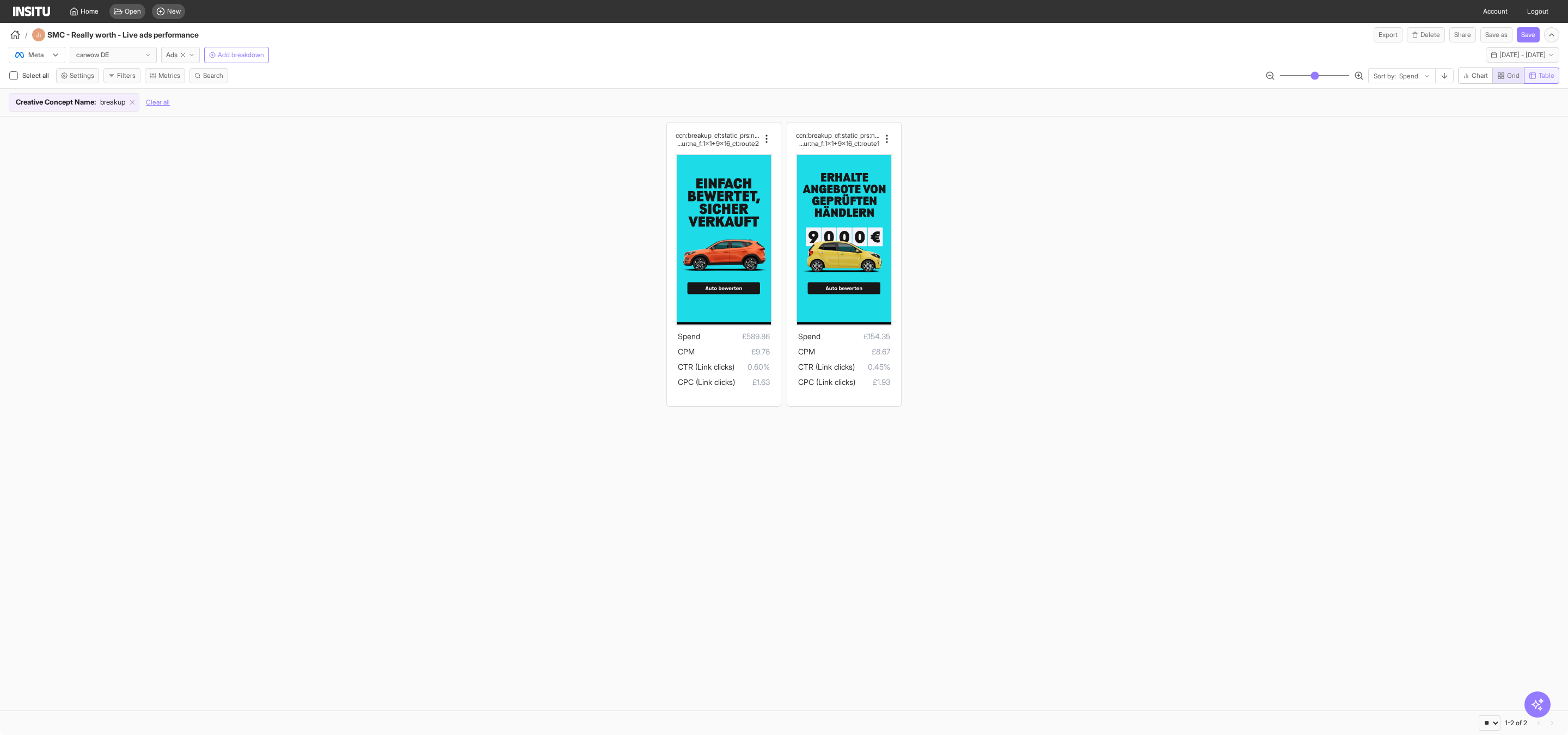
click at [1539, 79] on span "Table" at bounding box center [1547, 75] width 16 height 9
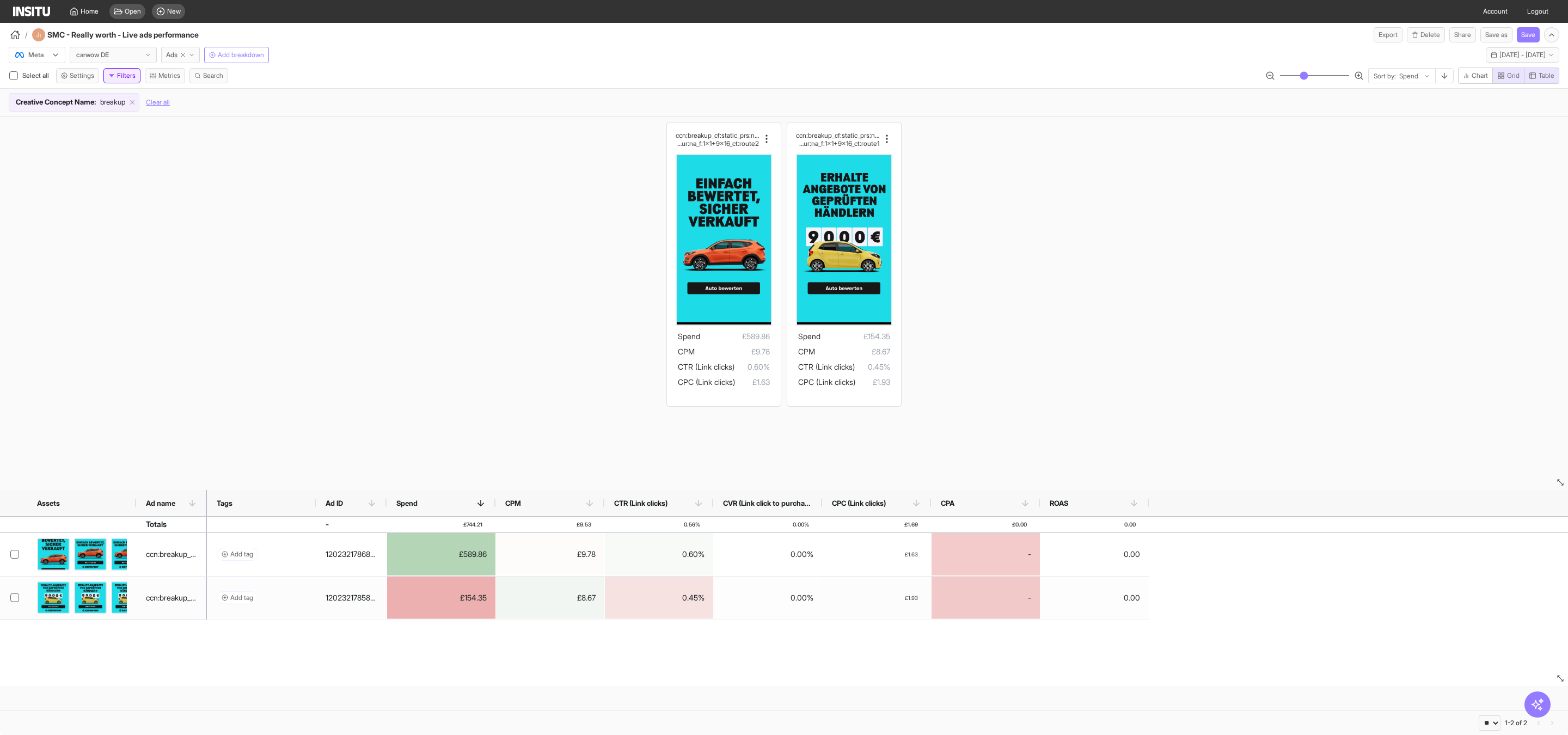
click at [135, 78] on button "Filters" at bounding box center [122, 75] width 37 height 15
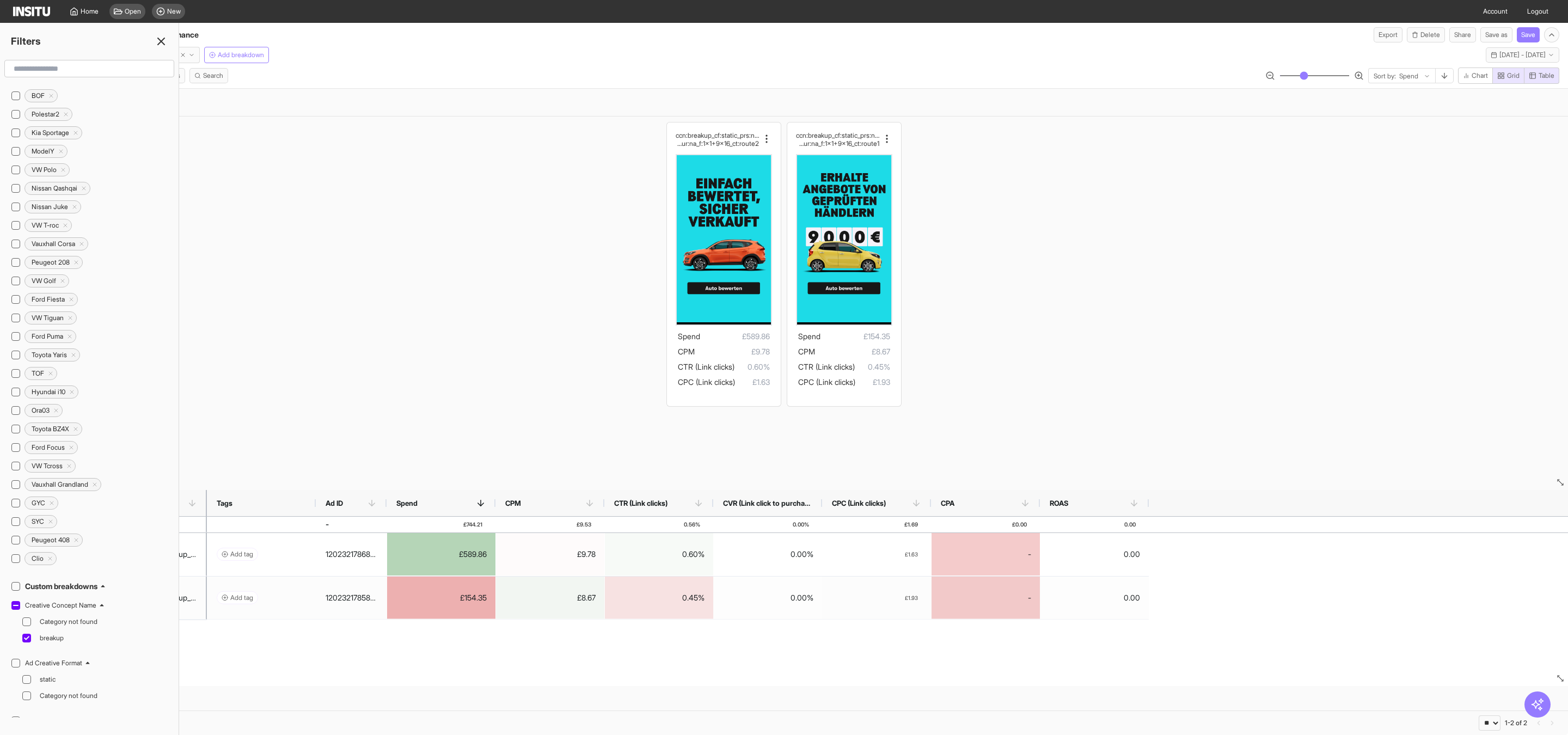
scroll to position [248, 0]
click at [273, 265] on div "ccn:breakup_cf:static_prs:none_cta:getquote_ msg:trust_hk:na_dur:na_f:1x1+9x16_…" at bounding box center [784, 263] width 1568 height 295
click at [163, 39] on icon at bounding box center [161, 41] width 13 height 13
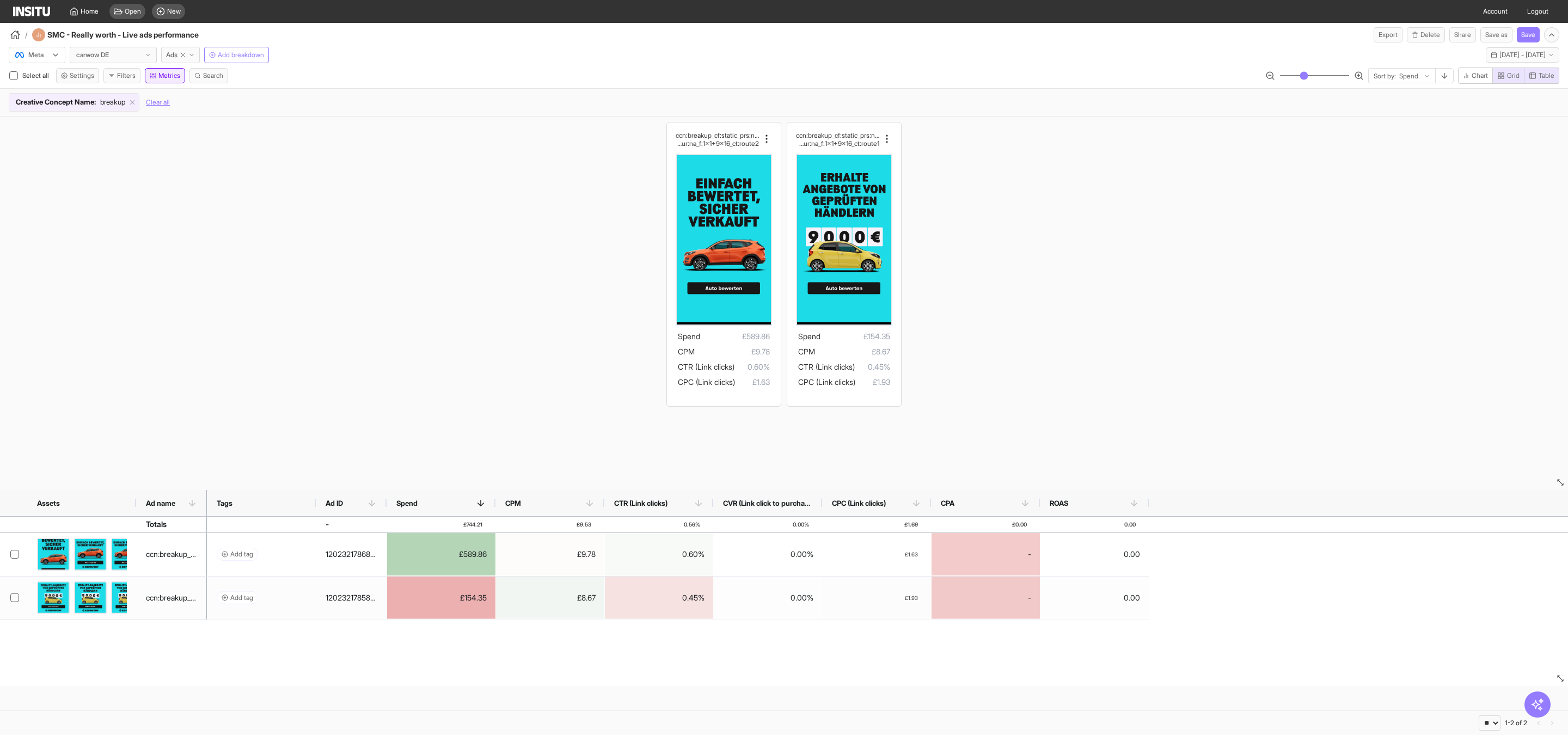
click at [173, 80] on button "Metrics" at bounding box center [165, 75] width 40 height 15
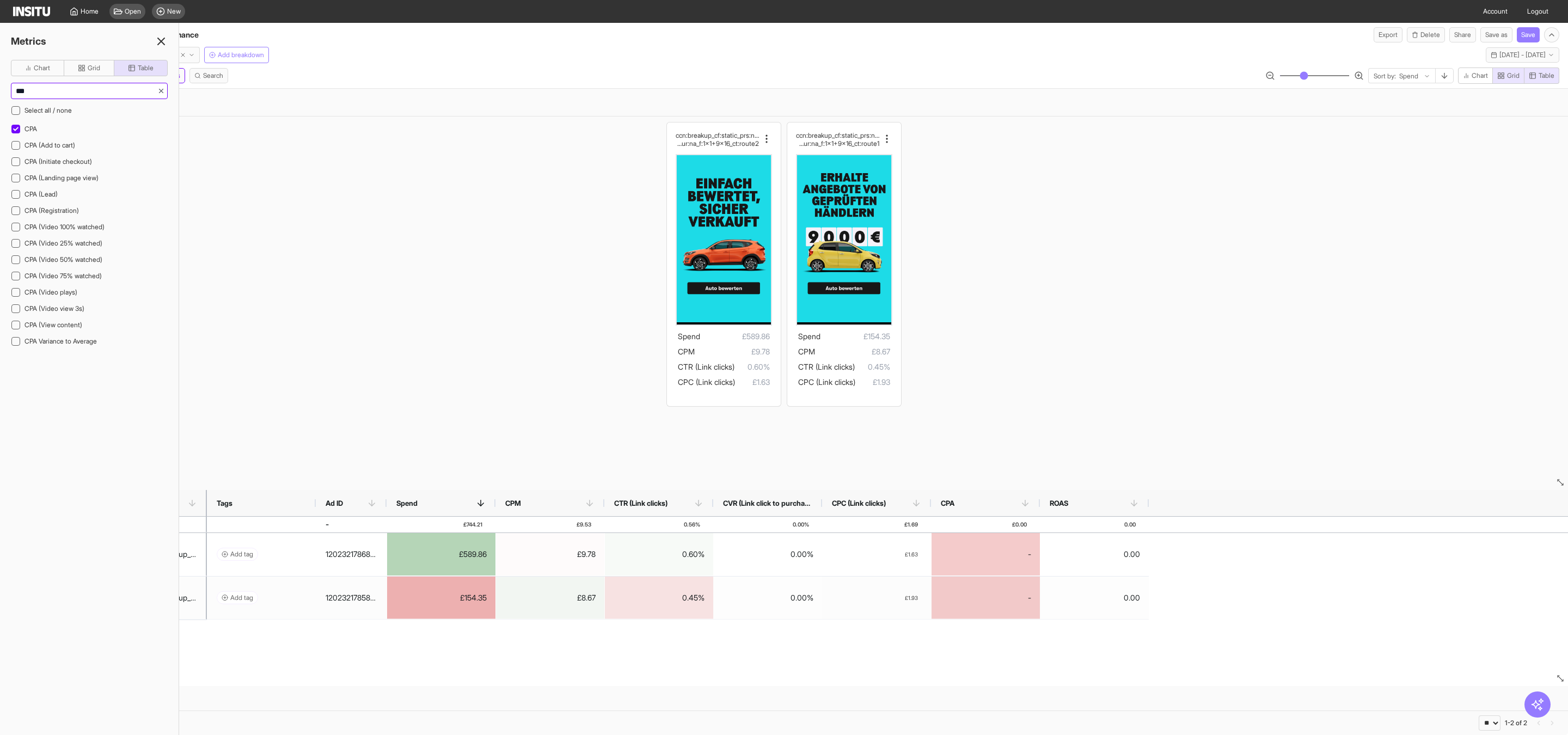
click at [49, 90] on input "***" at bounding box center [85, 91] width 146 height 15
click at [16, 131] on icon at bounding box center [15, 129] width 5 height 5
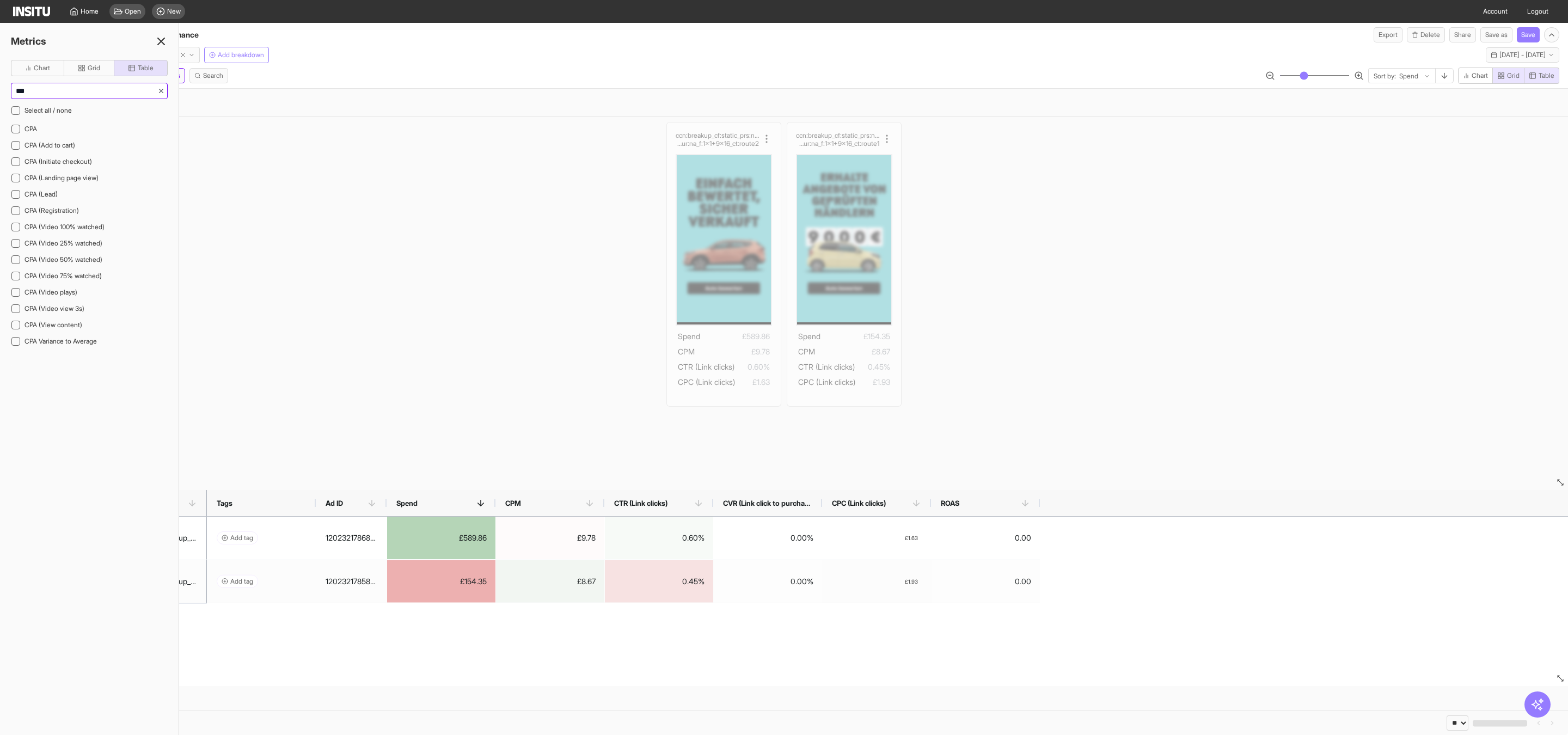
click at [45, 89] on input "***" at bounding box center [85, 91] width 146 height 15
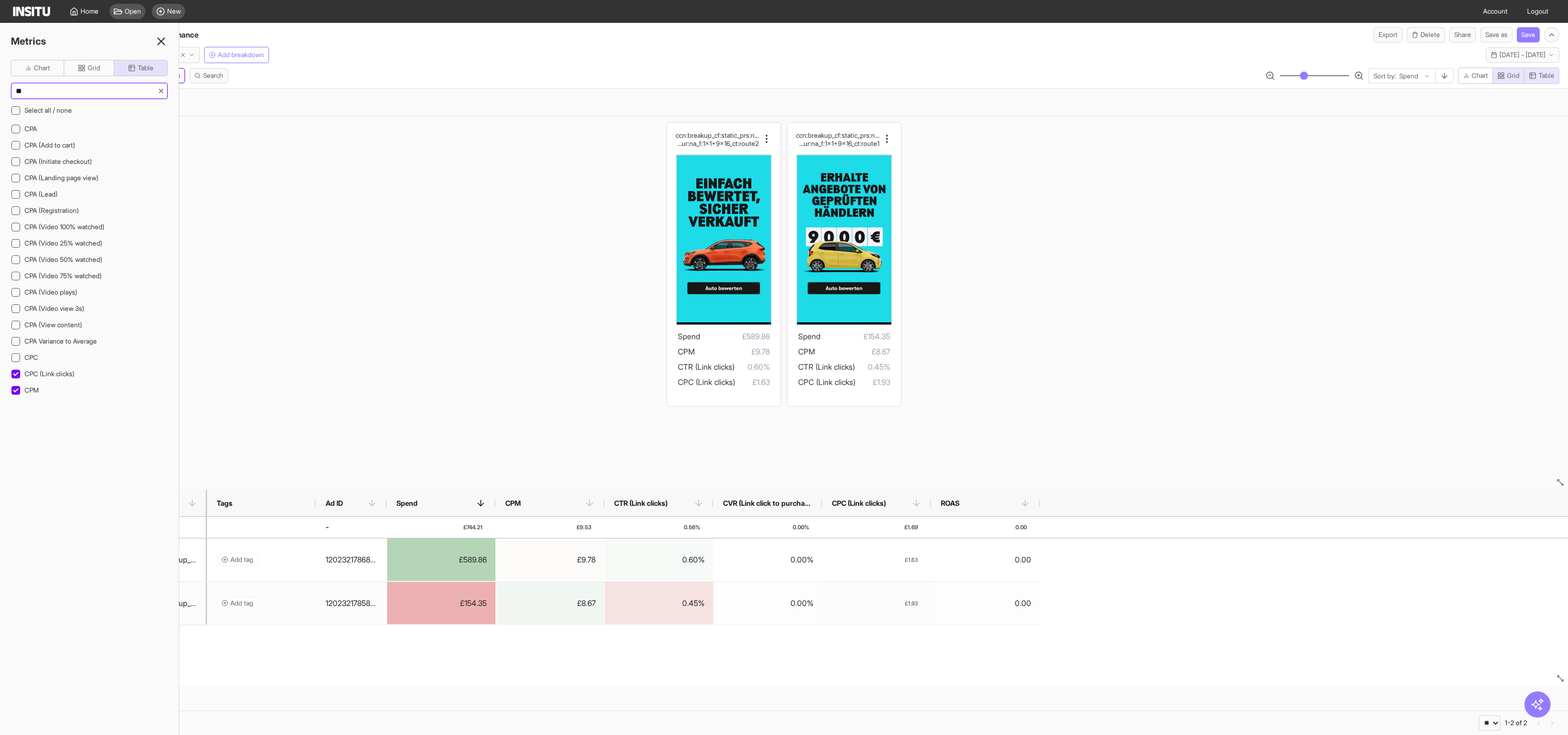
type input "***"
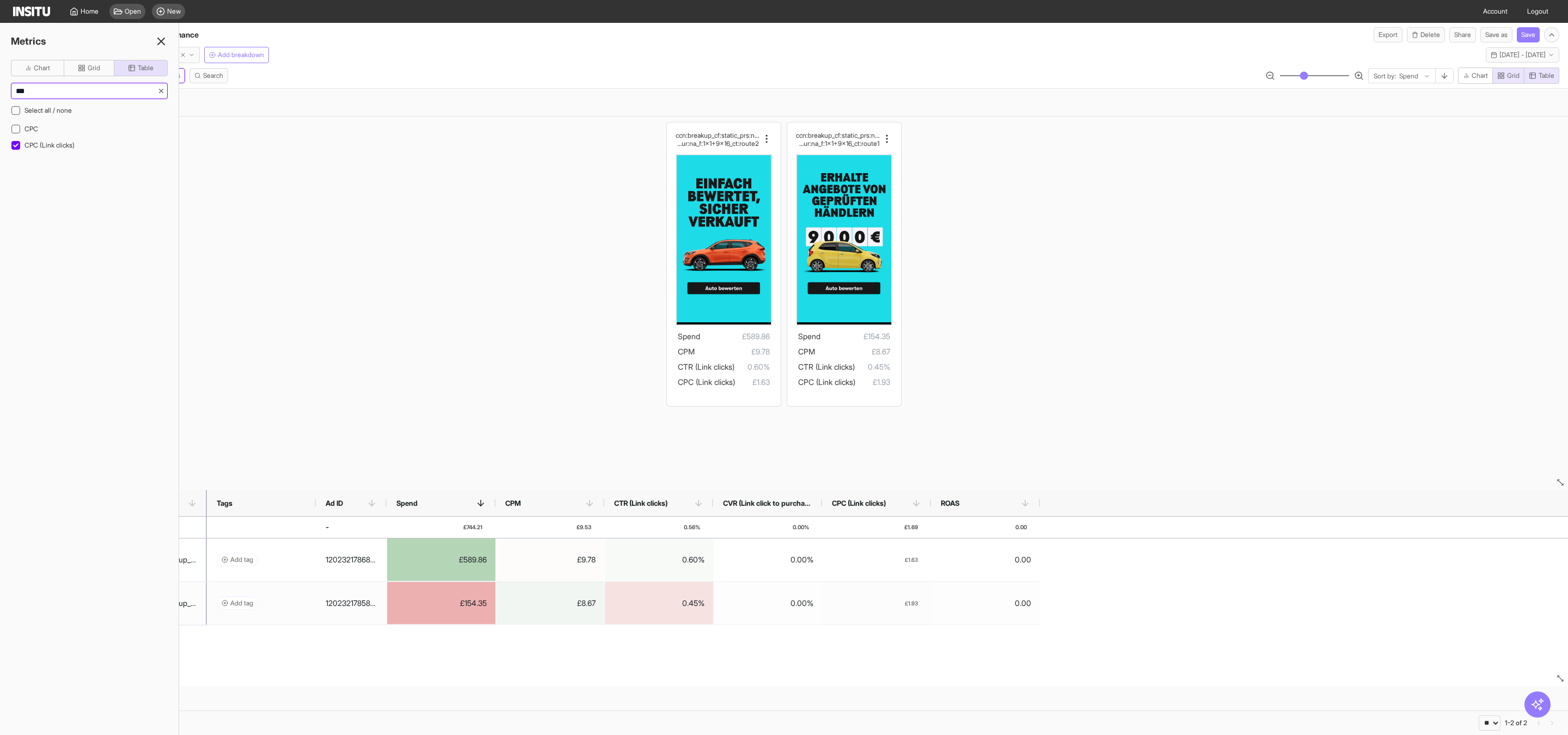
drag, startPoint x: 61, startPoint y: 90, endPoint x: 0, endPoint y: 91, distance: 61.0
click at [0, 91] on div "Chart Grid Table *** Select all / none CPC CPC (Link clicks)" at bounding box center [89, 114] width 178 height 110
type input "****"
click at [24, 133] on span "Impressions" at bounding box center [42, 128] width 36 height 8
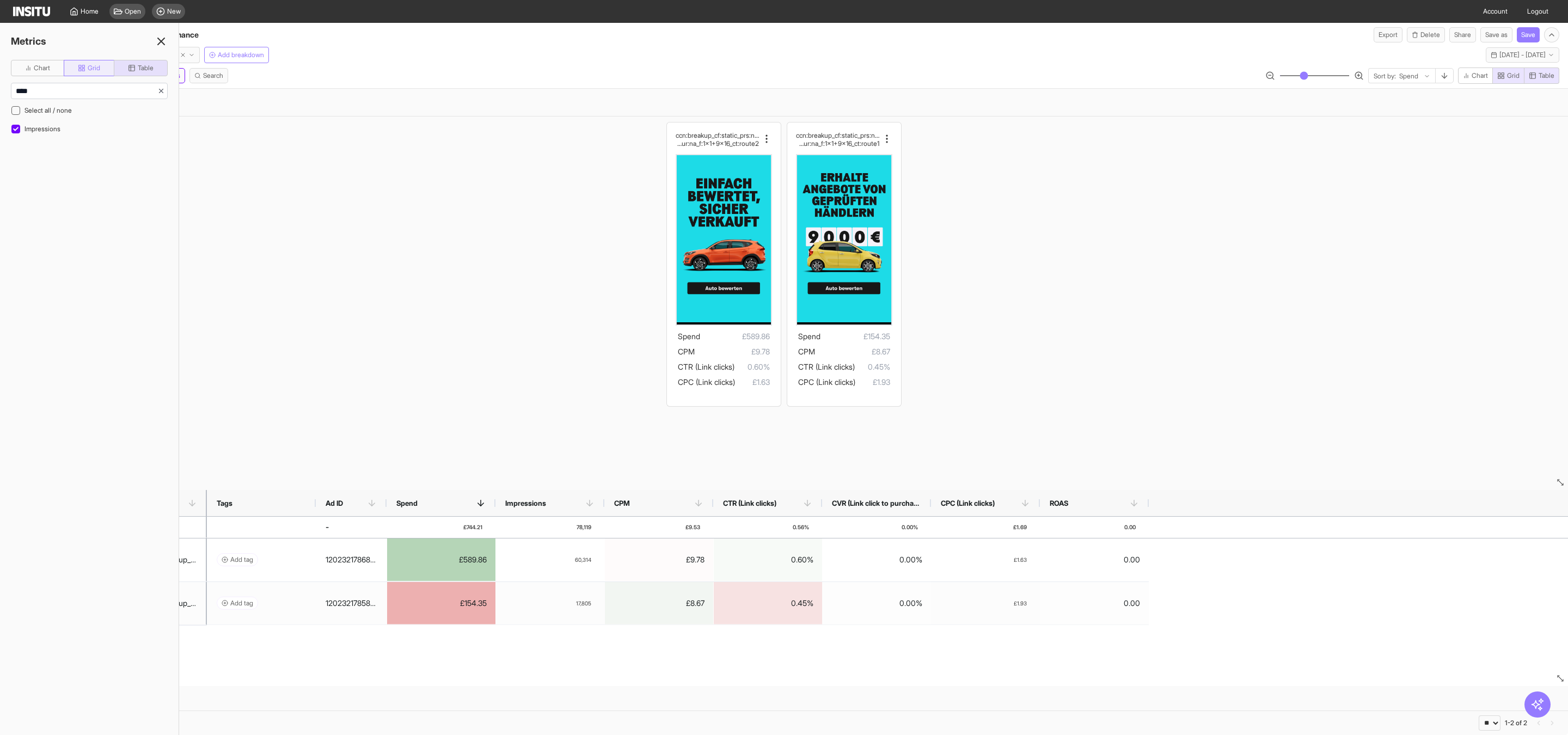
click at [91, 68] on span "Grid" at bounding box center [94, 68] width 13 height 9
click at [60, 94] on input "****" at bounding box center [85, 91] width 146 height 15
click at [46, 136] on div "Impressions" at bounding box center [89, 128] width 157 height 14
click at [1165, 197] on div "ccn:breakup_cf:static_prs:none_cta:getquote_ msg:trust_hk:na_dur:na_f:1x1+9x16_…" at bounding box center [784, 271] width 1568 height 310
click at [337, 122] on div "ccn:breakup_cf:static_prs:none_cta:getquote_ msg:trust_hk:na_dur:na_f:1x1+9x16_…" at bounding box center [784, 271] width 1568 height 310
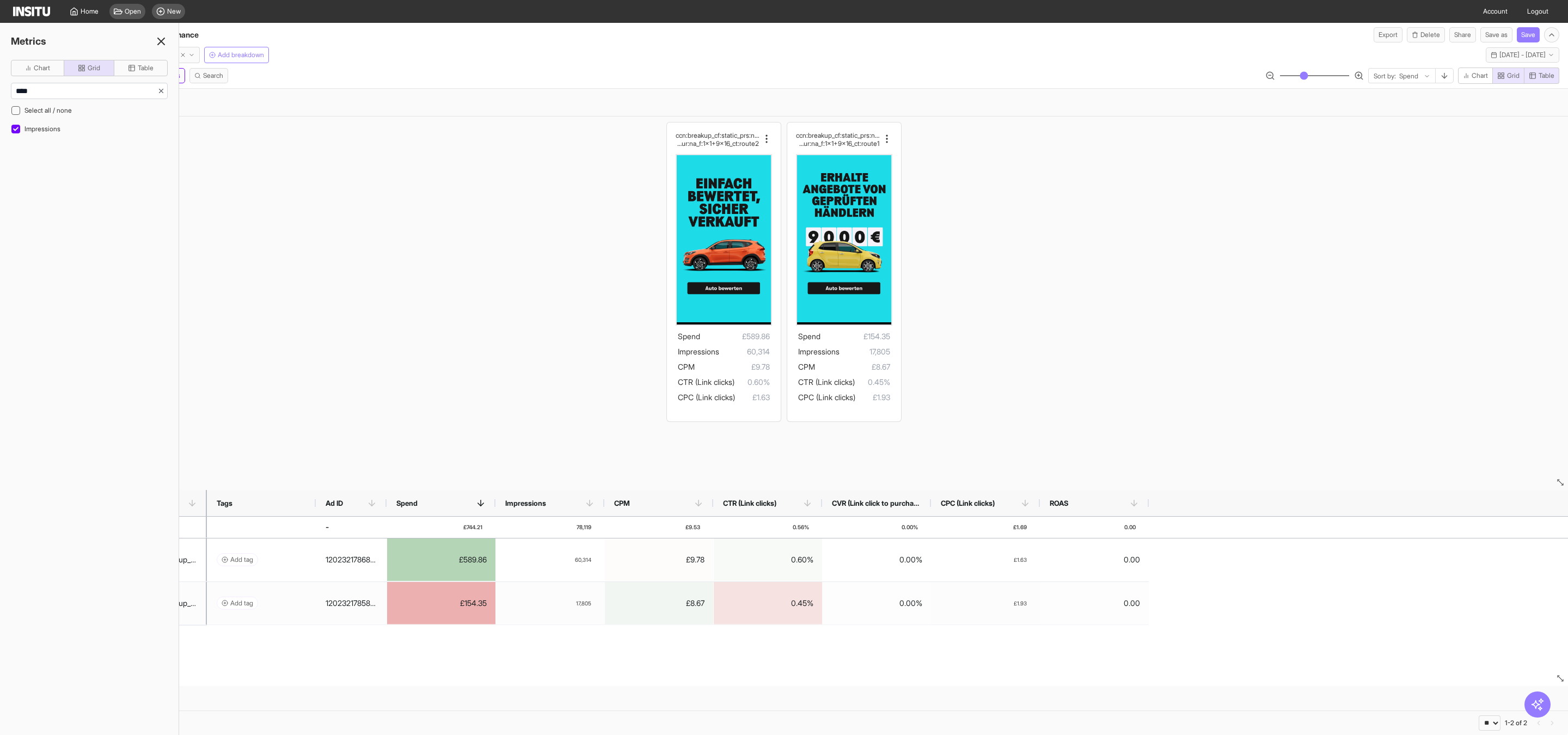
click at [167, 43] on div "Metrics" at bounding box center [89, 41] width 178 height 15
click at [159, 42] on icon at bounding box center [161, 41] width 13 height 13
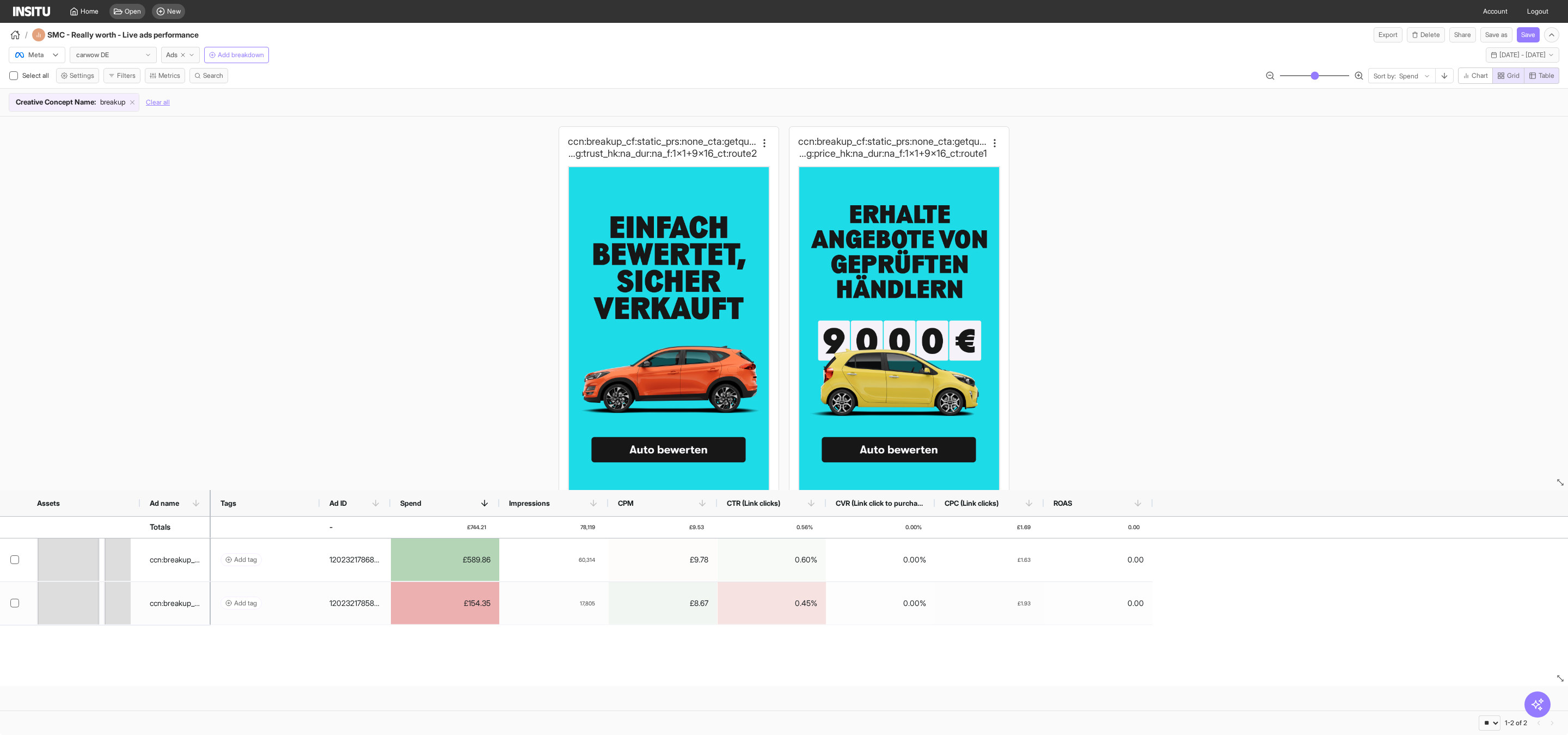
click at [1307, 75] on input "range" at bounding box center [1314, 75] width 70 height 1
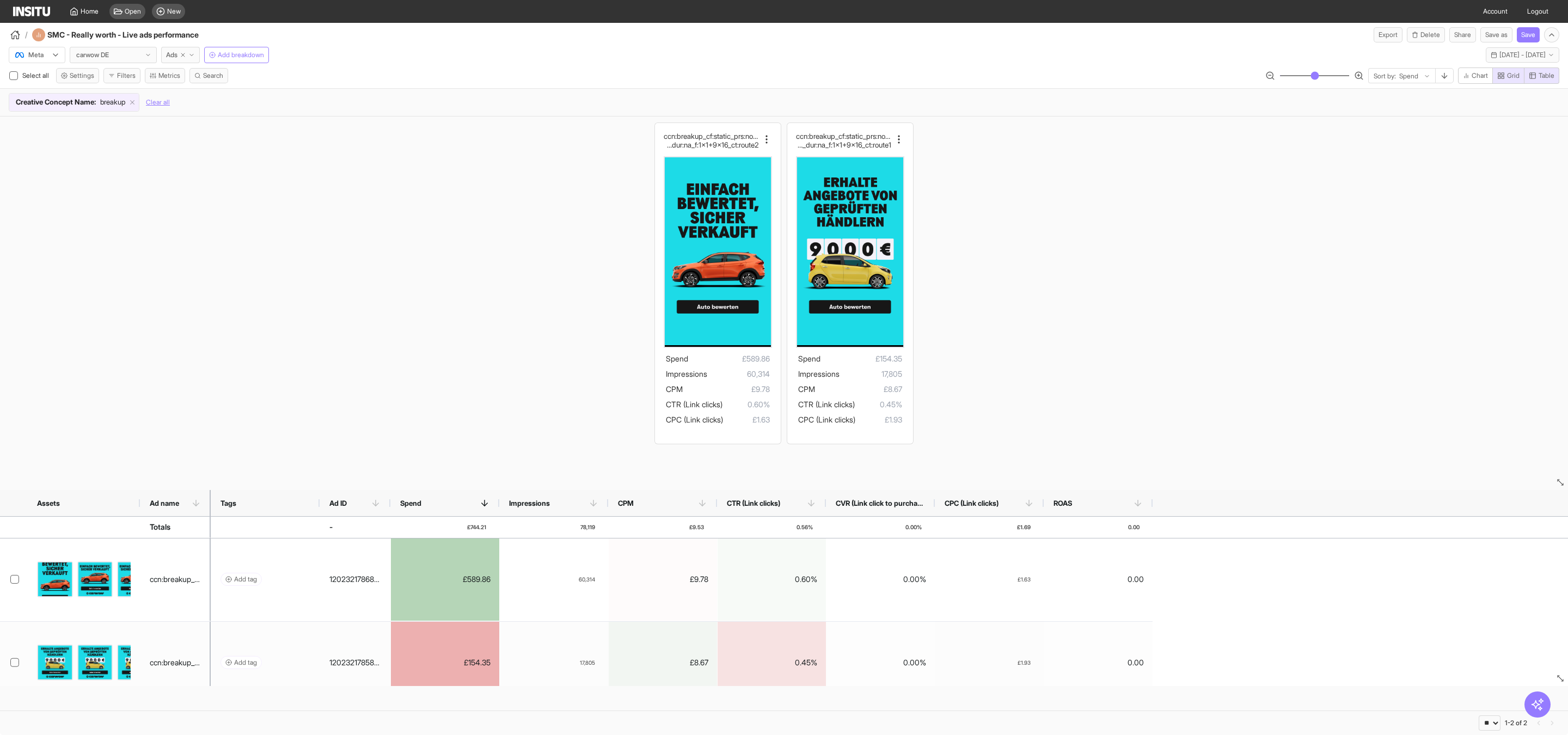
type input "**"
click at [1291, 76] on input "range" at bounding box center [1314, 75] width 70 height 1
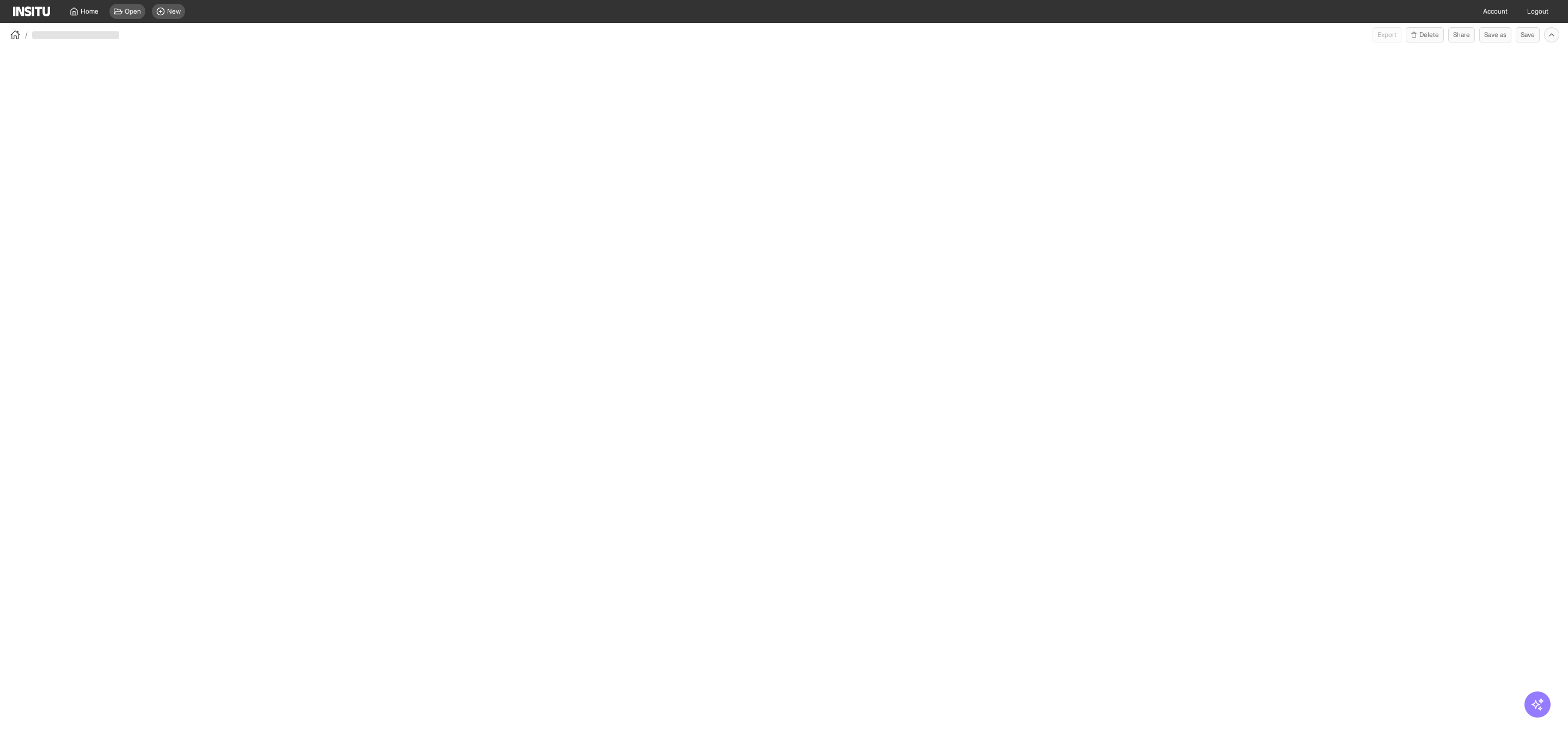
select select "**"
